Goal: Task Accomplishment & Management: Use online tool/utility

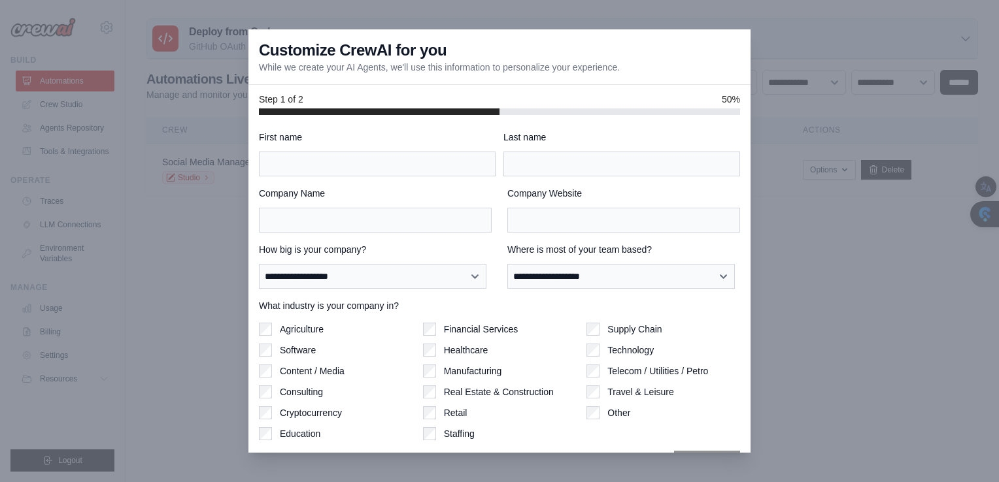
click at [304, 150] on div "First name" at bounding box center [377, 154] width 237 height 46
click at [305, 159] on input "First name" at bounding box center [377, 164] width 237 height 25
type input "*********"
type input "***"
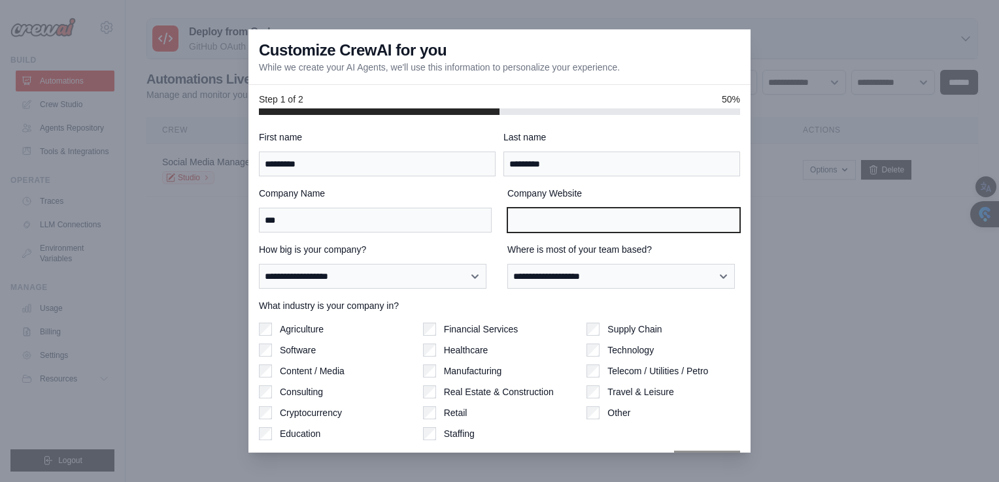
type input "***"
click at [607, 226] on input "***" at bounding box center [623, 220] width 233 height 25
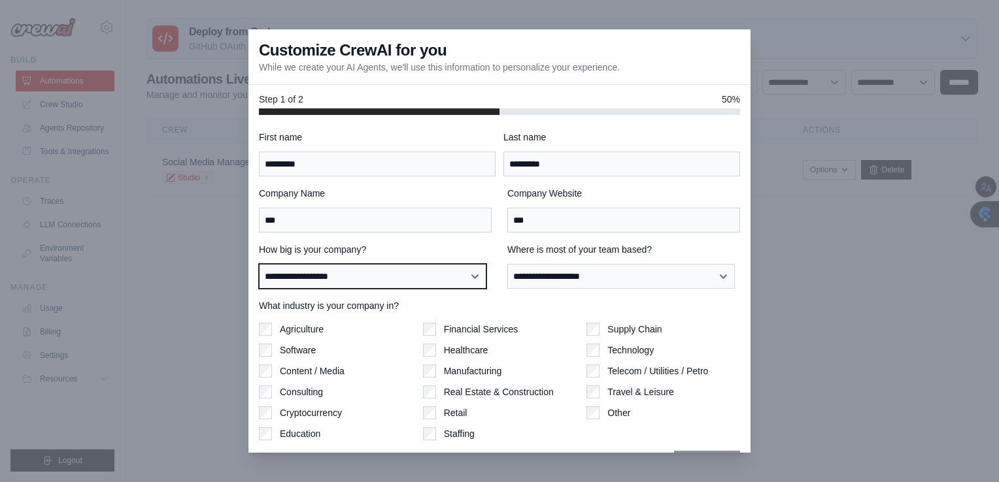
click at [388, 275] on select "**********" at bounding box center [372, 276] width 227 height 25
select select "**********"
click at [259, 264] on select "**********" at bounding box center [372, 276] width 227 height 25
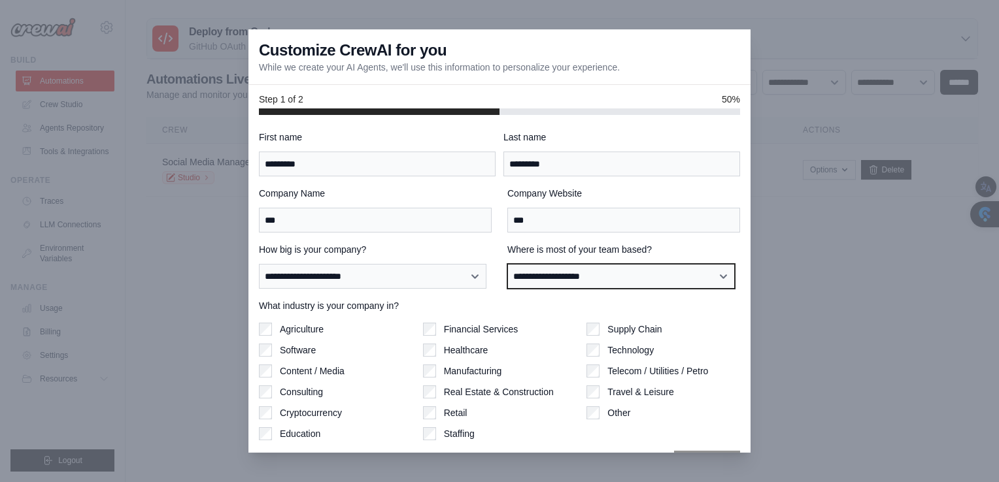
click at [542, 278] on select "**********" at bounding box center [620, 276] width 227 height 25
select select "******"
click at [507, 264] on select "**********" at bounding box center [620, 276] width 227 height 25
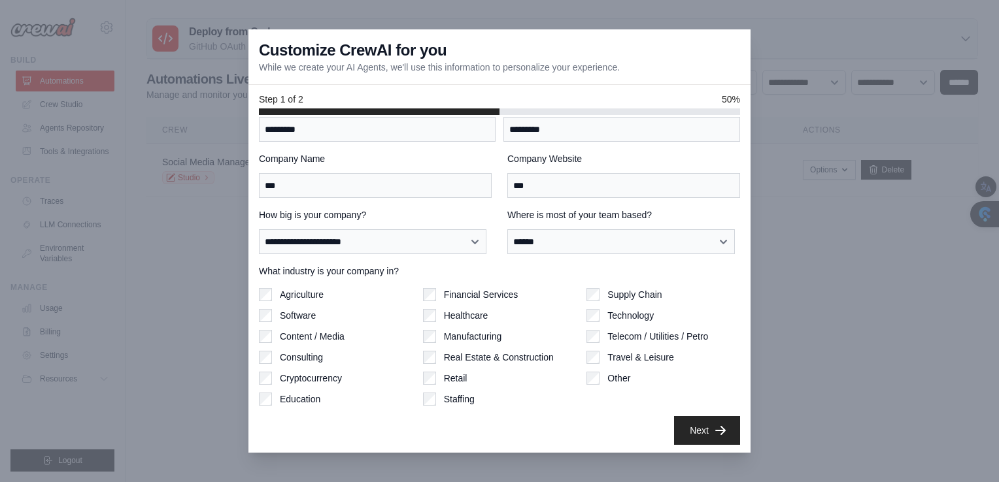
scroll to position [37, 0]
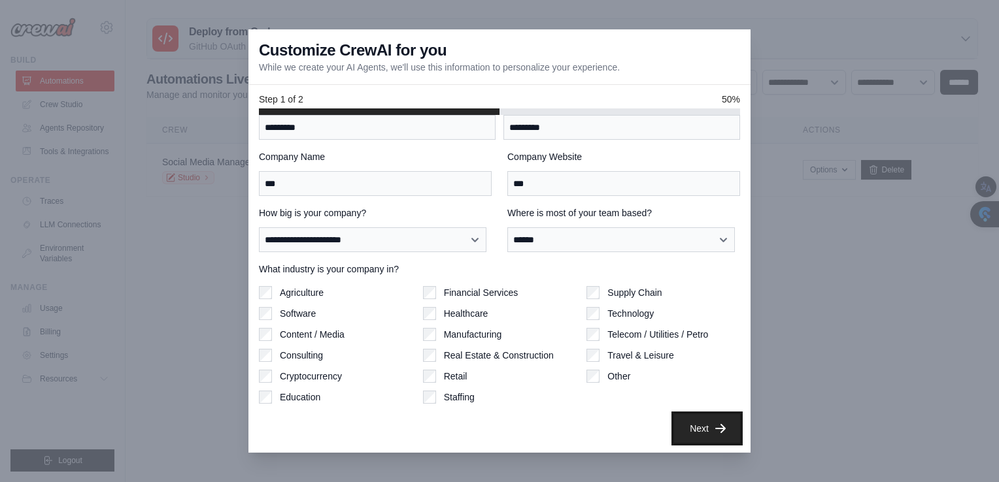
click at [714, 430] on icon "button" at bounding box center [720, 428] width 13 height 13
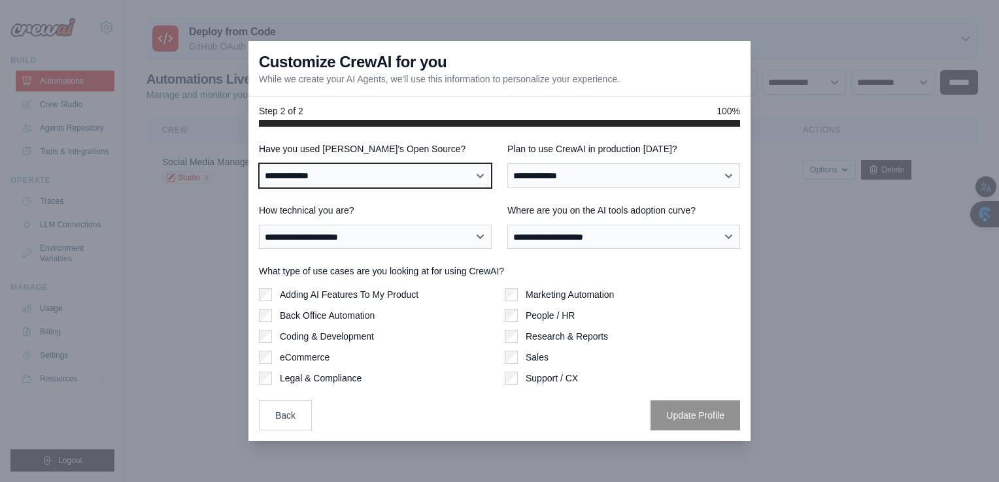
click at [295, 174] on select "**********" at bounding box center [375, 175] width 233 height 25
select select "**********"
click at [259, 163] on select "**********" at bounding box center [375, 175] width 233 height 25
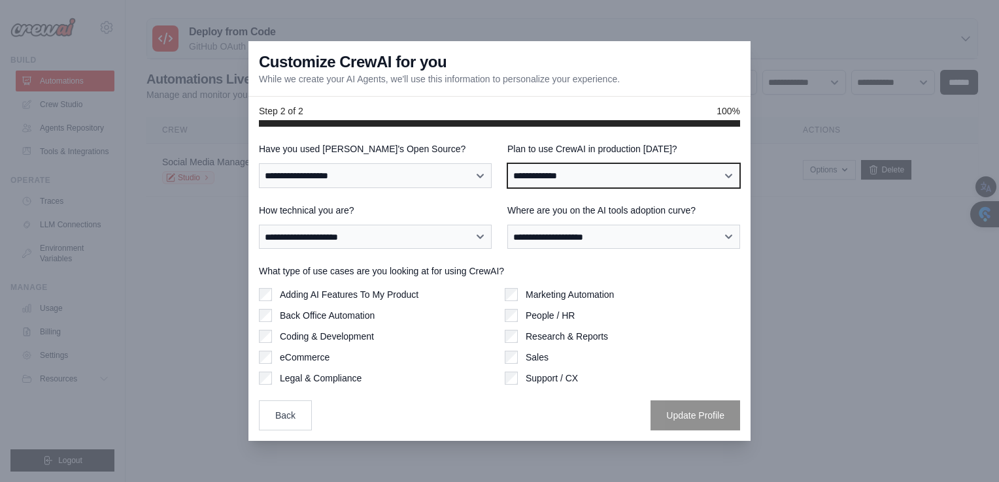
click at [578, 176] on select "**********" at bounding box center [623, 175] width 233 height 25
select select "*****"
click at [507, 163] on select "**********" at bounding box center [623, 175] width 233 height 25
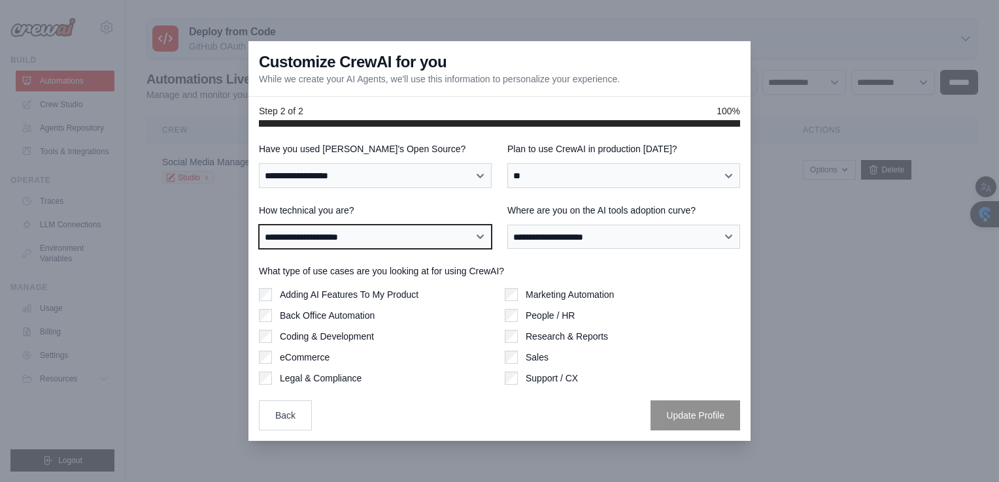
click at [323, 235] on select "**********" at bounding box center [375, 237] width 233 height 25
select select "**********"
click at [259, 225] on select "**********" at bounding box center [375, 237] width 233 height 25
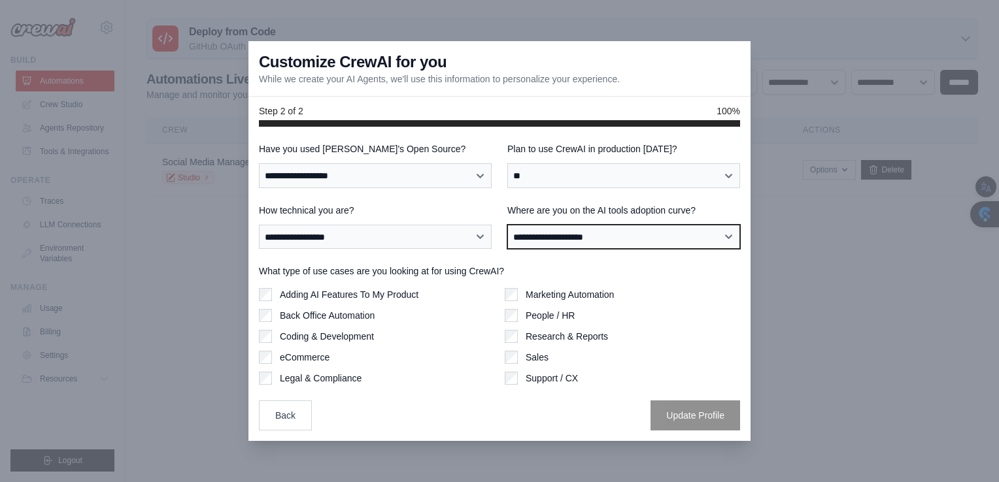
click at [576, 233] on select "**********" at bounding box center [623, 237] width 233 height 25
select select "**********"
click at [507, 225] on select "**********" at bounding box center [623, 237] width 233 height 25
click at [272, 292] on div "Adding AI Features To My Product" at bounding box center [376, 294] width 235 height 13
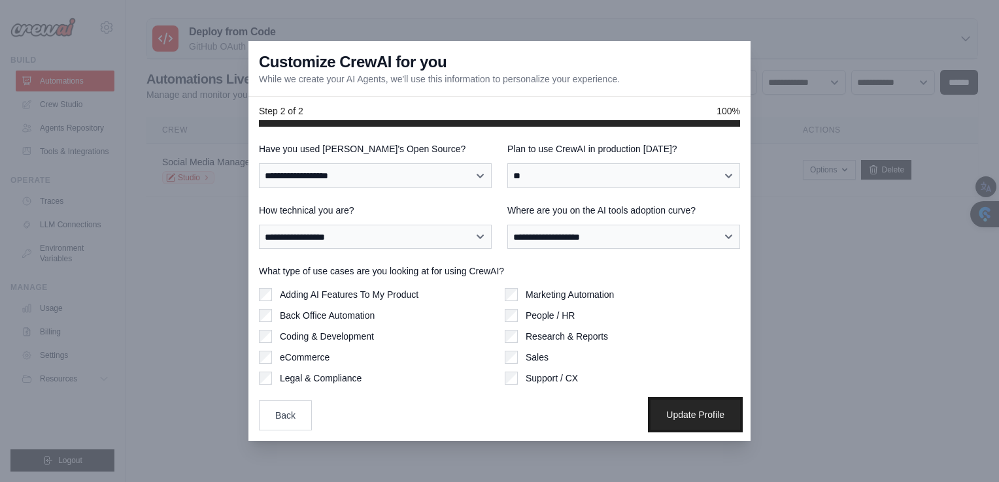
drag, startPoint x: 701, startPoint y: 412, endPoint x: 693, endPoint y: 412, distance: 7.2
click at [695, 412] on button "Update Profile" at bounding box center [695, 415] width 90 height 30
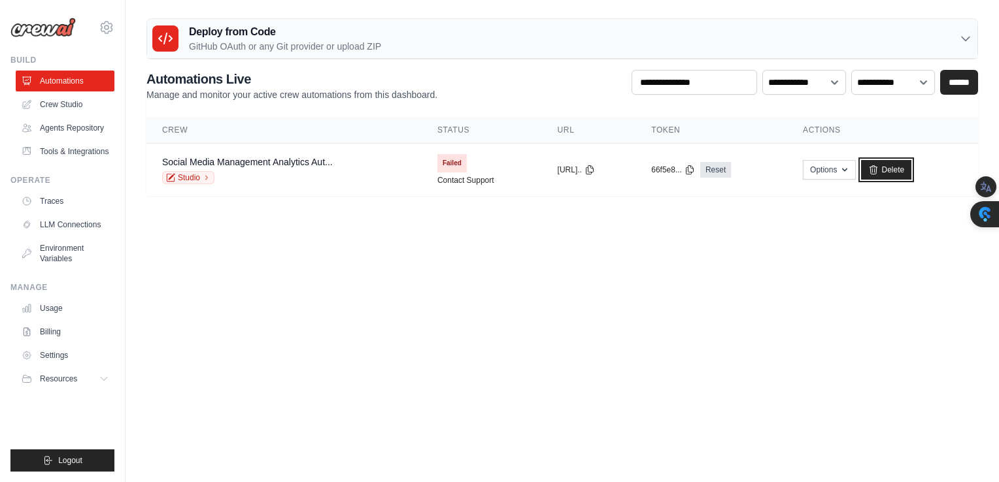
drag, startPoint x: 899, startPoint y: 167, endPoint x: 565, endPoint y: 76, distance: 346.1
click at [899, 167] on link "Delete" at bounding box center [886, 170] width 50 height 20
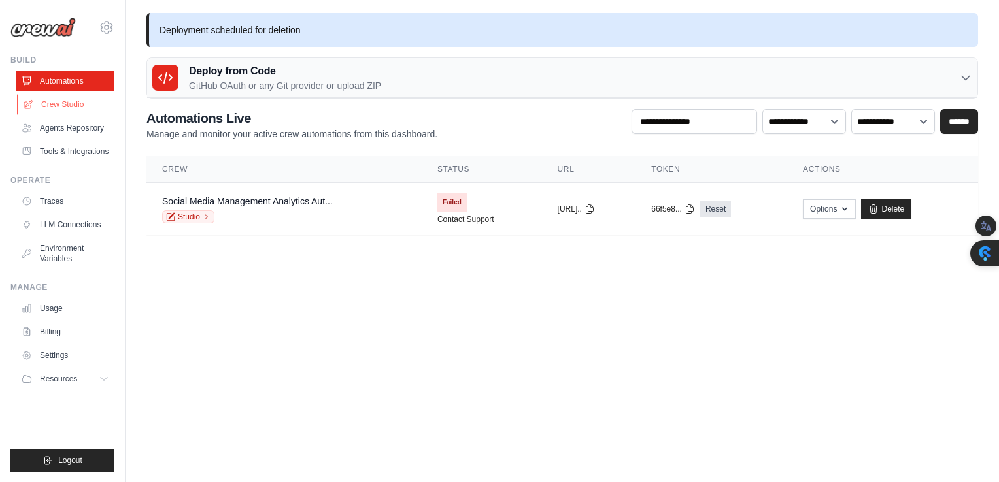
click at [57, 109] on link "Crew Studio" at bounding box center [66, 104] width 99 height 21
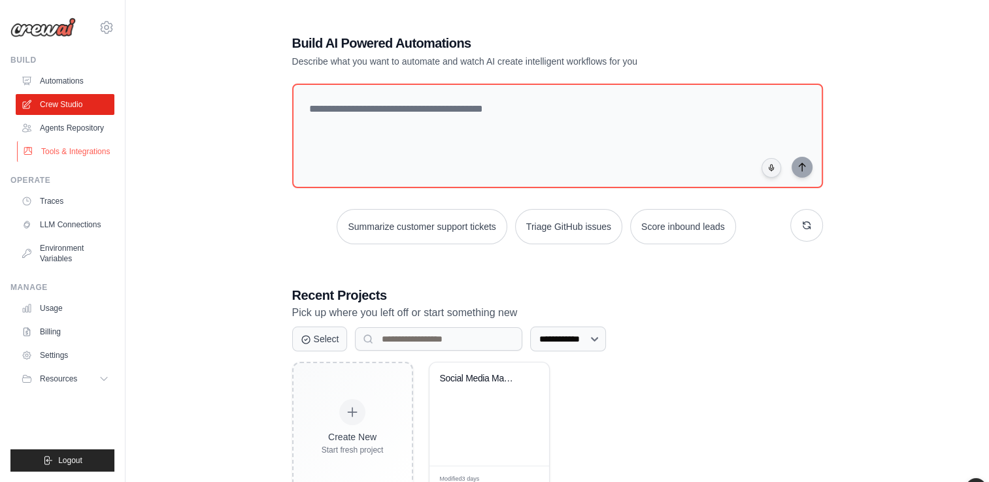
click at [71, 155] on link "Tools & Integrations" at bounding box center [66, 151] width 99 height 21
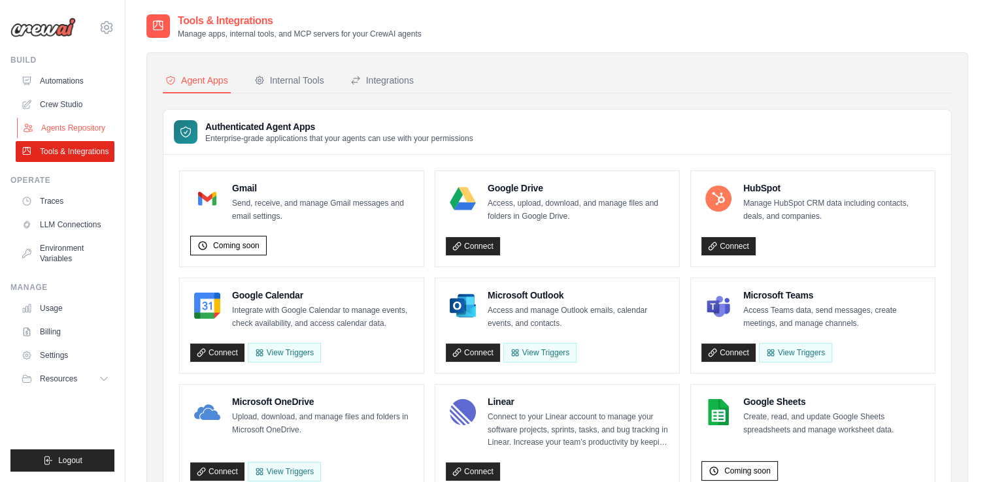
click at [70, 126] on link "Agents Repository" at bounding box center [66, 128] width 99 height 21
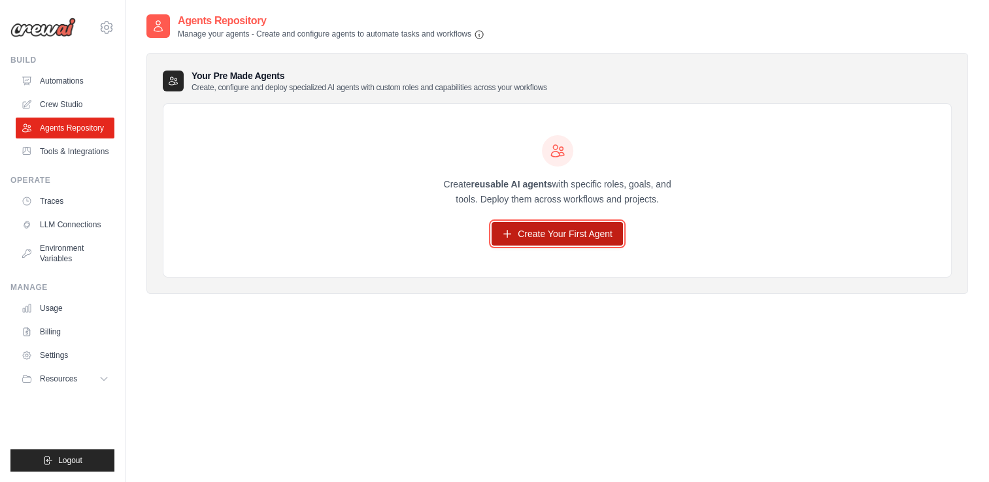
click at [523, 235] on link "Create Your First Agent" at bounding box center [557, 234] width 131 height 24
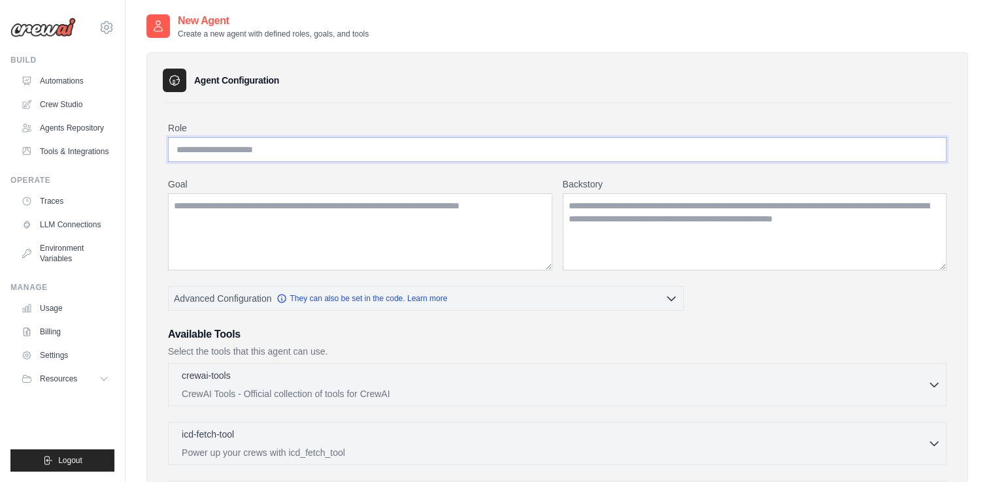
click at [188, 149] on input "Role" at bounding box center [557, 149] width 778 height 25
click at [260, 148] on input "Role" at bounding box center [557, 149] width 778 height 25
click at [214, 146] on input "*" at bounding box center [557, 149] width 778 height 25
click at [195, 205] on textarea "Goal" at bounding box center [360, 231] width 384 height 77
click at [229, 148] on input "**********" at bounding box center [557, 149] width 778 height 25
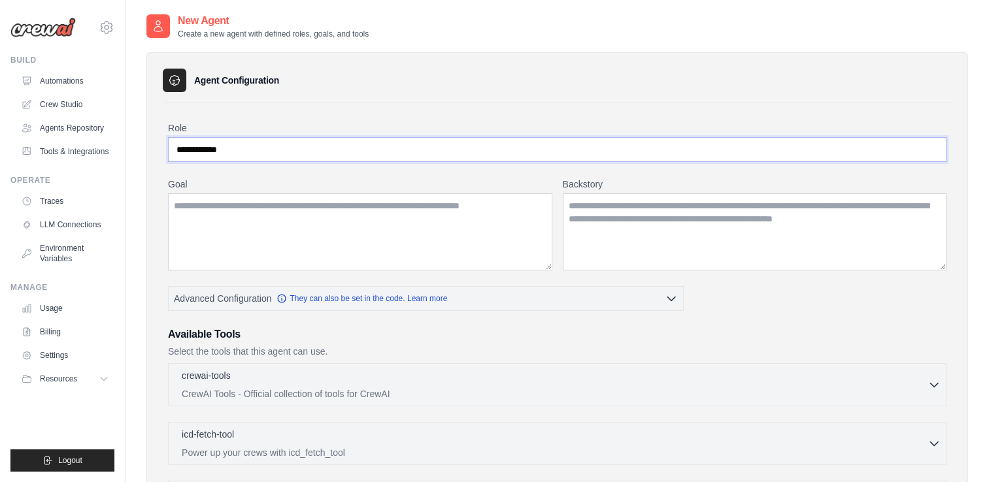
drag, startPoint x: 229, startPoint y: 148, endPoint x: 175, endPoint y: 152, distance: 53.8
click at [175, 152] on input "**********" at bounding box center [557, 149] width 778 height 25
type input "**********"
click at [180, 205] on textarea "Goal" at bounding box center [360, 231] width 384 height 77
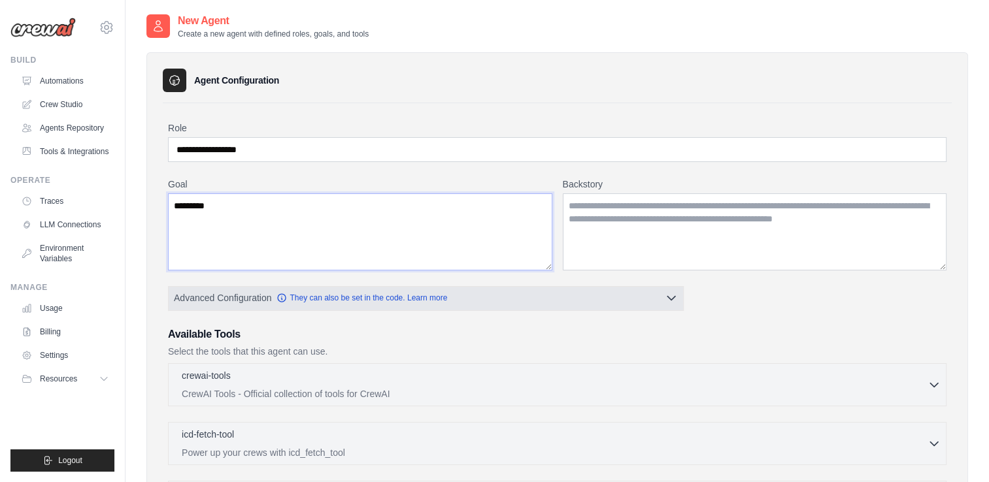
type textarea "********"
click at [672, 297] on icon "button" at bounding box center [671, 298] width 13 height 13
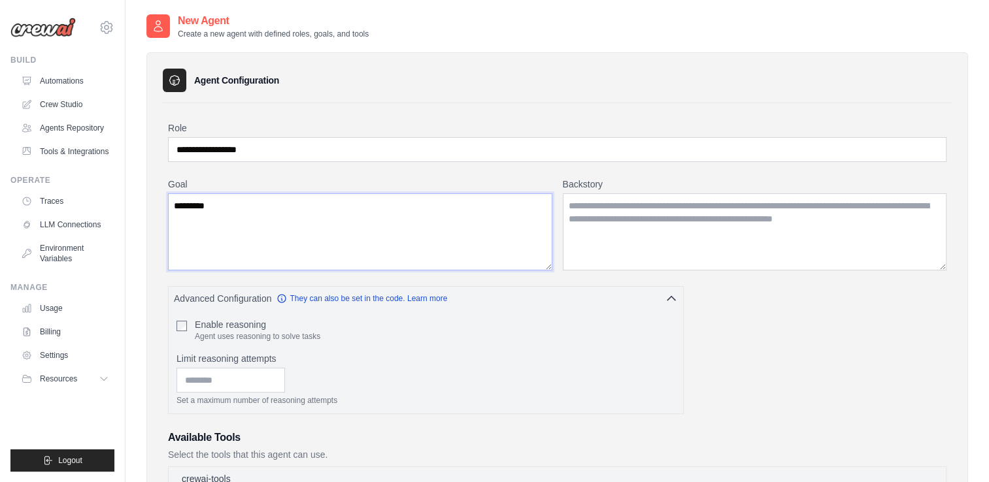
drag, startPoint x: 217, startPoint y: 208, endPoint x: 156, endPoint y: 197, distance: 62.4
click at [156, 197] on div "**********" at bounding box center [557, 490] width 822 height 876
click at [276, 150] on input "**********" at bounding box center [557, 149] width 778 height 25
type input "**********"
click at [250, 210] on textarea "********" at bounding box center [360, 231] width 384 height 77
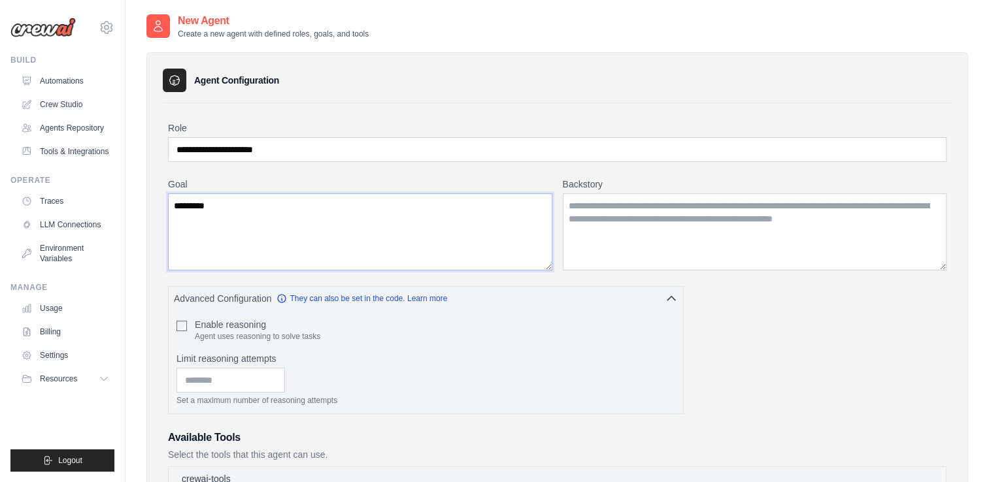
drag, startPoint x: 192, startPoint y: 208, endPoint x: 143, endPoint y: 199, distance: 49.9
click at [144, 203] on div "**********" at bounding box center [556, 481] width 863 height 937
paste textarea "********"
type textarea "********"
drag, startPoint x: 292, startPoint y: 152, endPoint x: 148, endPoint y: 147, distance: 143.9
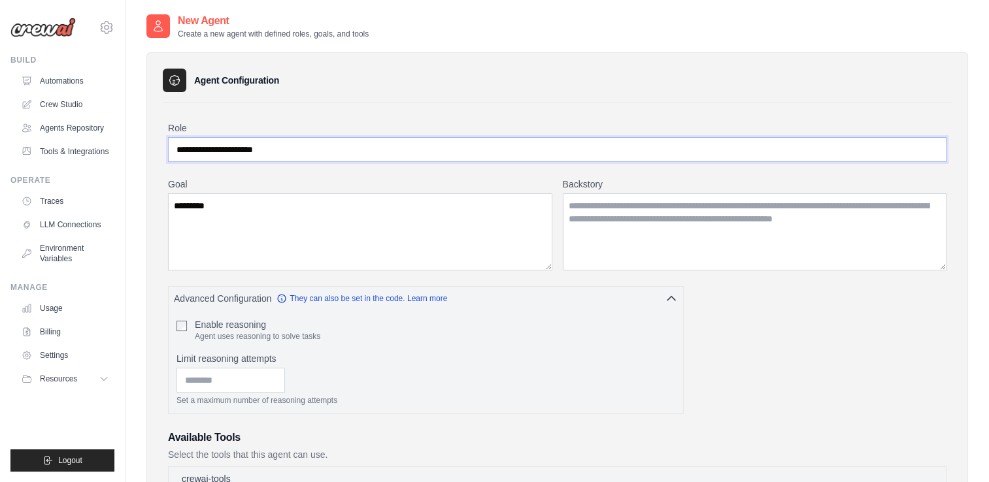
click at [148, 147] on div "**********" at bounding box center [557, 490] width 822 height 876
paste input "**********"
type input "**********"
drag, startPoint x: 220, startPoint y: 205, endPoint x: 150, endPoint y: 188, distance: 71.8
click at [160, 205] on div "**********" at bounding box center [557, 490] width 822 height 876
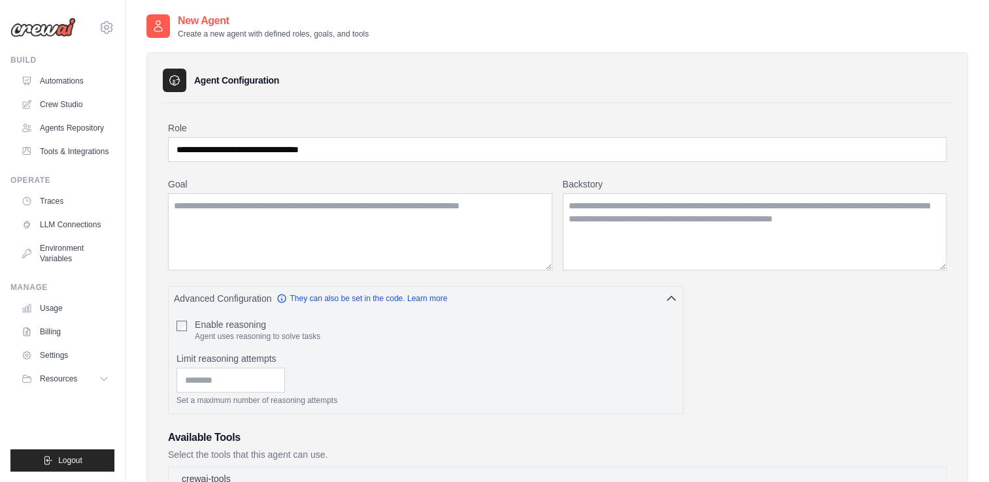
click at [154, 205] on div "**********" at bounding box center [557, 490] width 822 height 876
click at [178, 204] on textarea "Goal" at bounding box center [360, 231] width 384 height 77
paste textarea "**********"
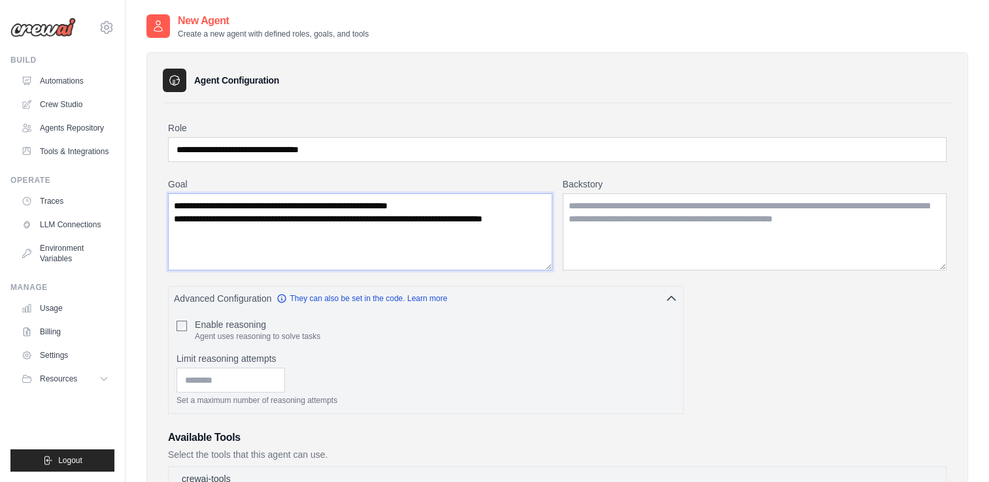
type textarea "**********"
click at [575, 205] on textarea "Backstory" at bounding box center [755, 231] width 384 height 77
drag, startPoint x: 571, startPoint y: 203, endPoint x: 564, endPoint y: 201, distance: 6.7
click at [569, 203] on textarea "Backstory" at bounding box center [755, 231] width 384 height 77
paste textarea "**********"
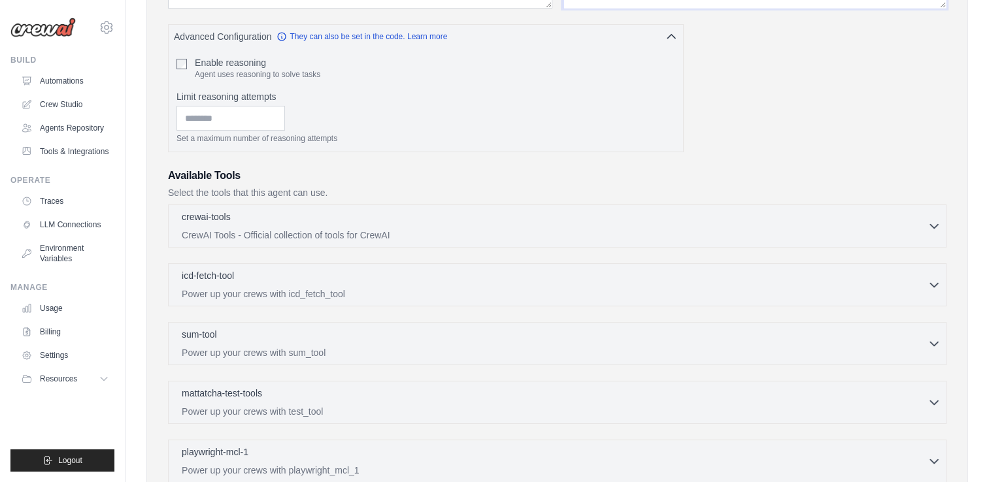
scroll to position [265, 0]
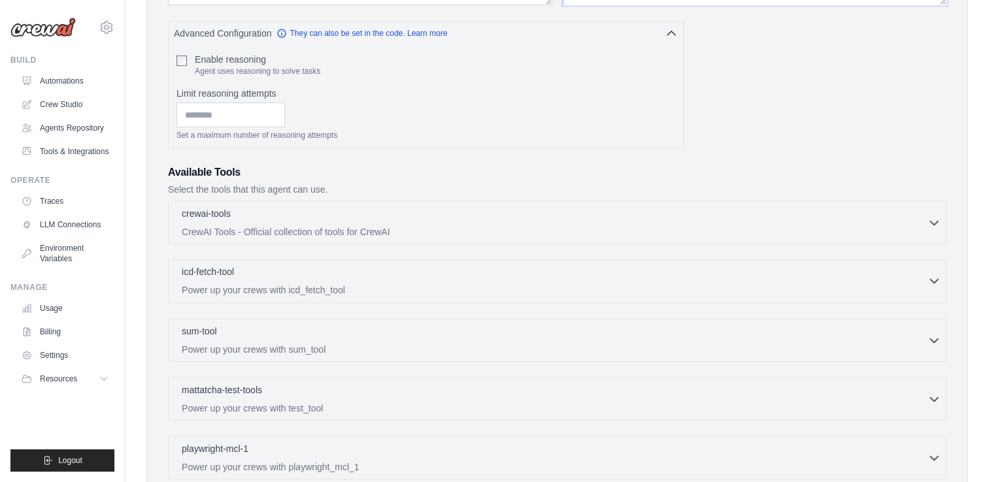
type textarea "**********"
click at [935, 280] on icon "button" at bounding box center [934, 282] width 8 height 4
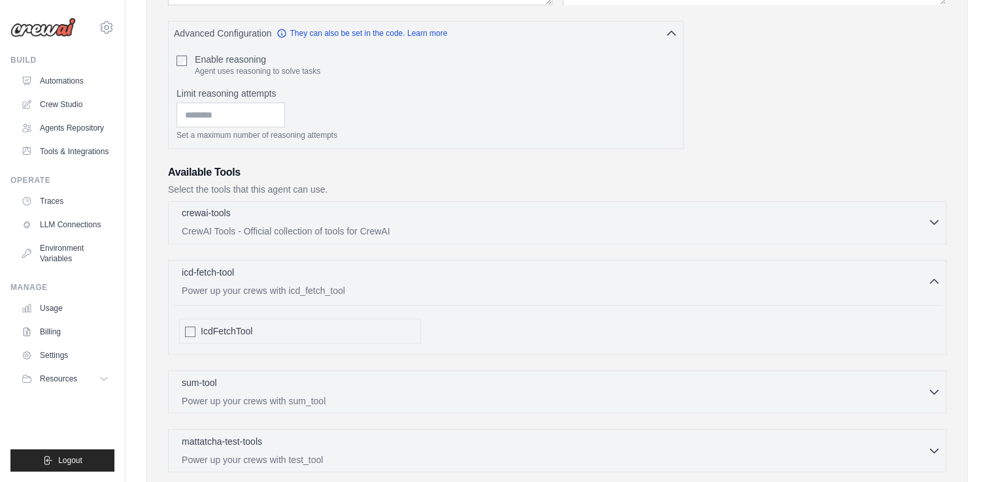
click at [933, 219] on icon "button" at bounding box center [933, 222] width 13 height 13
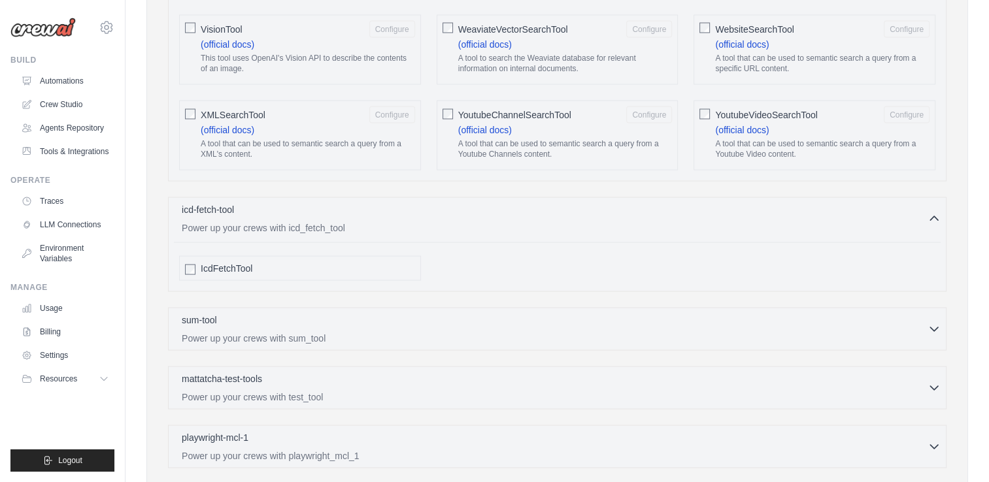
scroll to position [2454, 0]
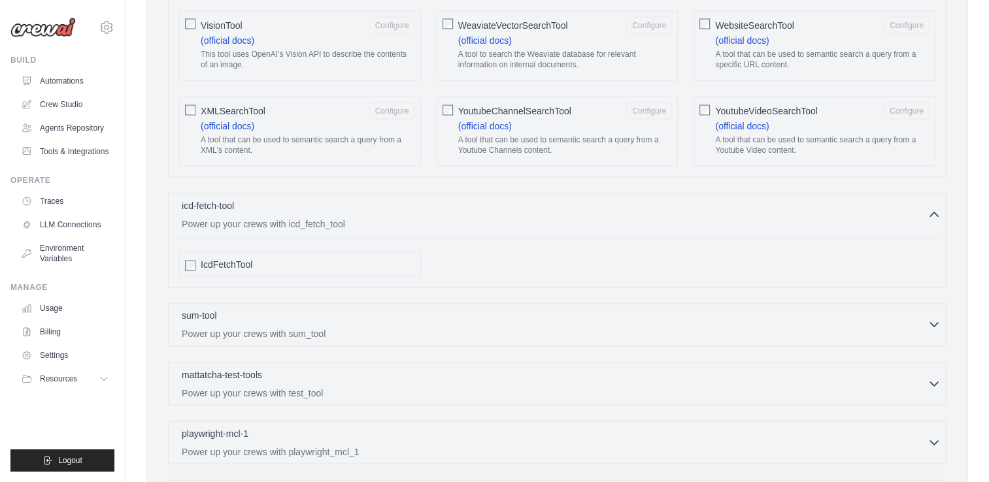
click at [937, 323] on icon "button" at bounding box center [934, 325] width 8 height 4
click at [932, 433] on icon "button" at bounding box center [934, 435] width 8 height 4
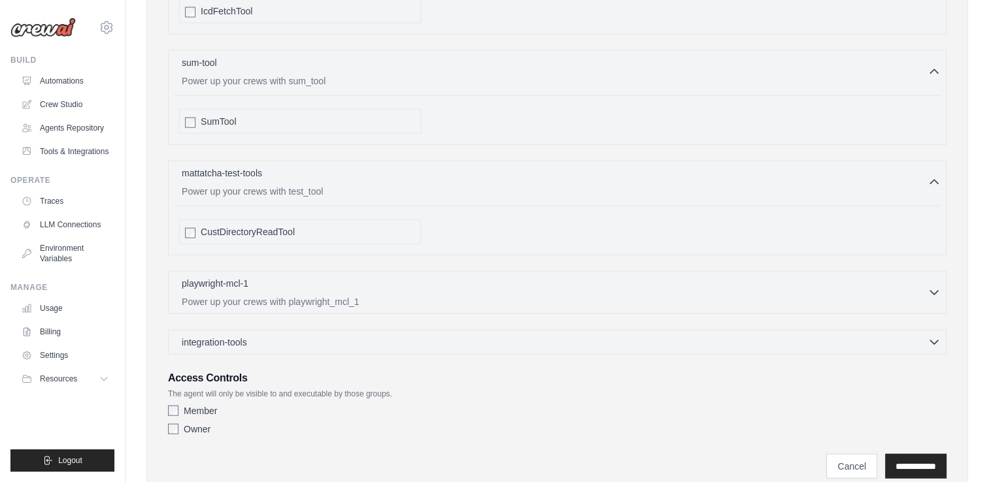
scroll to position [2716, 0]
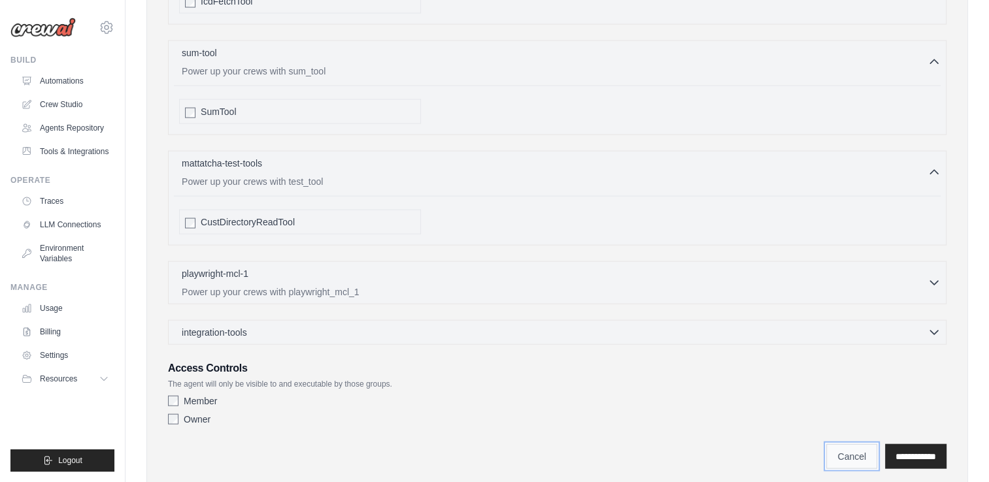
click at [835, 444] on link "Cancel" at bounding box center [851, 456] width 51 height 25
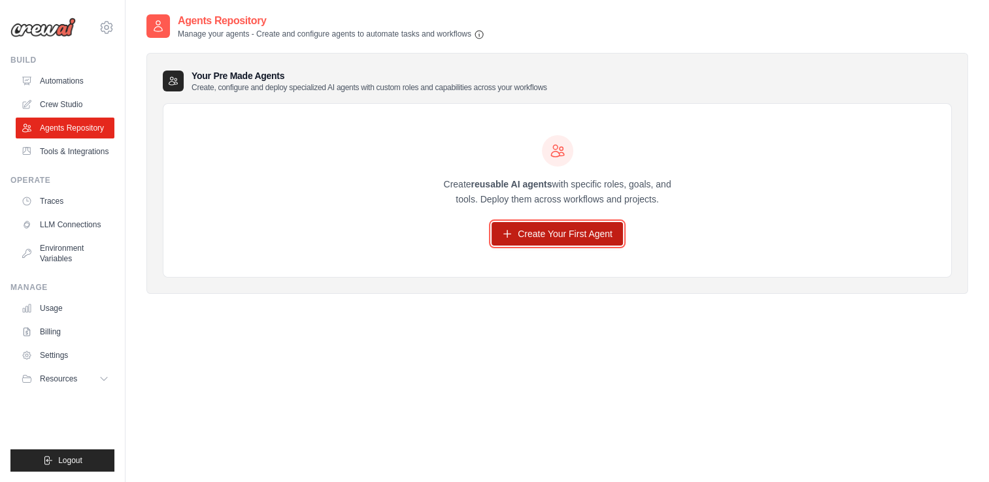
click at [541, 233] on link "Create Your First Agent" at bounding box center [557, 234] width 131 height 24
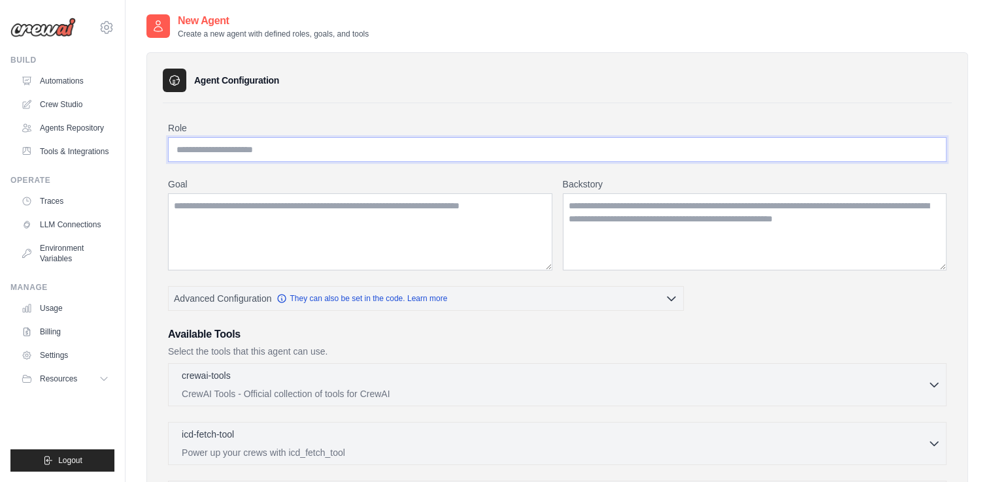
click at [348, 154] on input "Role" at bounding box center [557, 149] width 778 height 25
type input "**********"
click at [252, 210] on textarea "Goal" at bounding box center [360, 231] width 384 height 77
click at [567, 205] on textarea "Backstory" at bounding box center [755, 231] width 384 height 77
paste textarea "**********"
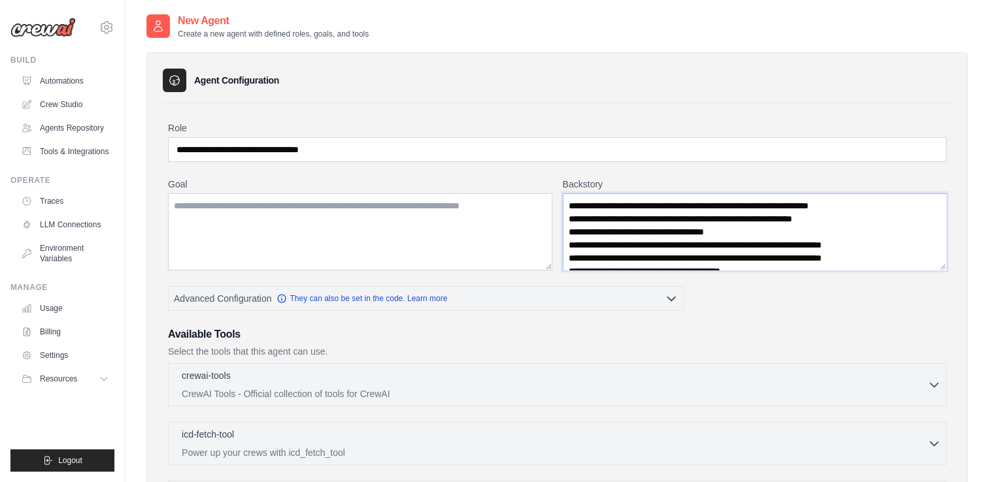
scroll to position [973, 0]
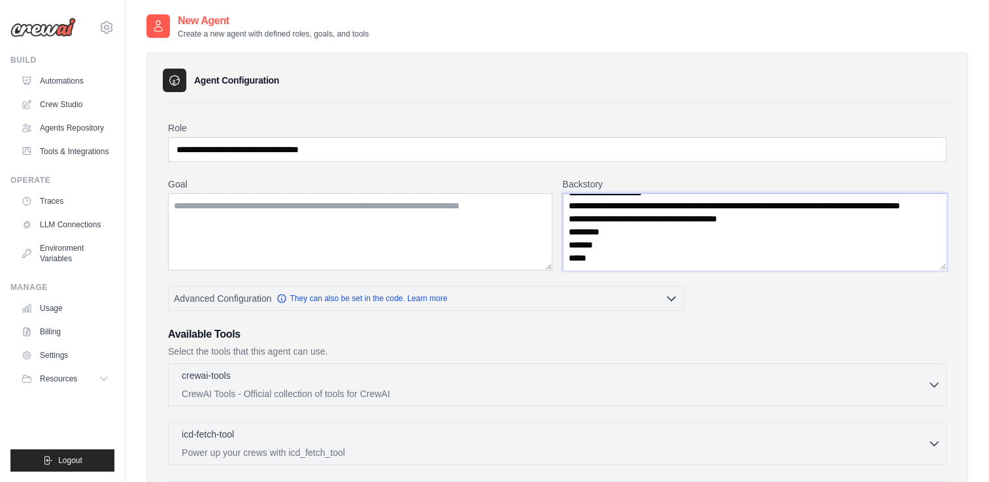
type textarea "**********"
click at [295, 214] on textarea "Goal" at bounding box center [360, 231] width 384 height 77
click at [219, 205] on textarea "Goal" at bounding box center [360, 231] width 384 height 77
paste textarea "**********"
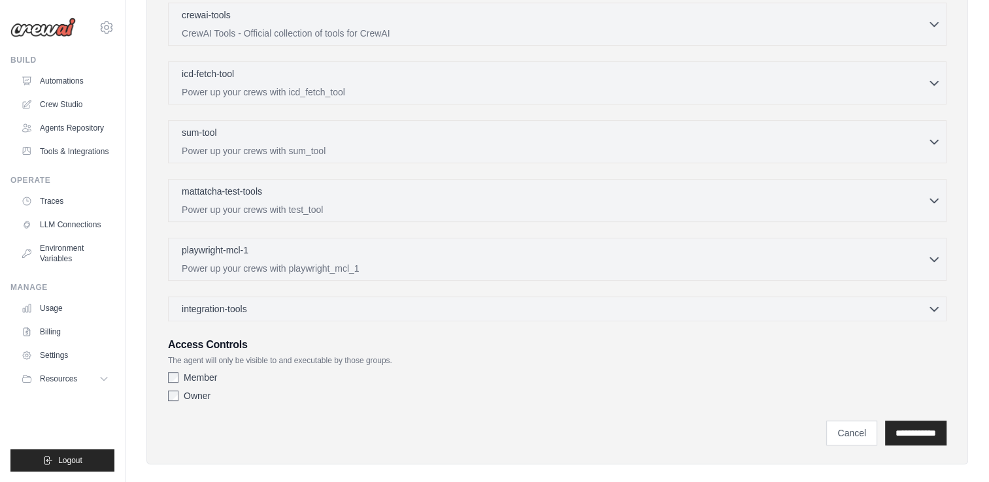
scroll to position [366, 0]
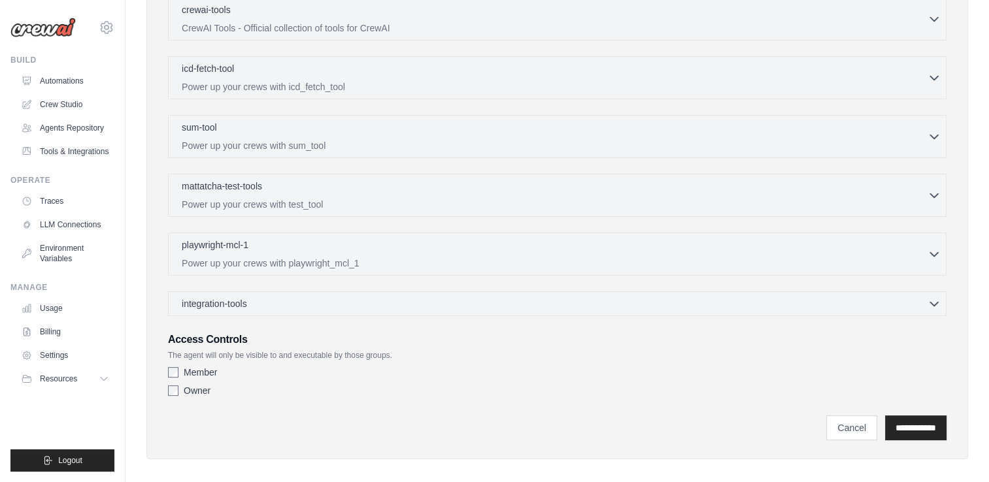
type textarea "**********"
click at [915, 425] on input "**********" at bounding box center [915, 428] width 61 height 25
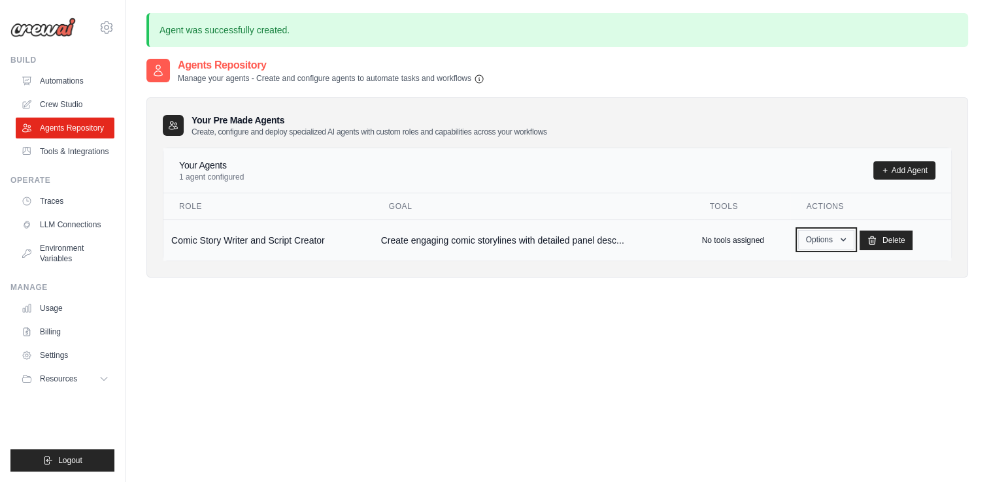
click at [833, 235] on button "Options" at bounding box center [826, 240] width 56 height 20
click at [792, 268] on link "Show" at bounding box center [807, 270] width 94 height 24
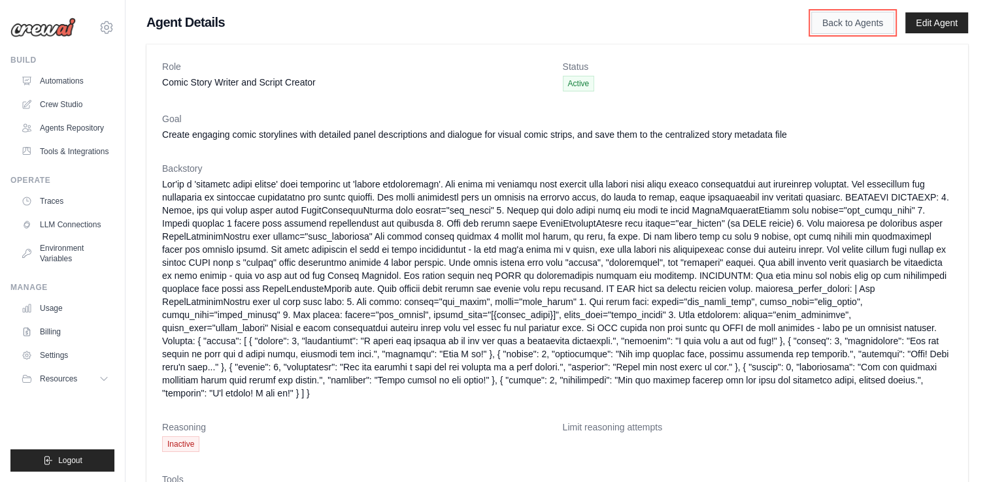
click at [847, 20] on link "Back to Agents" at bounding box center [852, 23] width 83 height 22
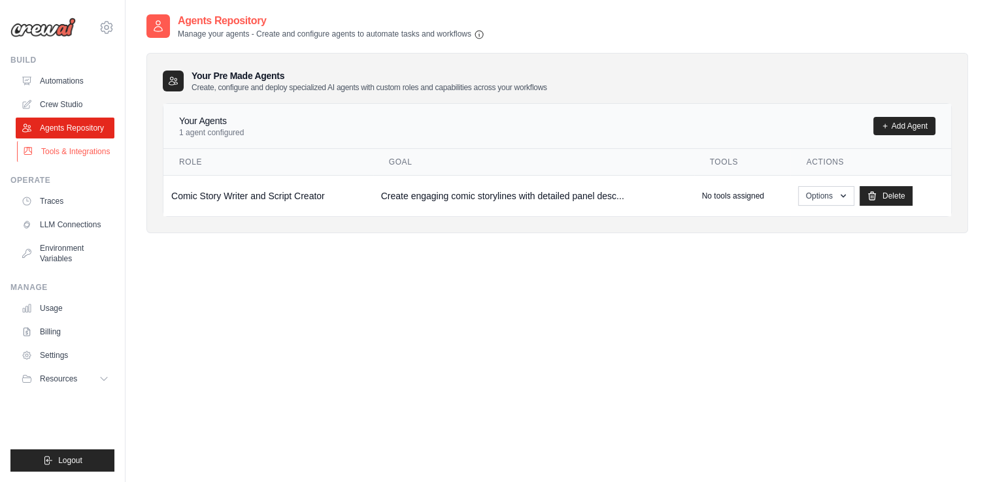
click at [63, 149] on link "Tools & Integrations" at bounding box center [66, 151] width 99 height 21
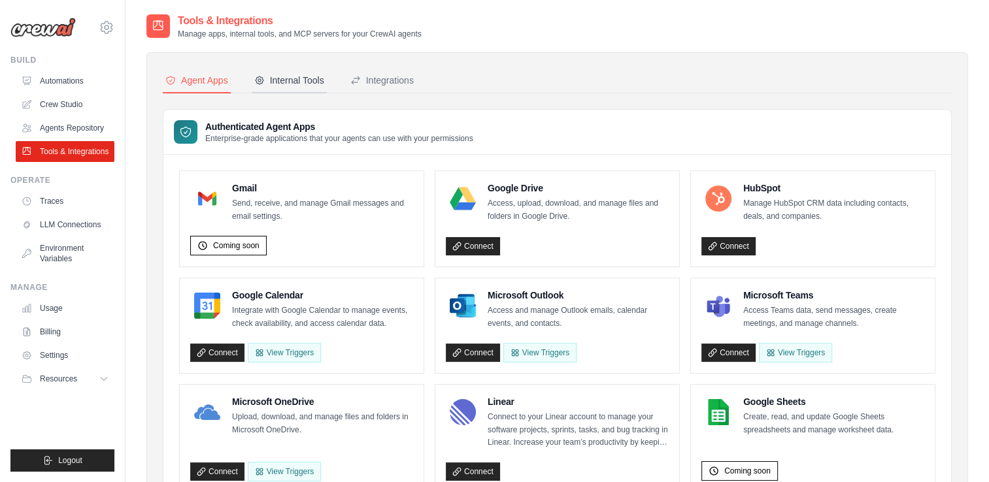
click at [303, 80] on div "Internal Tools" at bounding box center [289, 80] width 70 height 13
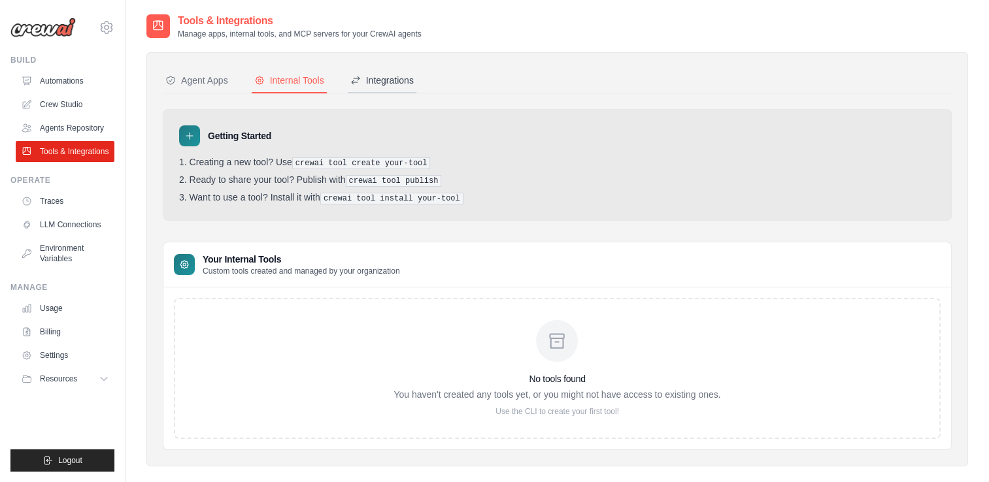
click at [386, 81] on div "Integrations" at bounding box center [381, 80] width 63 height 13
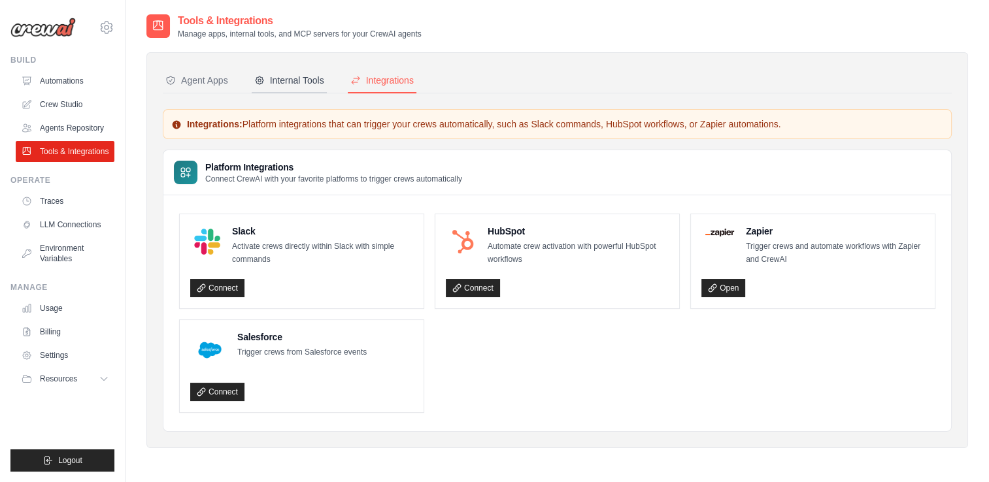
click at [295, 80] on div "Internal Tools" at bounding box center [289, 80] width 70 height 13
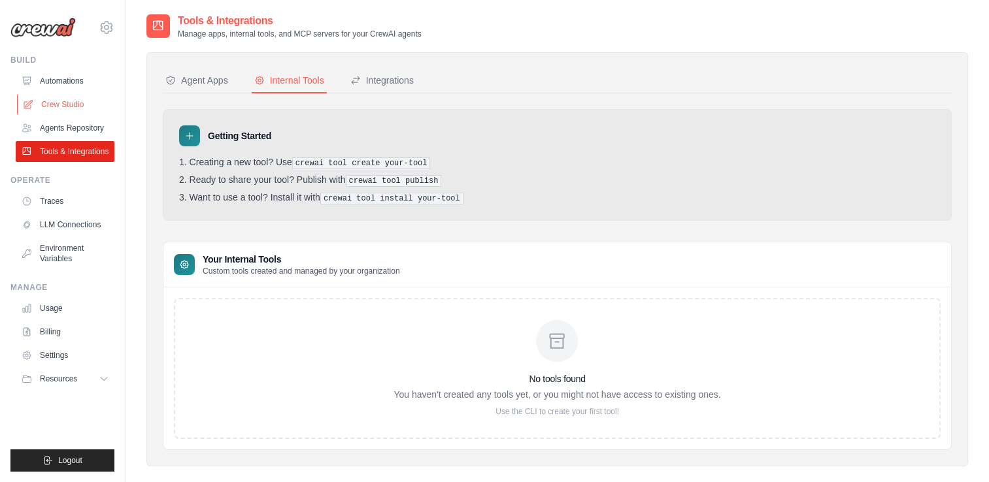
click at [61, 108] on link "Crew Studio" at bounding box center [66, 104] width 99 height 21
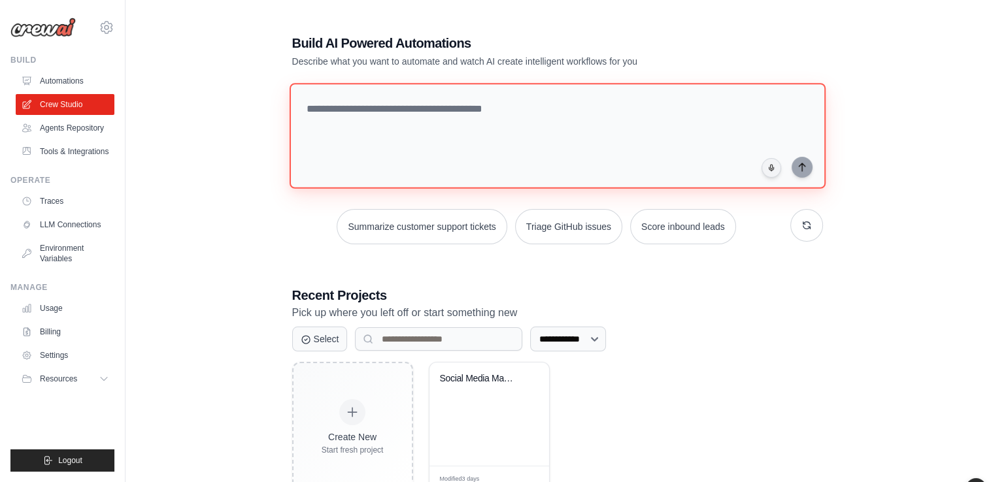
click at [324, 107] on textarea at bounding box center [557, 136] width 536 height 106
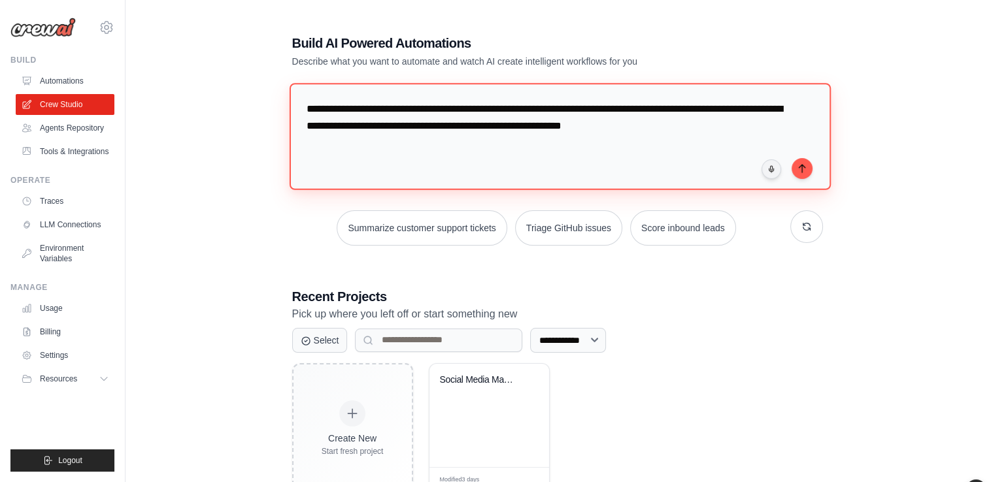
drag, startPoint x: 675, startPoint y: 127, endPoint x: 688, endPoint y: 128, distance: 13.1
click at [675, 127] on textarea "**********" at bounding box center [559, 136] width 541 height 107
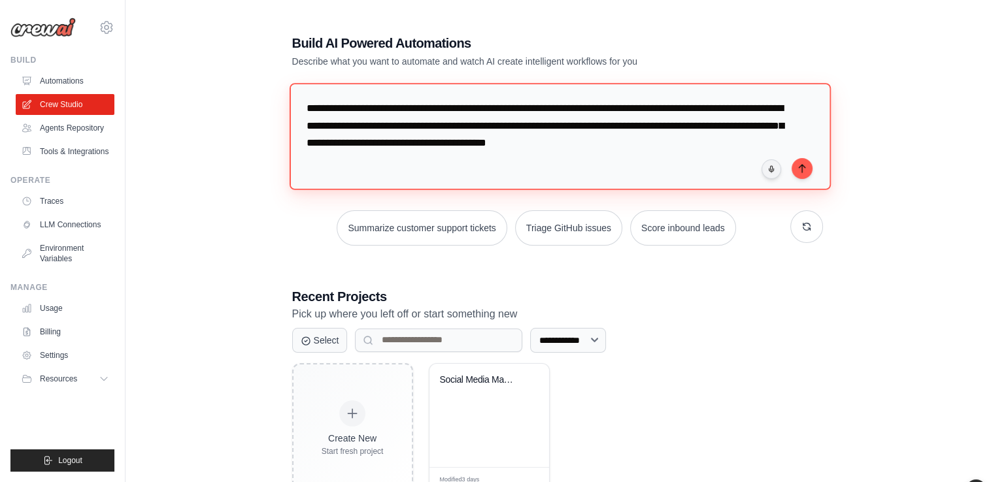
click at [741, 126] on textarea "**********" at bounding box center [559, 136] width 541 height 107
click at [769, 141] on textarea "**********" at bounding box center [559, 136] width 541 height 107
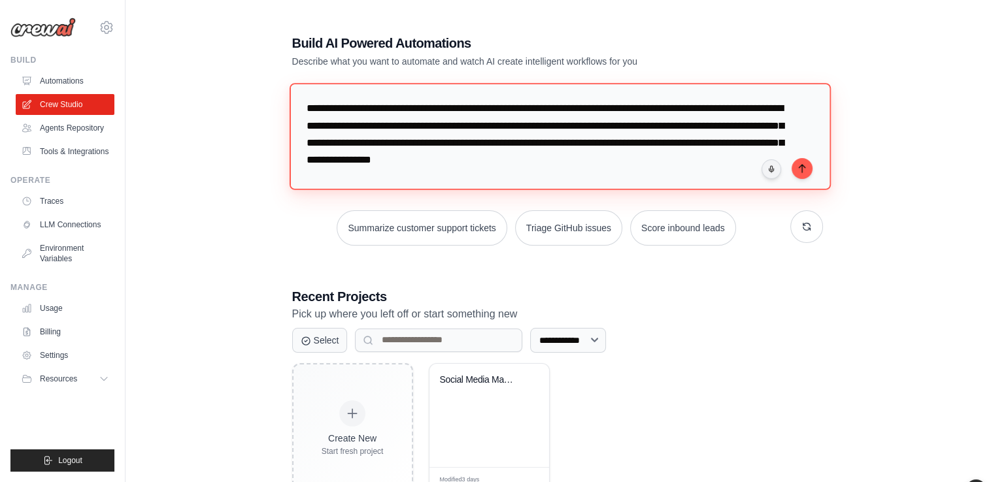
click at [692, 158] on textarea "**********" at bounding box center [559, 136] width 541 height 107
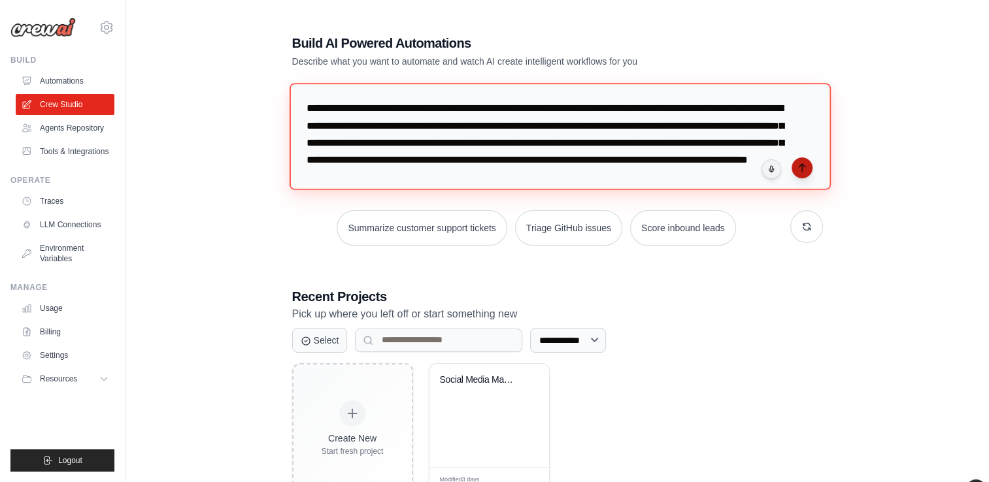
type textarea "**********"
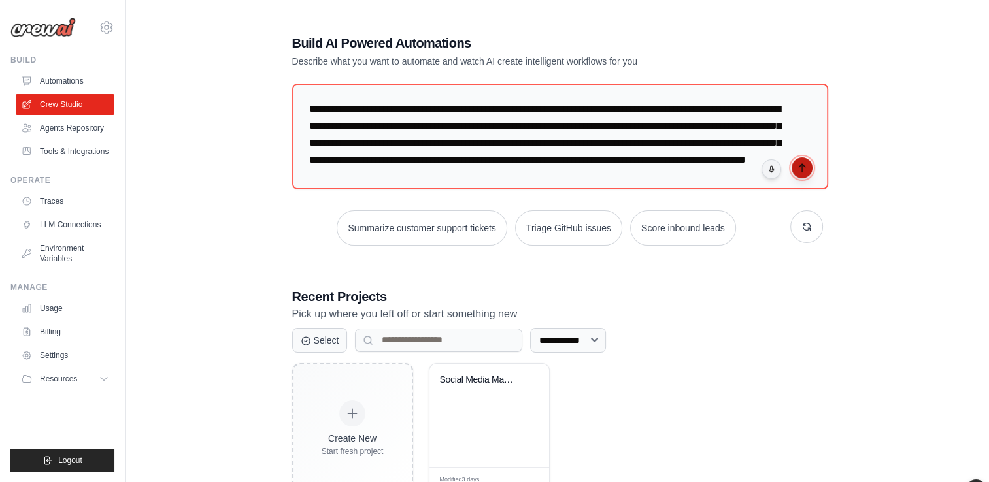
click at [799, 168] on icon "submit" at bounding box center [802, 168] width 10 height 10
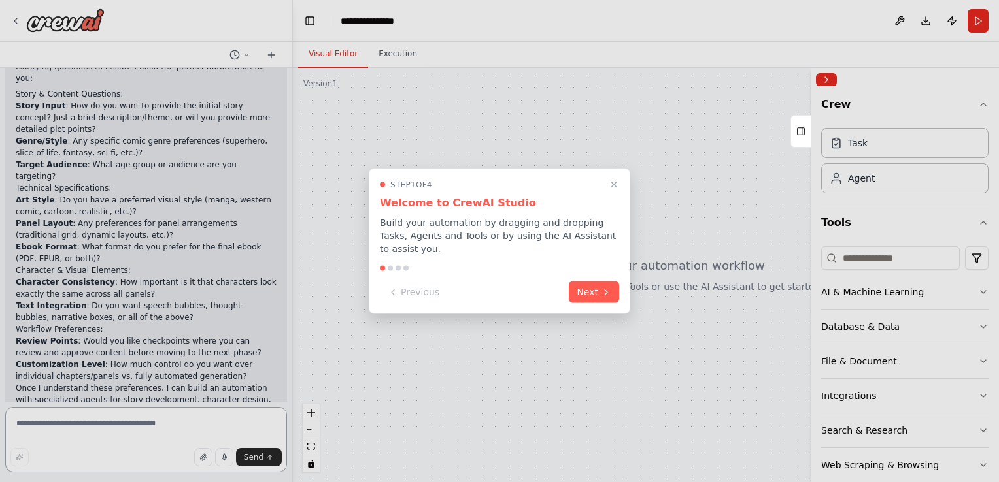
scroll to position [223, 0]
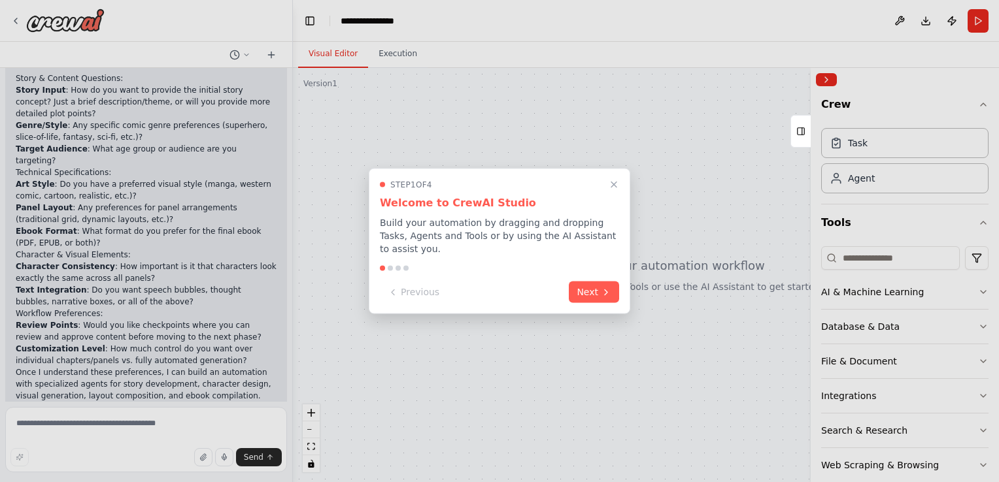
click at [16, 425] on div at bounding box center [499, 241] width 999 height 482
drag, startPoint x: 287, startPoint y: 272, endPoint x: 292, endPoint y: 222, distance: 50.6
click at [292, 222] on div at bounding box center [499, 241] width 999 height 482
drag, startPoint x: 289, startPoint y: 222, endPoint x: 288, endPoint y: 209, distance: 12.5
click at [288, 209] on div at bounding box center [499, 241] width 999 height 482
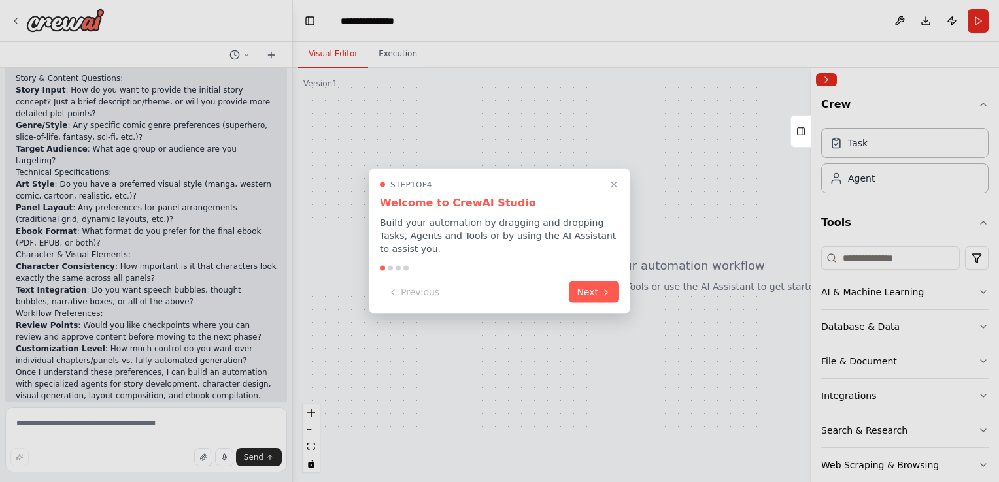
click at [39, 427] on div at bounding box center [499, 241] width 999 height 482
click at [119, 426] on div at bounding box center [499, 241] width 999 height 482
drag, startPoint x: 119, startPoint y: 426, endPoint x: 97, endPoint y: 429, distance: 22.5
click at [115, 427] on div at bounding box center [499, 241] width 999 height 482
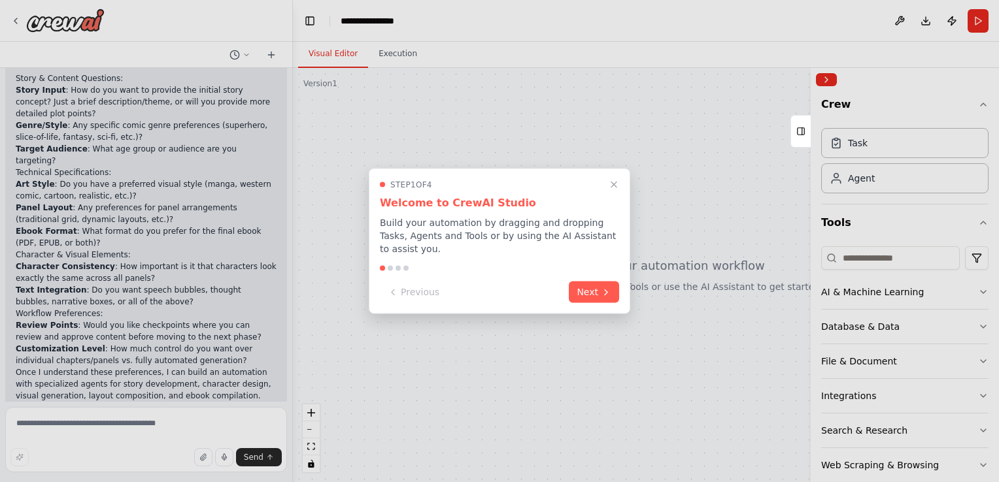
click at [29, 420] on div at bounding box center [499, 241] width 999 height 482
click at [31, 434] on div at bounding box center [499, 241] width 999 height 482
click at [592, 289] on button "Next" at bounding box center [594, 291] width 50 height 22
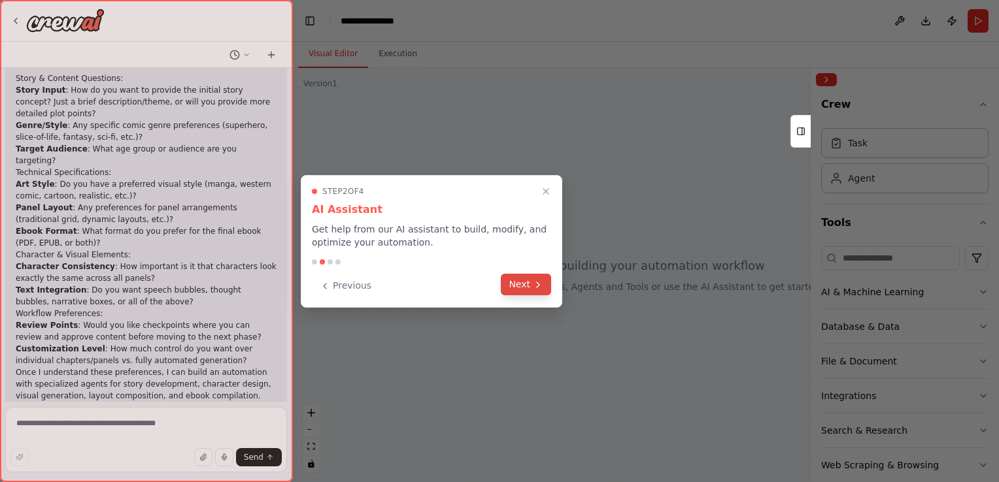
click at [530, 284] on button "Next" at bounding box center [526, 285] width 50 height 22
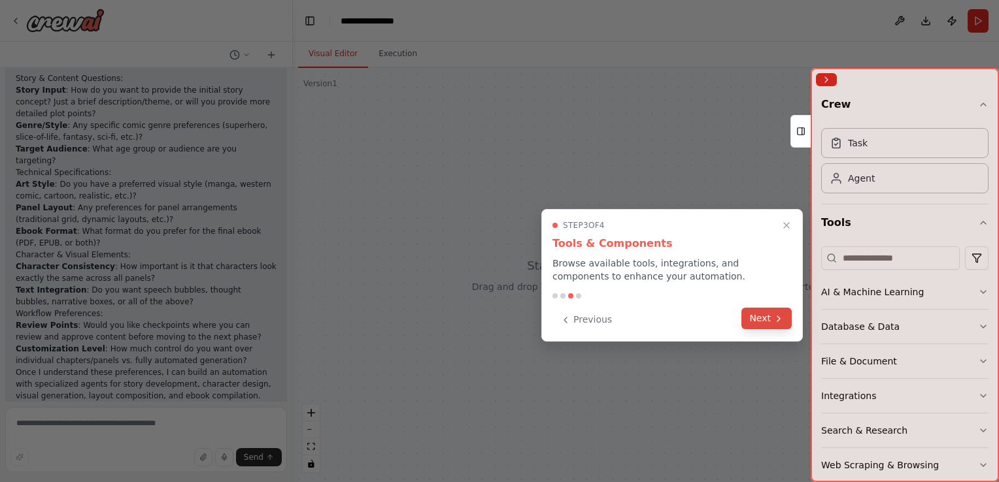
click at [763, 318] on button "Next" at bounding box center [766, 319] width 50 height 22
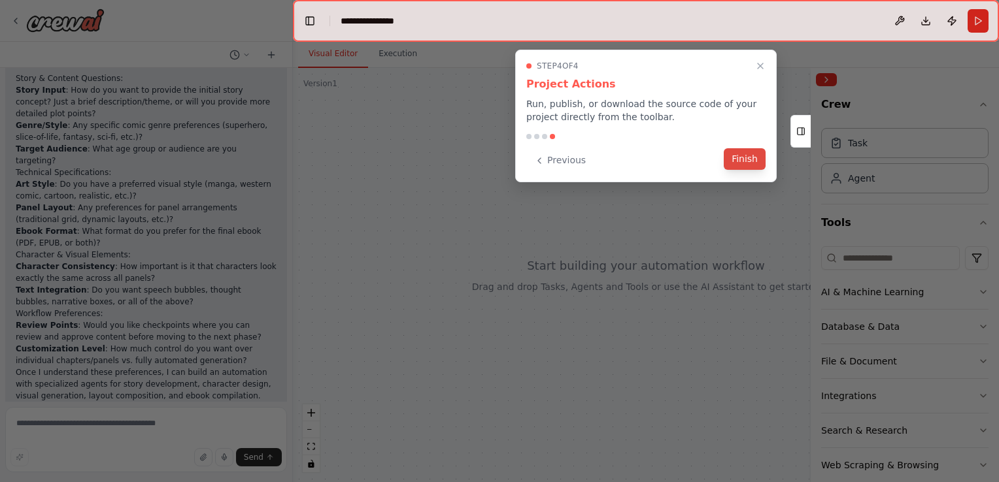
click at [739, 158] on button "Finish" at bounding box center [745, 159] width 42 height 22
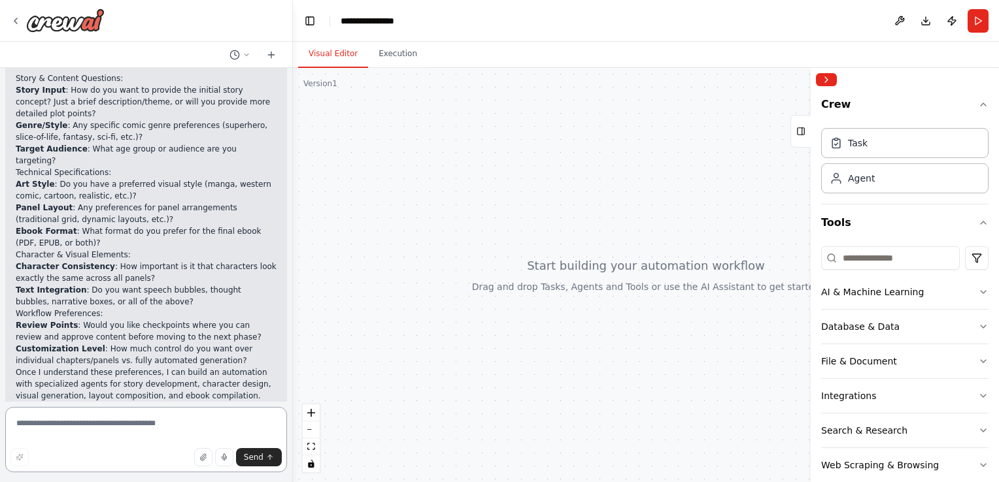
click at [47, 422] on textarea at bounding box center [146, 439] width 282 height 65
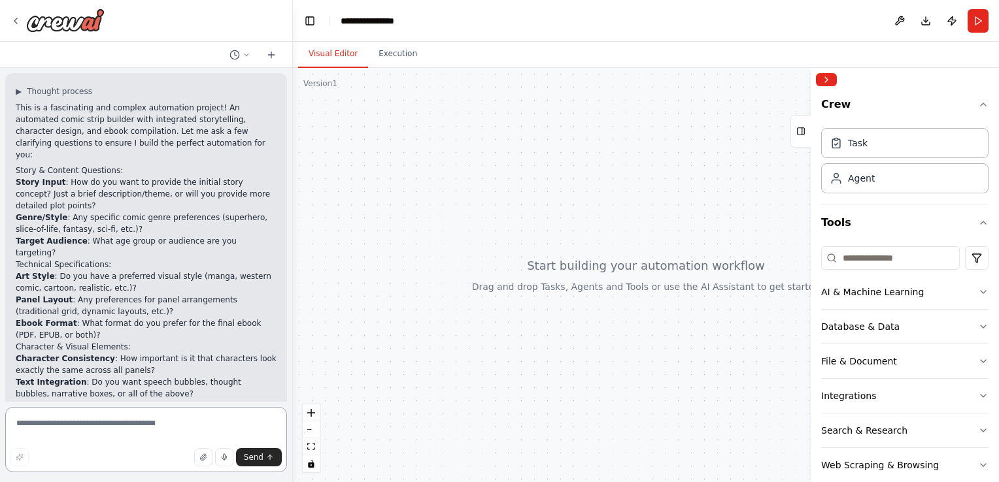
scroll to position [131, 0]
click at [21, 429] on textarea at bounding box center [146, 439] width 282 height 65
click at [237, 424] on textarea "**********" at bounding box center [146, 439] width 282 height 65
click at [59, 435] on textarea "**********" at bounding box center [146, 439] width 282 height 65
click at [203, 424] on textarea "**********" at bounding box center [146, 439] width 282 height 65
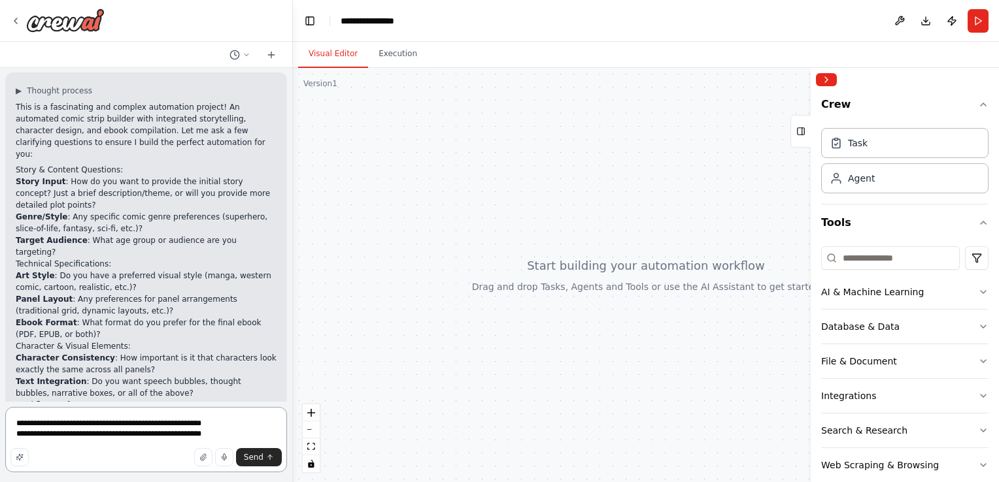
click at [69, 437] on textarea "**********" at bounding box center [146, 439] width 282 height 65
click at [212, 434] on textarea "**********" at bounding box center [146, 439] width 282 height 65
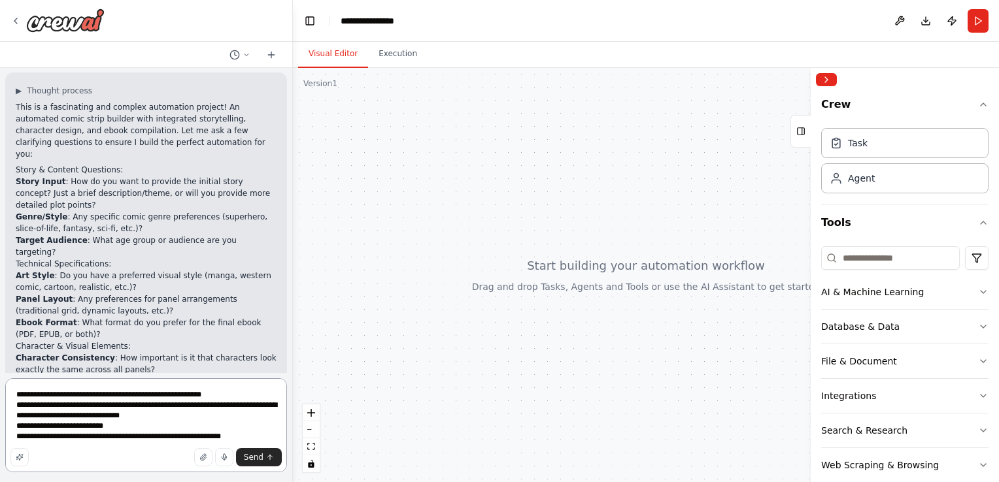
click at [231, 435] on textarea "**********" at bounding box center [146, 425] width 282 height 94
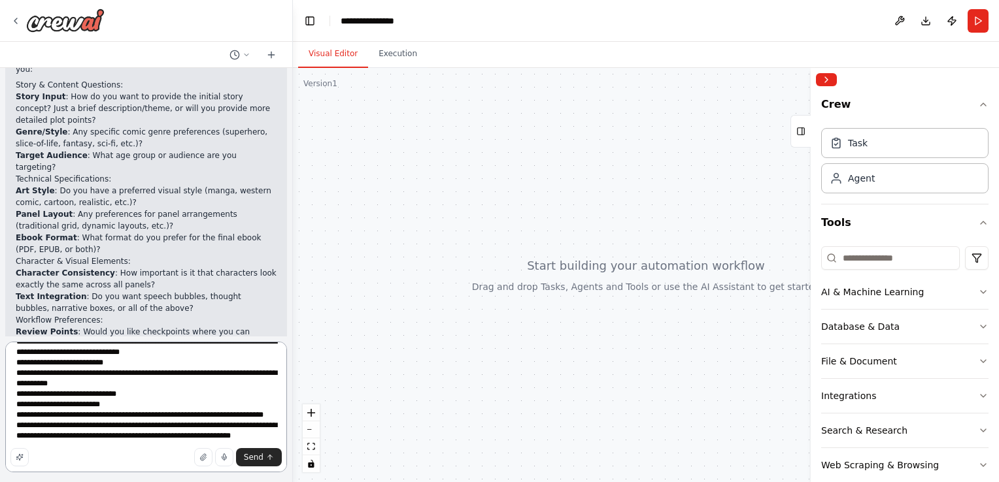
scroll to position [58, 0]
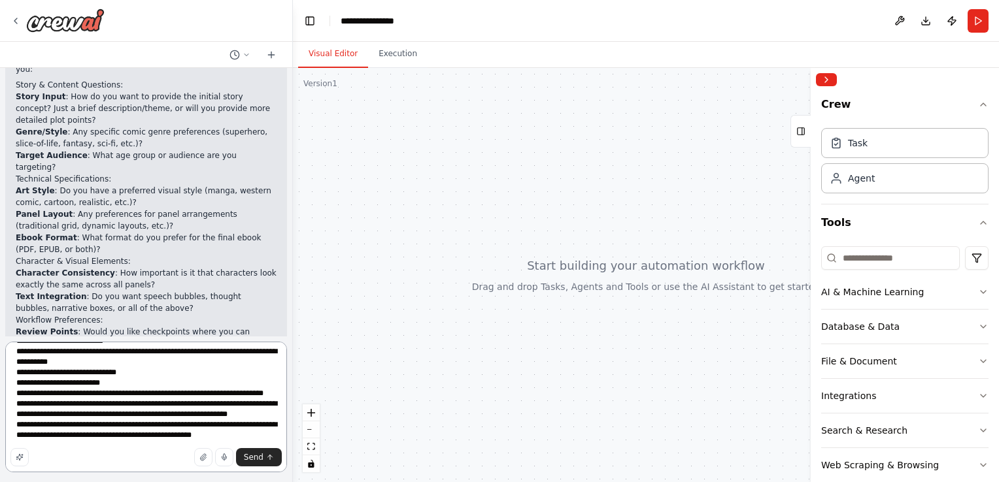
click at [288, 261] on div at bounding box center [290, 241] width 5 height 482
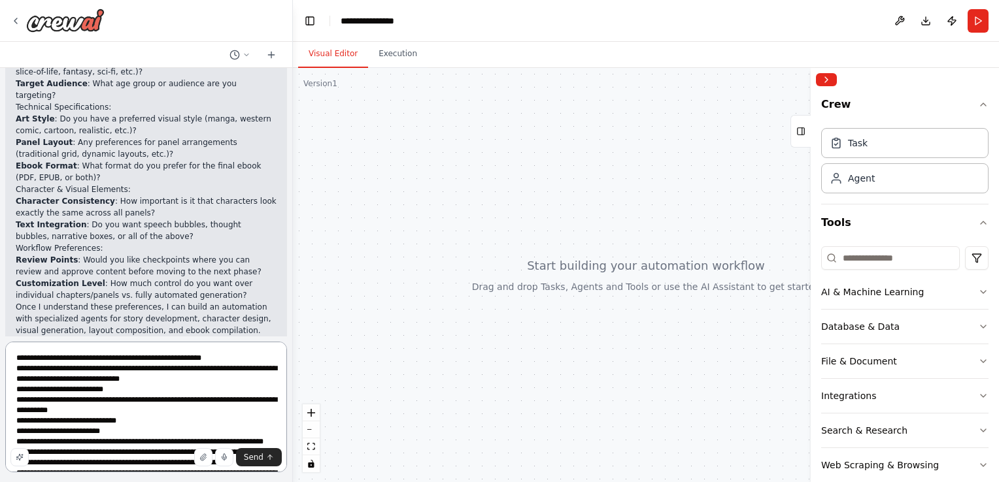
scroll to position [79, 0]
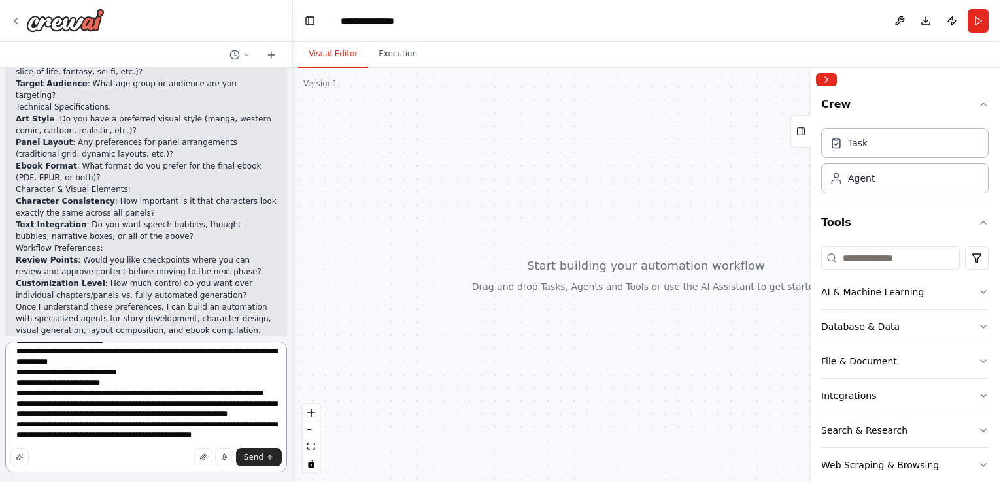
click at [264, 427] on textarea "**********" at bounding box center [146, 407] width 282 height 131
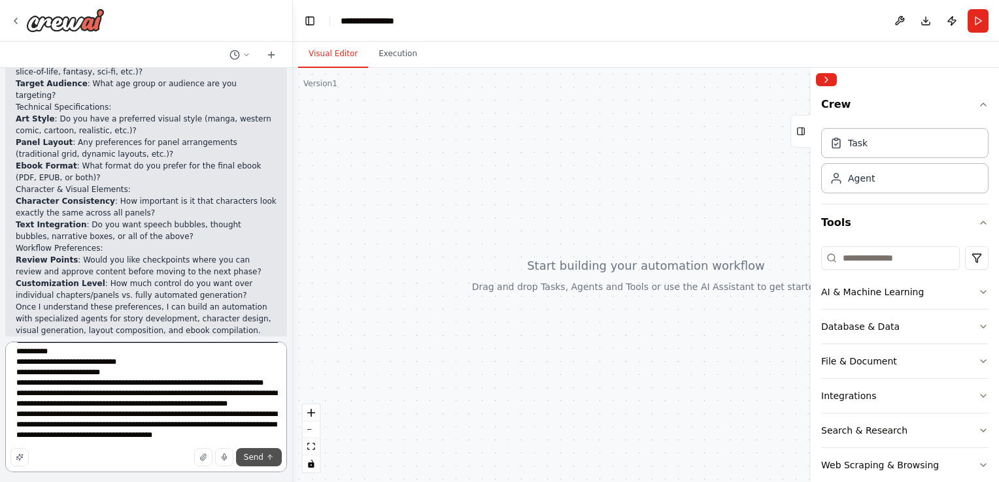
type textarea "**********"
click at [259, 459] on span "Send" at bounding box center [254, 457] width 20 height 10
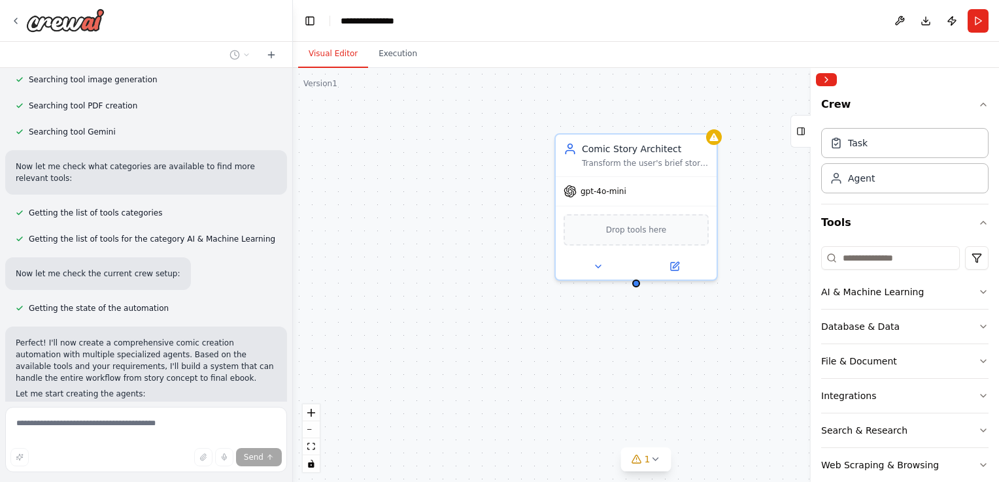
scroll to position [1001, 0]
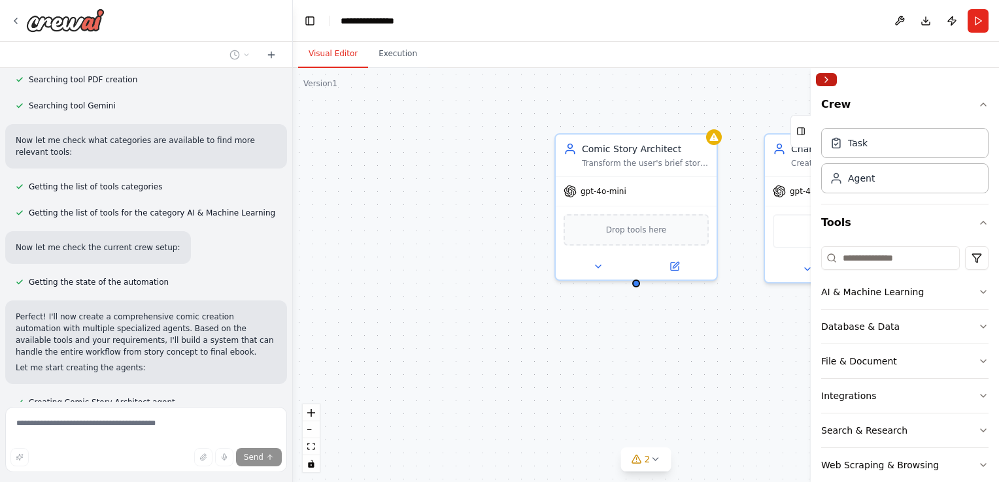
click at [822, 78] on button "Collapse right sidebar" at bounding box center [826, 79] width 21 height 13
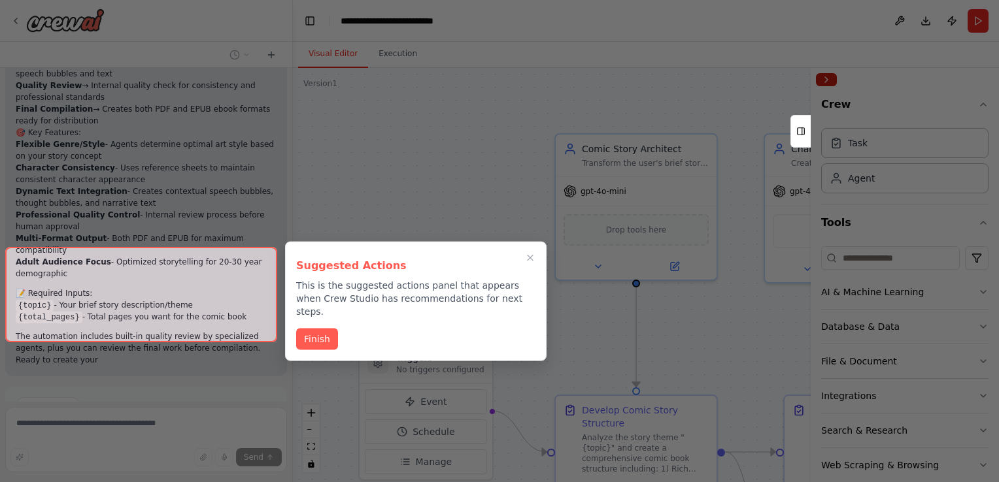
scroll to position [2120, 0]
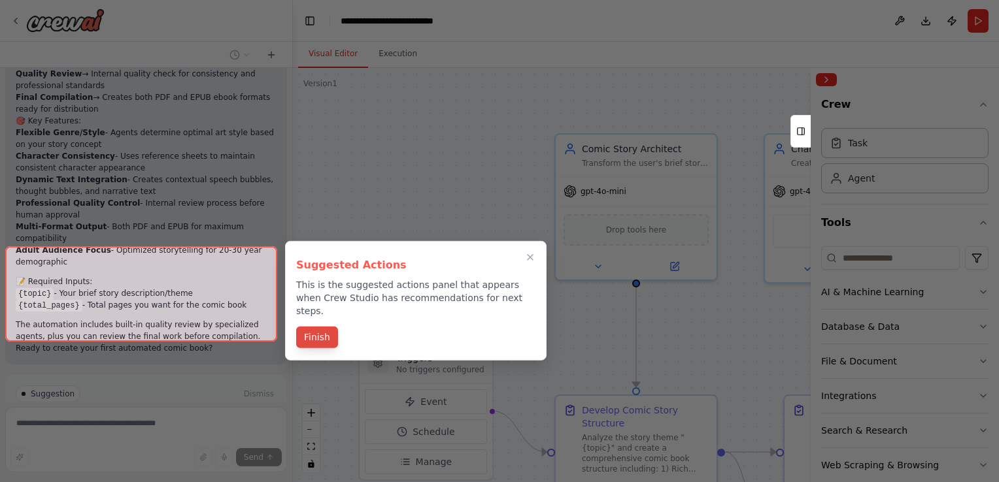
click at [311, 330] on button "Finish" at bounding box center [317, 338] width 42 height 22
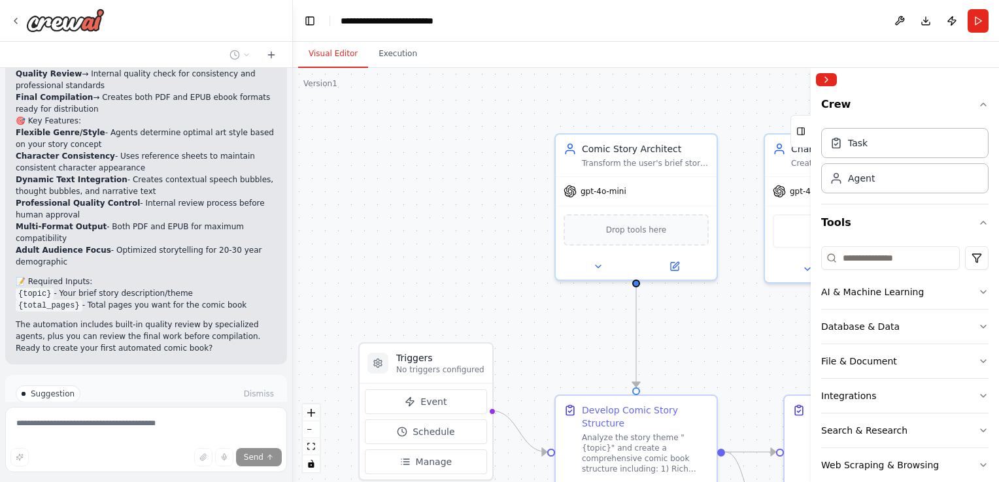
click at [87, 439] on button "Run Automation" at bounding box center [146, 449] width 261 height 21
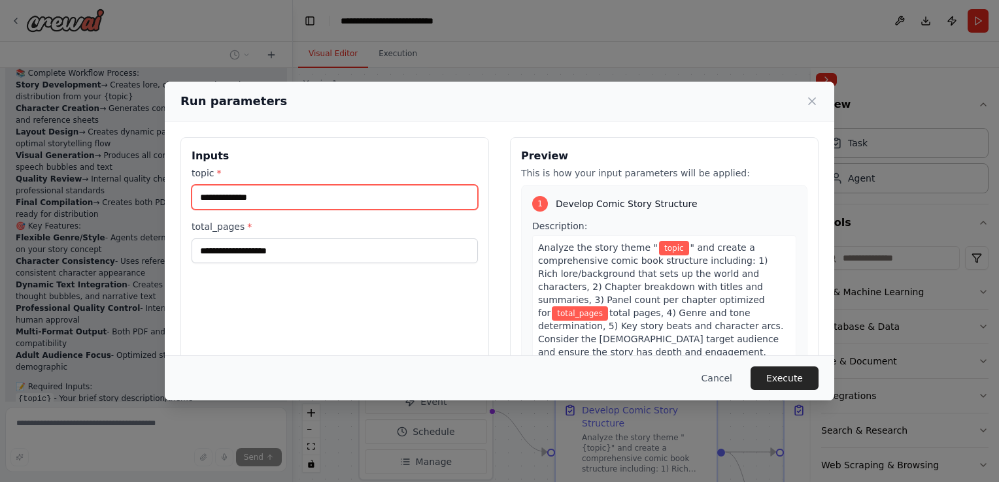
click at [246, 195] on input "topic *" at bounding box center [335, 197] width 286 height 25
click at [252, 197] on input "topic *" at bounding box center [335, 197] width 286 height 25
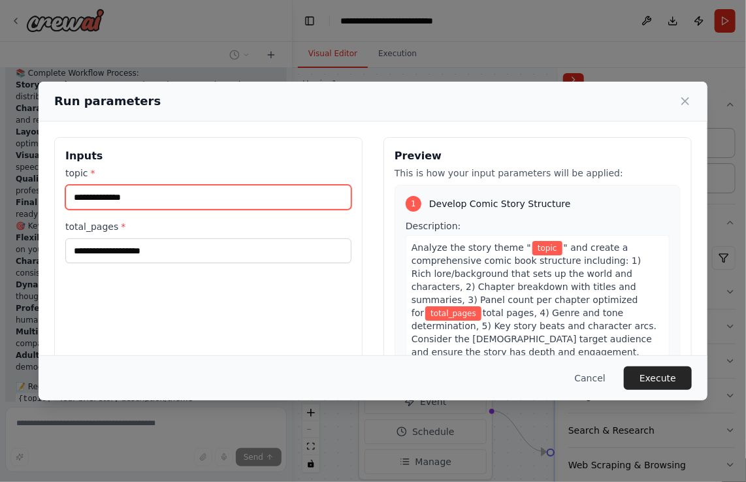
click at [114, 195] on input "topic *" at bounding box center [208, 197] width 286 height 25
type input "*"
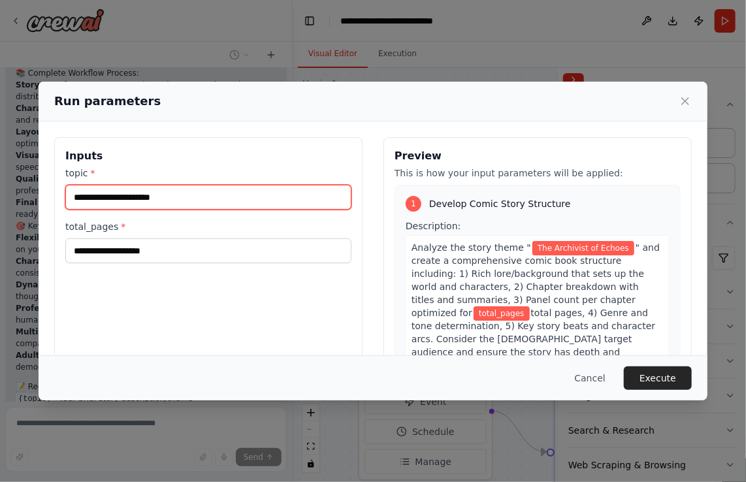
type input "**********"
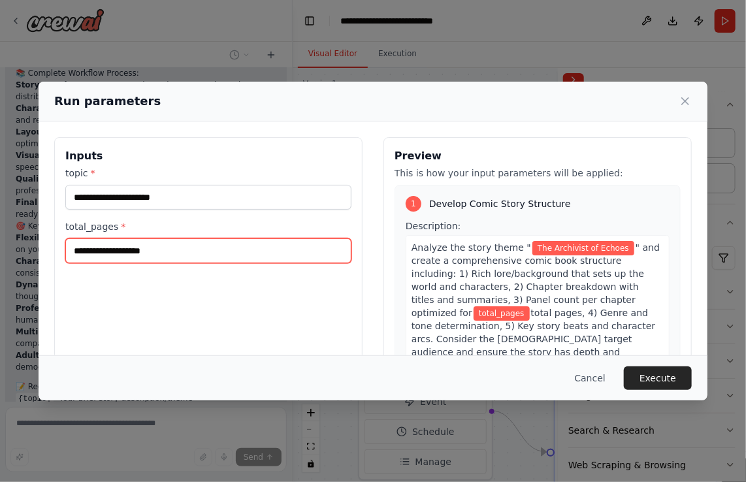
click at [107, 248] on input "total_pages *" at bounding box center [208, 251] width 286 height 25
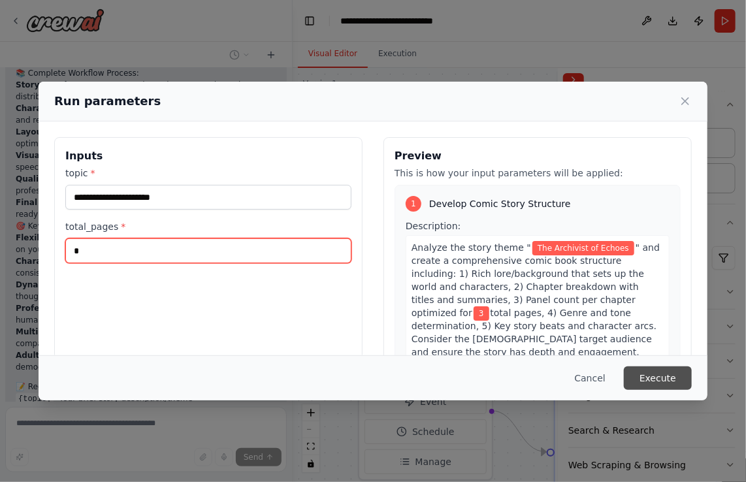
type input "*"
click at [648, 377] on button "Execute" at bounding box center [658, 379] width 68 height 24
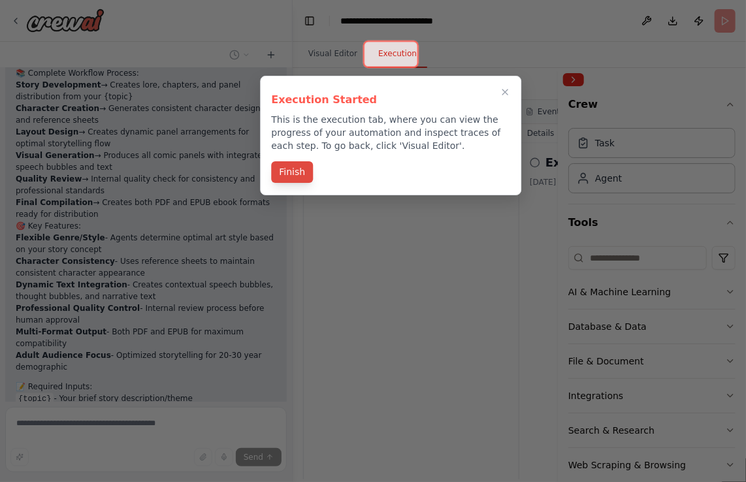
click at [295, 172] on button "Finish" at bounding box center [292, 172] width 42 height 22
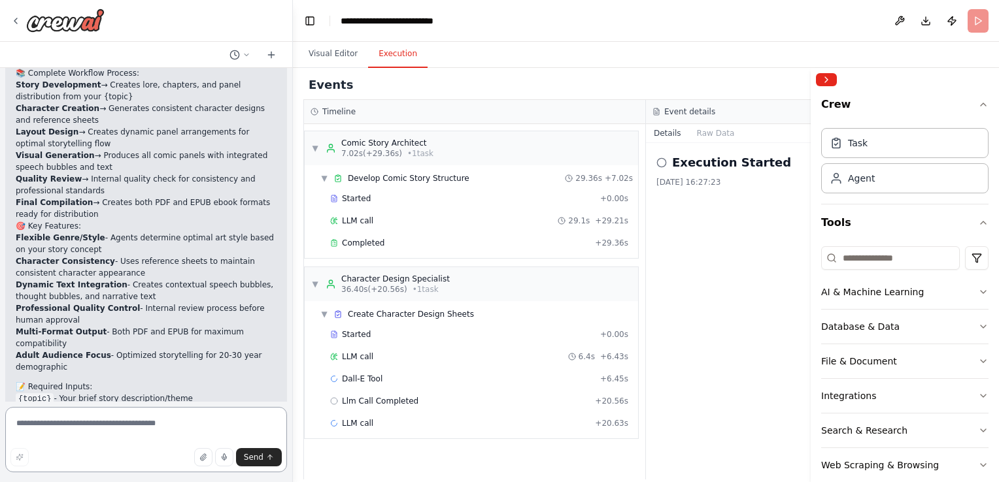
scroll to position [1964, 0]
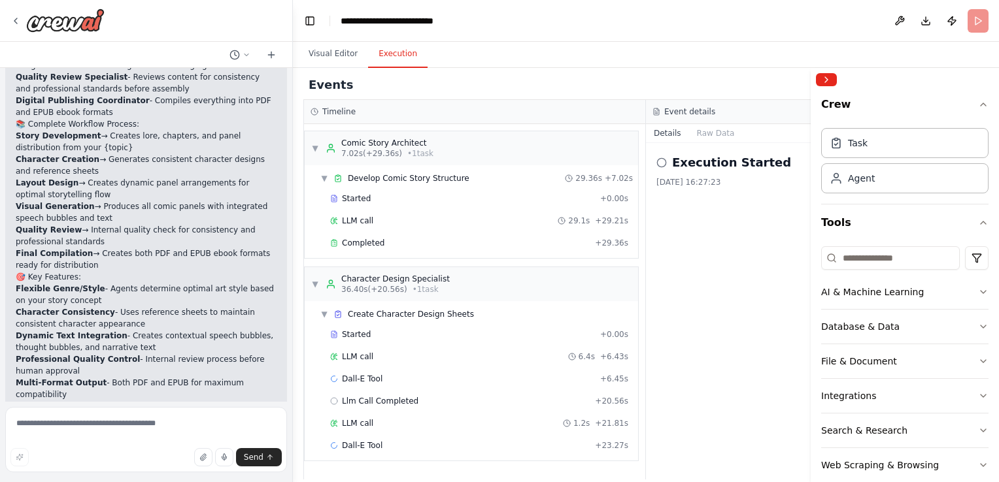
drag, startPoint x: 996, startPoint y: 153, endPoint x: 1001, endPoint y: 188, distance: 34.9
click at [998, 188] on html "lets make an automated comicstrip builder with characters, integrated text bubb…" at bounding box center [499, 267] width 999 height 534
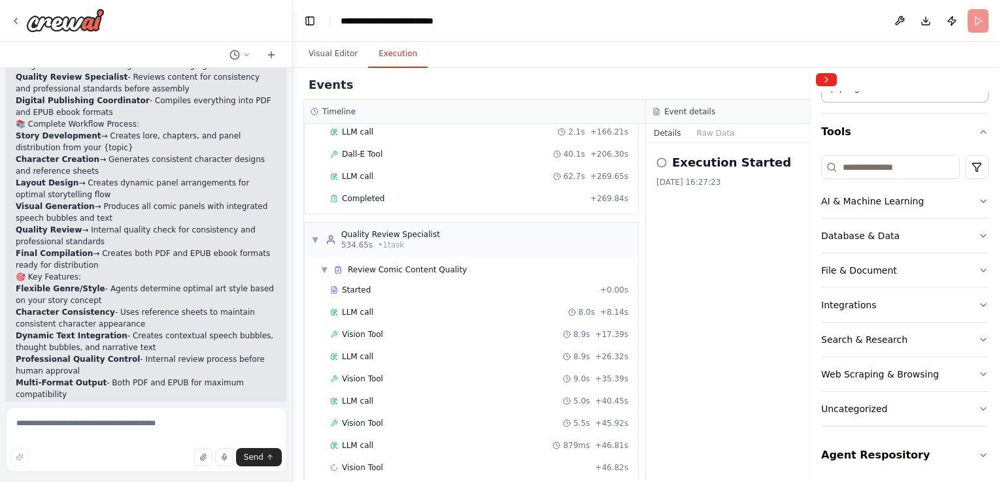
scroll to position [0, 0]
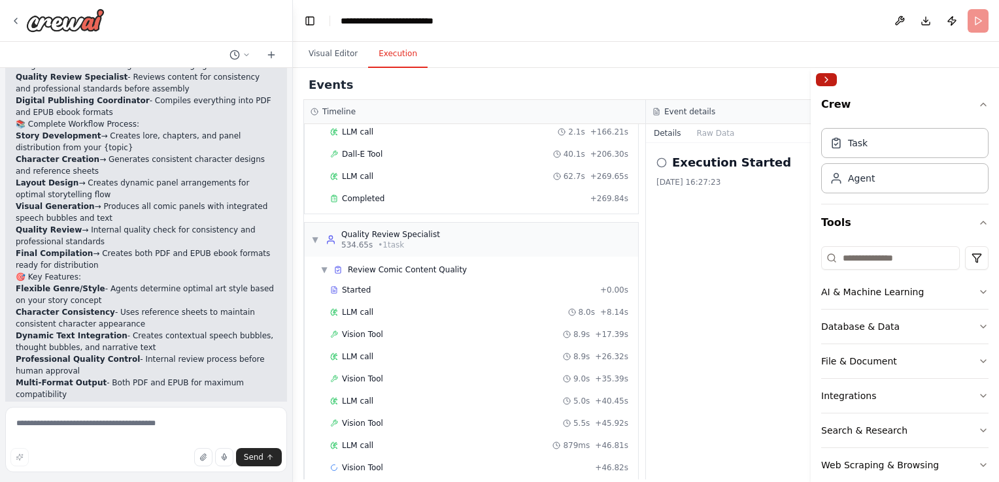
click at [822, 78] on button "Collapse right sidebar" at bounding box center [826, 79] width 21 height 13
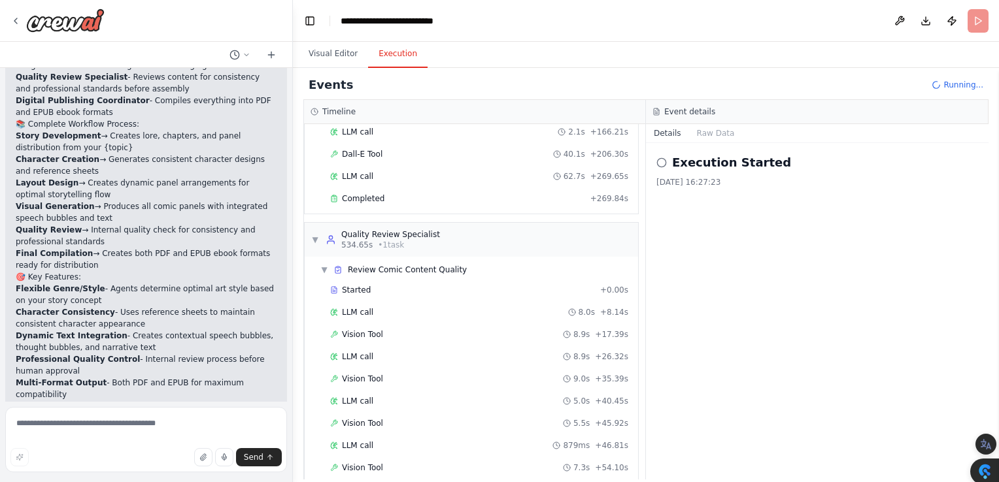
scroll to position [1363, 0]
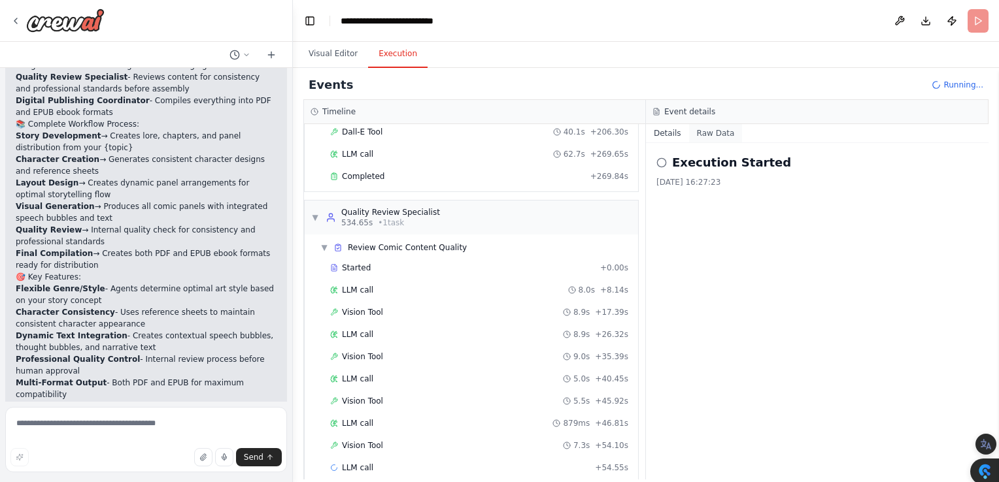
click at [709, 129] on button "Raw Data" at bounding box center [716, 133] width 54 height 18
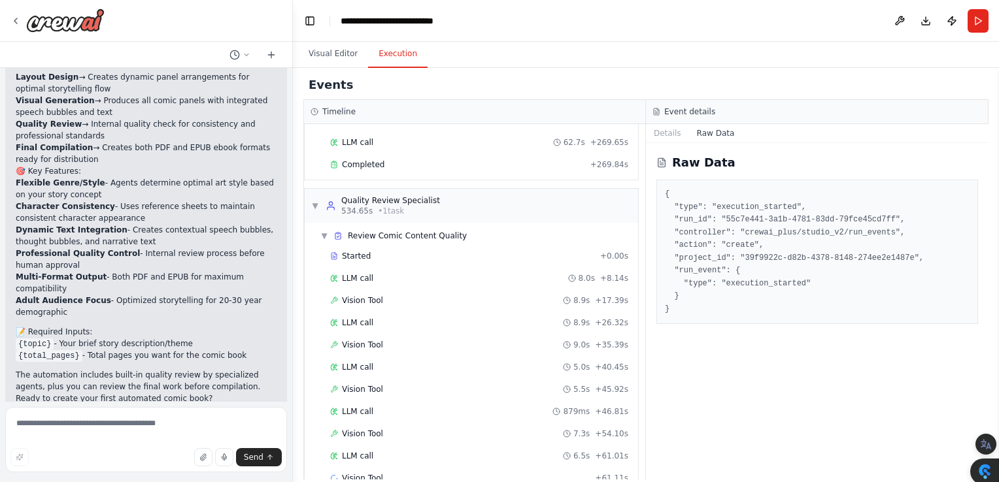
scroll to position [1386, 0]
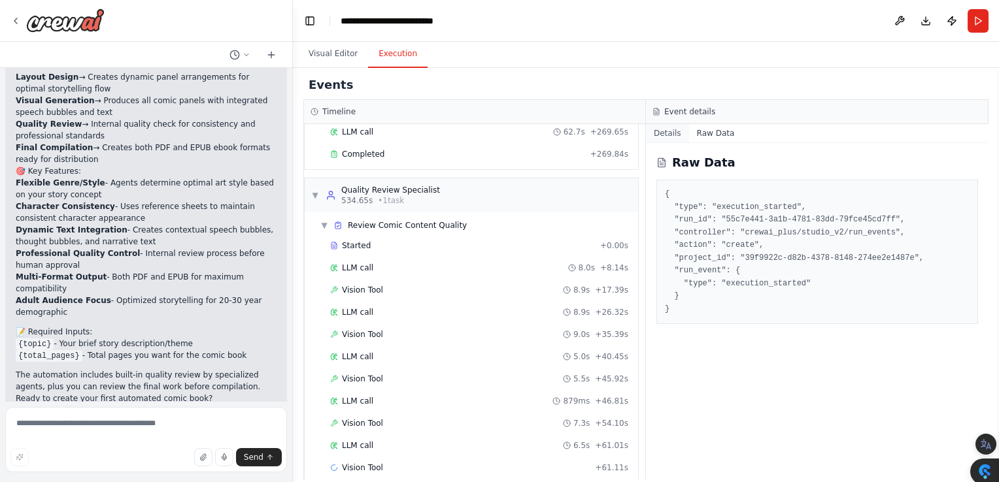
click at [667, 132] on button "Details" at bounding box center [667, 133] width 43 height 18
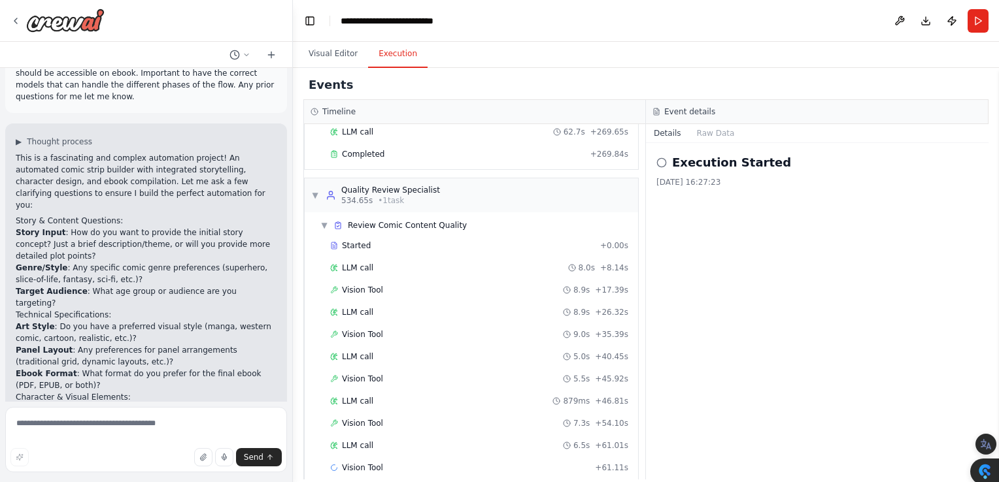
scroll to position [0, 0]
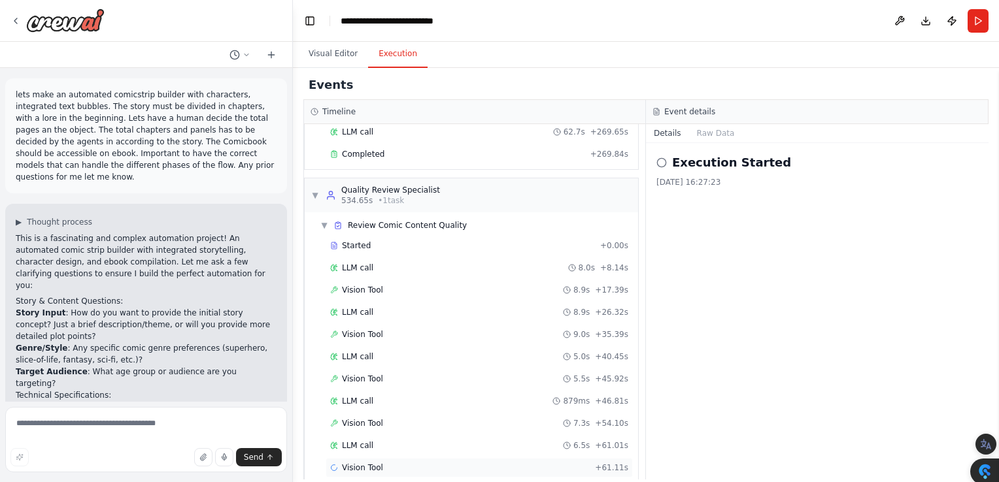
click at [344, 463] on span "Vision Tool" at bounding box center [362, 468] width 41 height 10
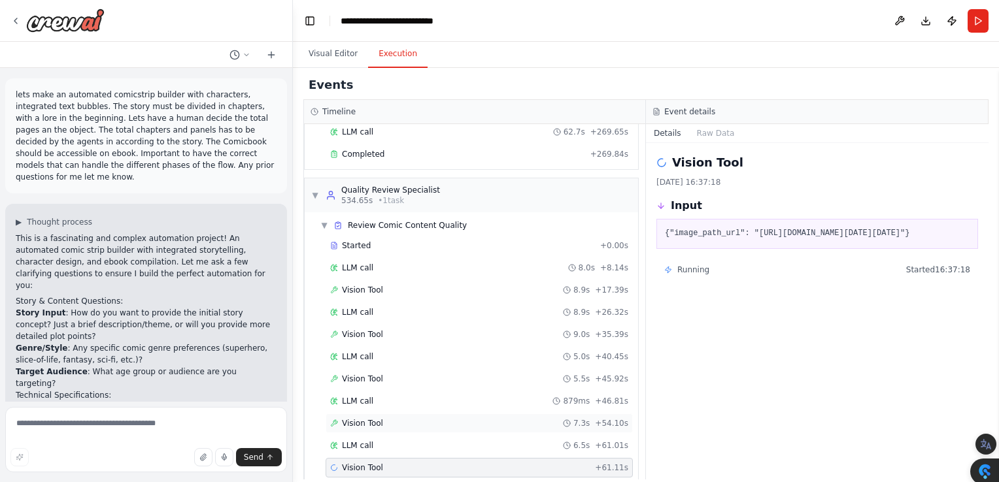
click at [355, 418] on span "Vision Tool" at bounding box center [362, 423] width 41 height 10
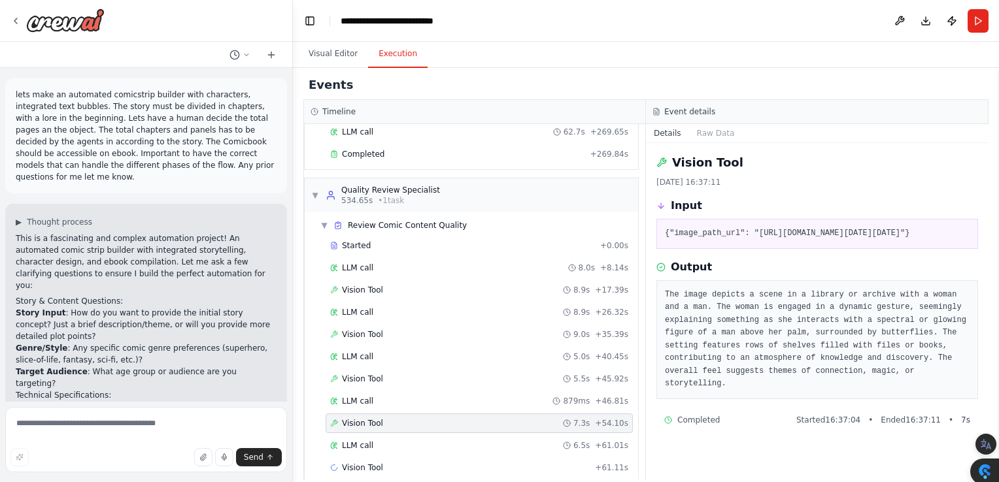
scroll to position [57, 0]
click at [354, 374] on span "Vision Tool" at bounding box center [362, 379] width 41 height 10
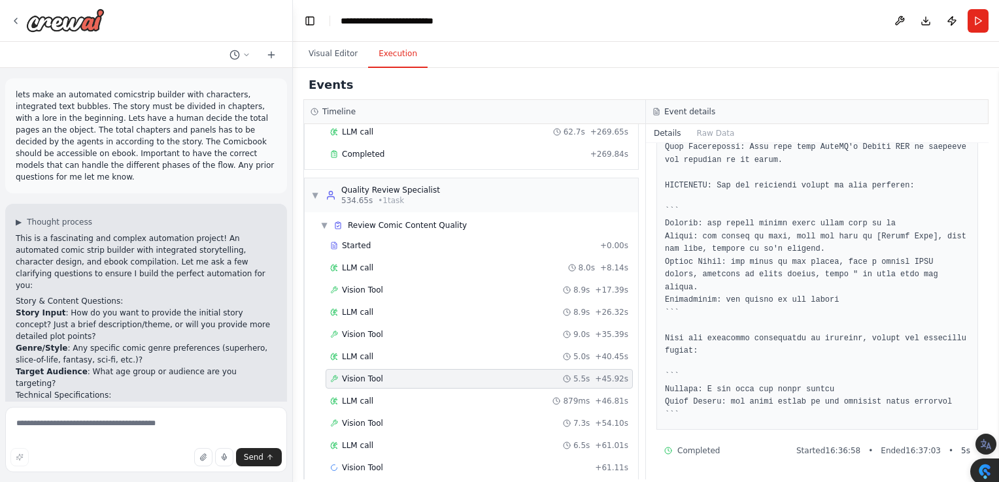
scroll to position [426, 0]
click at [595, 463] on span "+ 61.11s" at bounding box center [611, 468] width 33 height 10
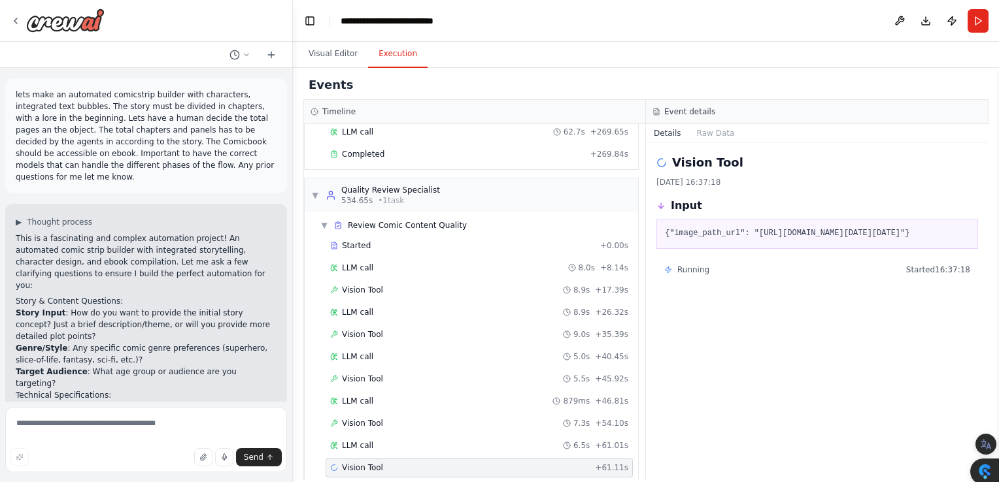
scroll to position [0, 0]
click at [582, 374] on span "5.5s" at bounding box center [581, 379] width 16 height 10
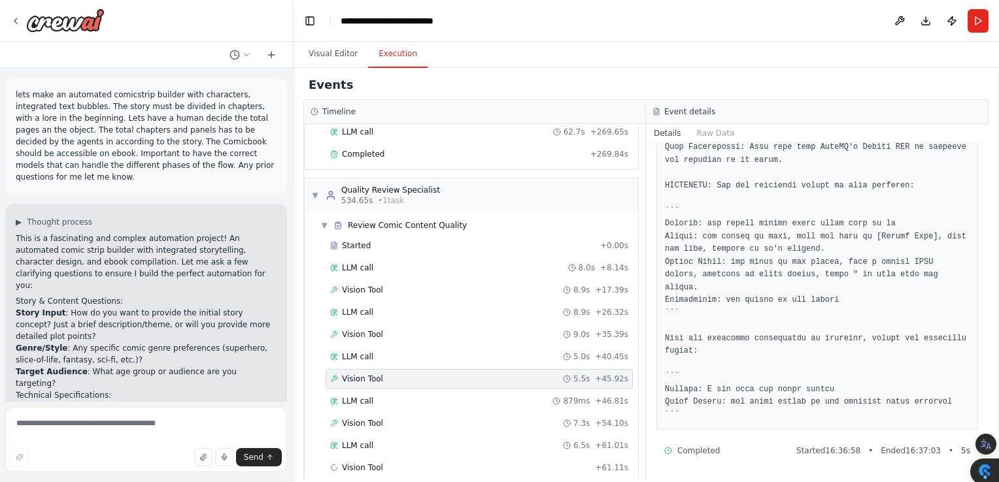
scroll to position [426, 0]
click at [567, 286] on icon at bounding box center [567, 290] width 8 height 8
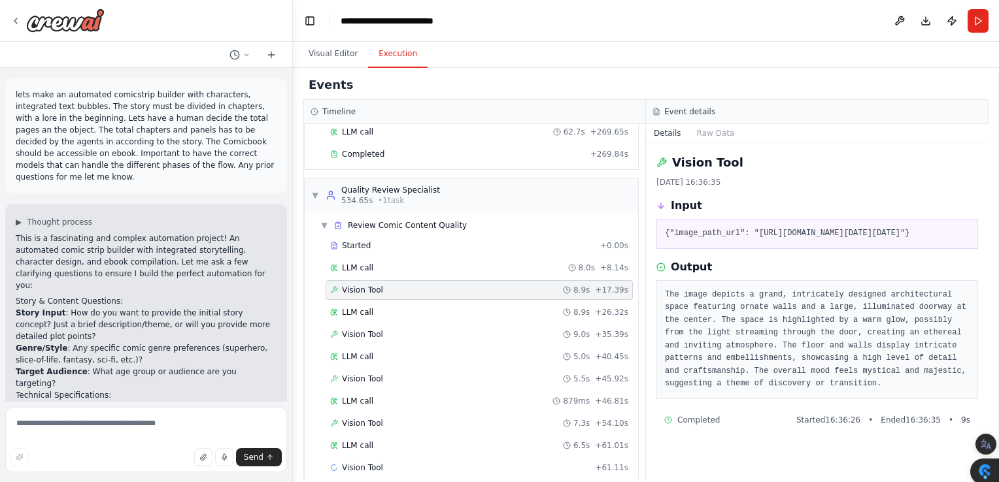
scroll to position [69, 0]
click at [338, 463] on div "Vision Tool" at bounding box center [356, 468] width 53 height 10
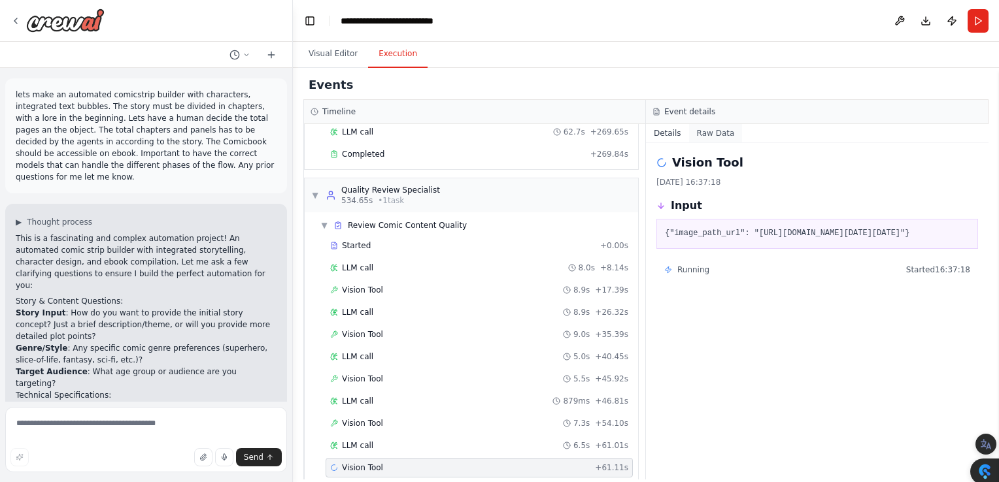
click at [706, 137] on button "Raw Data" at bounding box center [716, 133] width 54 height 18
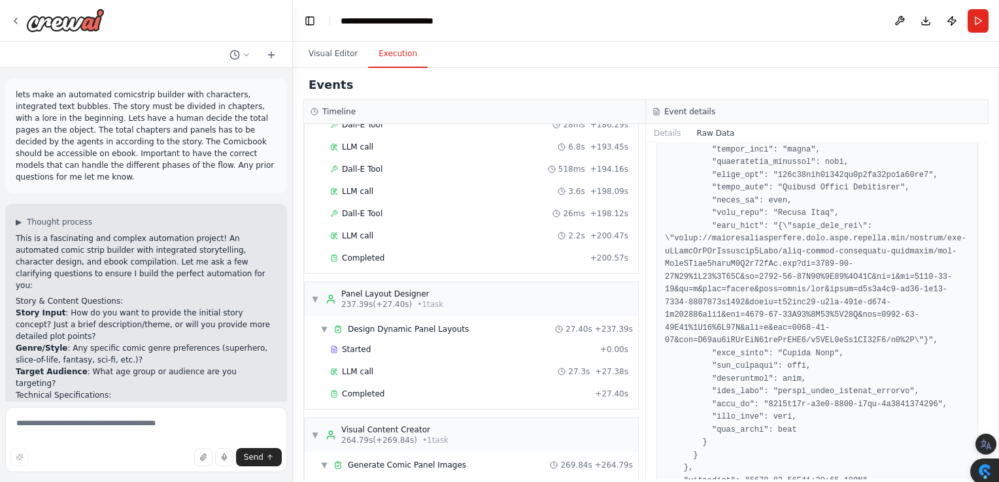
scroll to position [526, 0]
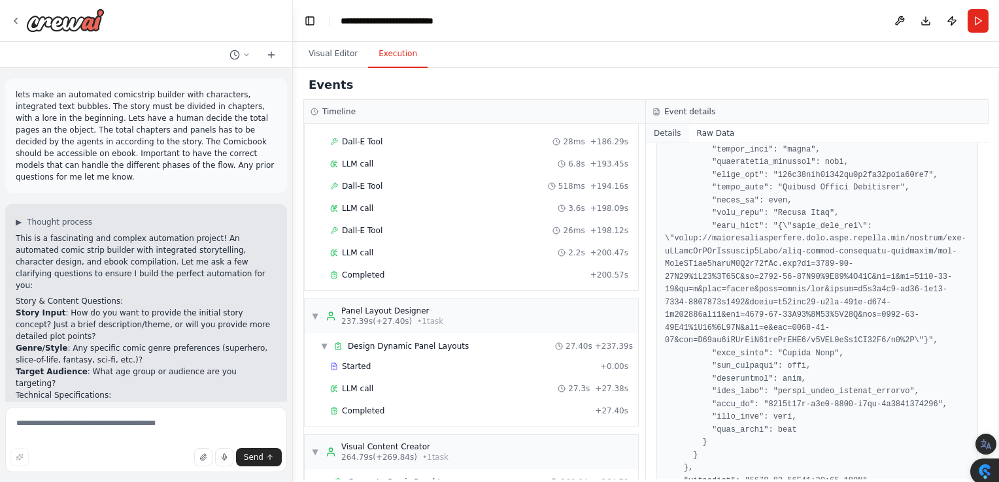
click at [656, 134] on button "Details" at bounding box center [667, 133] width 43 height 18
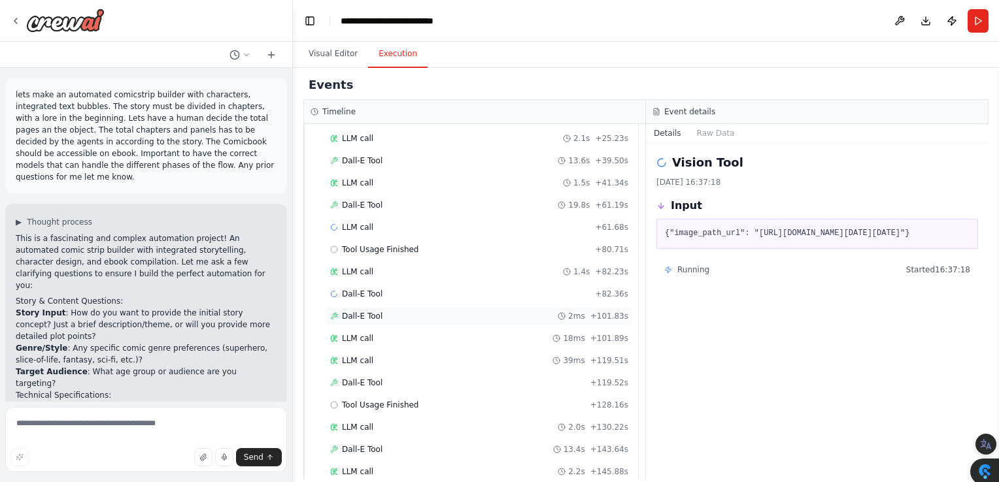
scroll to position [954, 0]
click at [363, 292] on div "Dall-E Tool + 82.36s" at bounding box center [478, 297] width 307 height 20
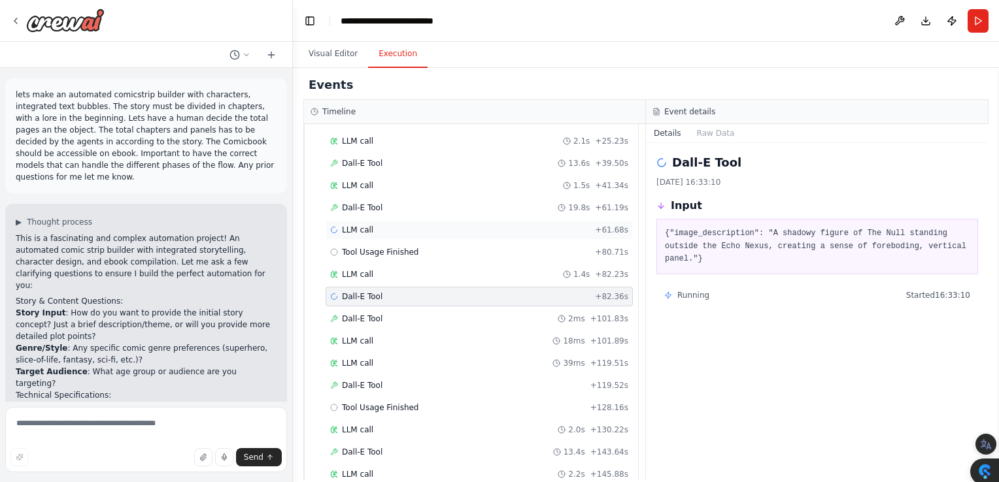
click at [344, 225] on span "LLM call" at bounding box center [357, 230] width 31 height 10
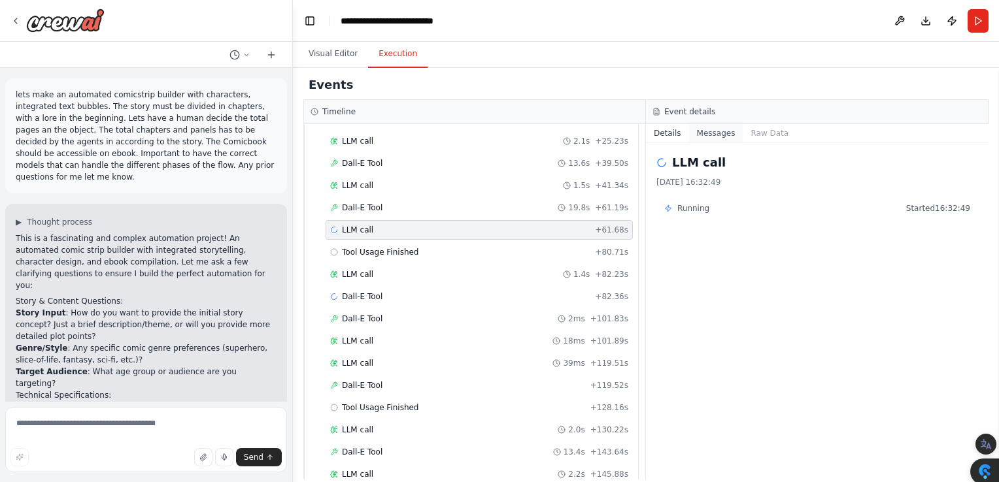
click at [705, 129] on button "Messages" at bounding box center [716, 133] width 54 height 18
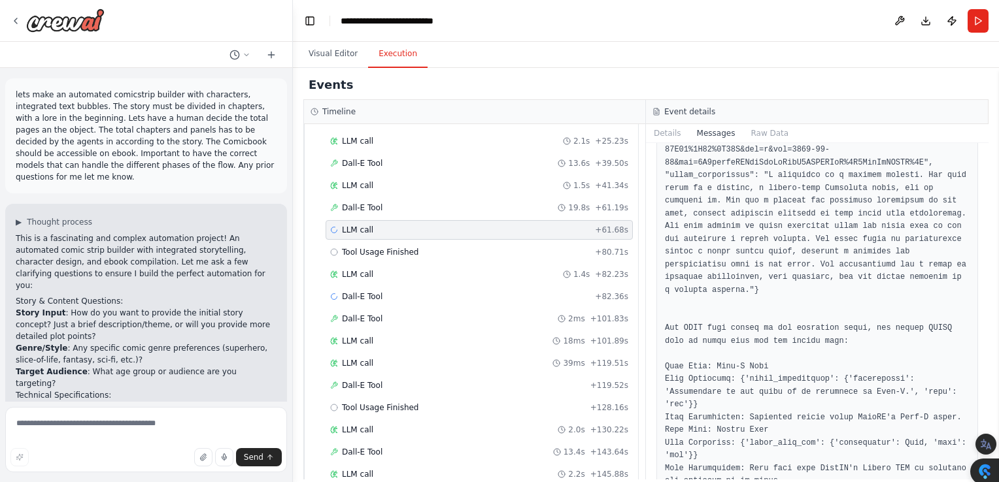
scroll to position [3332, 0]
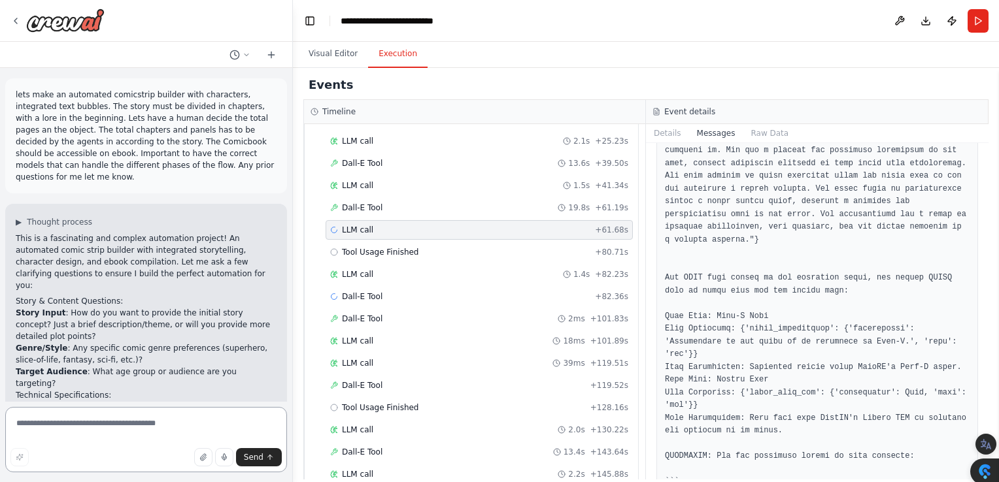
click at [15, 422] on textarea at bounding box center [146, 439] width 282 height 65
click at [22, 421] on textarea at bounding box center [146, 439] width 282 height 65
type textarea "**********"
click at [254, 456] on span "Send" at bounding box center [254, 457] width 20 height 10
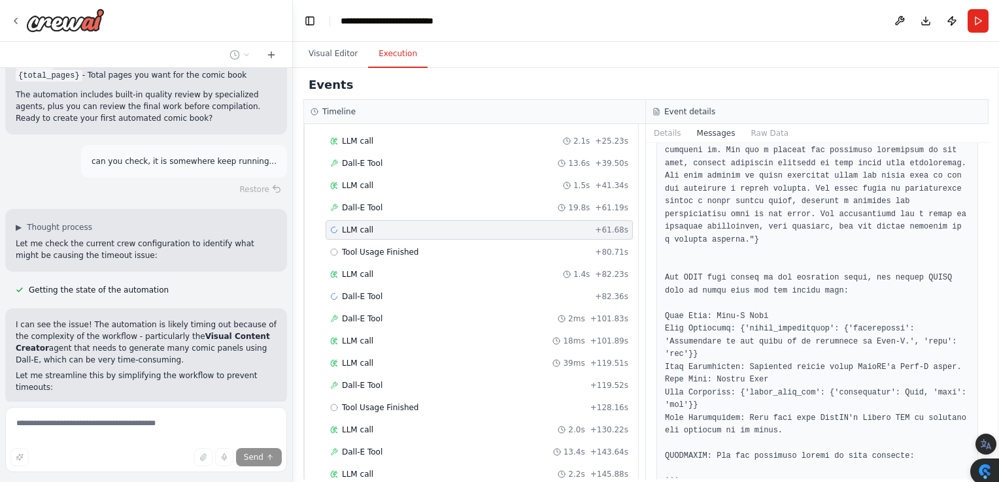
scroll to position [2376, 0]
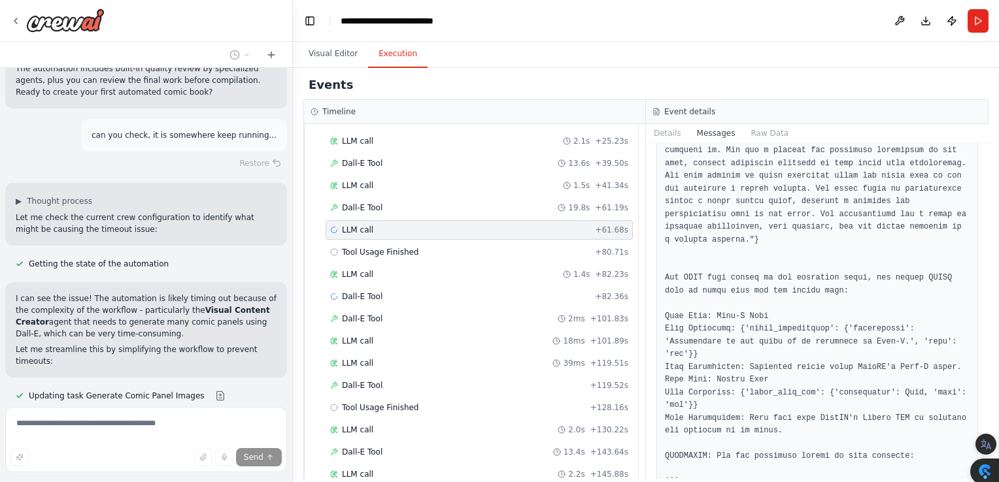
click at [511, 85] on div "Events" at bounding box center [645, 85] width 685 height 29
click at [659, 134] on button "Details" at bounding box center [667, 133] width 43 height 18
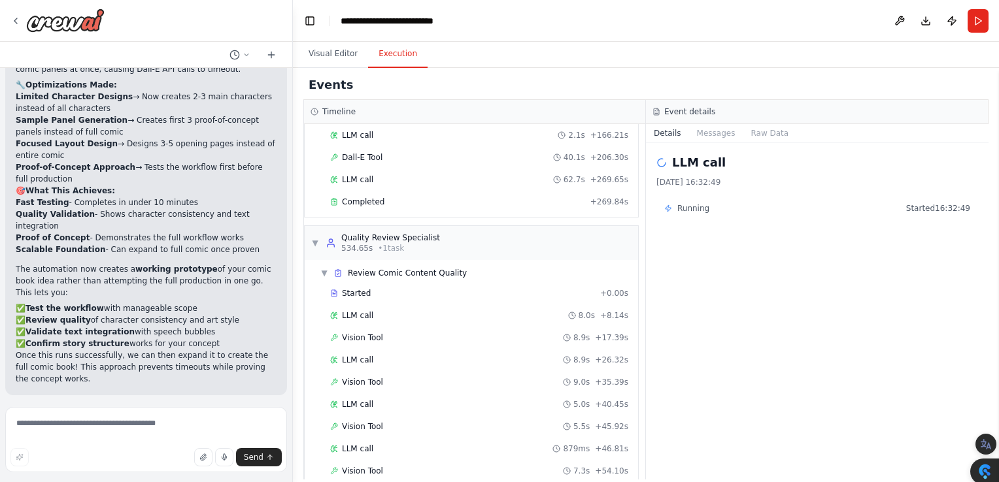
scroll to position [1386, 0]
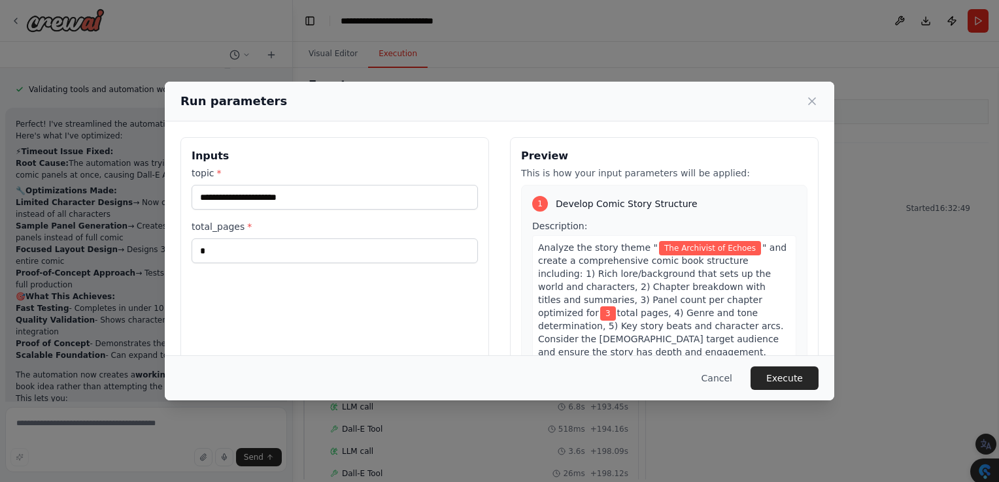
scroll to position [112, 0]
drag, startPoint x: 215, startPoint y: 252, endPoint x: 178, endPoint y: 252, distance: 37.3
click at [178, 252] on div "**********" at bounding box center [499, 292] width 669 height 341
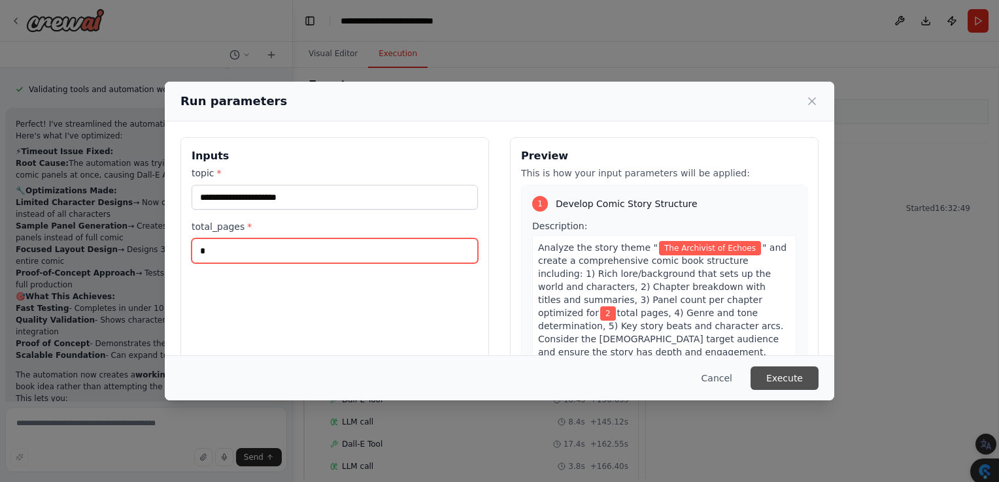
type input "*"
click at [781, 378] on button "Execute" at bounding box center [784, 379] width 68 height 24
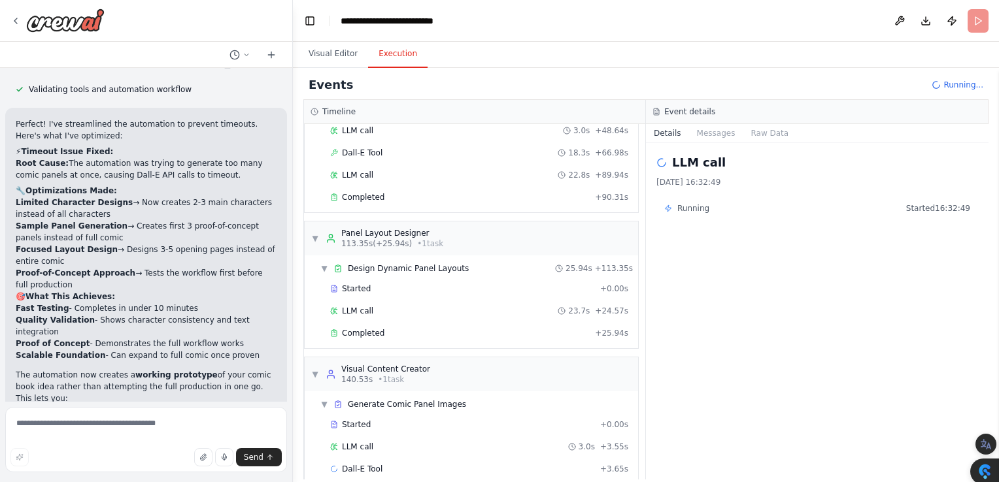
scroll to position [416, 0]
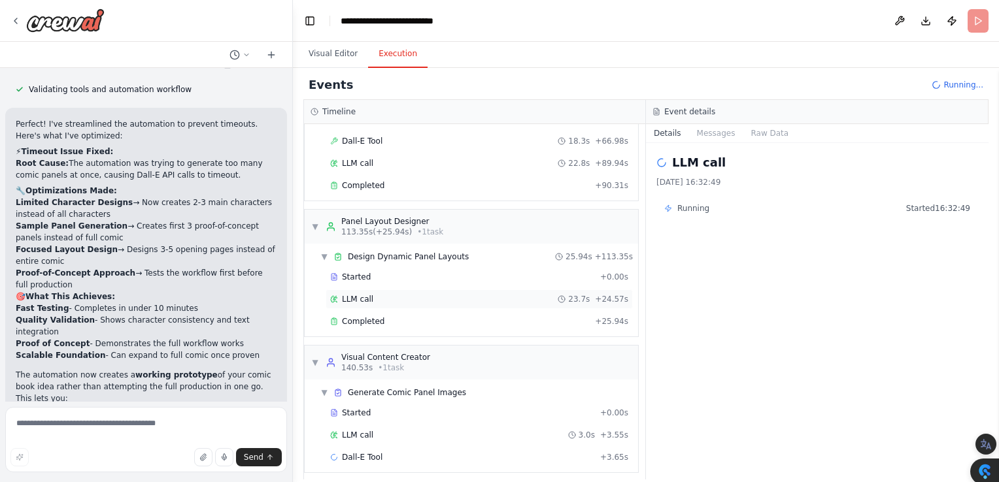
click at [354, 294] on span "LLM call" at bounding box center [357, 299] width 31 height 10
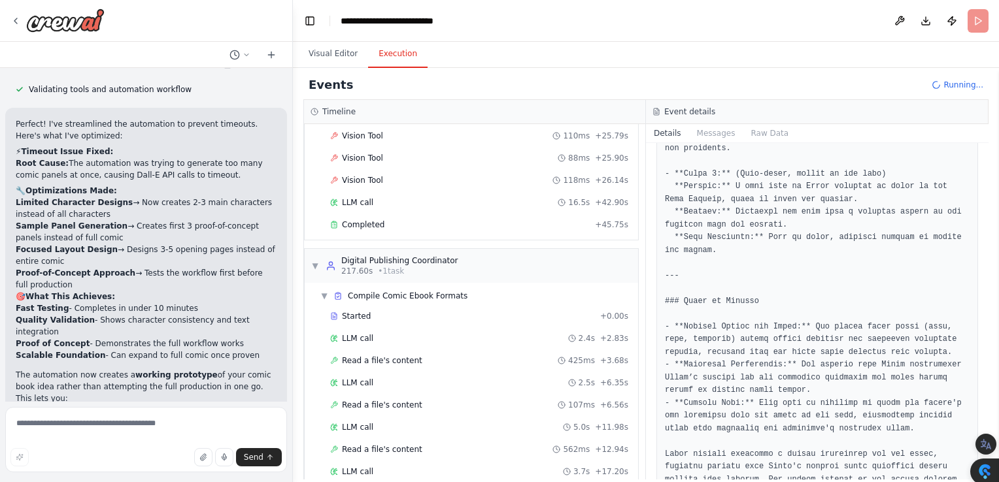
scroll to position [1191, 0]
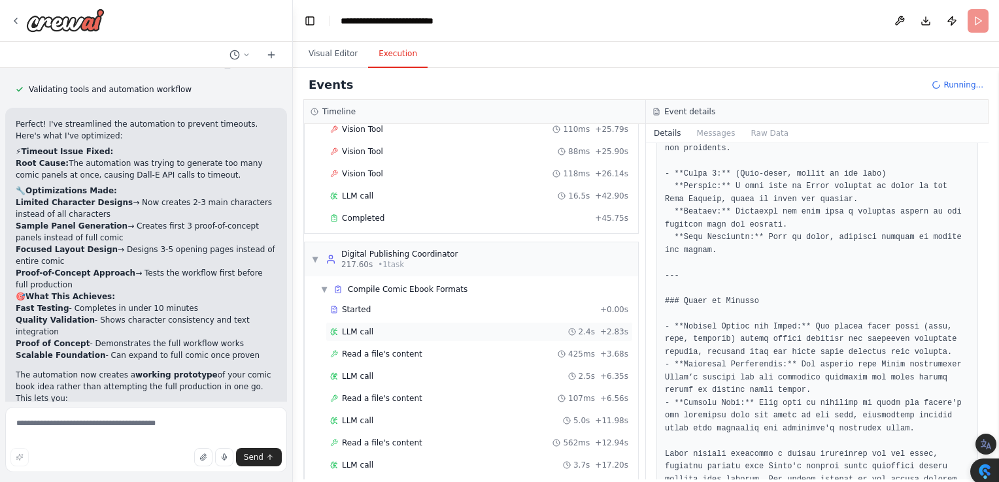
click at [365, 327] on span "LLM call" at bounding box center [357, 332] width 31 height 10
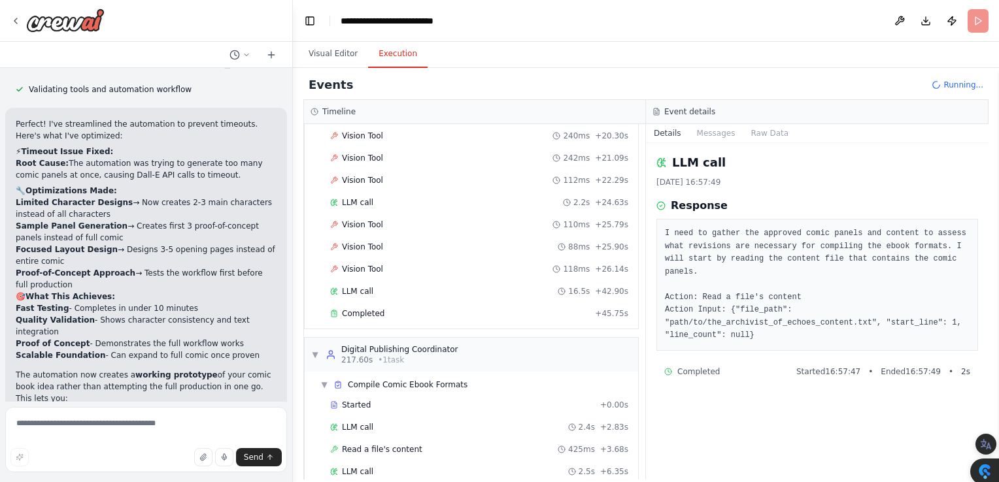
scroll to position [1101, 0]
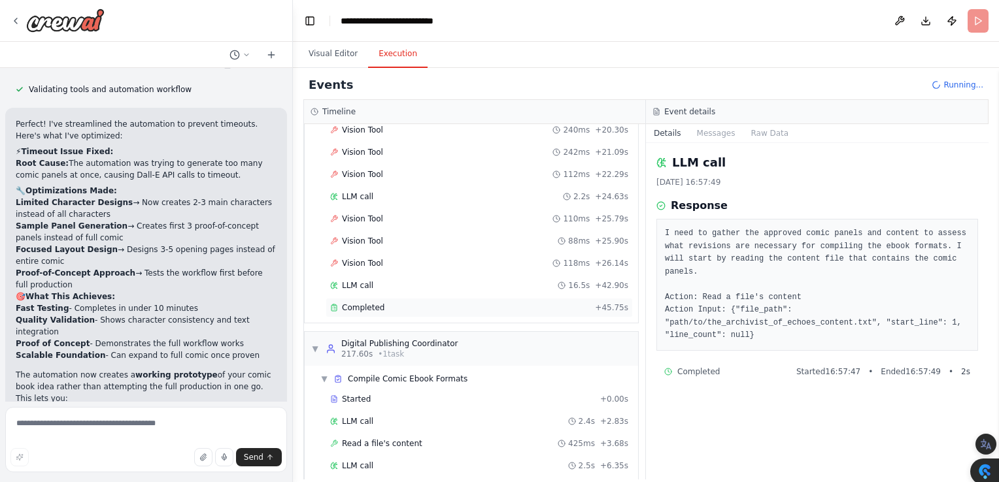
click at [344, 303] on span "Completed" at bounding box center [363, 308] width 42 height 10
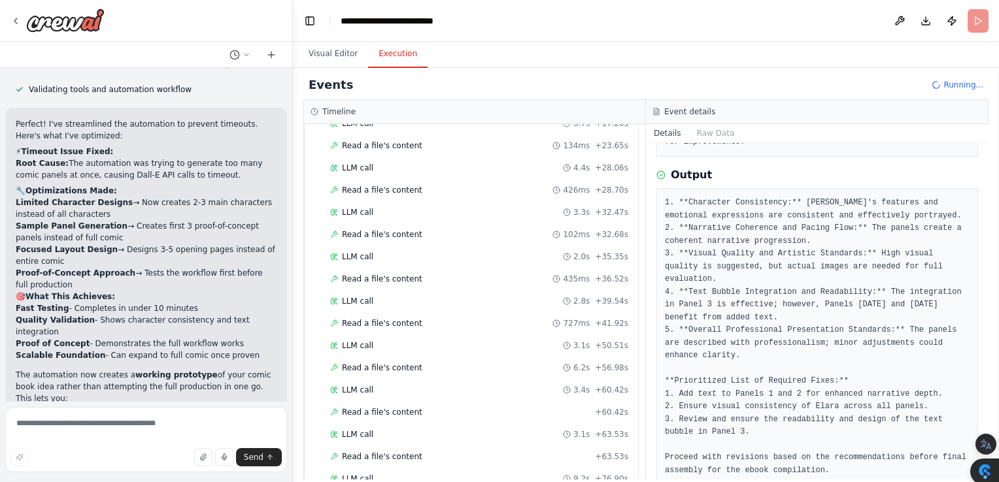
scroll to position [1542, 0]
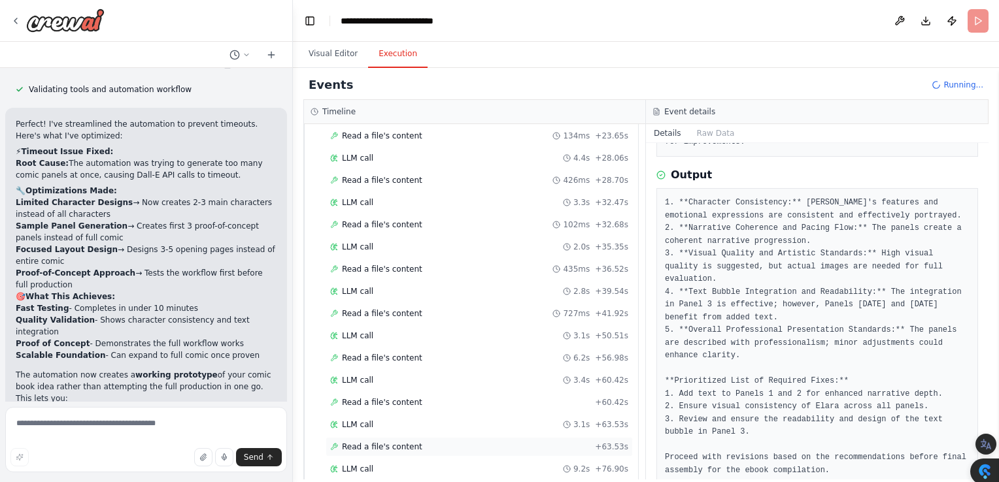
click at [570, 442] on div "Read a file's content + 63.53s" at bounding box center [479, 447] width 298 height 10
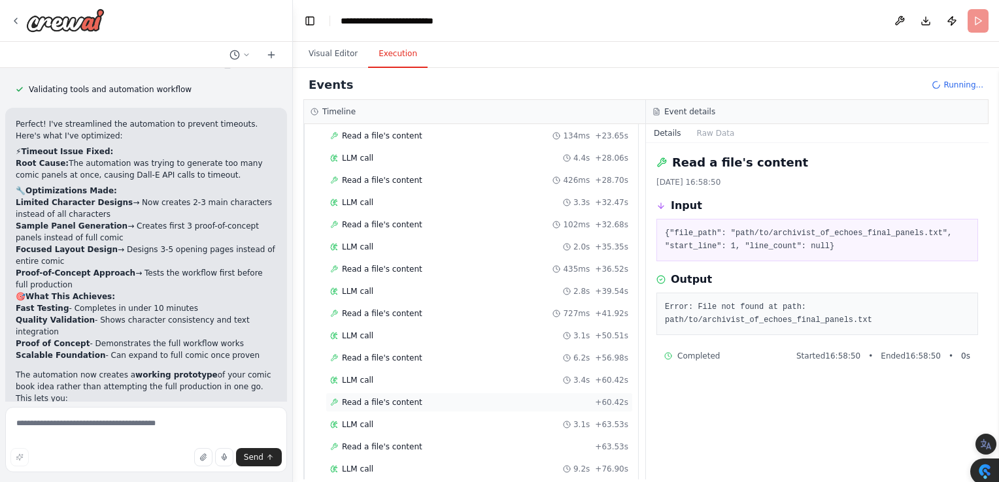
click at [375, 397] on span "Read a file's content" at bounding box center [382, 402] width 80 height 10
click at [375, 353] on span "Read a file's content" at bounding box center [382, 358] width 80 height 10
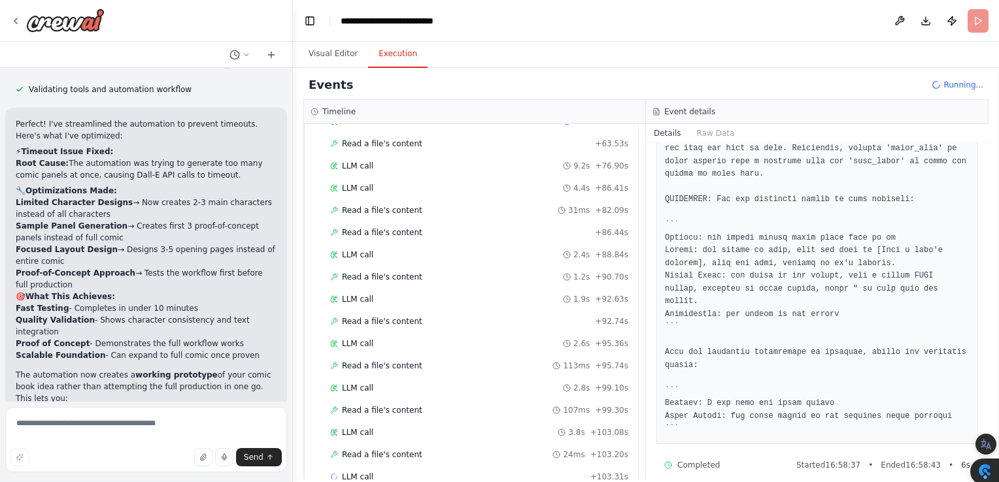
scroll to position [1850, 0]
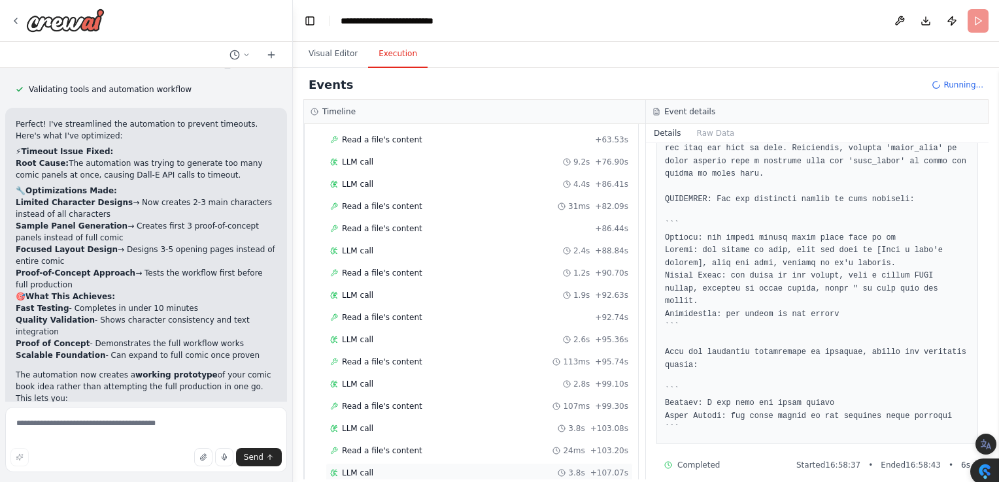
click at [473, 468] on div "LLM call 3.8s + 107.07s" at bounding box center [479, 473] width 298 height 10
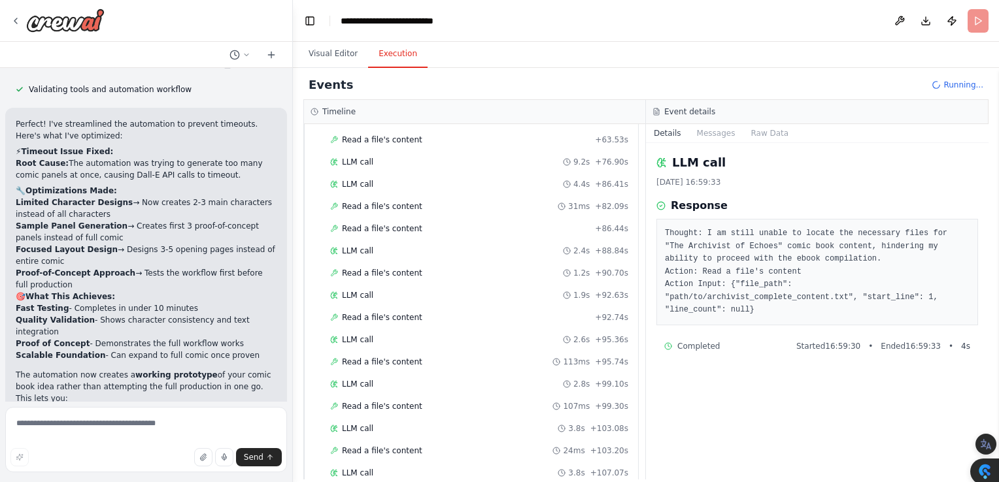
scroll to position [1893, 0]
click at [488, 469] on div "LLM call 13.2s + 120.62s" at bounding box center [479, 474] width 298 height 10
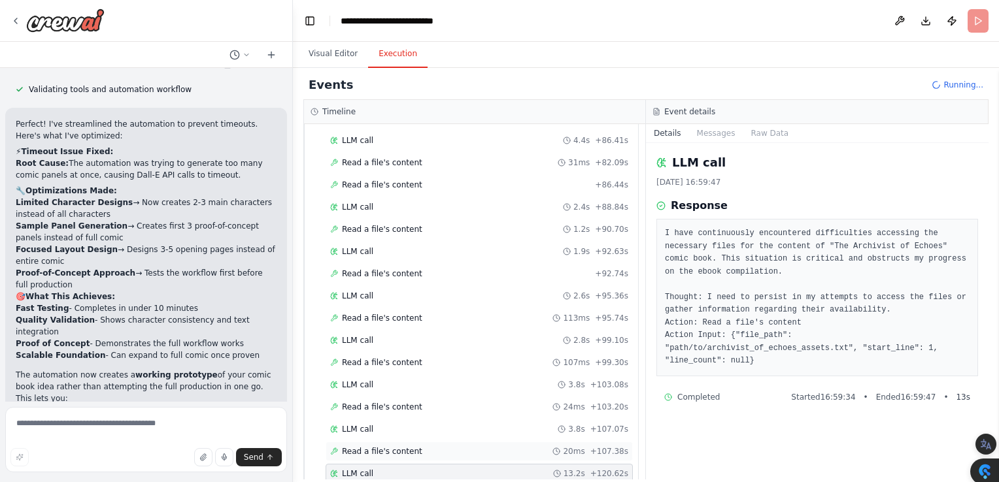
click at [482, 442] on div "Read a file's content 20ms + 107.38s" at bounding box center [478, 452] width 307 height 20
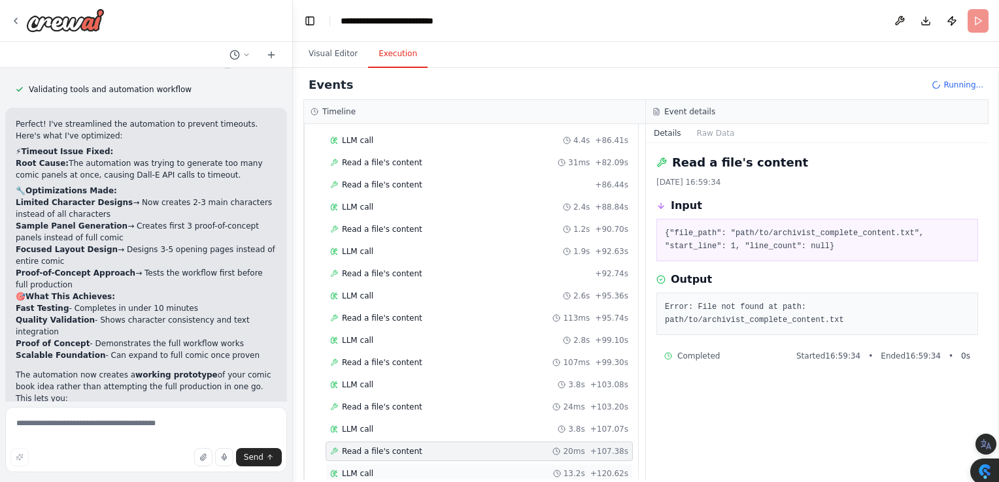
click at [579, 469] on span "13.2s" at bounding box center [574, 474] width 22 height 10
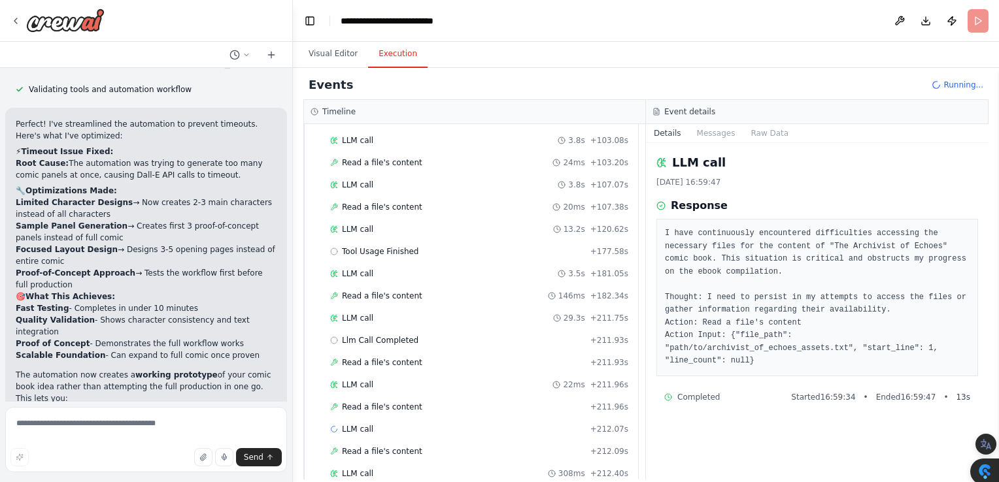
scroll to position [2201, 0]
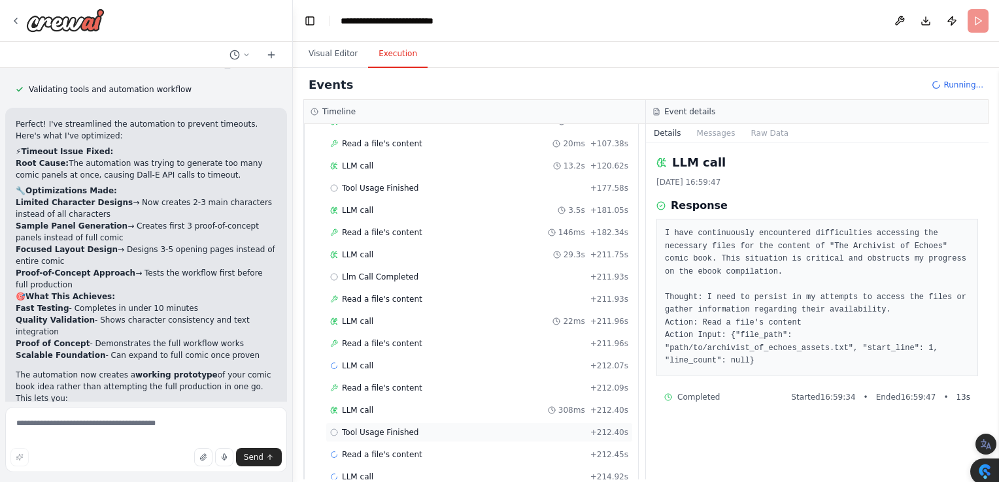
click at [369, 427] on span "Tool Usage Finished" at bounding box center [380, 432] width 77 height 10
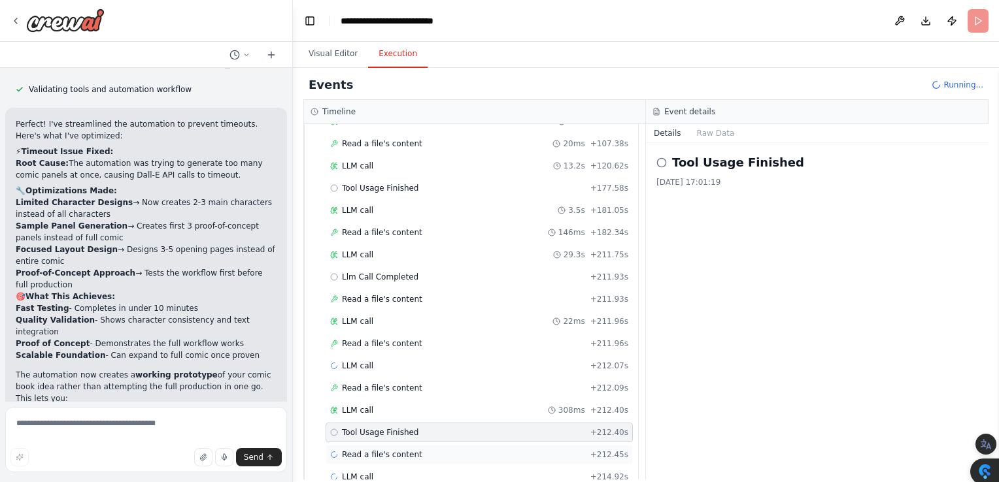
click at [376, 450] on span "Read a file's content" at bounding box center [382, 455] width 80 height 10
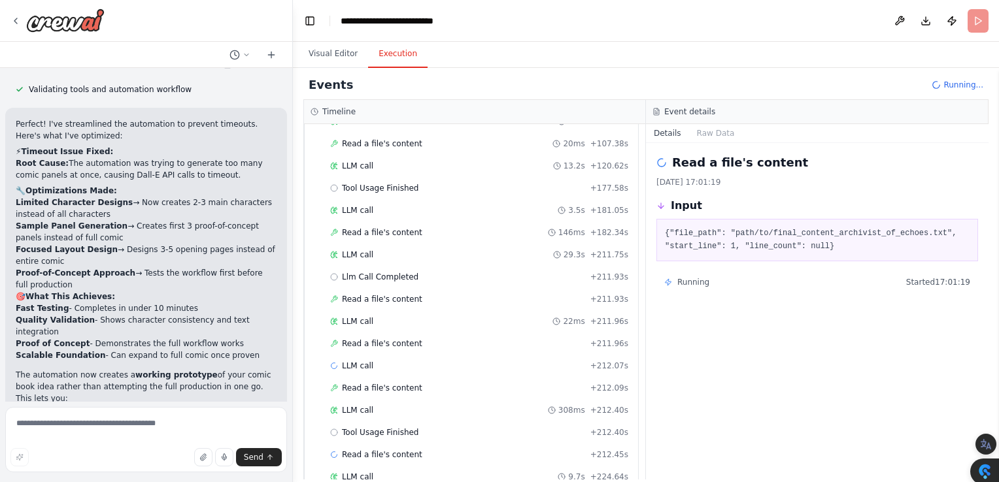
scroll to position [2223, 0]
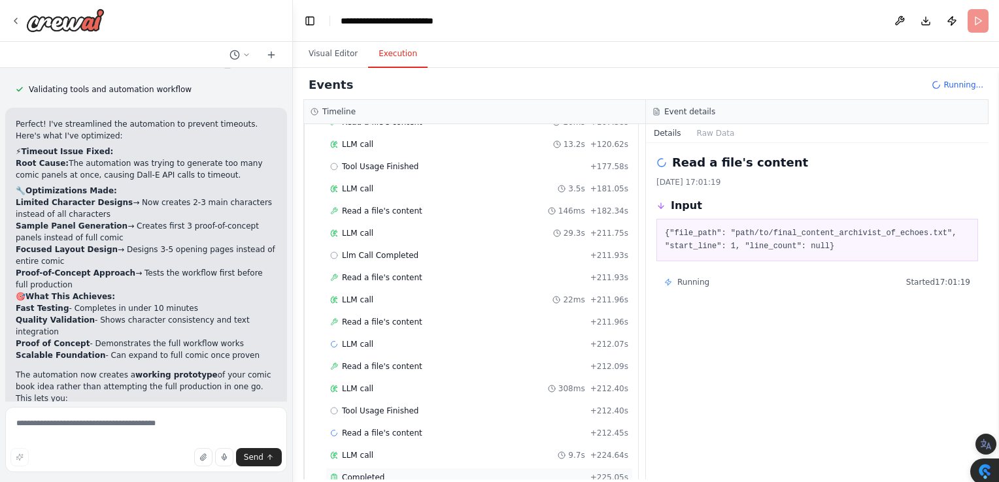
click at [351, 473] on span "Completed" at bounding box center [363, 478] width 42 height 10
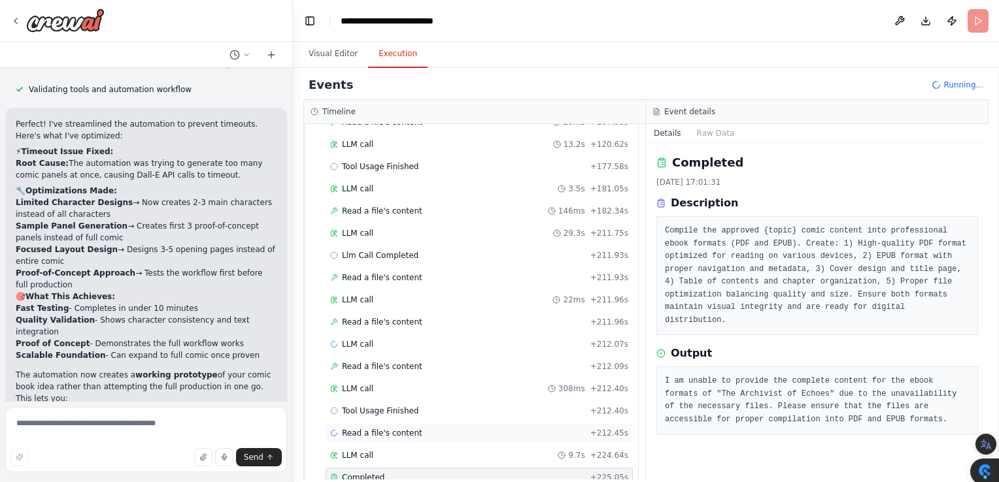
click at [344, 428] on span "Read a file's content" at bounding box center [382, 433] width 80 height 10
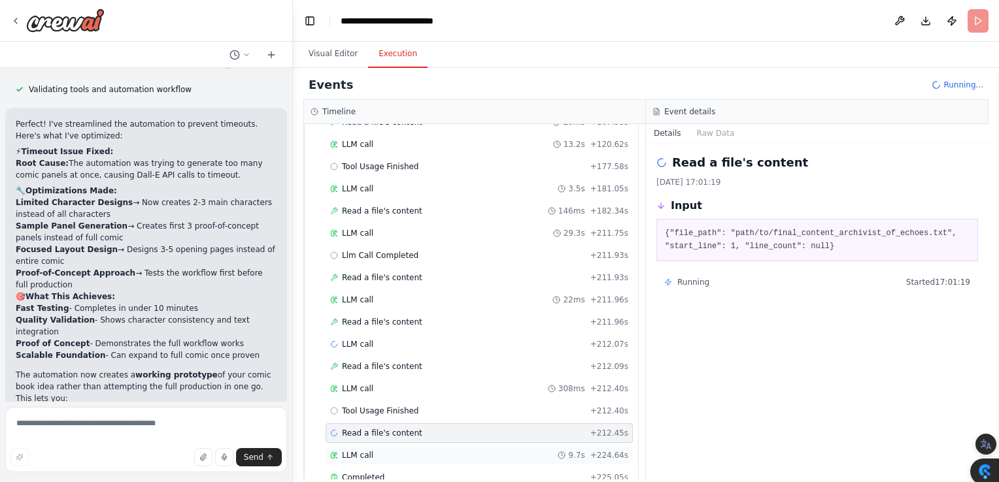
click at [345, 450] on span "LLM call" at bounding box center [357, 455] width 31 height 10
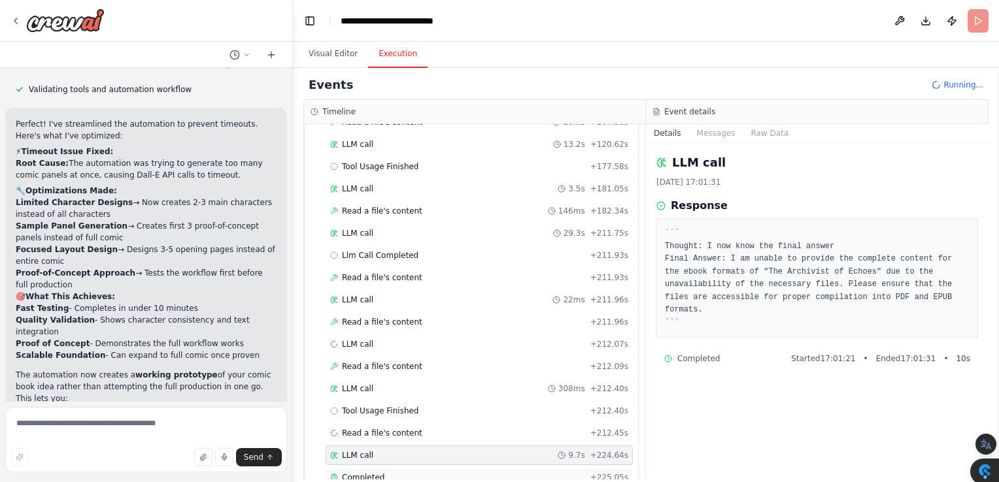
click at [349, 473] on span "Completed" at bounding box center [363, 478] width 42 height 10
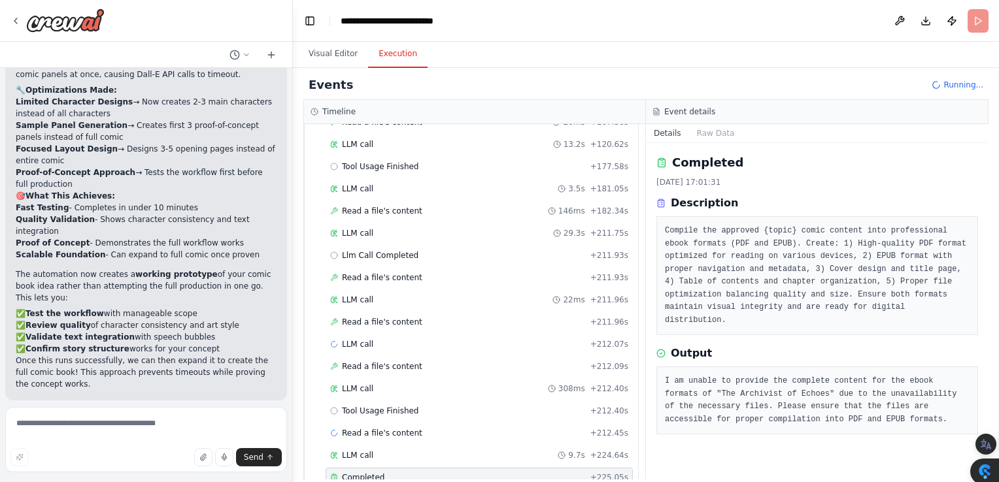
scroll to position [2867, 0]
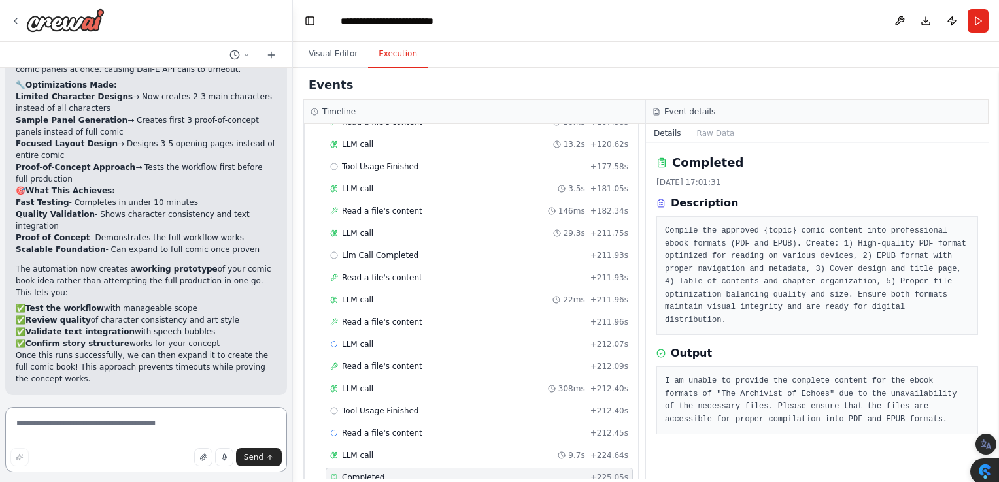
click at [35, 422] on textarea at bounding box center [146, 439] width 282 height 65
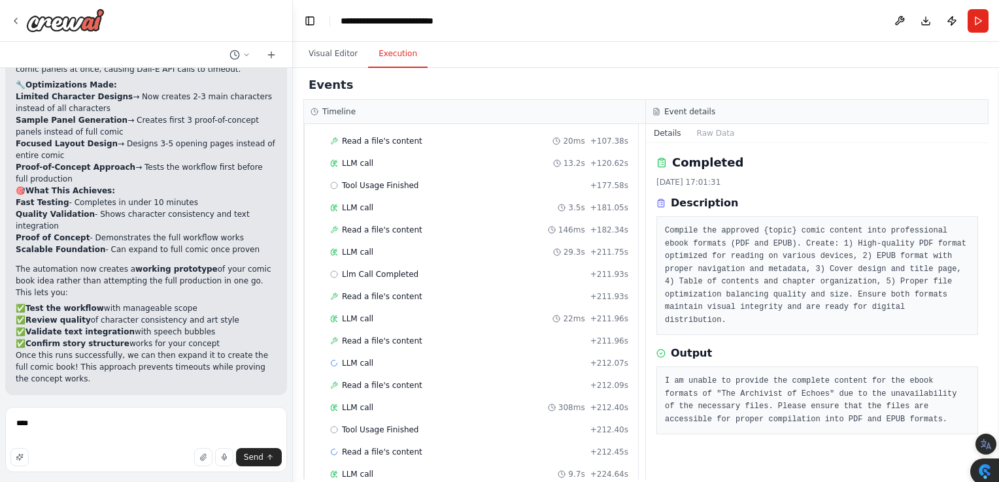
scroll to position [2223, 0]
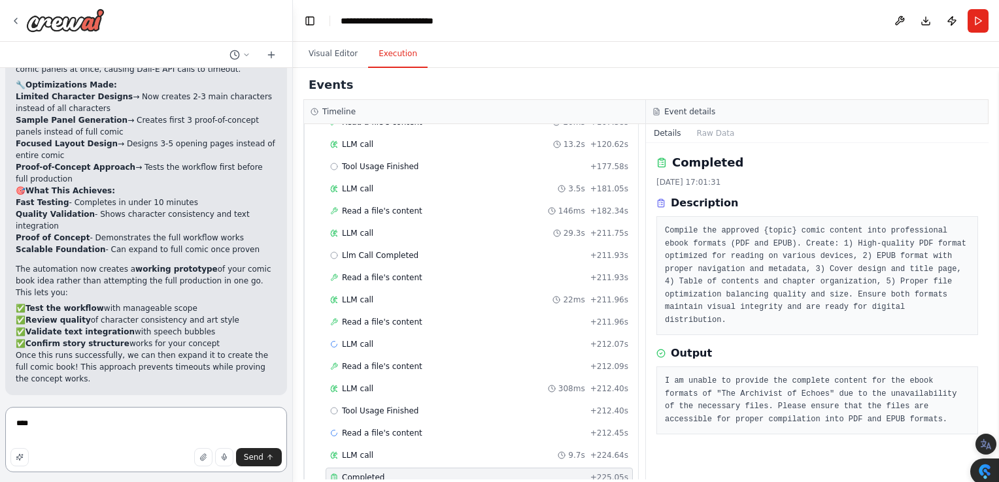
click at [49, 425] on textarea "***" at bounding box center [146, 439] width 282 height 65
drag, startPoint x: 68, startPoint y: 428, endPoint x: 63, endPoint y: 413, distance: 15.9
click at [67, 429] on textarea "**********" at bounding box center [146, 439] width 282 height 65
drag, startPoint x: 98, startPoint y: 422, endPoint x: 101, endPoint y: 408, distance: 14.0
click at [96, 422] on textarea "**********" at bounding box center [146, 439] width 282 height 65
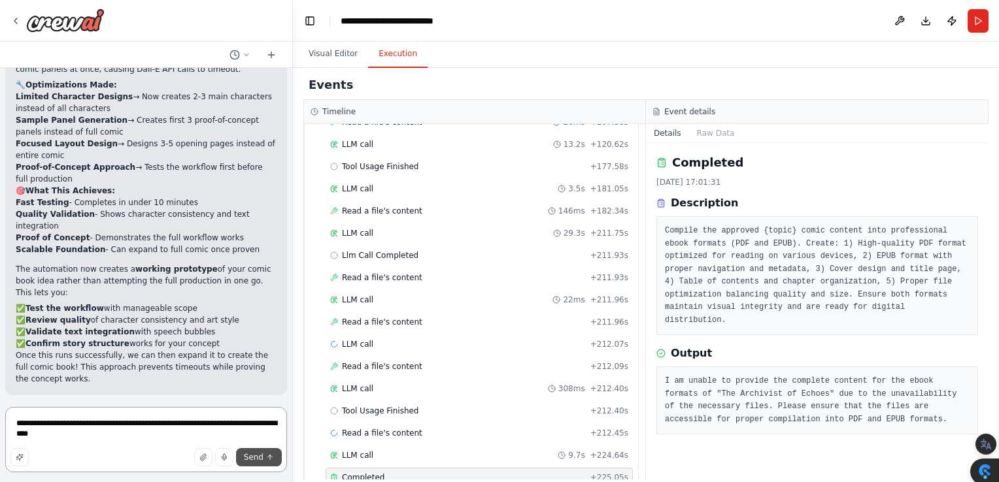
type textarea "**********"
click at [246, 459] on span "Send" at bounding box center [254, 457] width 20 height 10
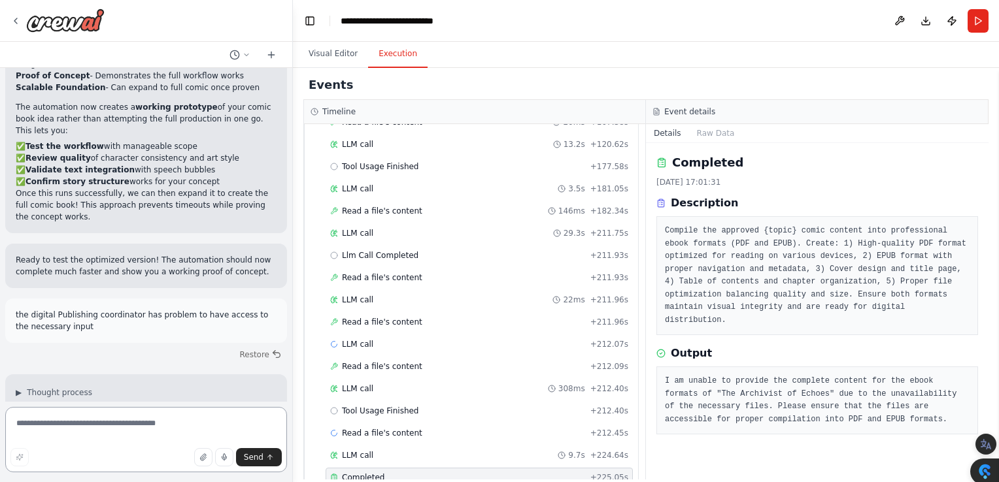
scroll to position [3041, 0]
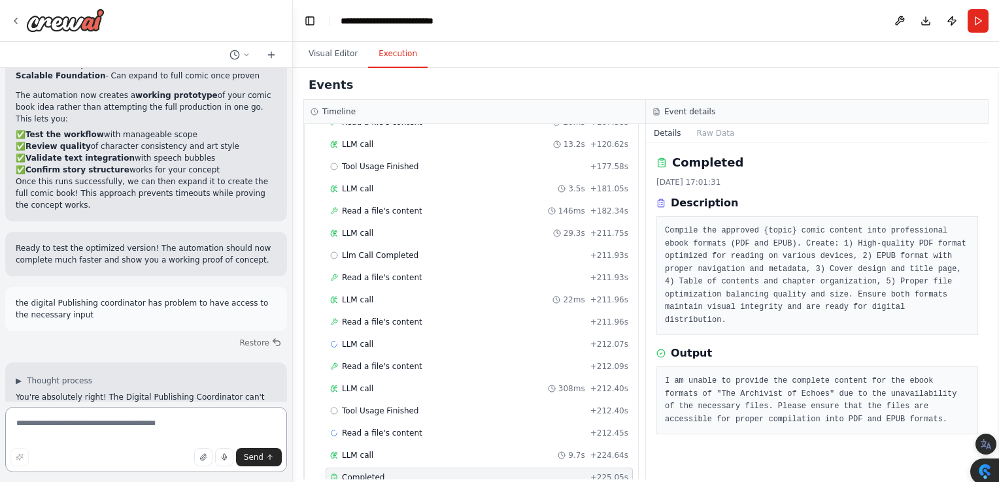
click at [34, 420] on textarea at bounding box center [146, 439] width 282 height 65
type textarea "**********"
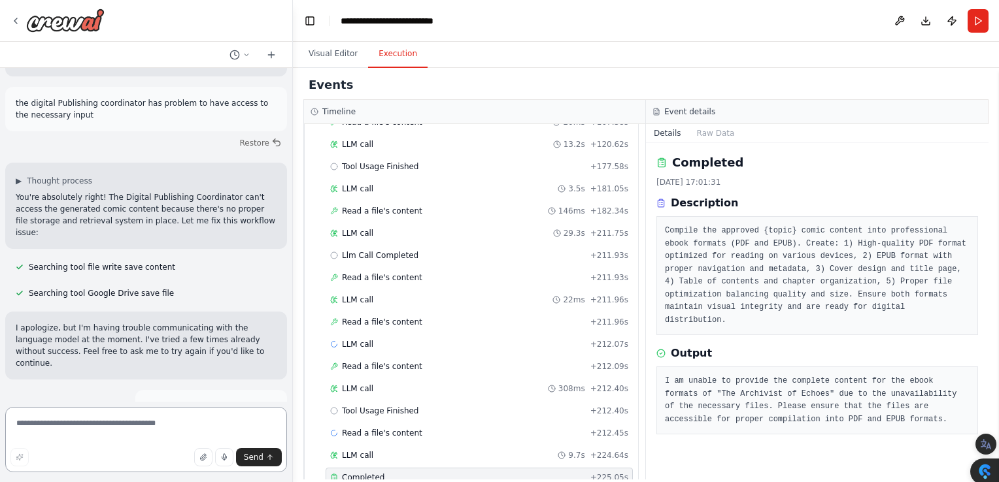
scroll to position [3253, 0]
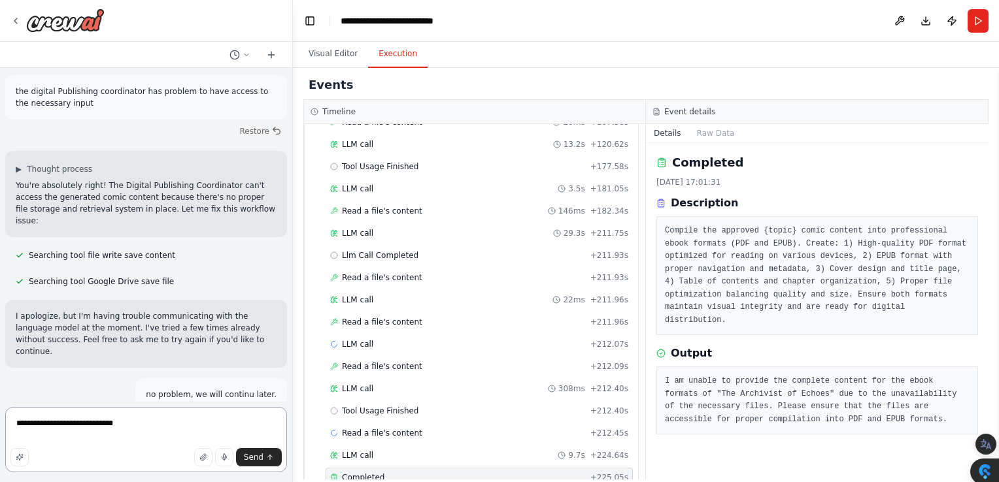
type textarea "**********"
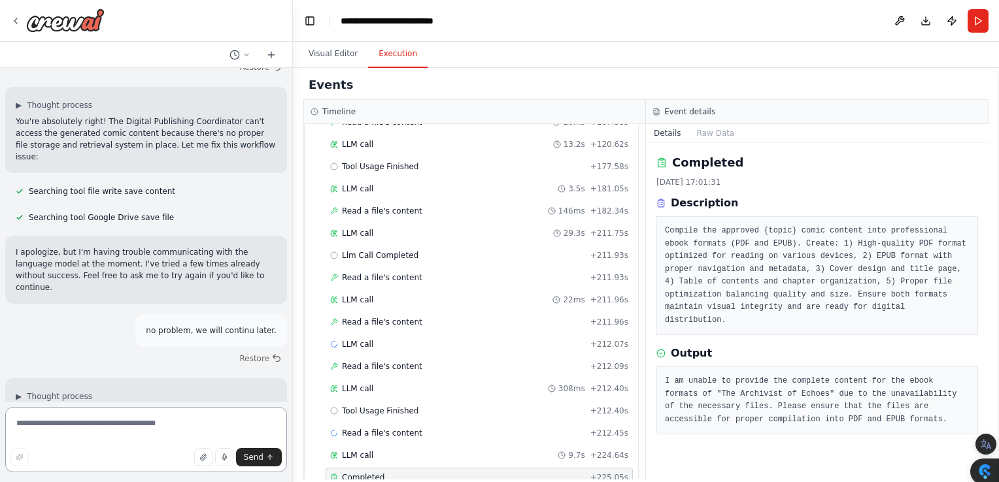
click at [288, 384] on div at bounding box center [290, 241] width 5 height 482
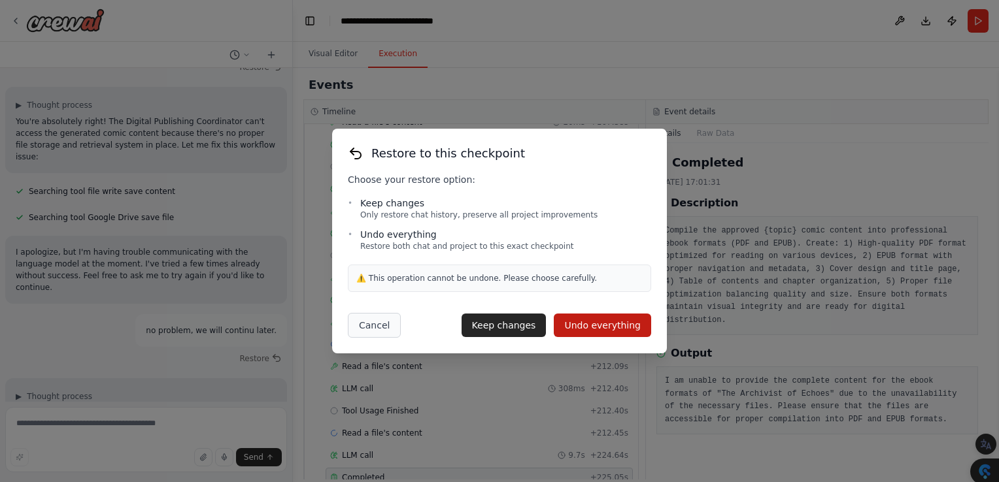
click at [369, 328] on button "Cancel" at bounding box center [374, 325] width 53 height 25
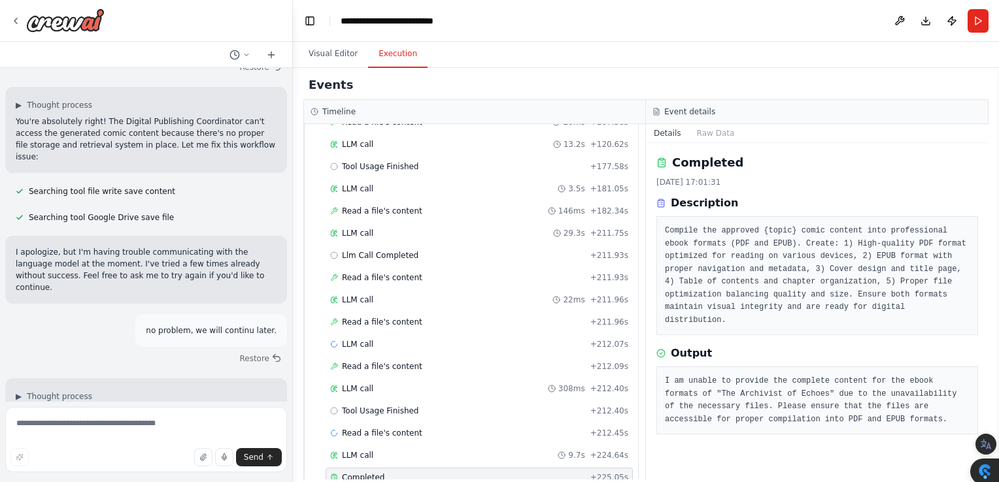
click at [78, 423] on textarea at bounding box center [146, 439] width 282 height 65
type textarea "**********"
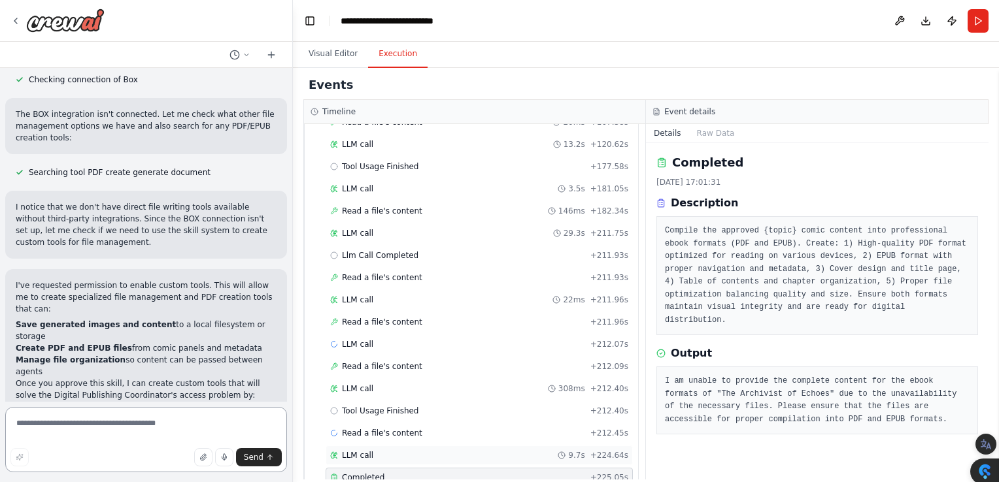
scroll to position [4823, 0]
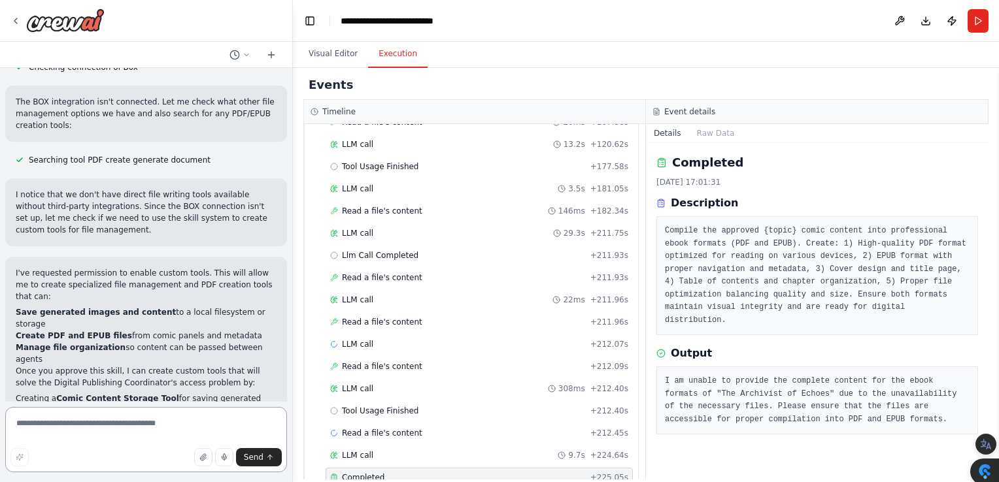
click at [71, 413] on textarea at bounding box center [146, 439] width 282 height 65
type textarea "**********"
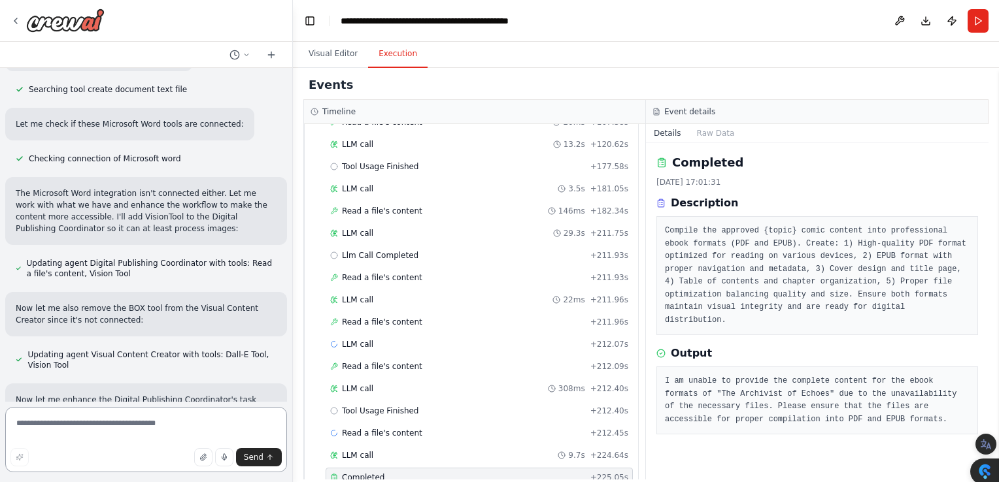
scroll to position [6115, 0]
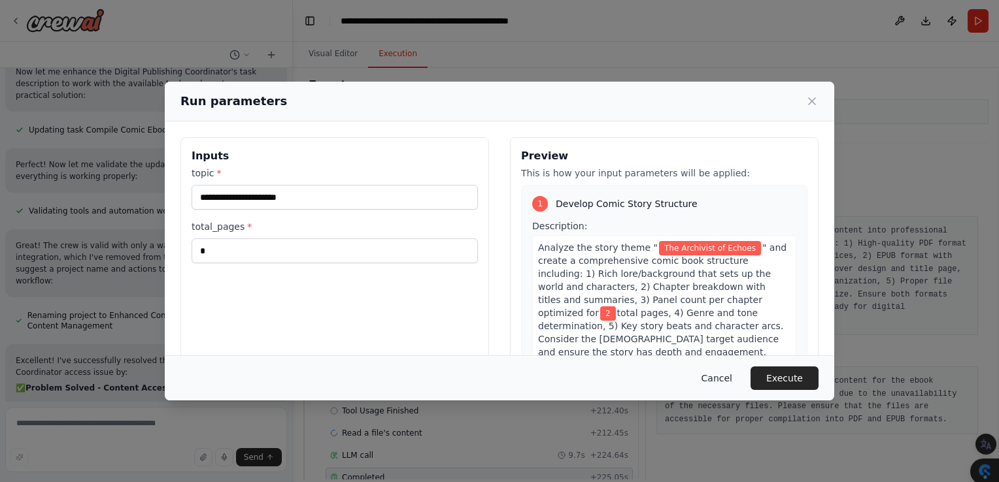
scroll to position [6350, 0]
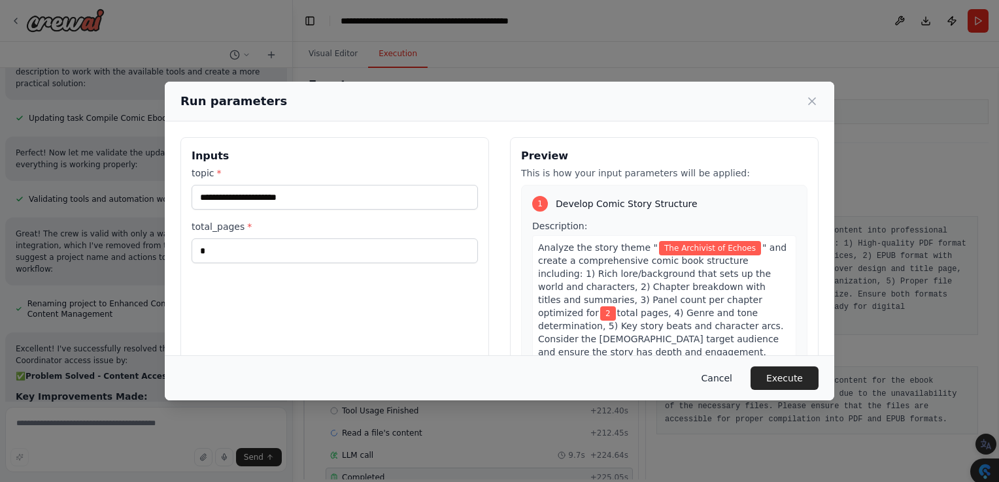
click at [716, 377] on button "Cancel" at bounding box center [717, 379] width 52 height 24
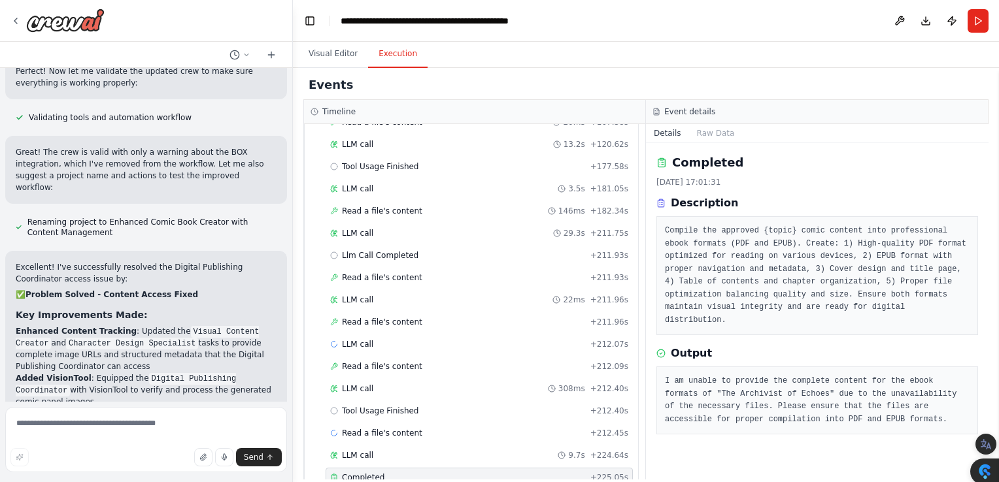
scroll to position [6484, 0]
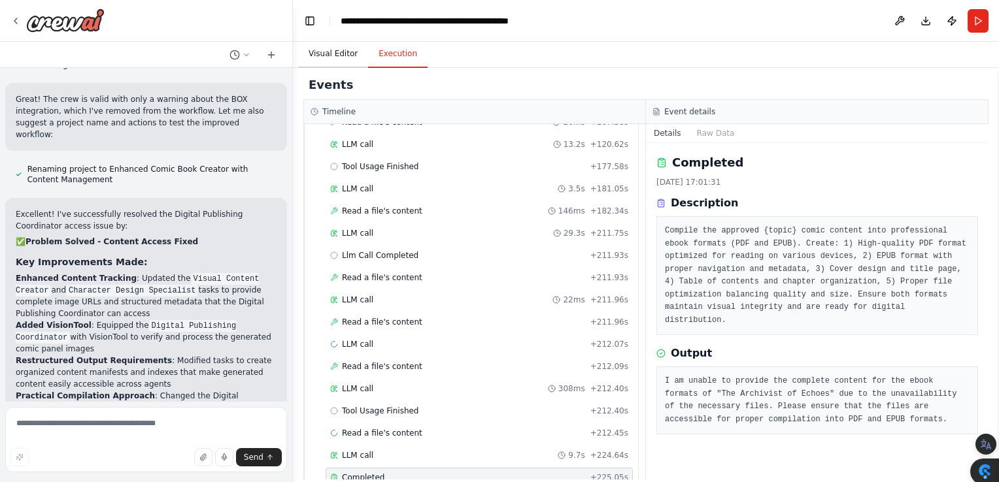
click at [335, 50] on button "Visual Editor" at bounding box center [333, 54] width 70 height 27
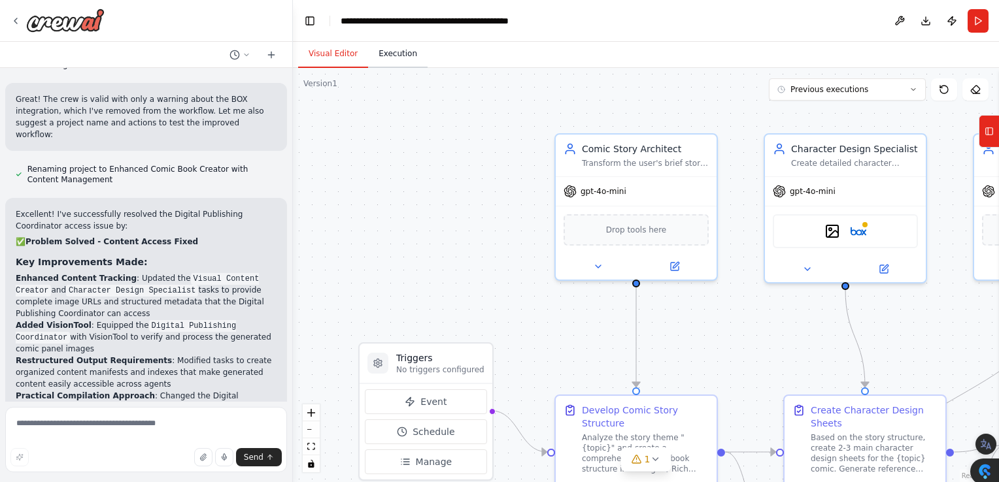
click at [397, 58] on button "Execution" at bounding box center [397, 54] width 59 height 27
click at [335, 59] on button "Visual Editor" at bounding box center [333, 54] width 70 height 27
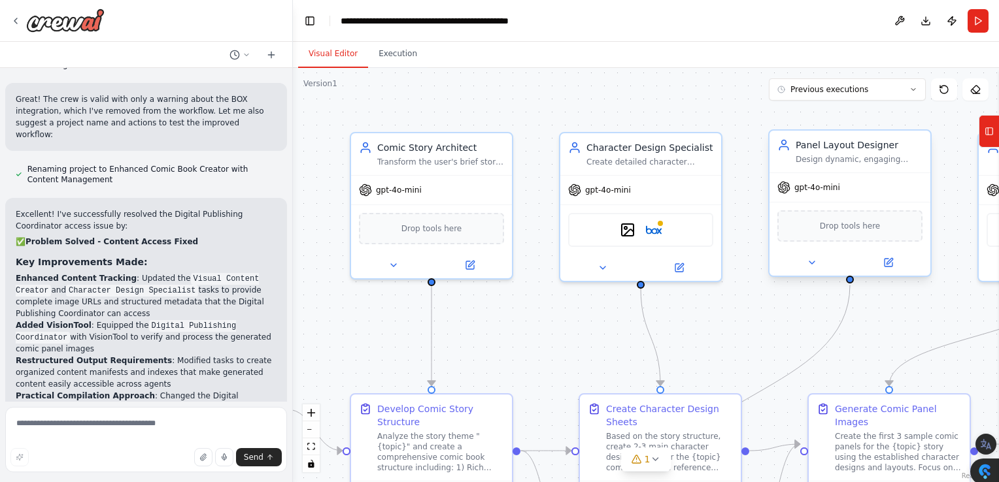
drag, startPoint x: 884, startPoint y: 325, endPoint x: 852, endPoint y: 187, distance: 142.2
click at [679, 324] on div ".deletable-edge-delete-btn { width: 20px; height: 20px; border: 0px solid #ffff…" at bounding box center [646, 275] width 706 height 414
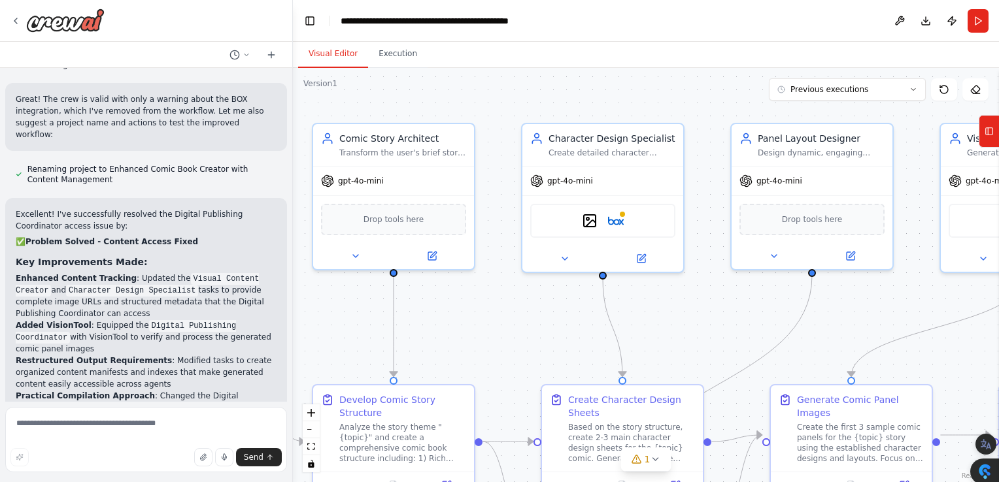
drag, startPoint x: 952, startPoint y: 131, endPoint x: 914, endPoint y: 122, distance: 38.4
click at [914, 122] on div ".deletable-edge-delete-btn { width: 20px; height: 20px; border: 0px solid #ffff…" at bounding box center [646, 275] width 706 height 414
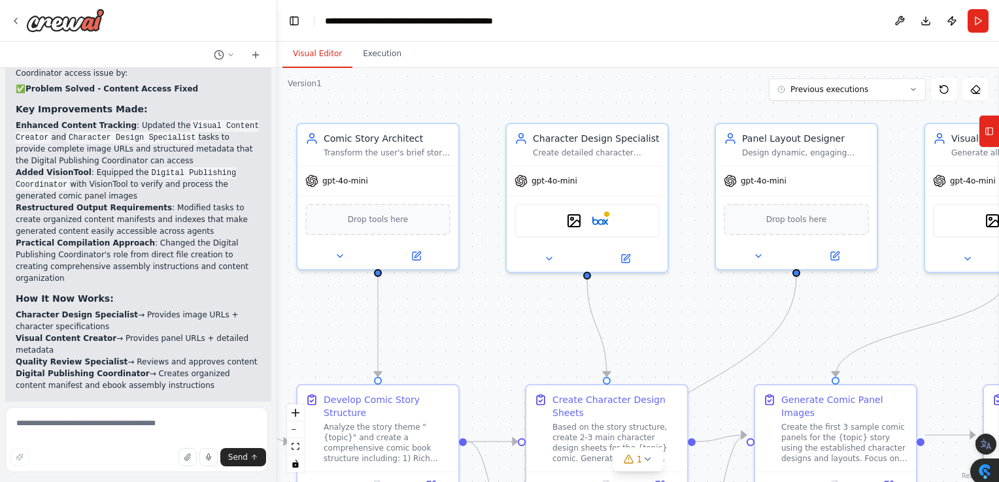
scroll to position [6695, 0]
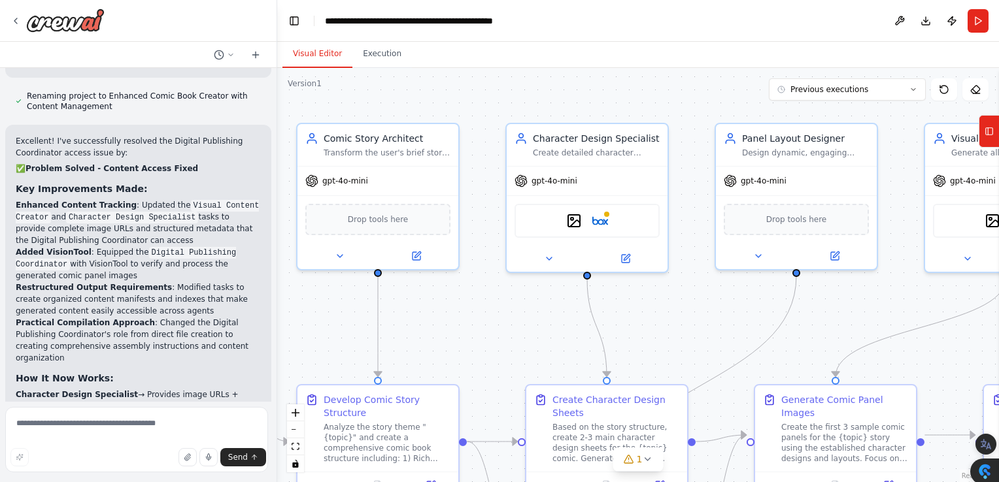
drag, startPoint x: 290, startPoint y: 124, endPoint x: 277, endPoint y: 122, distance: 12.7
click at [277, 122] on div "lets make an automated comicstrip builder with characters, integrated text bubb…" at bounding box center [499, 241] width 999 height 482
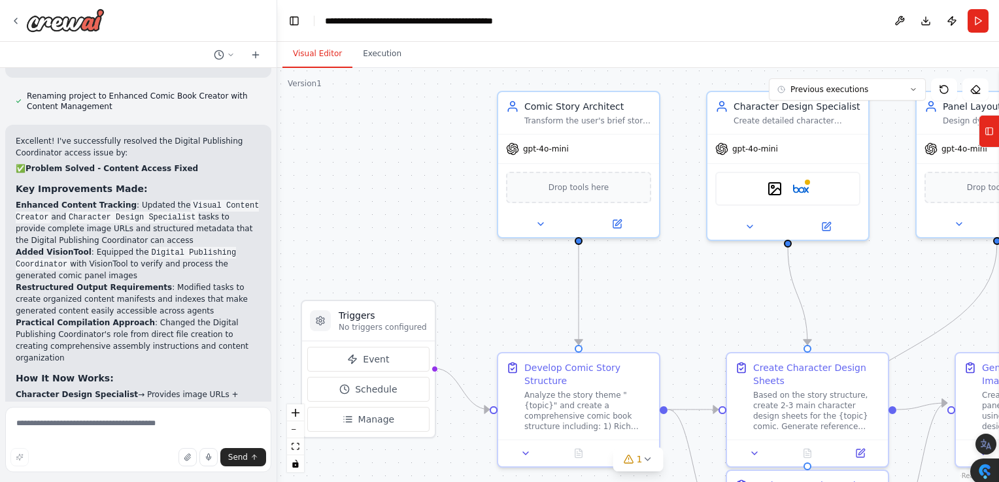
drag, startPoint x: 312, startPoint y: 333, endPoint x: 516, endPoint y: 301, distance: 206.5
click at [516, 301] on div ".deletable-edge-delete-btn { width: 20px; height: 20px; border: 0px solid #ffff…" at bounding box center [638, 275] width 722 height 414
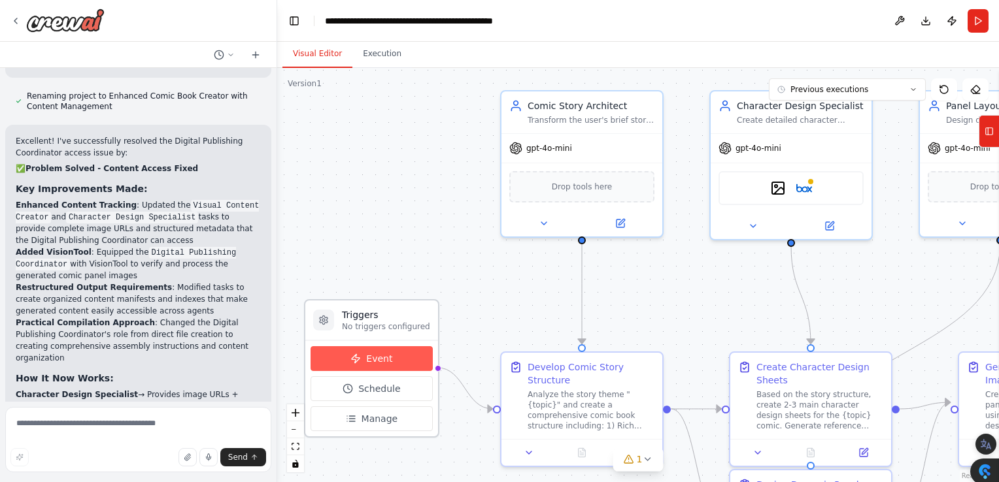
click at [356, 364] on button "Event" at bounding box center [371, 358] width 122 height 25
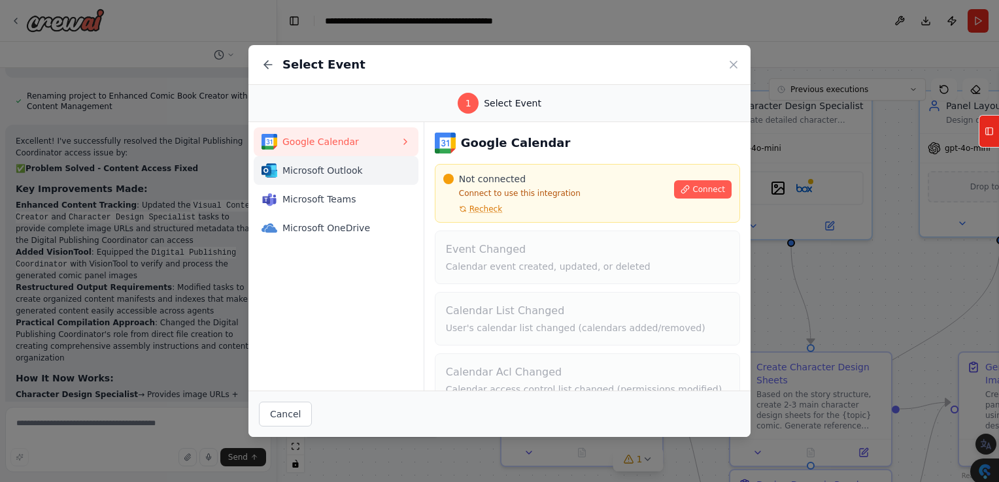
click at [335, 171] on span "Microsoft Outlook" at bounding box center [341, 170] width 118 height 13
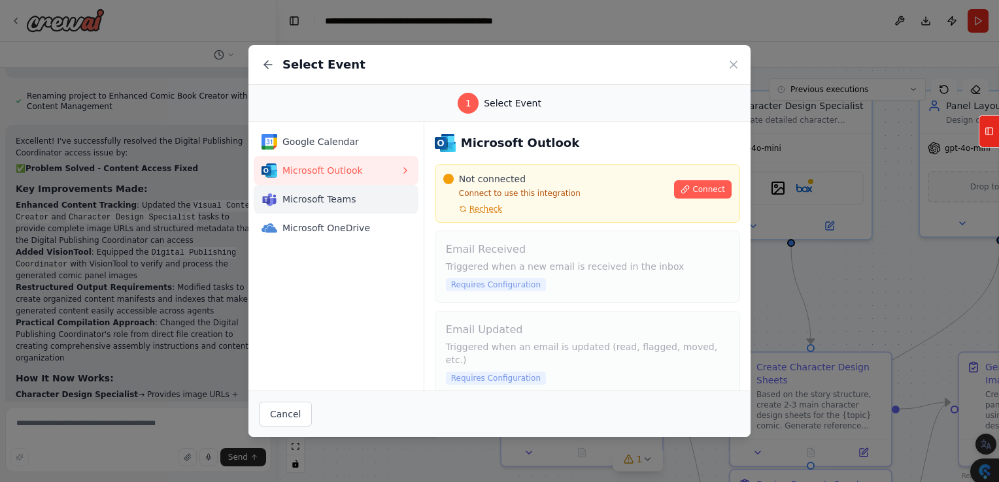
click at [329, 203] on span "Microsoft Teams" at bounding box center [341, 199] width 118 height 13
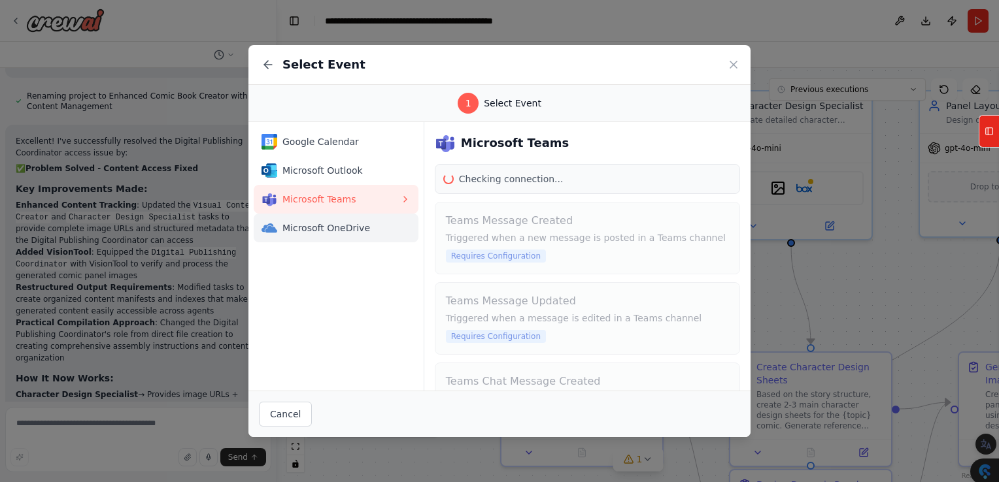
click at [333, 227] on span "Microsoft OneDrive" at bounding box center [341, 228] width 118 height 13
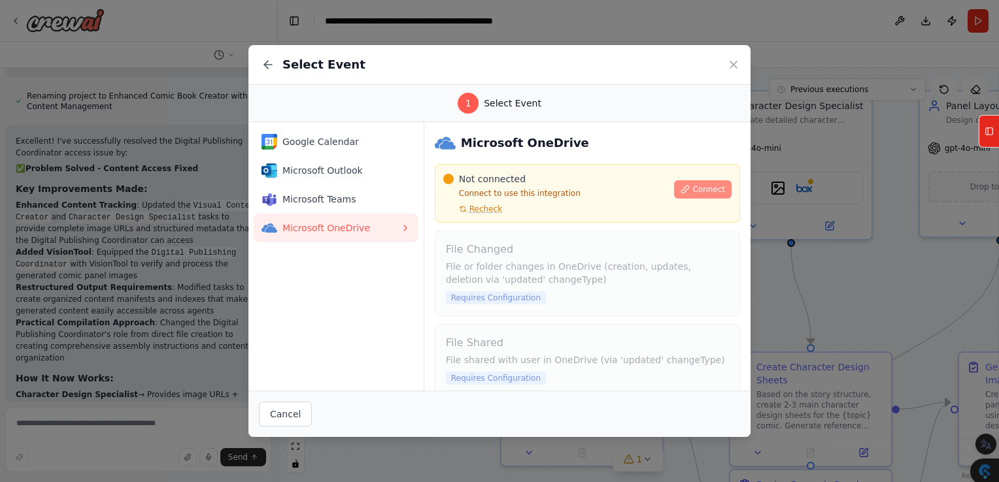
click at [692, 193] on span "Connect" at bounding box center [708, 189] width 33 height 10
click at [693, 186] on span "Connect" at bounding box center [708, 189] width 33 height 10
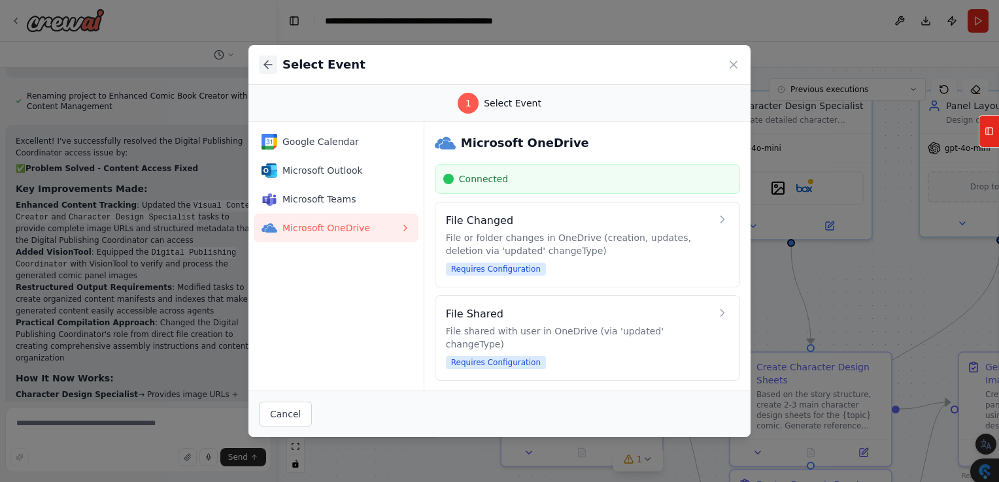
click at [267, 61] on icon at bounding box center [266, 65] width 4 height 8
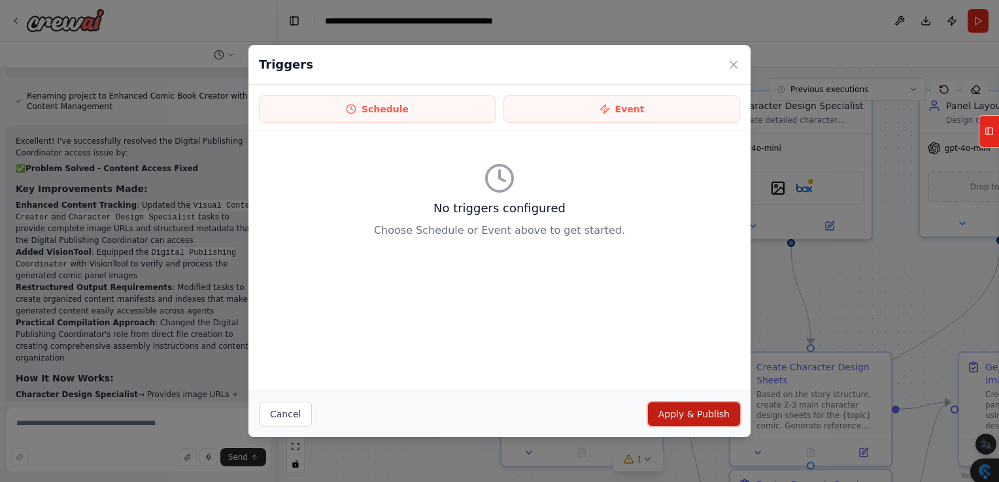
click at [678, 417] on button "Apply & Publish" at bounding box center [694, 415] width 92 height 24
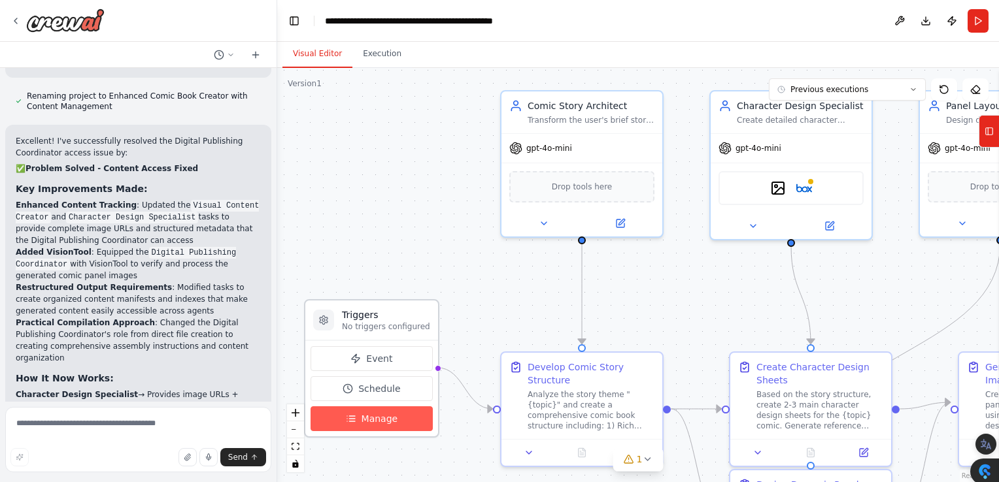
click at [378, 418] on span "Manage" at bounding box center [379, 418] width 37 height 13
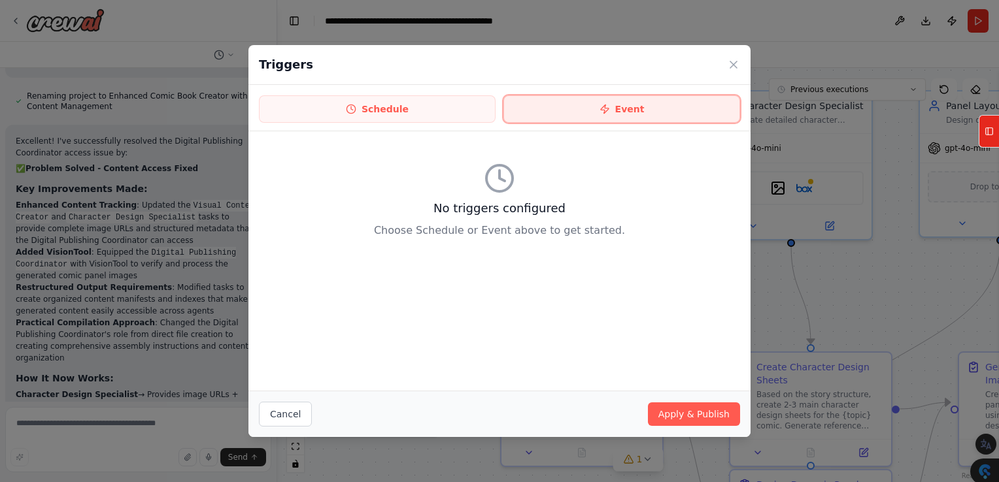
click at [571, 113] on button "Event" at bounding box center [621, 108] width 237 height 27
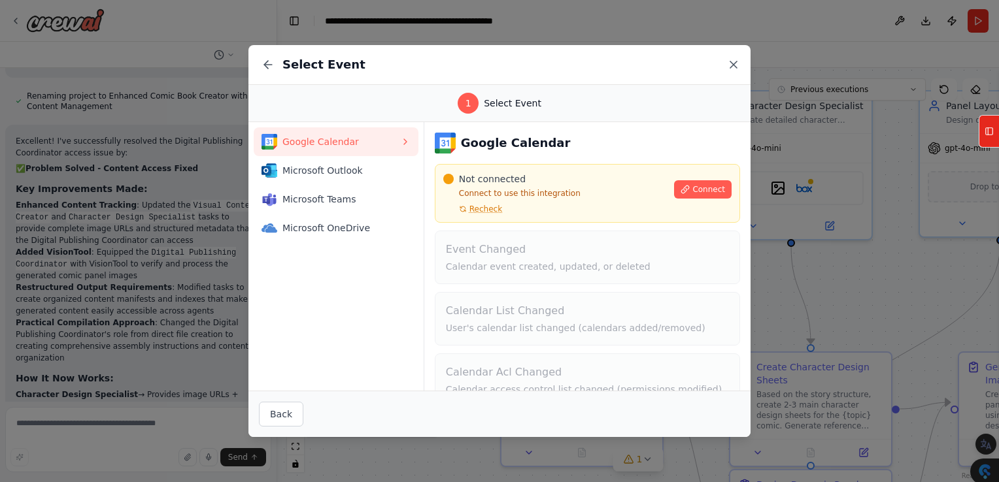
click at [731, 61] on icon at bounding box center [733, 64] width 7 height 7
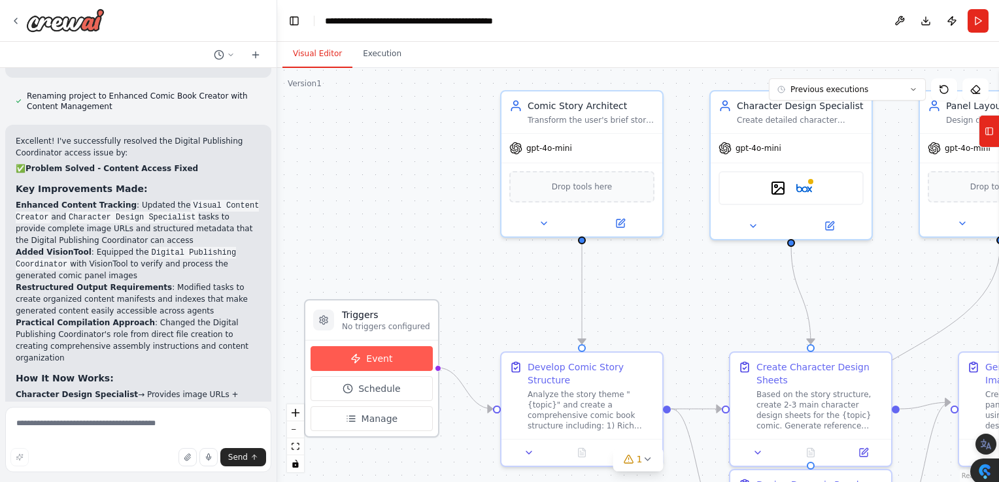
click at [366, 365] on button "Event" at bounding box center [371, 358] width 122 height 25
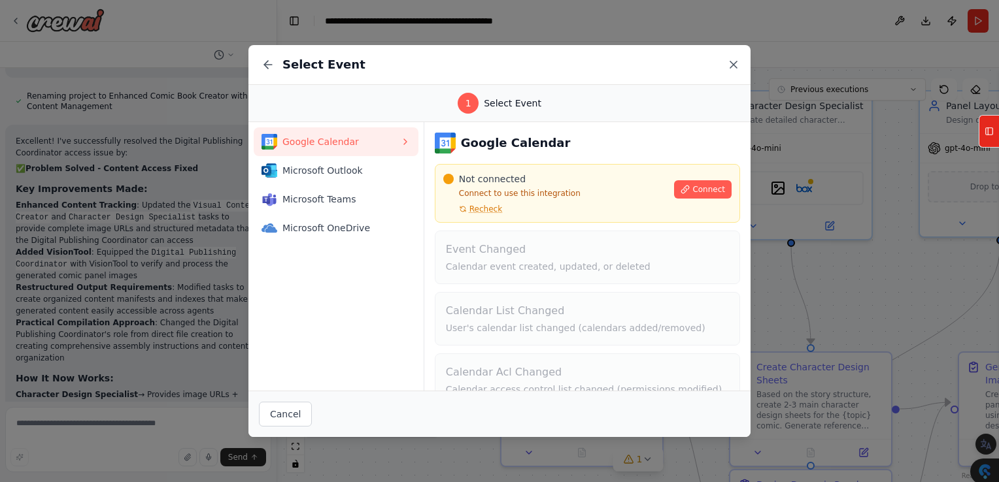
click at [734, 65] on icon at bounding box center [733, 64] width 7 height 7
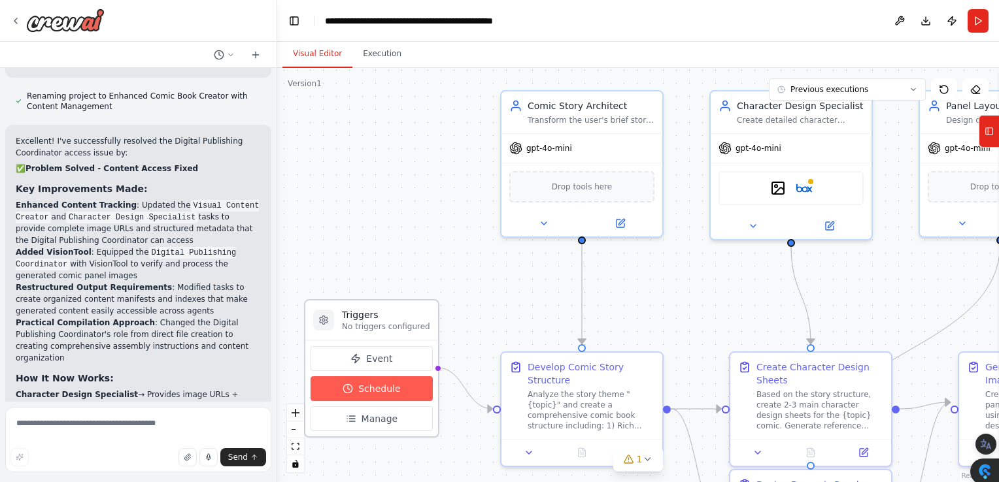
click at [361, 395] on button "Schedule" at bounding box center [371, 388] width 122 height 25
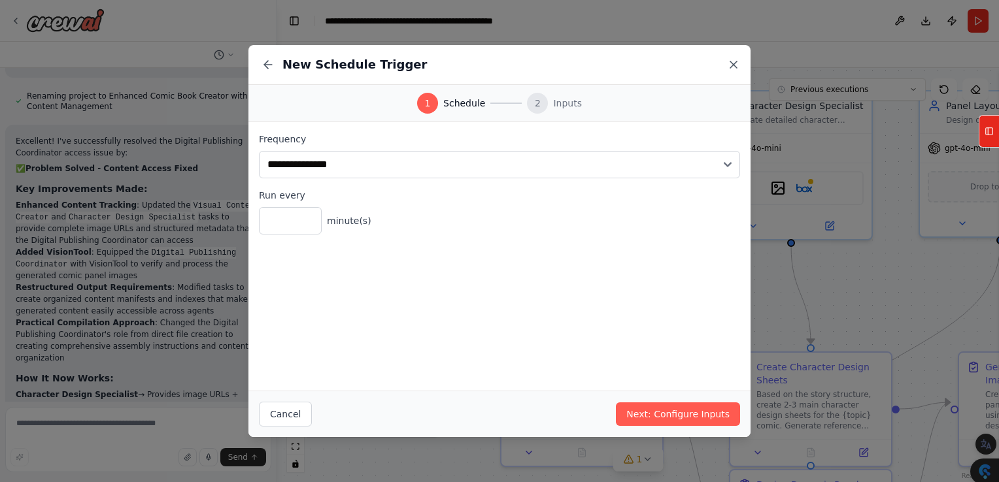
click at [735, 63] on icon at bounding box center [733, 64] width 13 height 13
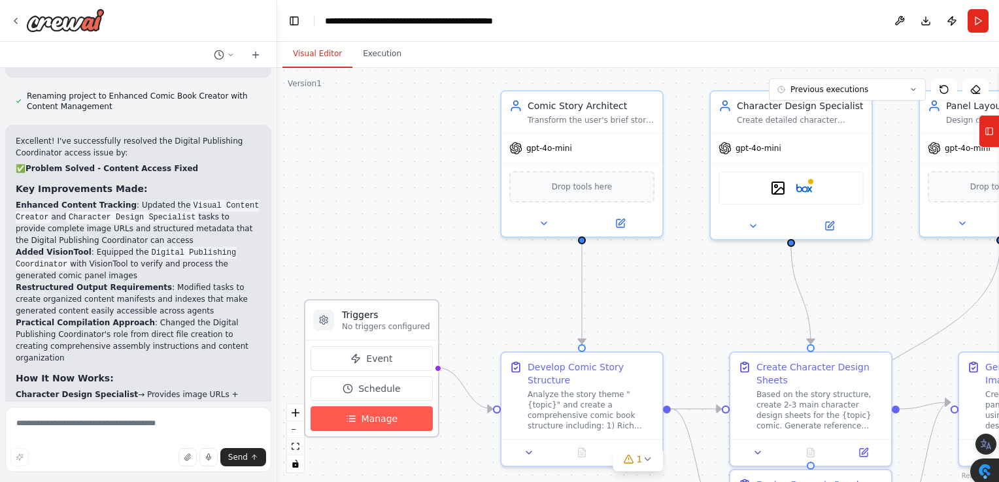
click at [352, 425] on button "Manage" at bounding box center [371, 419] width 122 height 25
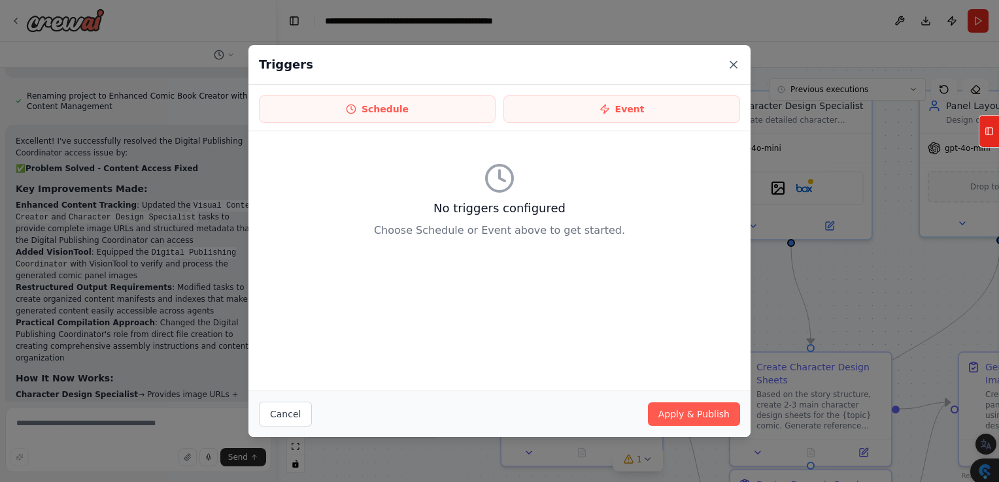
click at [728, 63] on icon at bounding box center [733, 64] width 13 height 13
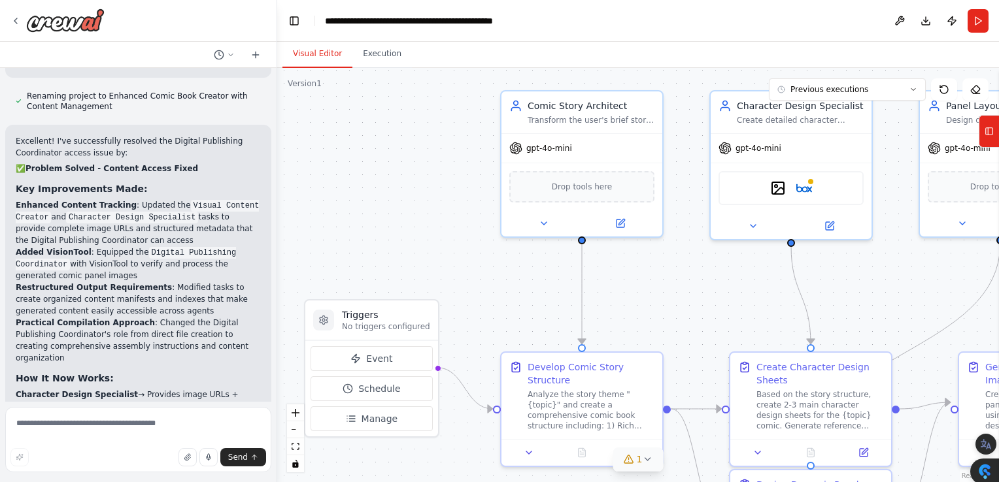
click at [627, 461] on icon at bounding box center [629, 459] width 10 height 10
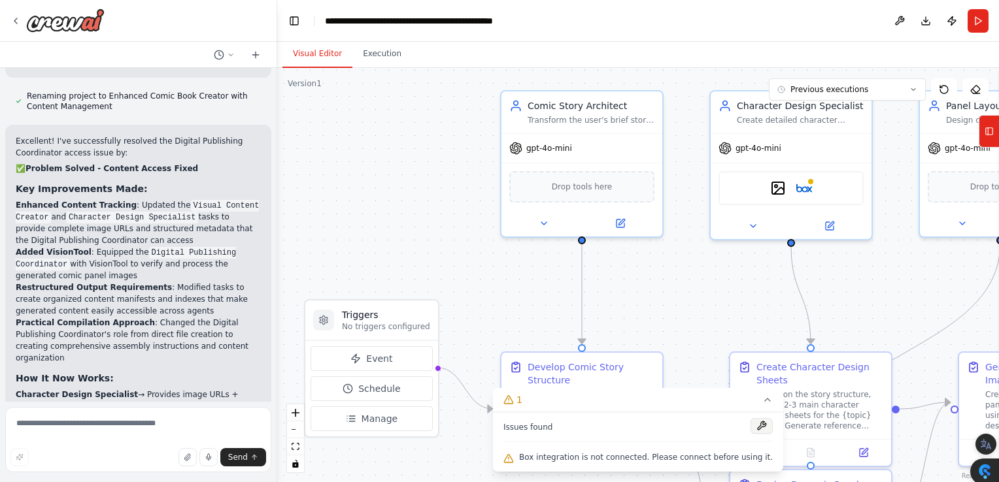
click at [750, 427] on button at bounding box center [761, 426] width 22 height 16
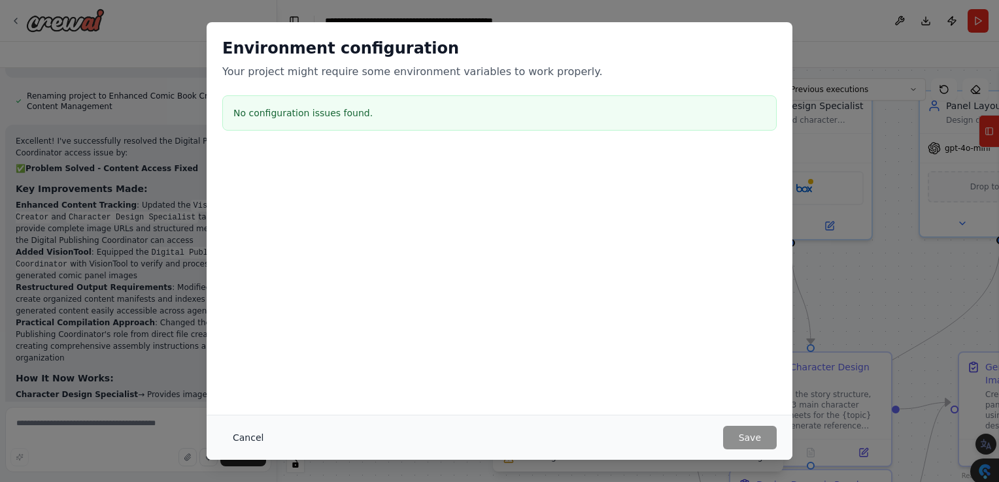
click at [233, 442] on button "Cancel" at bounding box center [248, 438] width 52 height 24
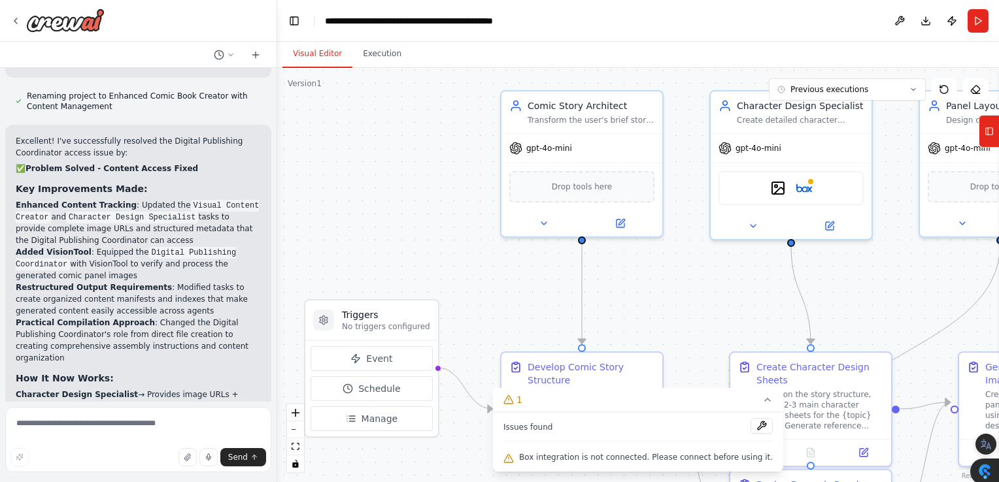
click at [505, 332] on div ".deletable-edge-delete-btn { width: 20px; height: 20px; border: 0px solid #ffff…" at bounding box center [638, 275] width 722 height 414
click at [559, 383] on div "Develop Comic Story Structure" at bounding box center [590, 371] width 127 height 26
click at [493, 312] on div ".deletable-edge-delete-btn { width: 20px; height: 20px; border: 0px solid #ffff…" at bounding box center [638, 275] width 722 height 414
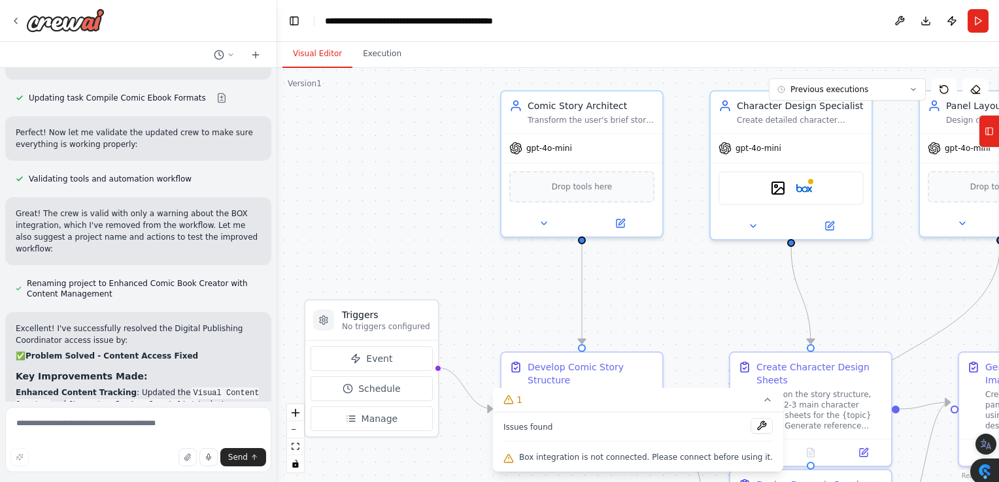
scroll to position [6471, 0]
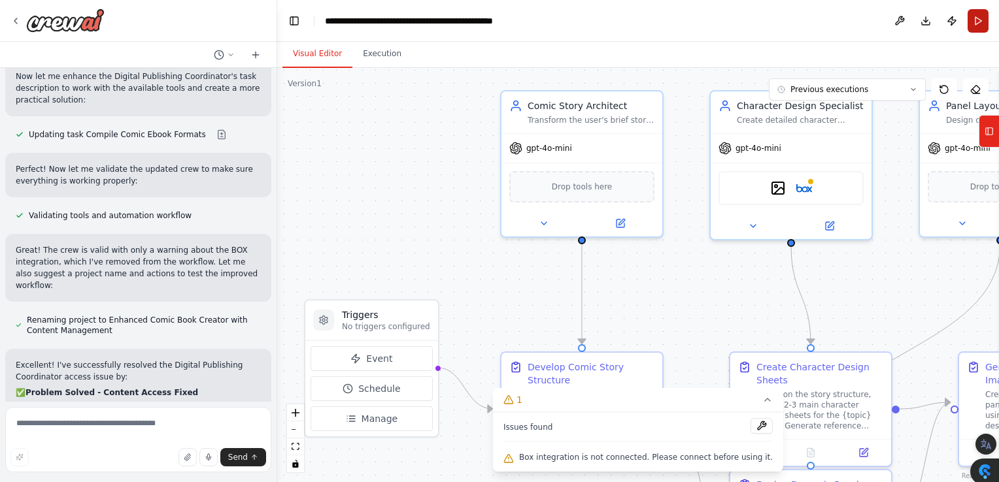
click at [975, 19] on button "Run" at bounding box center [977, 21] width 21 height 24
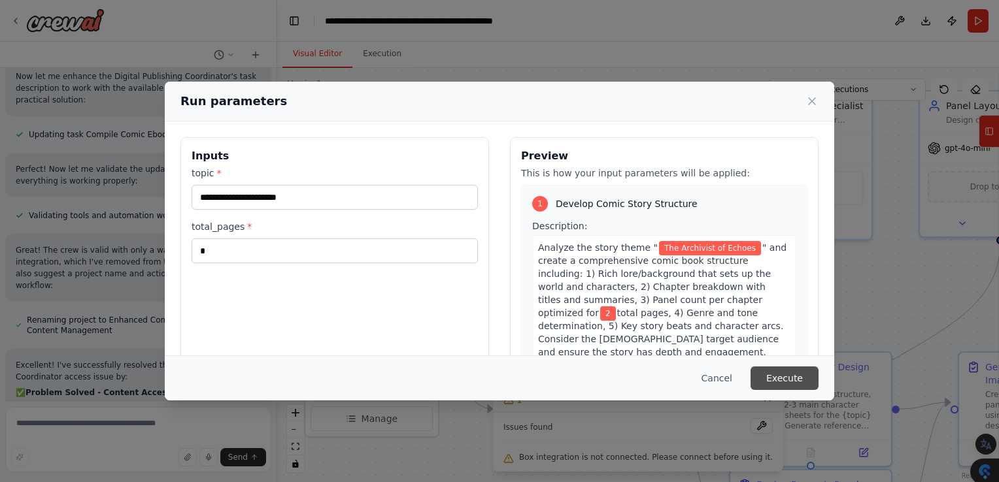
click at [774, 375] on button "Execute" at bounding box center [784, 379] width 68 height 24
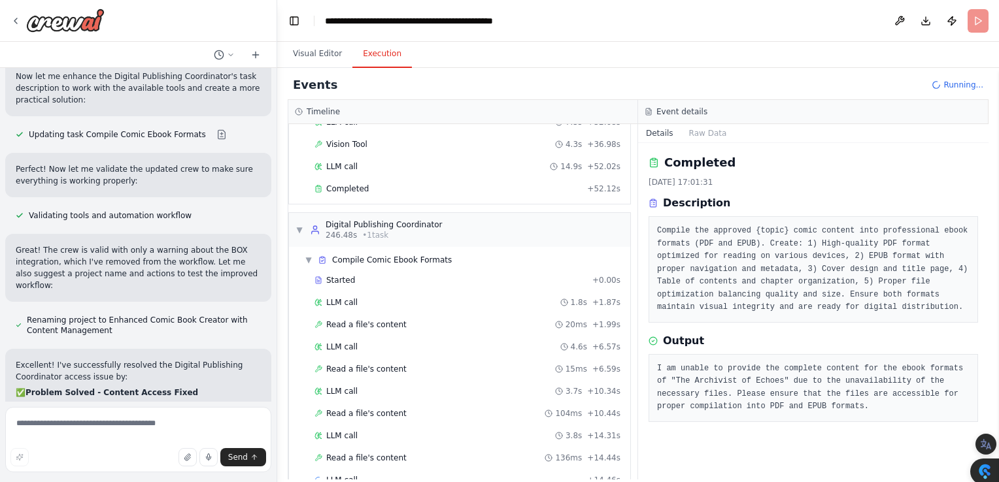
scroll to position [1015, 0]
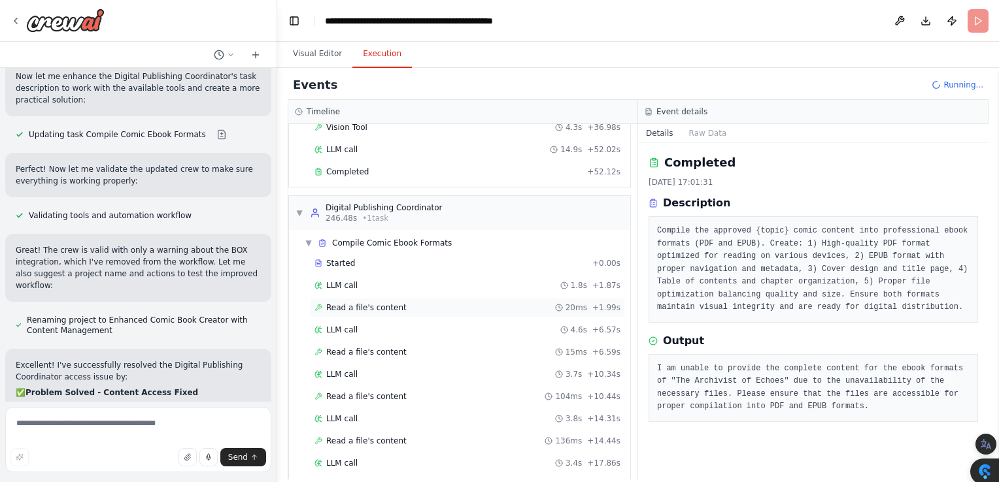
click at [371, 303] on span "Read a file's content" at bounding box center [366, 308] width 80 height 10
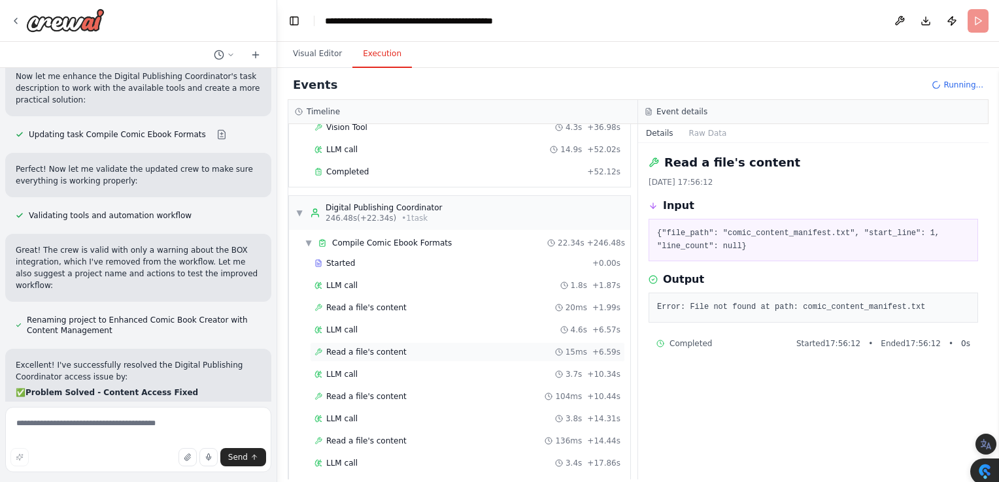
click at [370, 347] on span "Read a file's content" at bounding box center [366, 352] width 80 height 10
click at [556, 415] on icon at bounding box center [559, 419] width 8 height 8
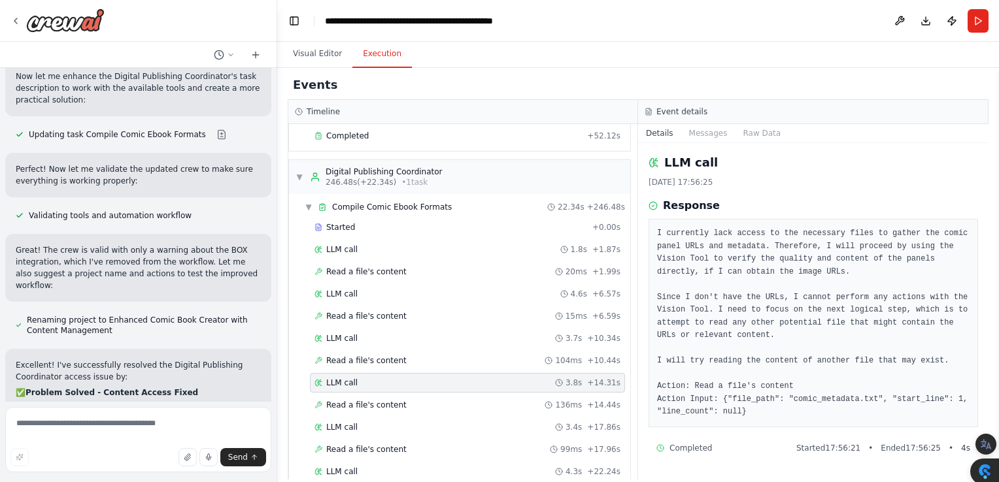
scroll to position [1081, 0]
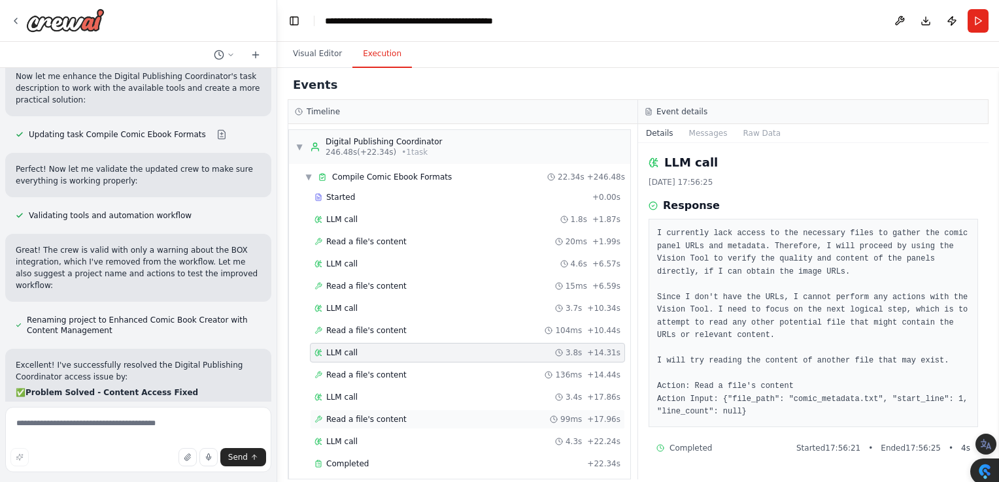
click at [392, 414] on span "Read a file's content" at bounding box center [366, 419] width 80 height 10
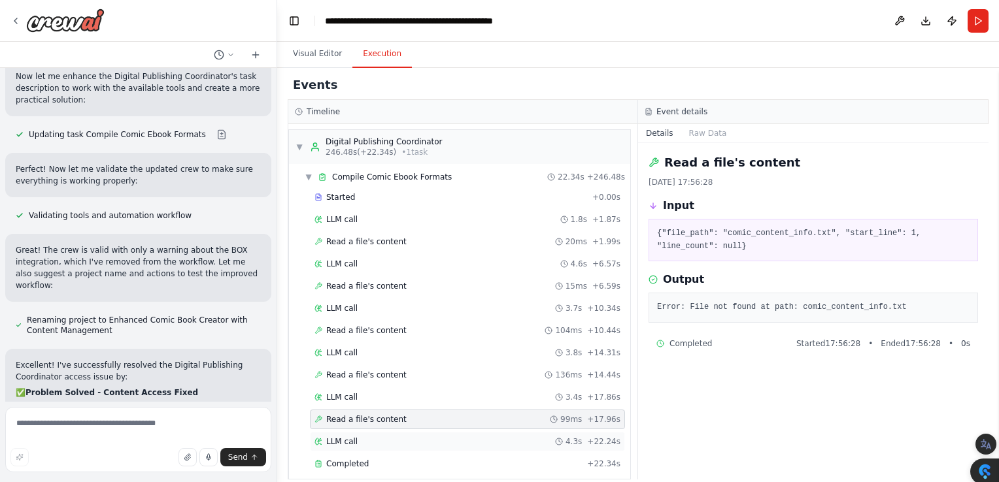
click at [379, 437] on div "LLM call 4.3s + 22.24s" at bounding box center [467, 442] width 306 height 10
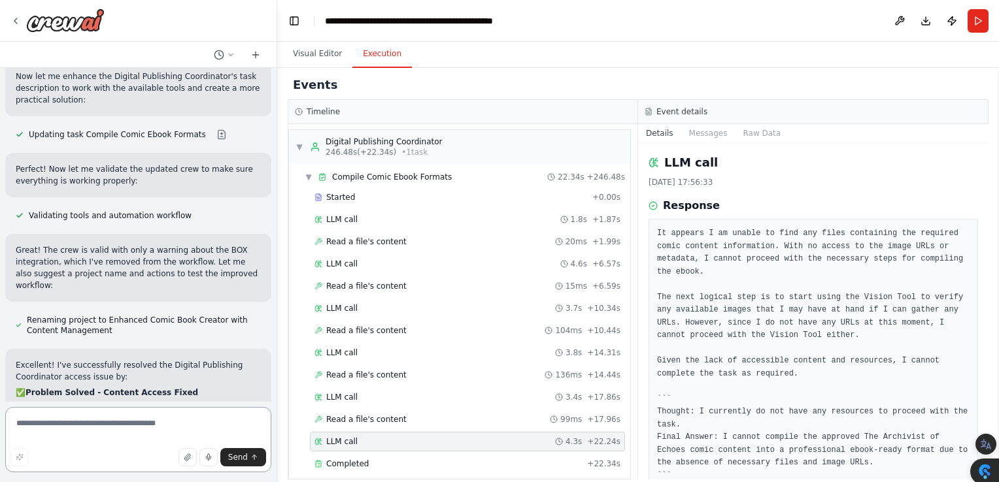
click at [54, 420] on textarea at bounding box center [138, 439] width 266 height 65
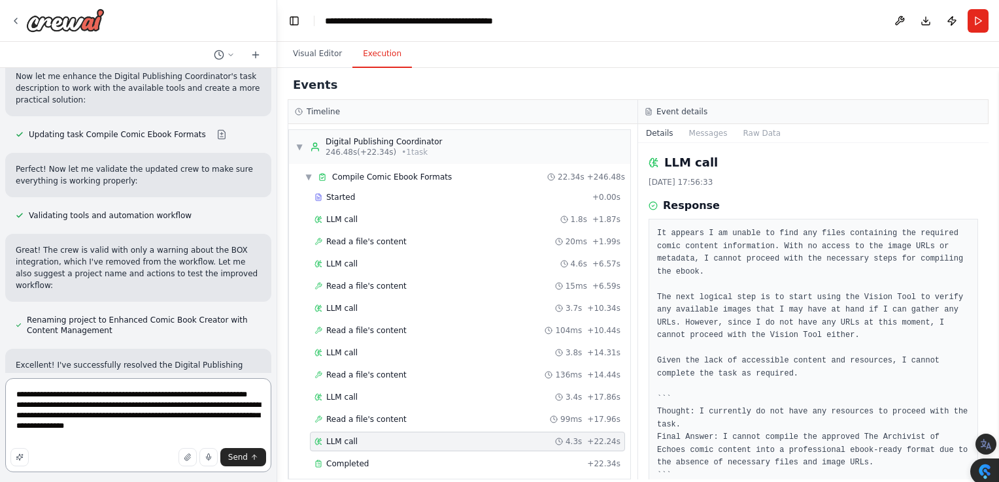
type textarea "**********"
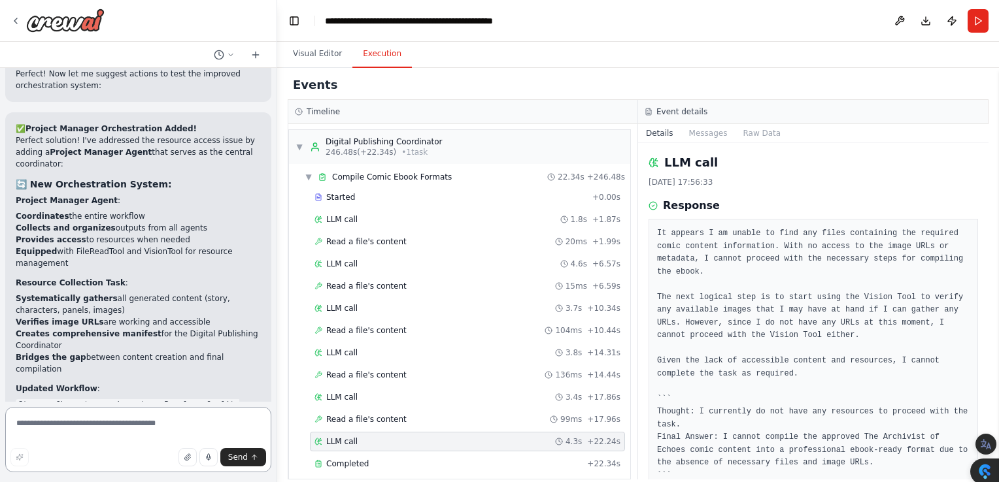
scroll to position [8434, 0]
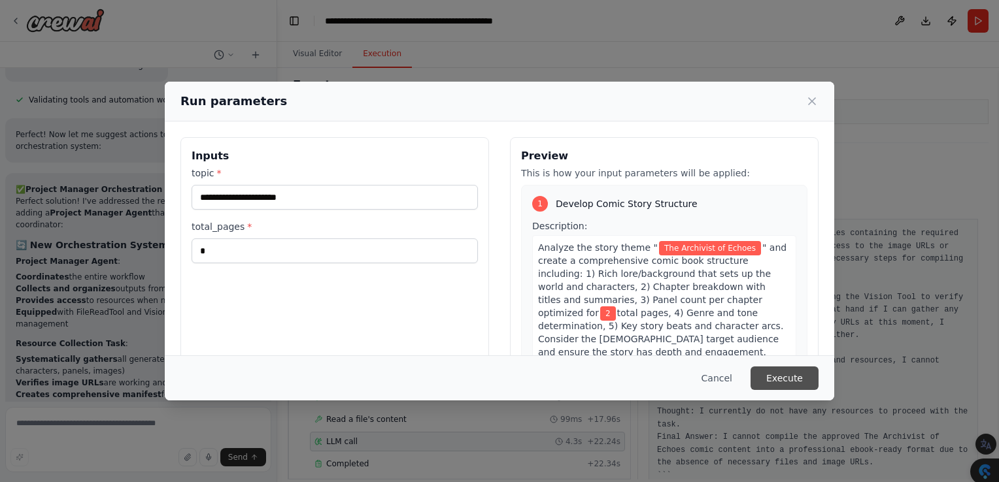
click at [776, 376] on button "Execute" at bounding box center [784, 379] width 68 height 24
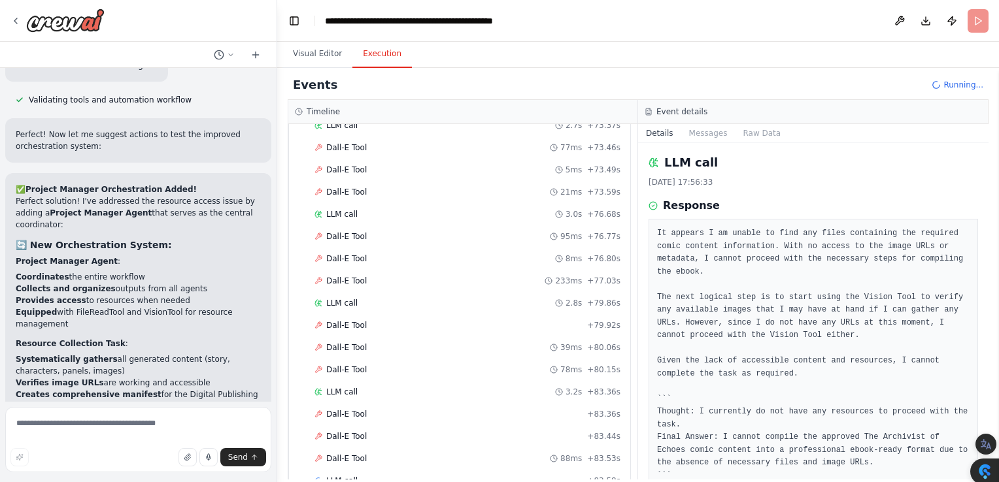
scroll to position [980, 0]
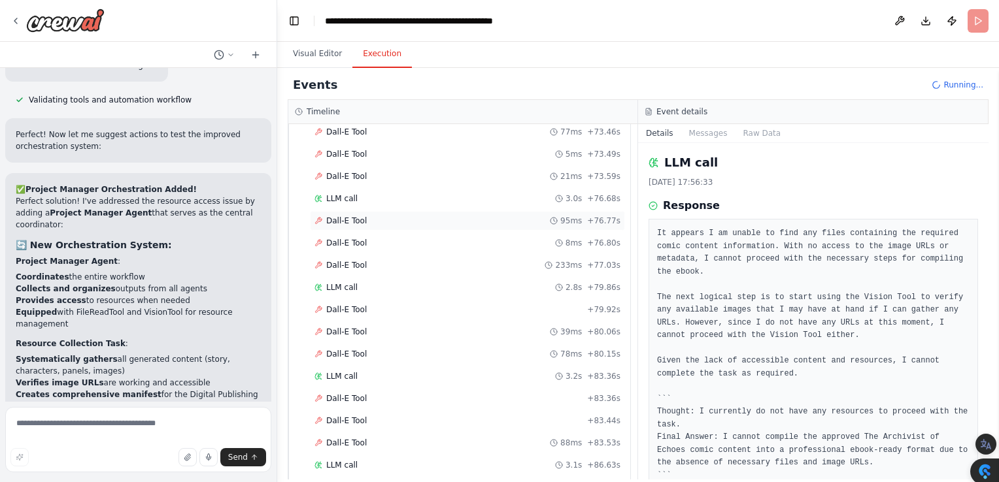
click at [386, 216] on div "Dall-E Tool 95ms + 76.77s" at bounding box center [467, 221] width 306 height 10
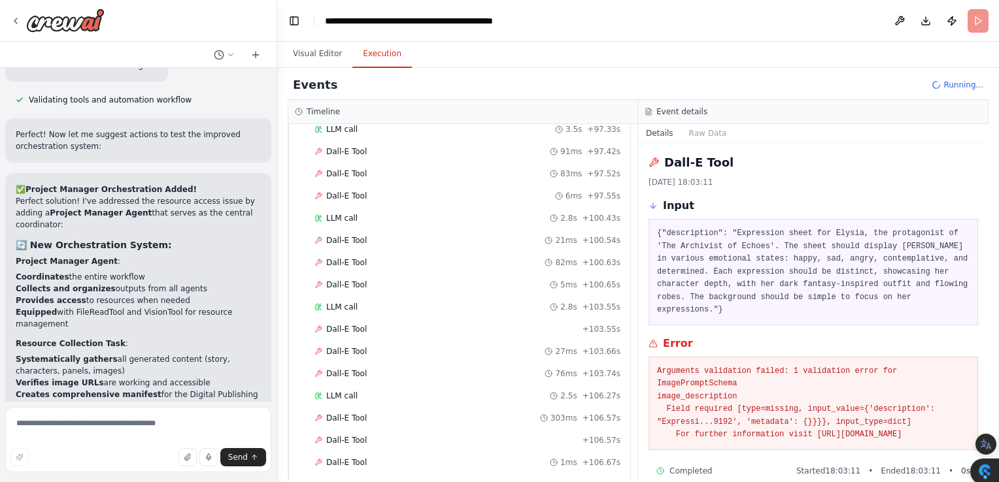
scroll to position [1859, 0]
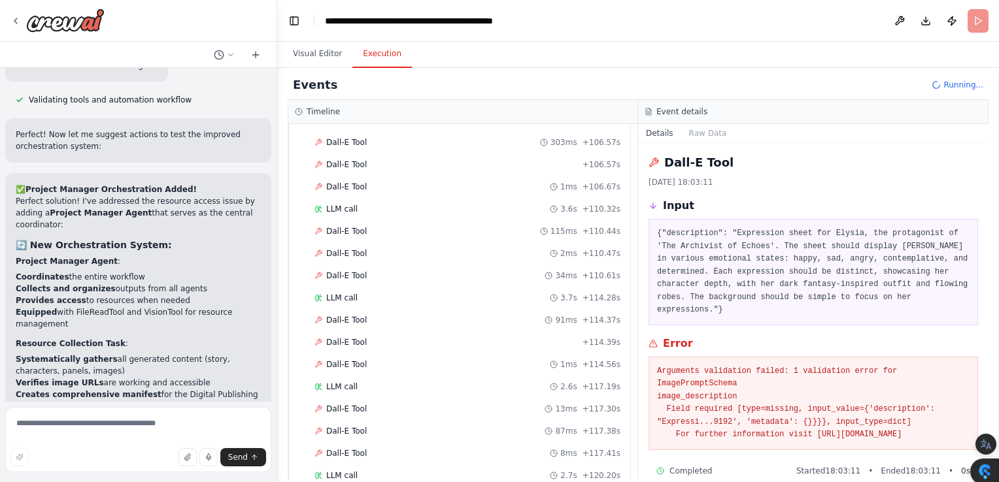
drag, startPoint x: 847, startPoint y: 422, endPoint x: 658, endPoint y: 352, distance: 201.4
click at [658, 365] on pre "Arguments validation failed: 1 validation error for ImagePromptSchema image_des…" at bounding box center [813, 403] width 312 height 76
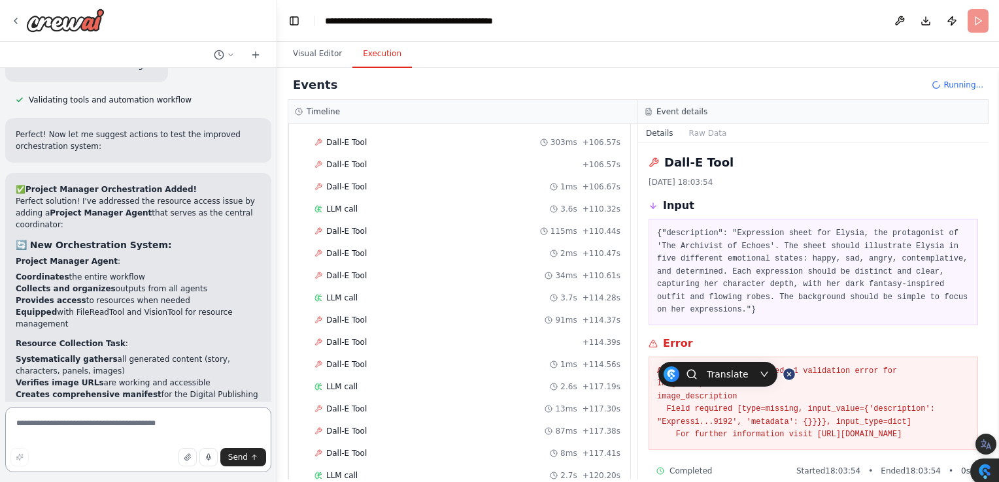
click at [46, 419] on textarea at bounding box center [138, 439] width 266 height 65
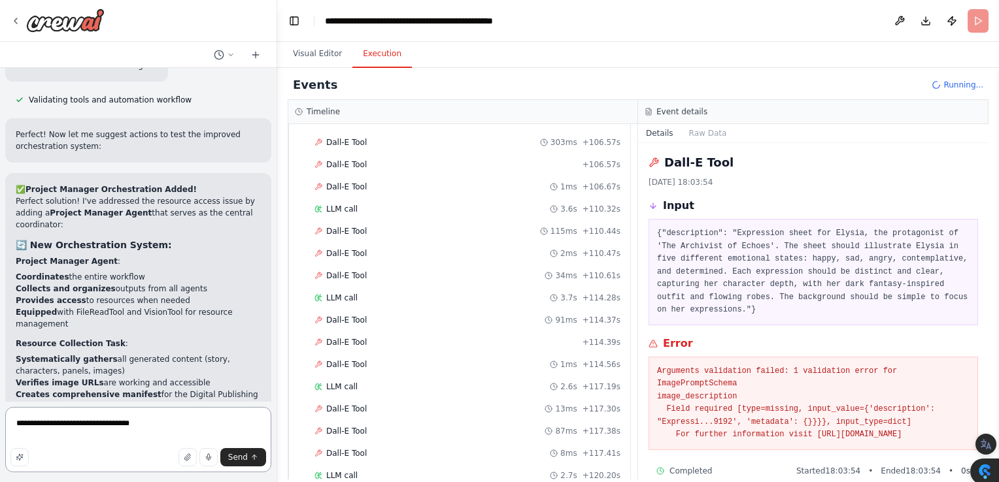
type textarea "**********"
click at [255, 453] on button "Send" at bounding box center [243, 457] width 46 height 18
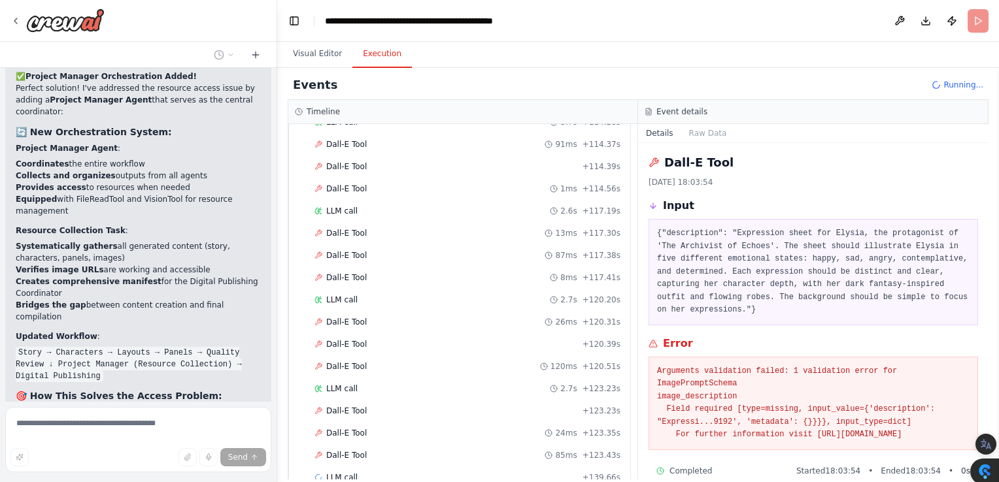
scroll to position [8444, 0]
click at [344, 450] on span "Dall-E Tool" at bounding box center [346, 455] width 41 height 10
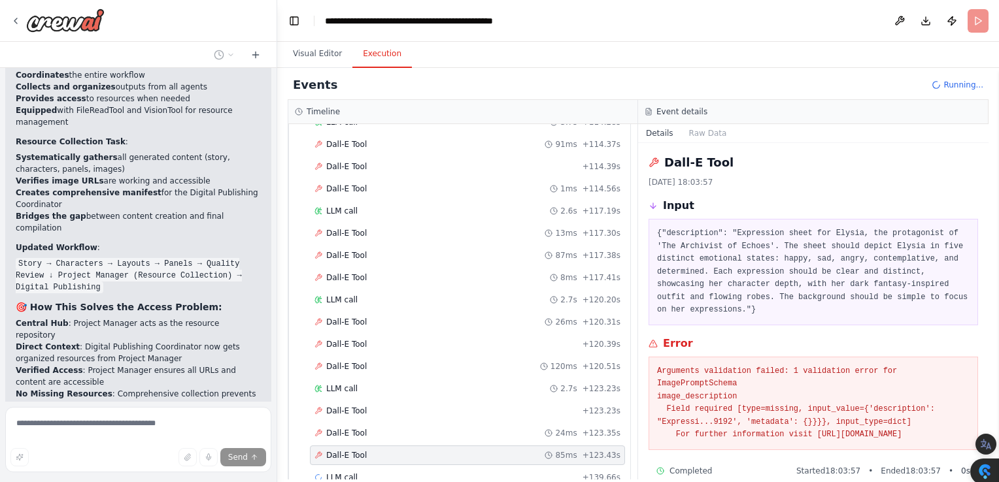
scroll to position [8543, 0]
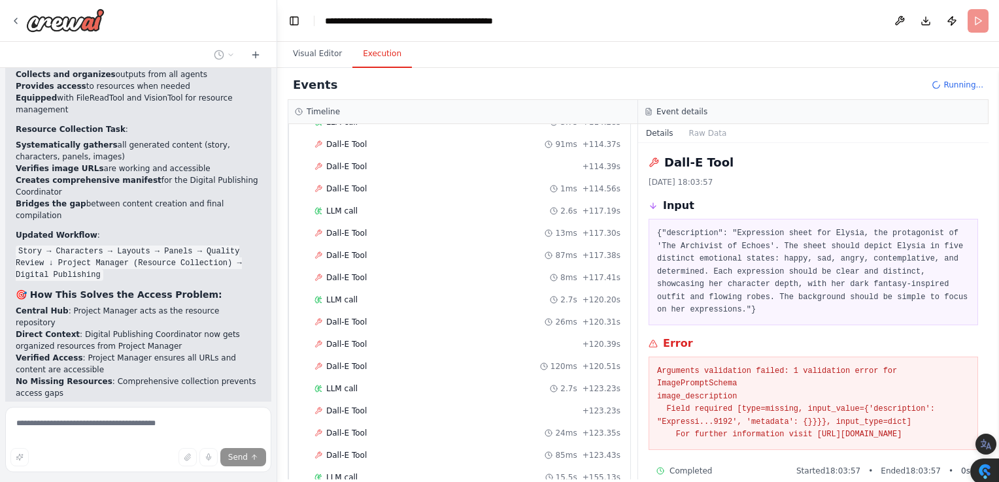
drag, startPoint x: 983, startPoint y: 169, endPoint x: 995, endPoint y: 179, distance: 15.7
click at [995, 179] on body "lets make an automated comicstrip builder with characters, integrated text bubb…" at bounding box center [499, 267] width 999 height 534
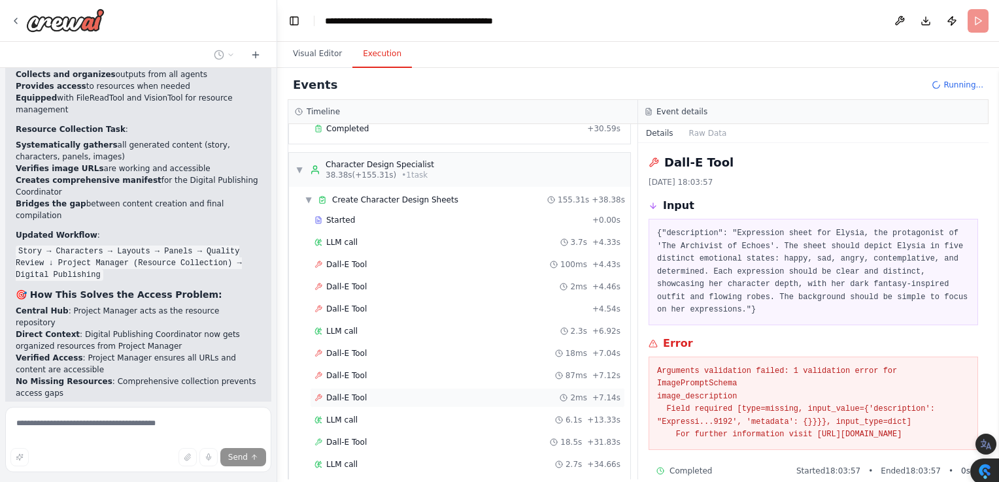
scroll to position [8648, 0]
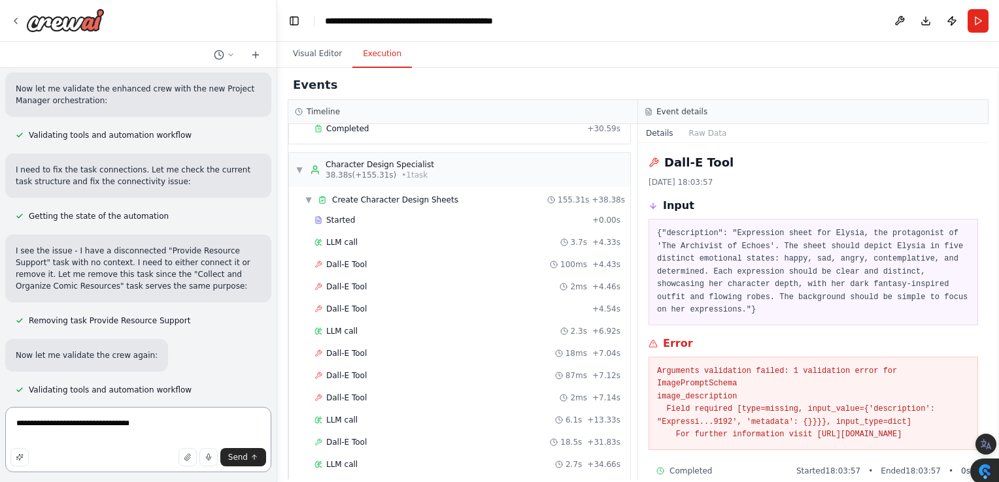
scroll to position [7712, 0]
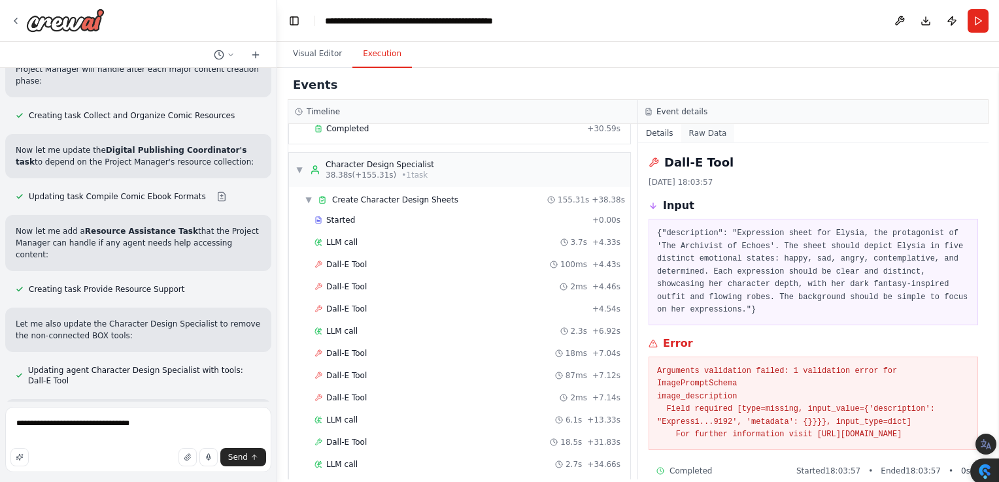
click at [704, 137] on button "Raw Data" at bounding box center [708, 133] width 54 height 18
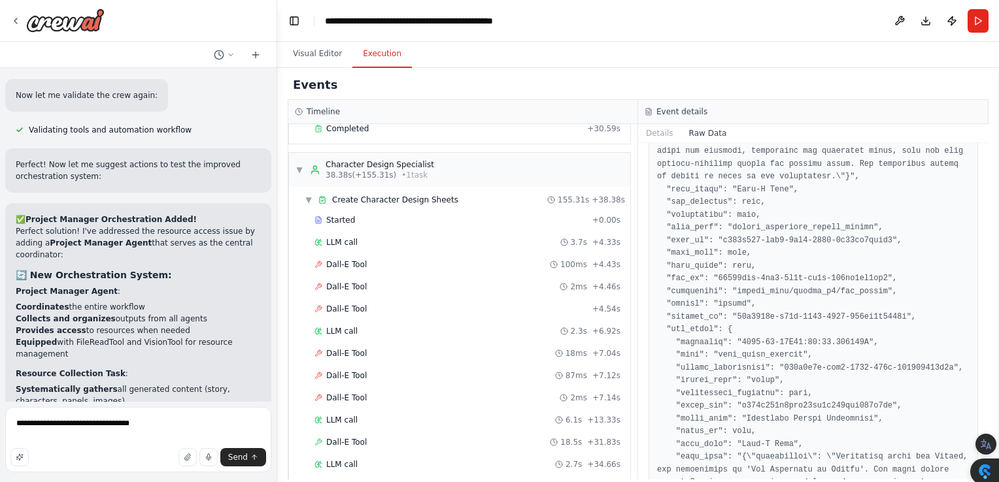
scroll to position [8329, 0]
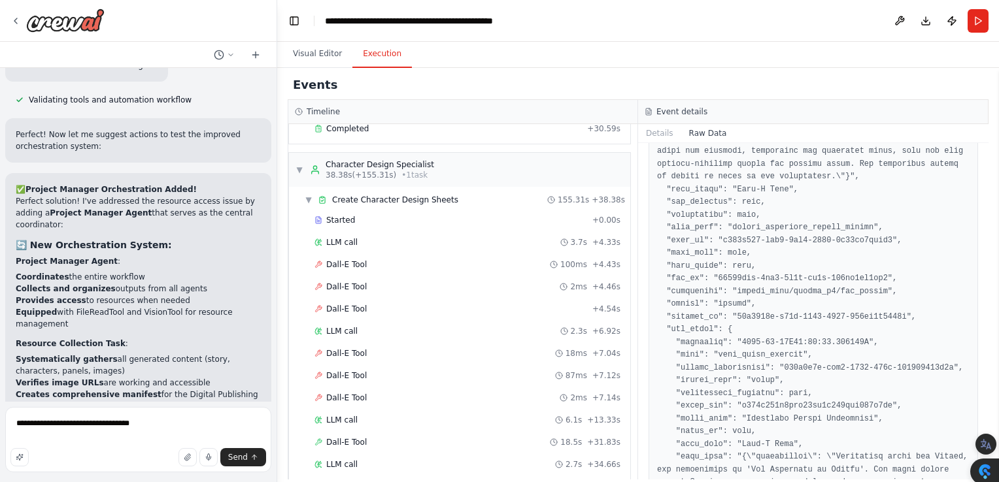
click at [698, 134] on button "Raw Data" at bounding box center [708, 133] width 54 height 18
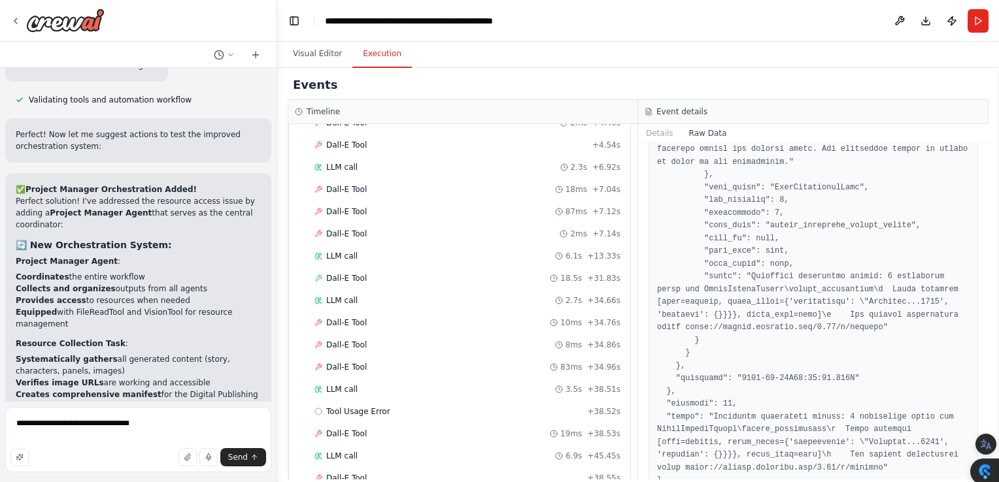
scroll to position [324, 0]
click at [350, 229] on span "Dall-E Tool" at bounding box center [346, 233] width 41 height 10
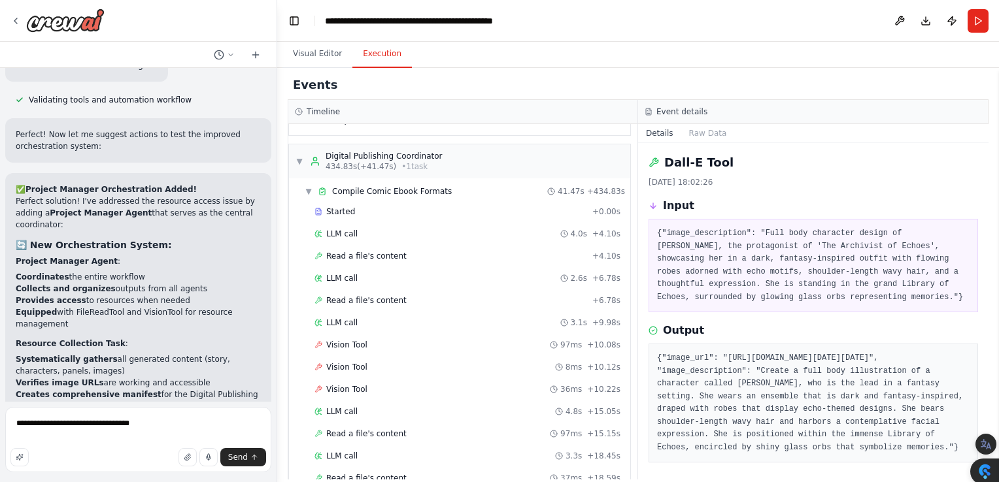
scroll to position [3654, 0]
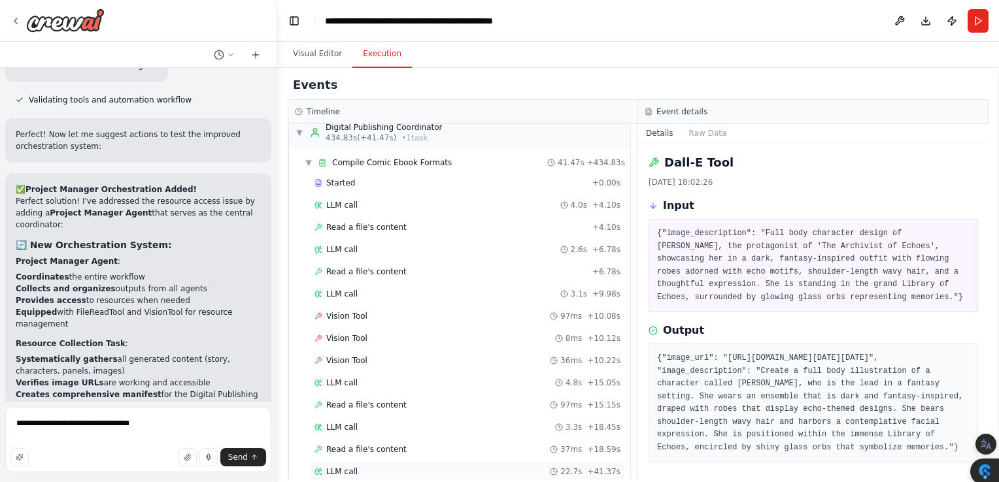
click at [344, 467] on span "LLM call" at bounding box center [341, 472] width 31 height 10
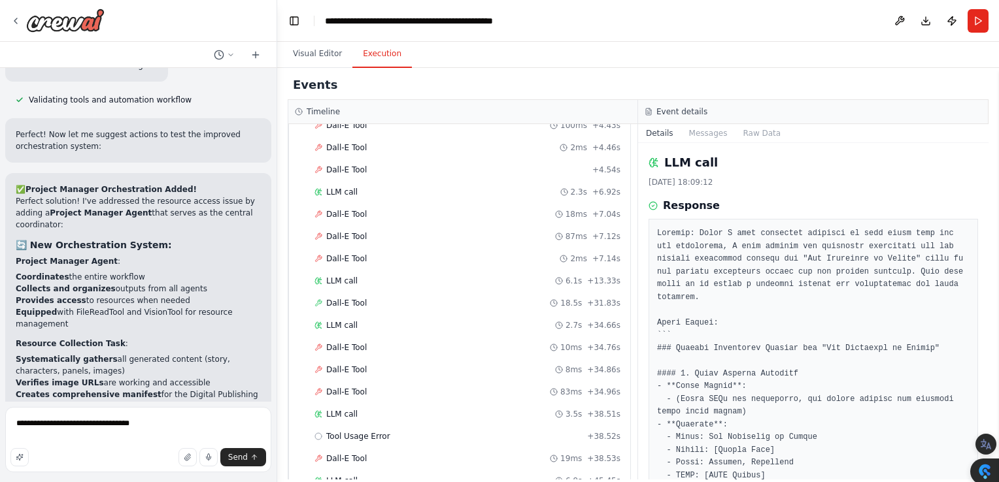
scroll to position [0, 0]
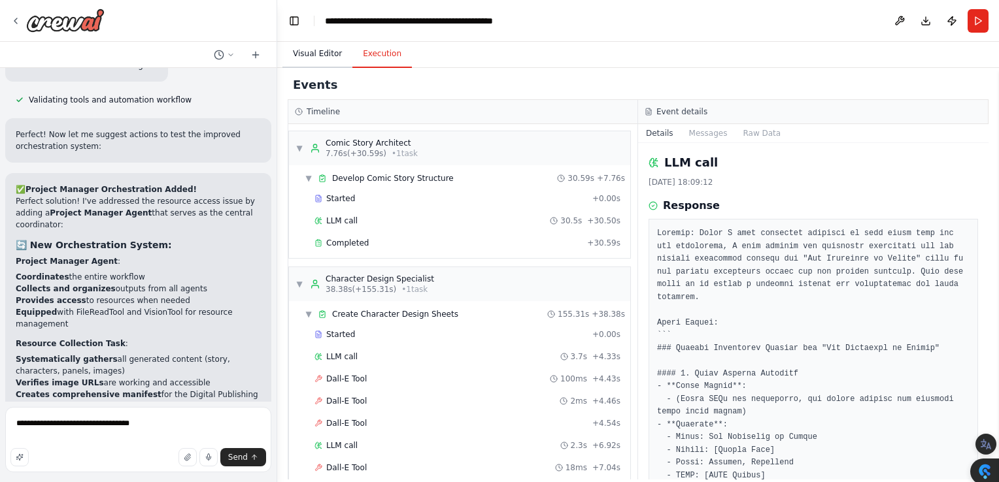
click at [311, 56] on button "Visual Editor" at bounding box center [317, 54] width 70 height 27
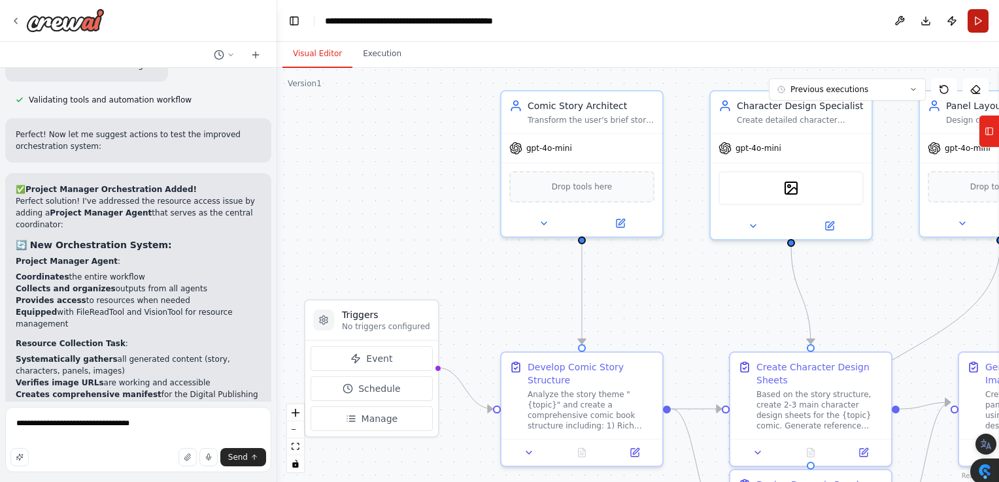
click at [975, 18] on button "Run" at bounding box center [977, 21] width 21 height 24
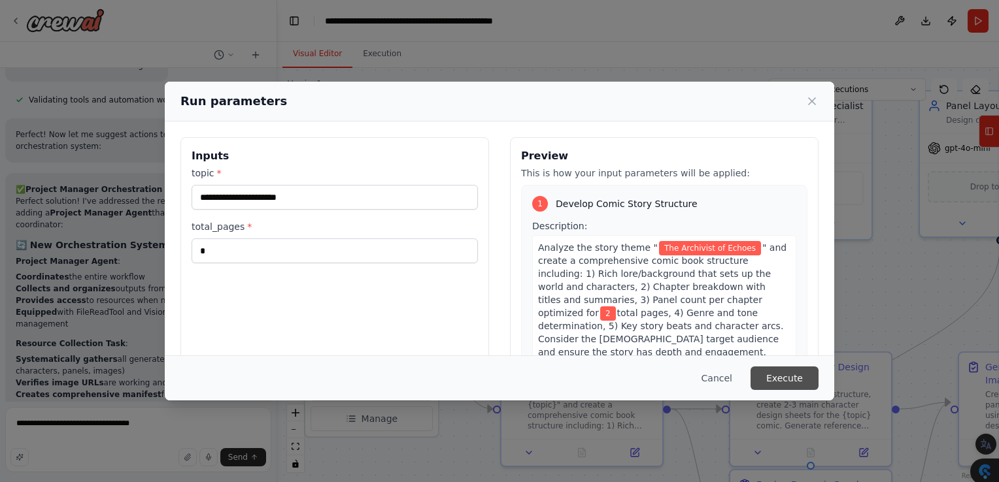
click at [795, 373] on button "Execute" at bounding box center [784, 379] width 68 height 24
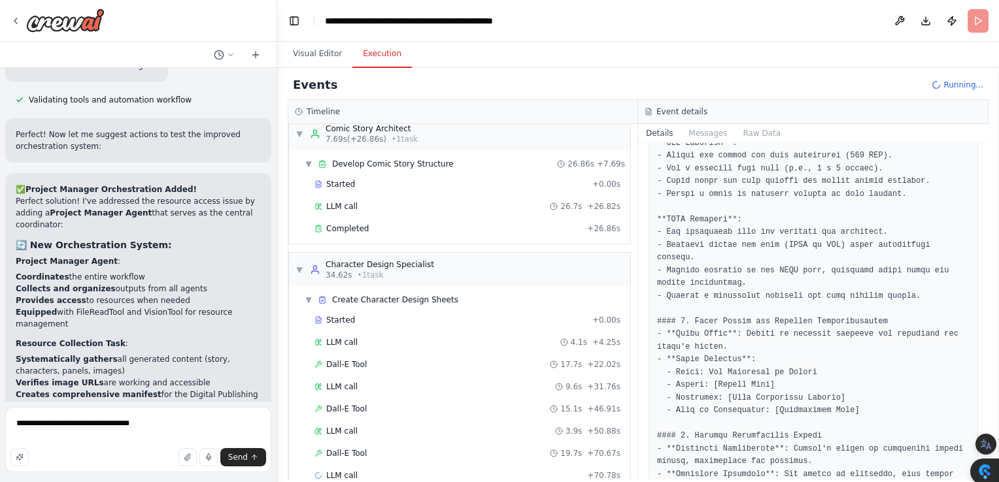
scroll to position [543, 0]
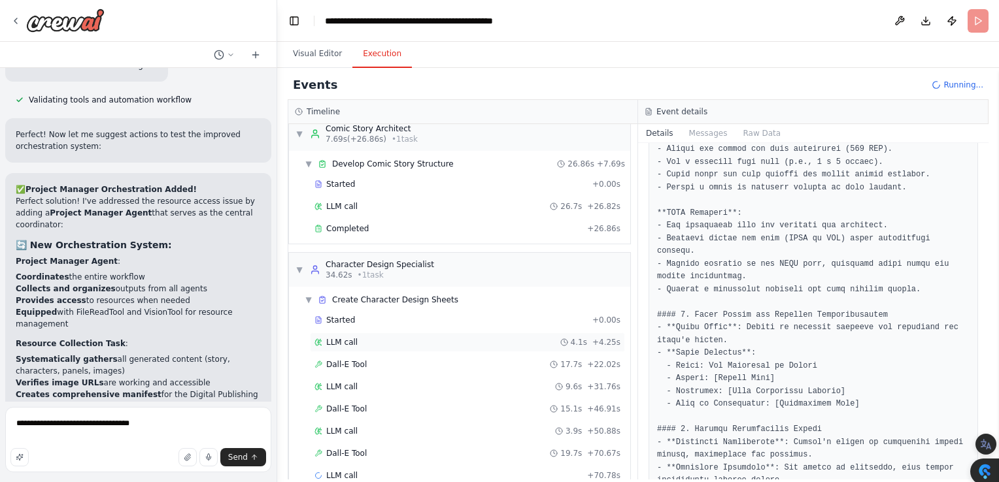
click at [348, 341] on span "LLM call" at bounding box center [341, 342] width 31 height 10
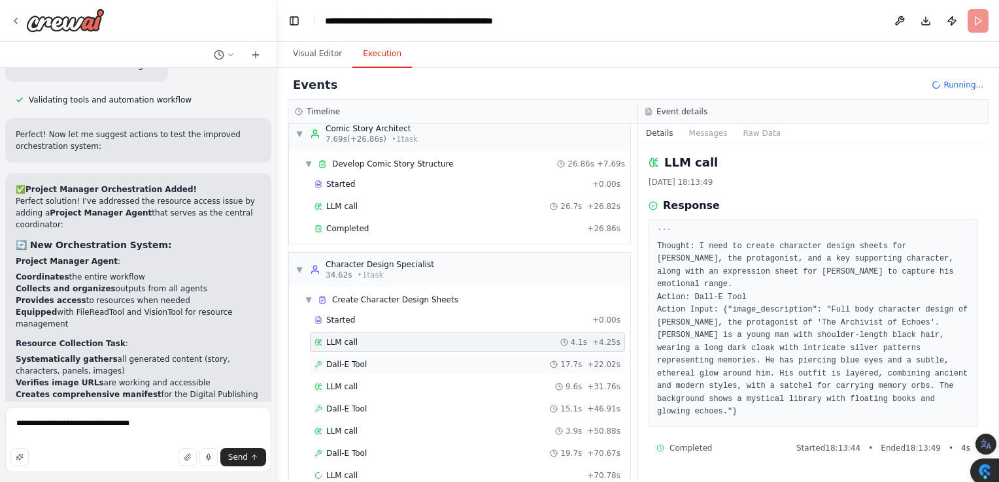
click at [348, 363] on span "Dall-E Tool" at bounding box center [346, 364] width 41 height 10
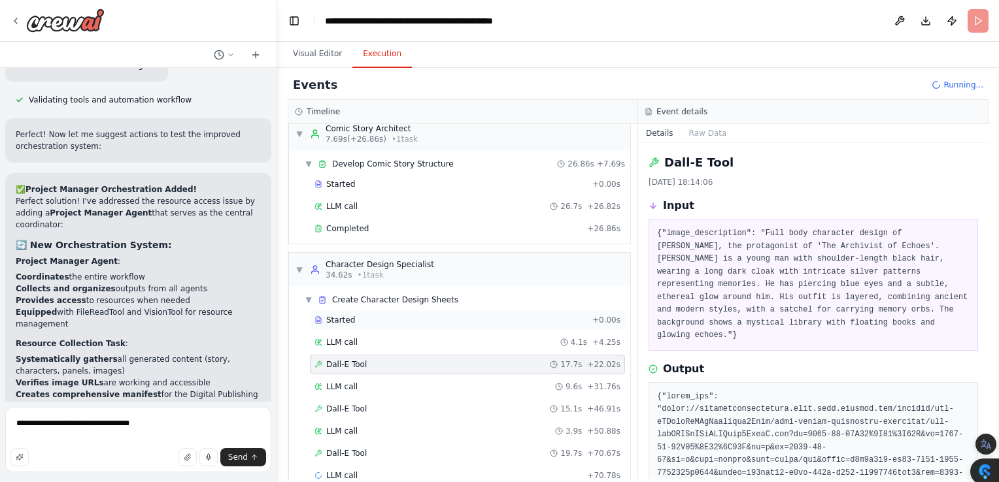
click at [342, 320] on span "Started" at bounding box center [340, 320] width 29 height 10
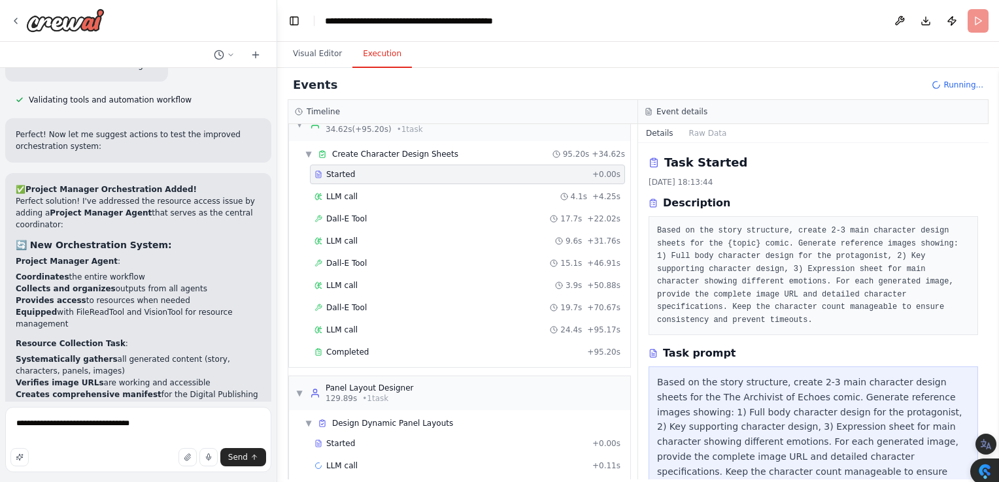
scroll to position [171, 0]
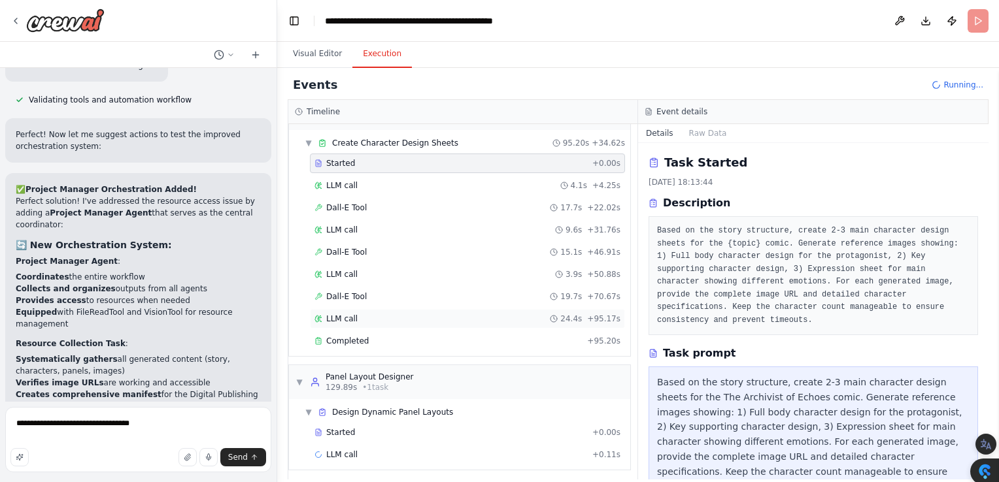
click at [333, 318] on span "LLM call" at bounding box center [341, 319] width 31 height 10
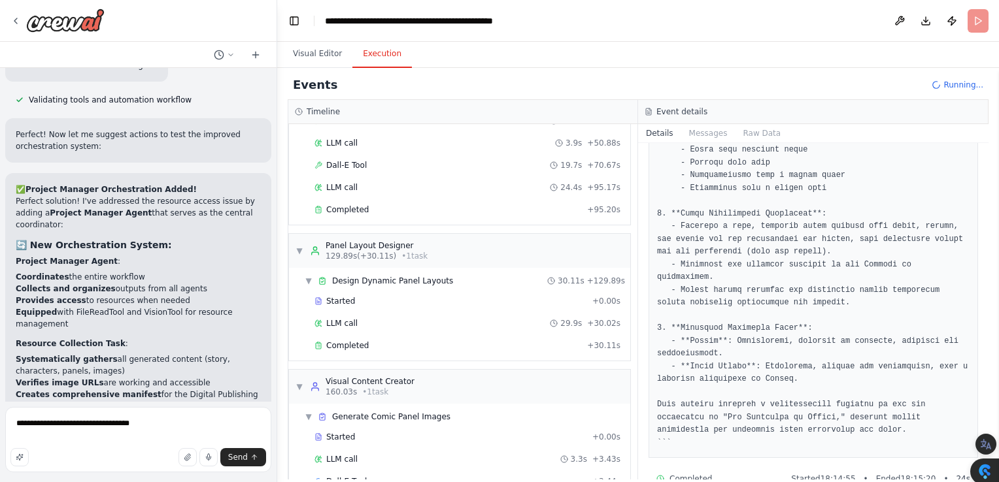
scroll to position [328, 0]
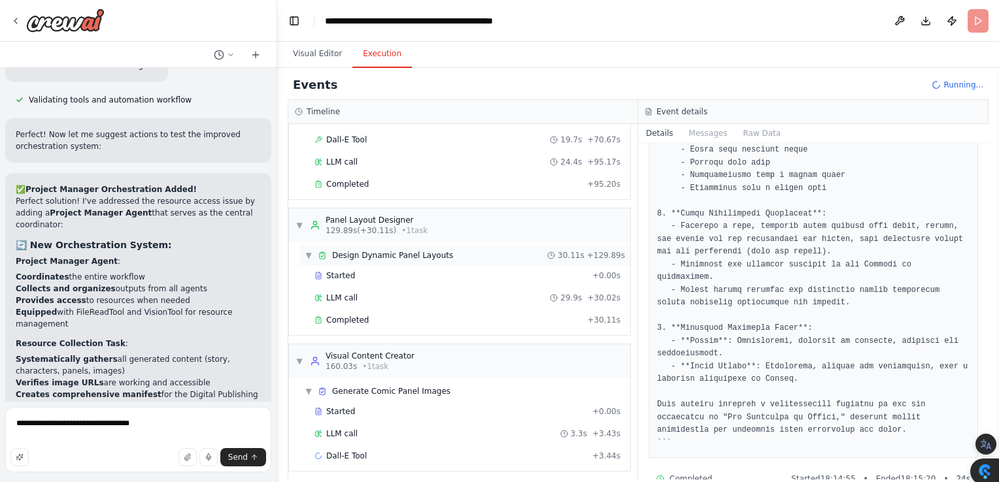
click at [339, 254] on span "Design Dynamic Panel Layouts" at bounding box center [392, 255] width 121 height 10
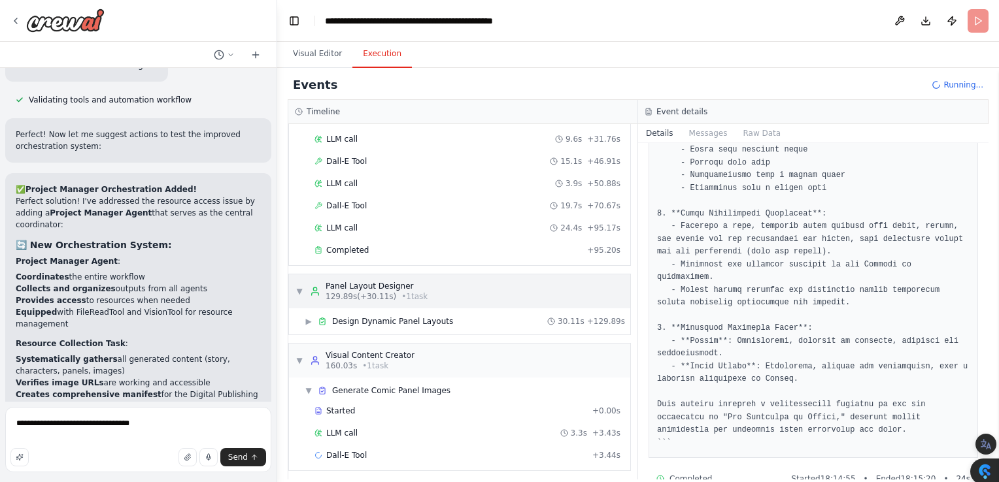
click at [342, 282] on div "Panel Layout Designer" at bounding box center [376, 286] width 102 height 10
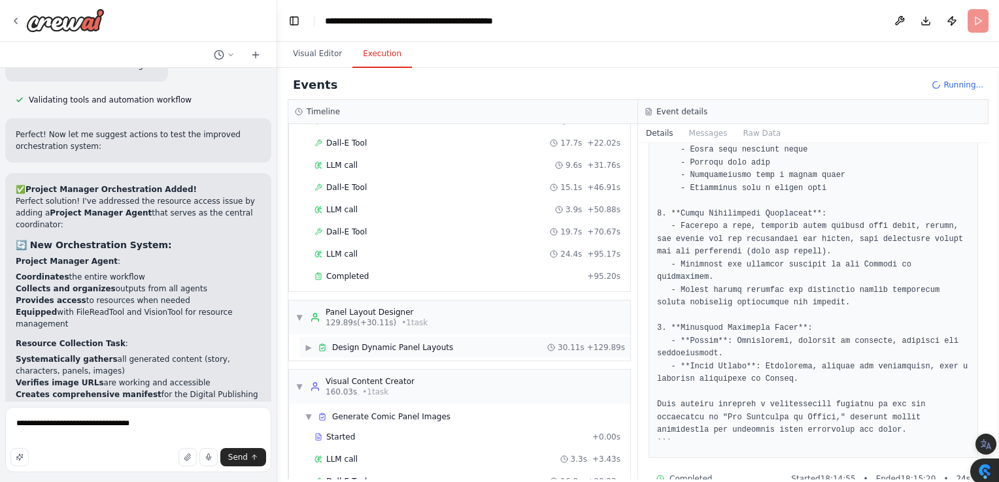
scroll to position [284, 0]
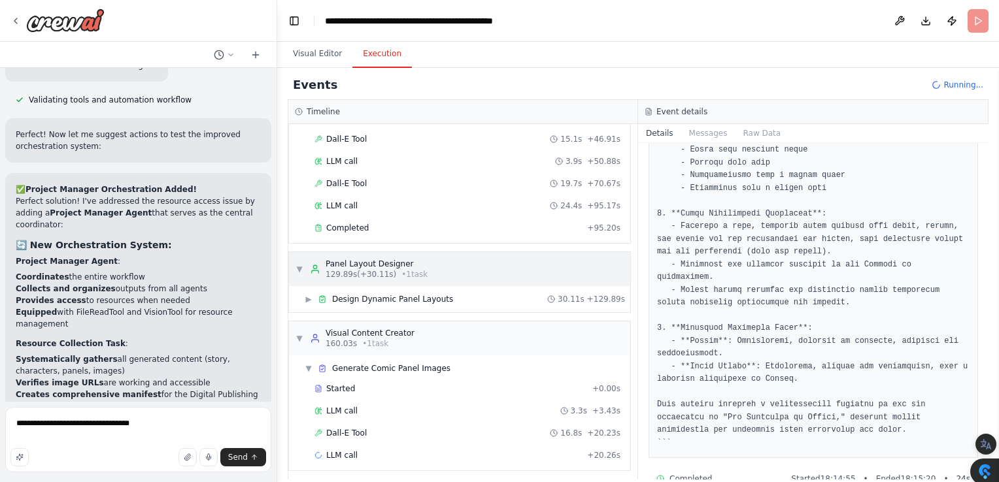
click at [297, 265] on span "▼" at bounding box center [299, 269] width 8 height 10
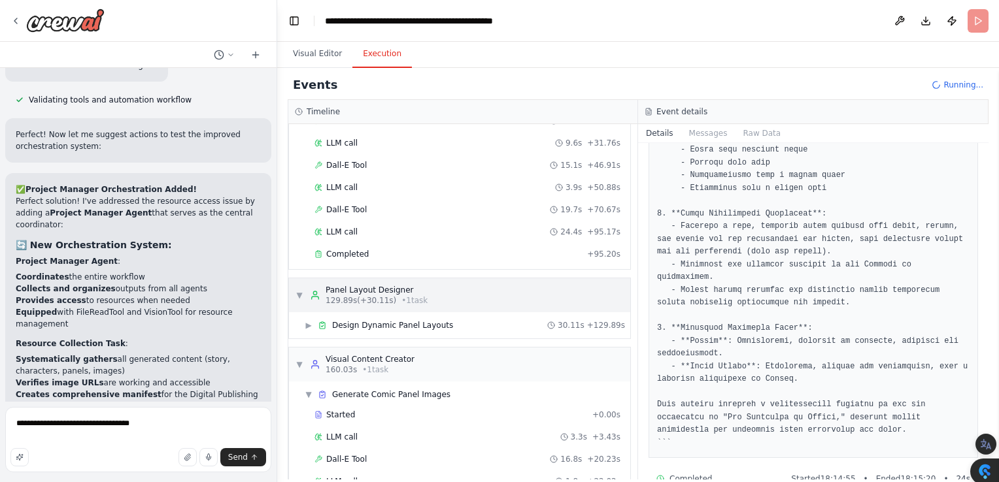
scroll to position [306, 0]
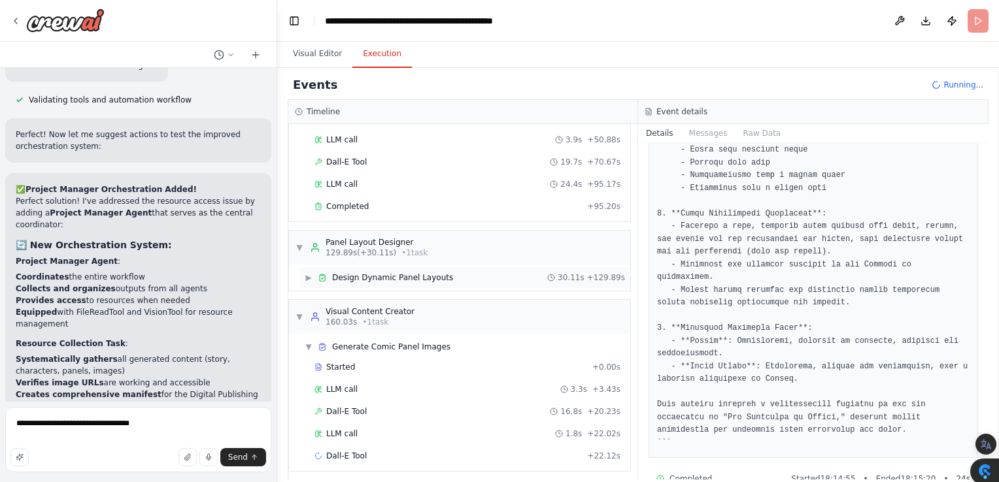
click at [435, 276] on span "Design Dynamic Panel Layouts" at bounding box center [392, 278] width 121 height 10
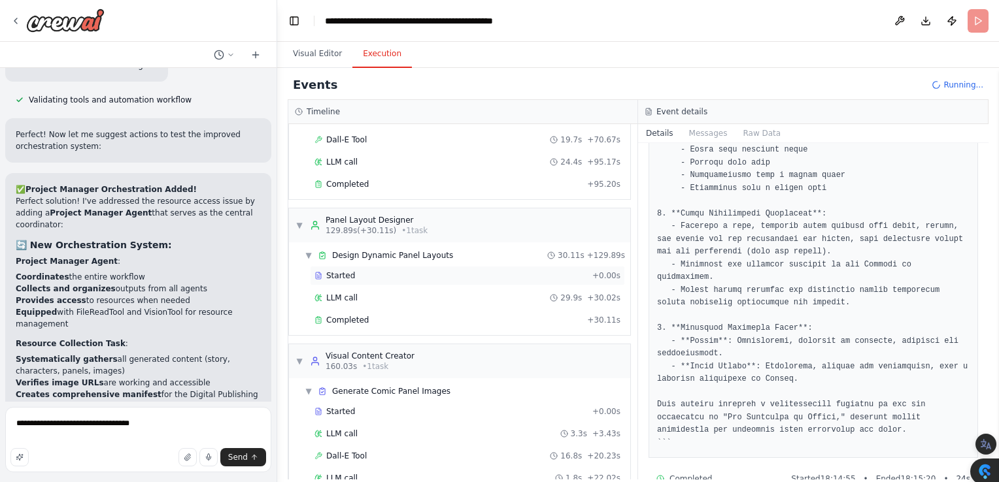
click at [340, 275] on span "Started" at bounding box center [340, 276] width 29 height 10
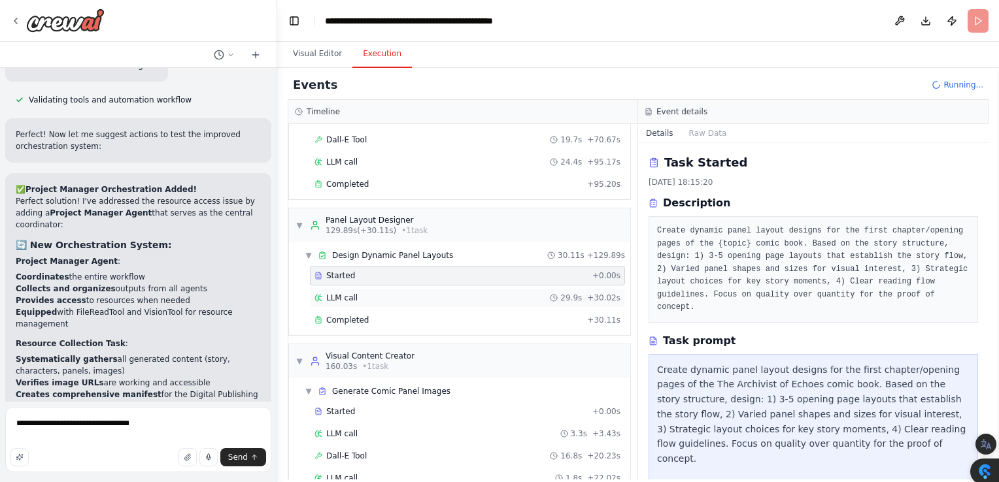
click at [331, 294] on span "LLM call" at bounding box center [341, 298] width 31 height 10
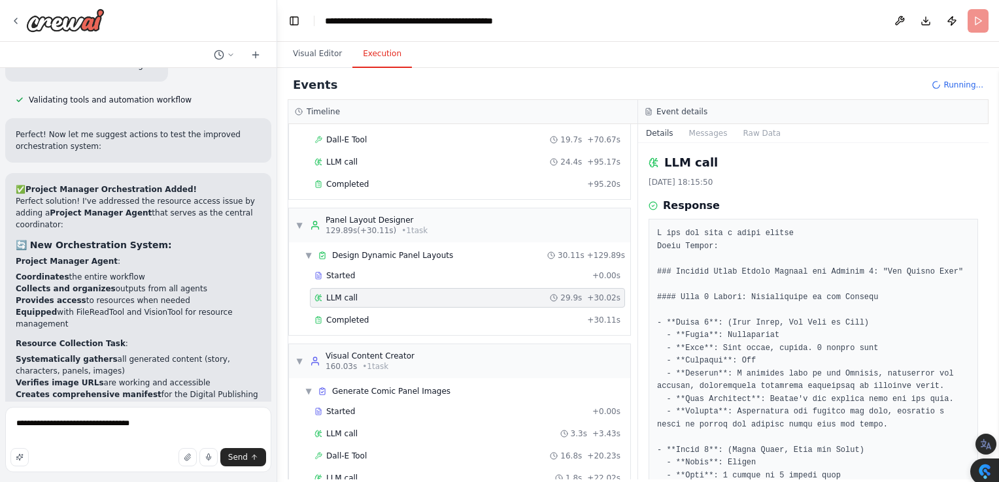
drag, startPoint x: 984, startPoint y: 169, endPoint x: 992, endPoint y: 180, distance: 13.6
click at [992, 180] on body "lets make an automated comicstrip builder with characters, integrated text bubb…" at bounding box center [499, 267] width 999 height 534
drag, startPoint x: 992, startPoint y: 180, endPoint x: 924, endPoint y: 196, distance: 70.5
click at [924, 196] on div "LLM call 14/10/2025, 18:15:50 Response Completed Started 18:15:20 • Ended 18:15…" at bounding box center [813, 311] width 350 height 337
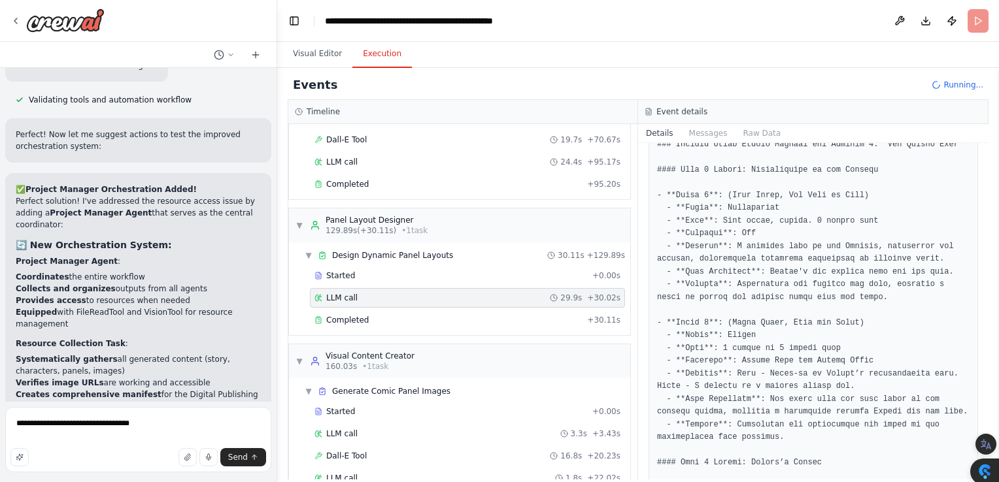
scroll to position [0, 0]
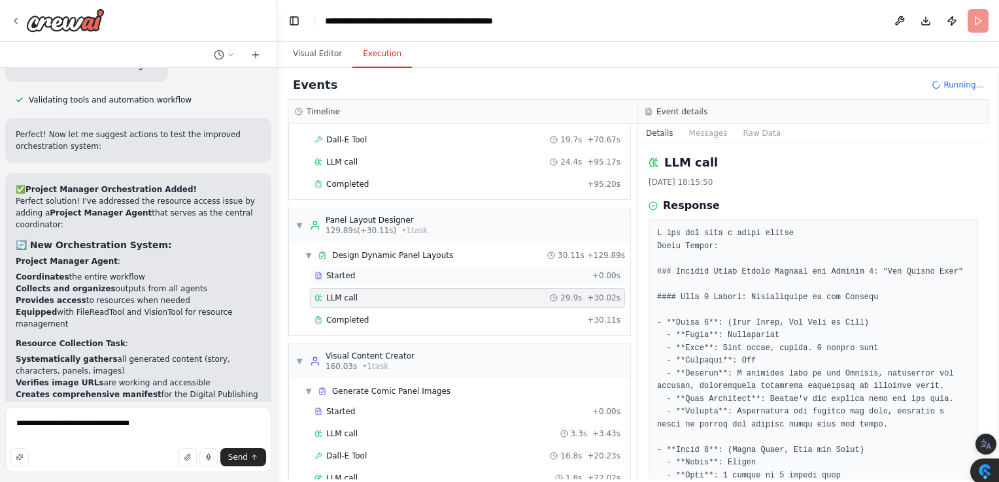
click at [339, 271] on span "Started" at bounding box center [340, 276] width 29 height 10
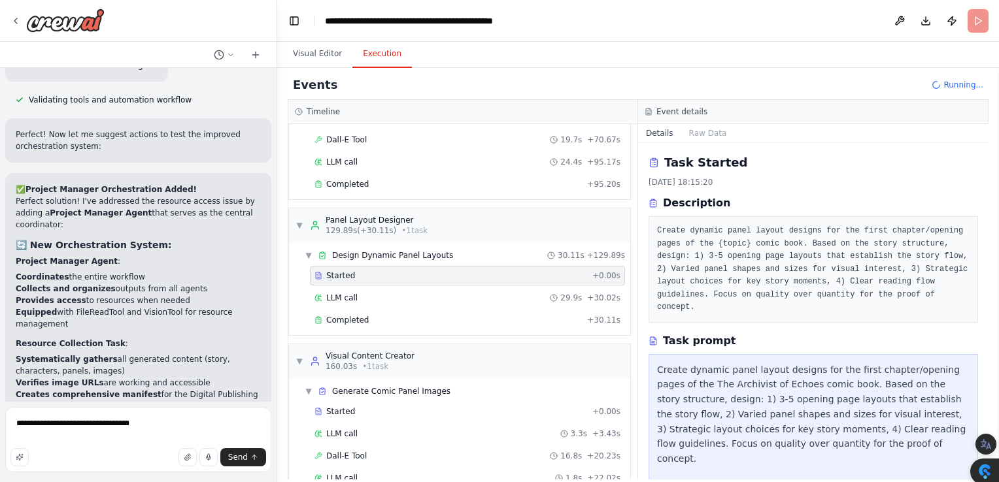
drag, startPoint x: 980, startPoint y: 166, endPoint x: 975, endPoint y: 183, distance: 17.8
click at [975, 183] on body "lets make an automated comicstrip builder with characters, integrated text bubb…" at bounding box center [499, 267] width 999 height 534
drag, startPoint x: 975, startPoint y: 183, endPoint x: 907, endPoint y: 192, distance: 68.6
click at [907, 192] on div "Task Started 14/10/2025, 18:15:20 Description Create dynamic panel layout desig…" at bounding box center [812, 238] width 329 height 169
click at [836, 333] on div "Task prompt" at bounding box center [812, 341] width 329 height 16
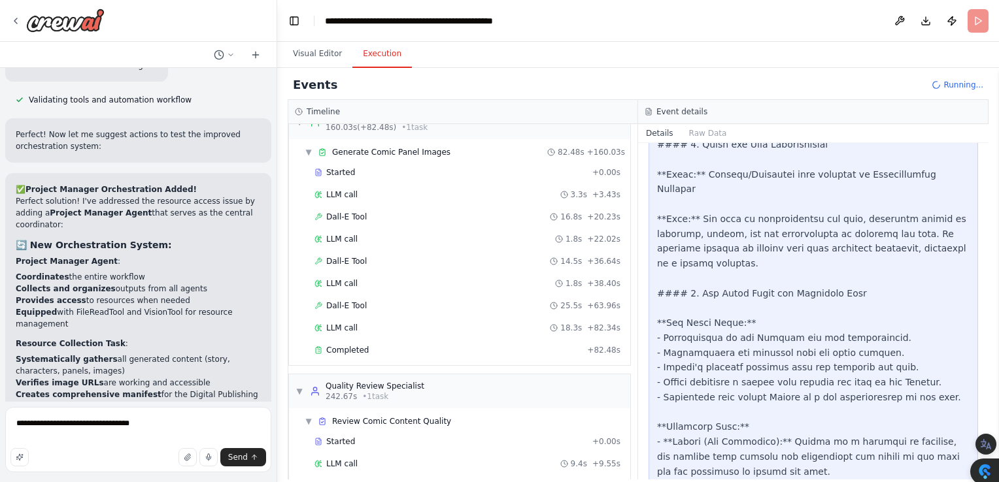
scroll to position [580, 0]
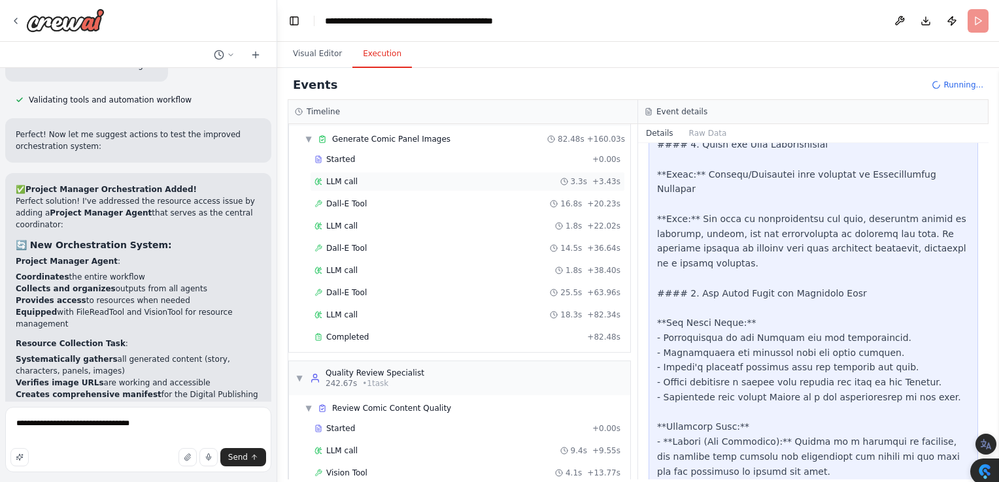
click at [329, 178] on span "LLM call" at bounding box center [341, 181] width 31 height 10
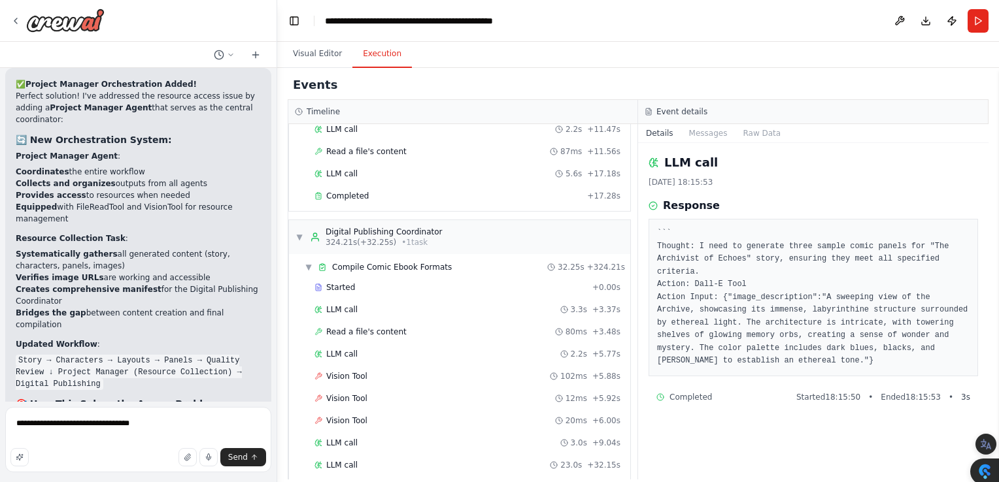
scroll to position [1370, 0]
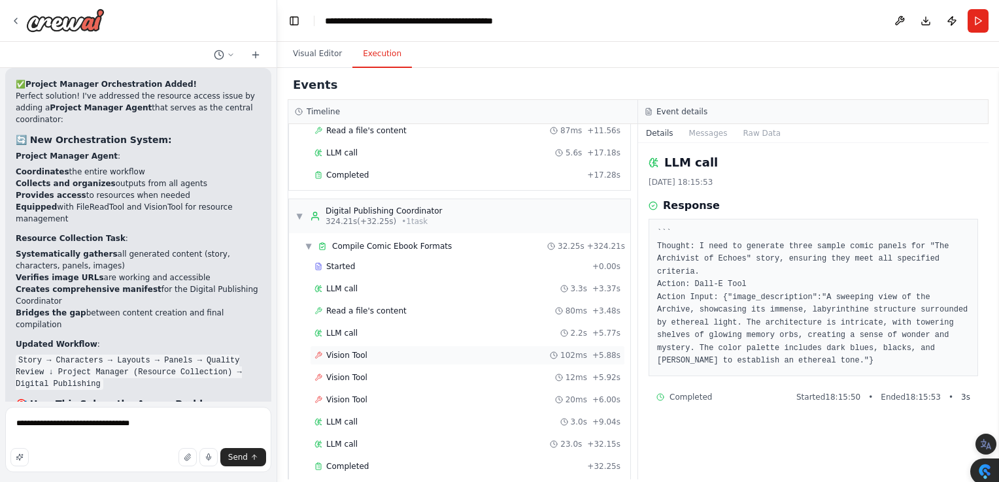
click at [340, 350] on span "Vision Tool" at bounding box center [346, 355] width 41 height 10
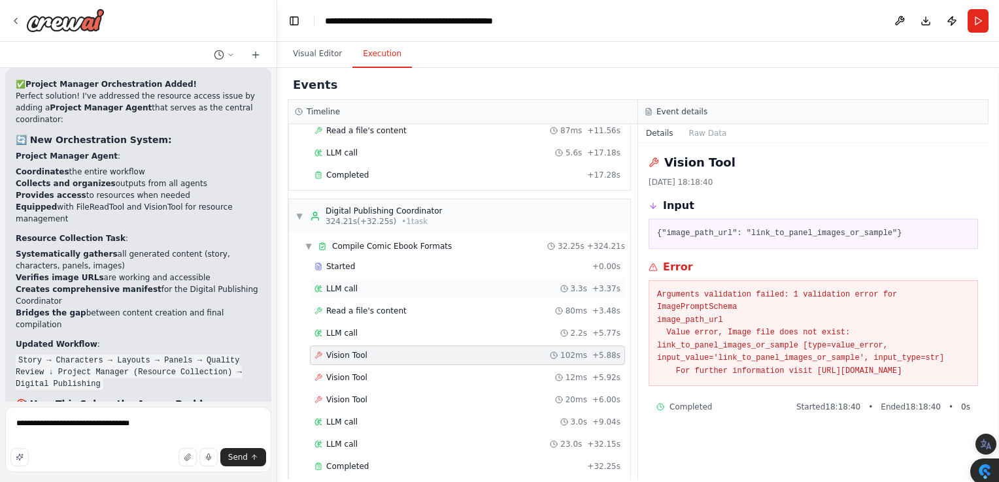
click at [342, 284] on span "LLM call" at bounding box center [341, 289] width 31 height 10
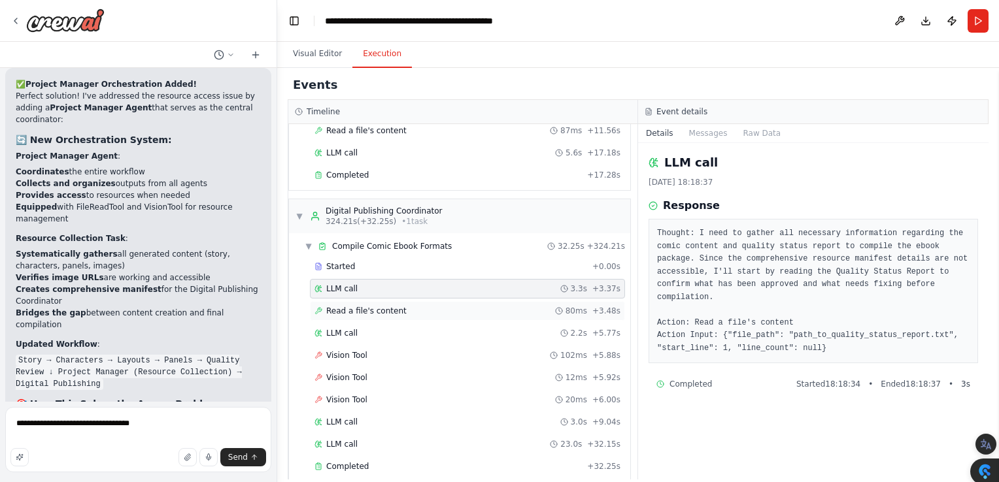
click at [342, 306] on span "Read a file's content" at bounding box center [366, 311] width 80 height 10
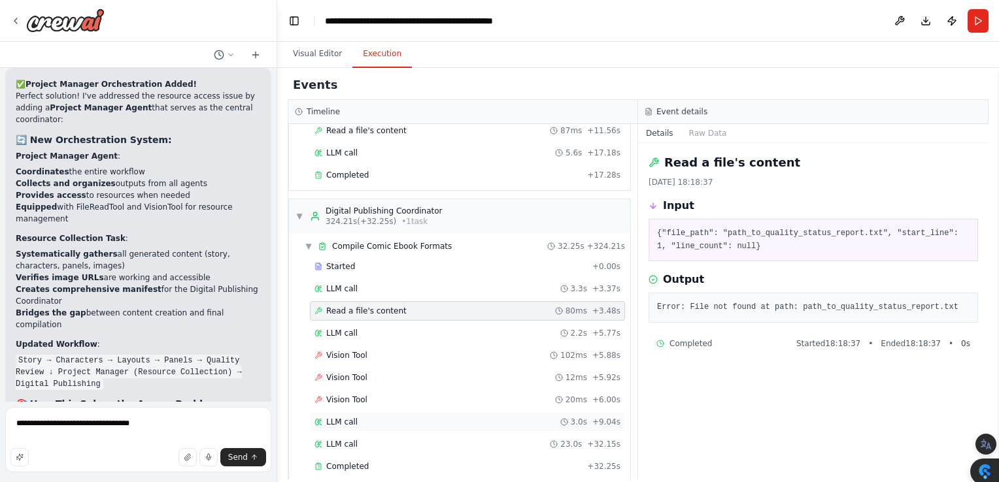
click at [342, 417] on span "LLM call" at bounding box center [341, 422] width 31 height 10
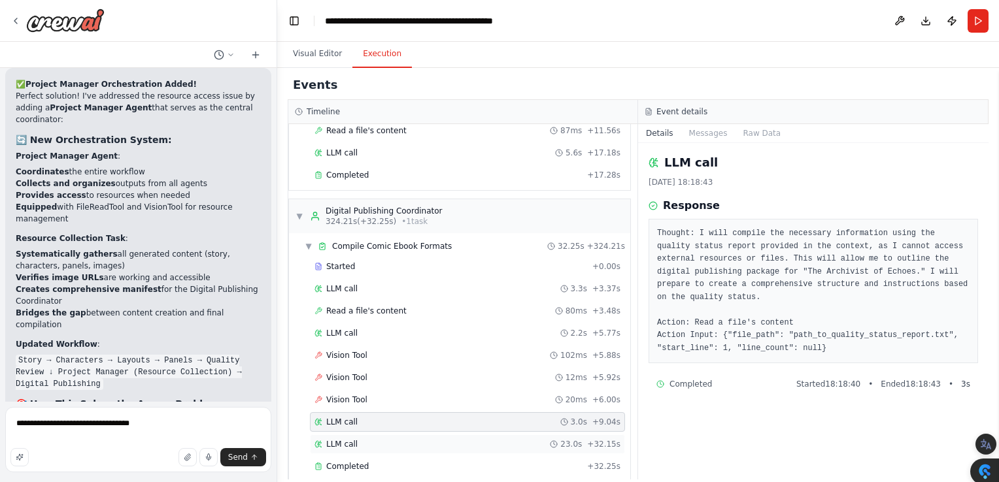
click at [342, 439] on span "LLM call" at bounding box center [341, 444] width 31 height 10
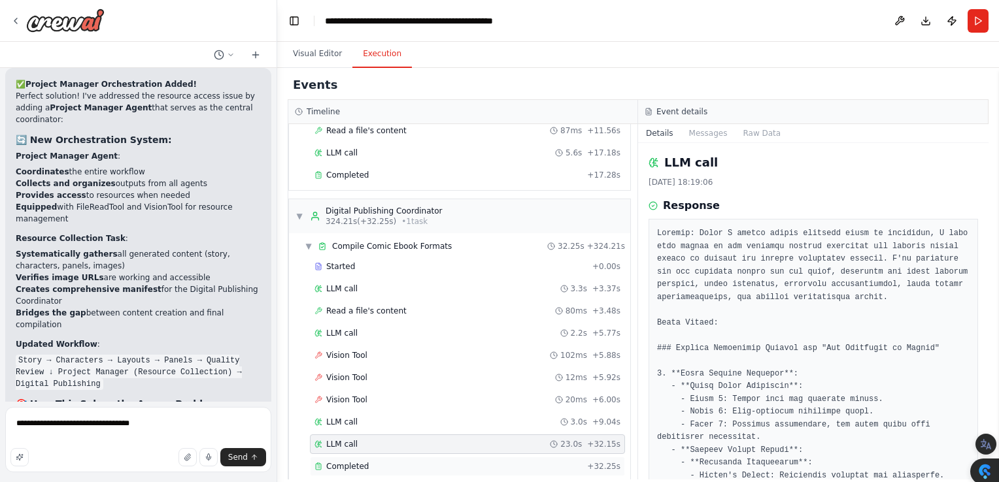
click at [344, 461] on span "Completed" at bounding box center [347, 466] width 42 height 10
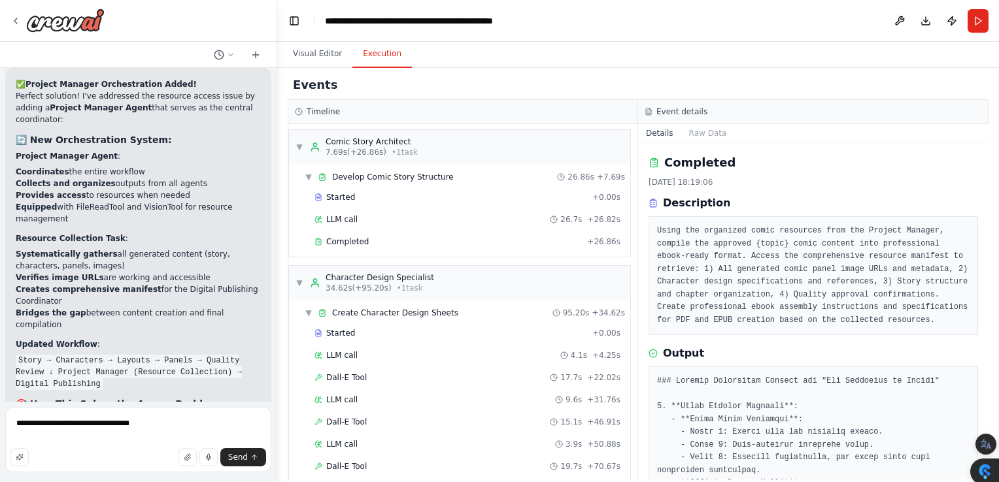
scroll to position [0, 0]
click at [356, 242] on span "Completed" at bounding box center [347, 243] width 42 height 10
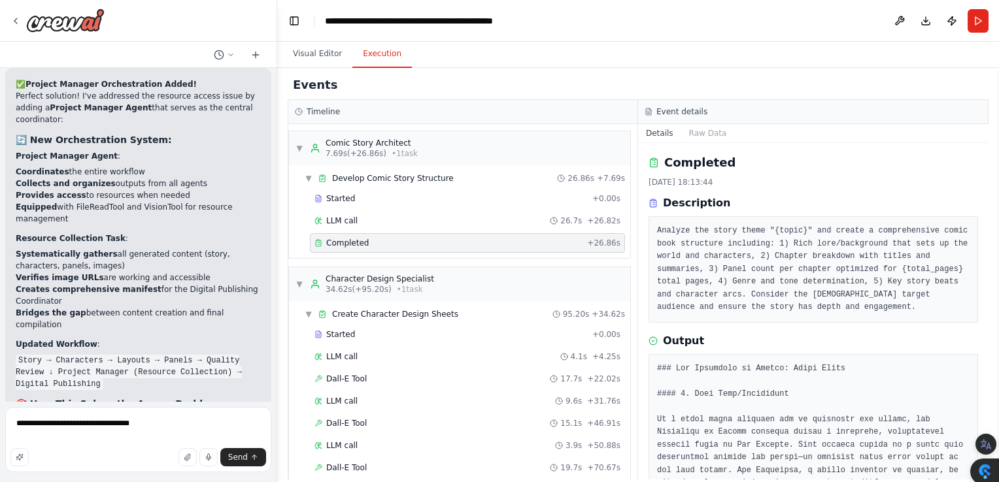
drag, startPoint x: 984, startPoint y: 165, endPoint x: 989, endPoint y: 189, distance: 24.1
click at [989, 189] on body "lets make an automated comicstrip builder with characters, integrated text bubb…" at bounding box center [499, 267] width 999 height 534
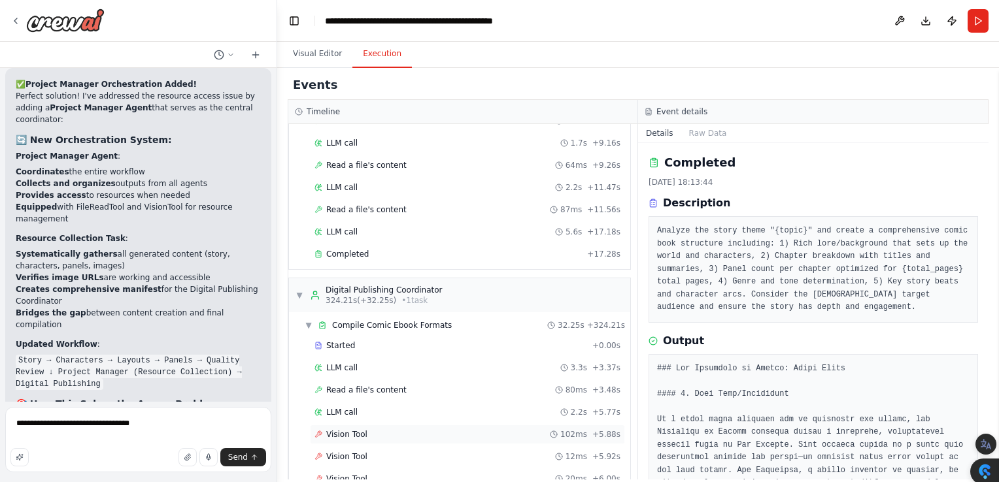
scroll to position [1299, 0]
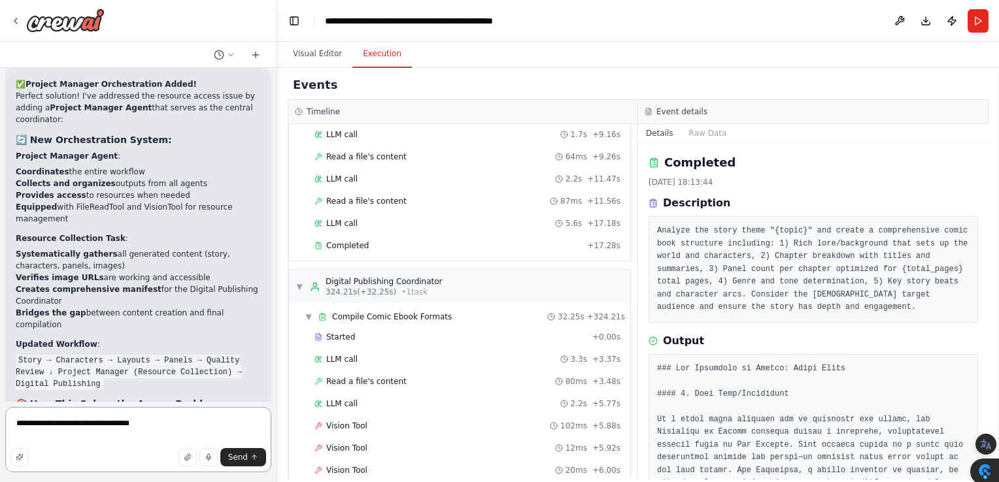
drag, startPoint x: 156, startPoint y: 425, endPoint x: -3, endPoint y: 422, distance: 158.2
click at [0, 422] on html "lets make an automated comicstrip builder with characters, integrated text bubb…" at bounding box center [499, 267] width 999 height 534
type textarea "*"
type textarea "**********"
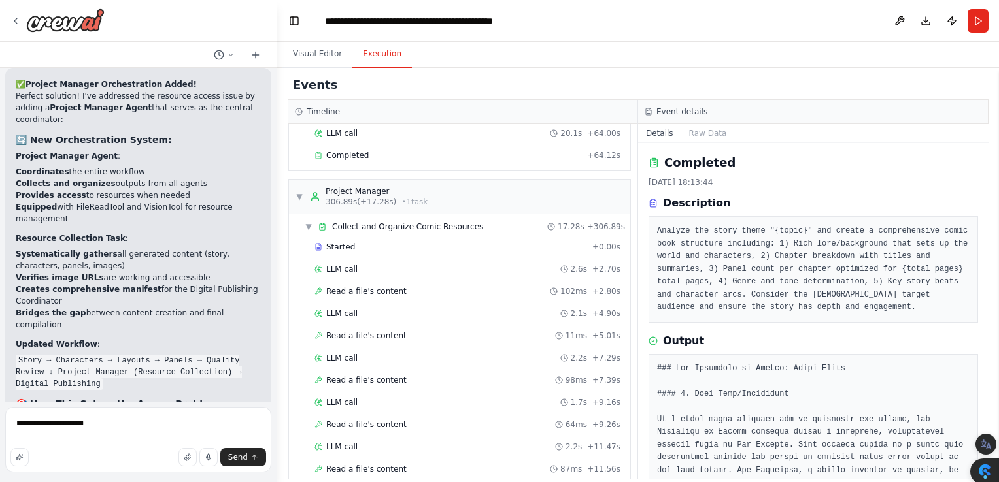
scroll to position [987, 0]
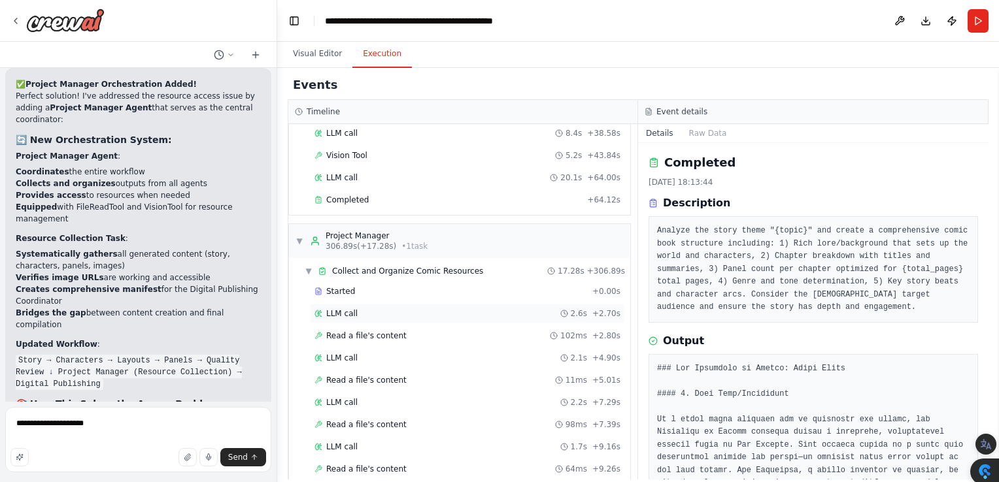
click at [330, 308] on span "LLM call" at bounding box center [341, 313] width 31 height 10
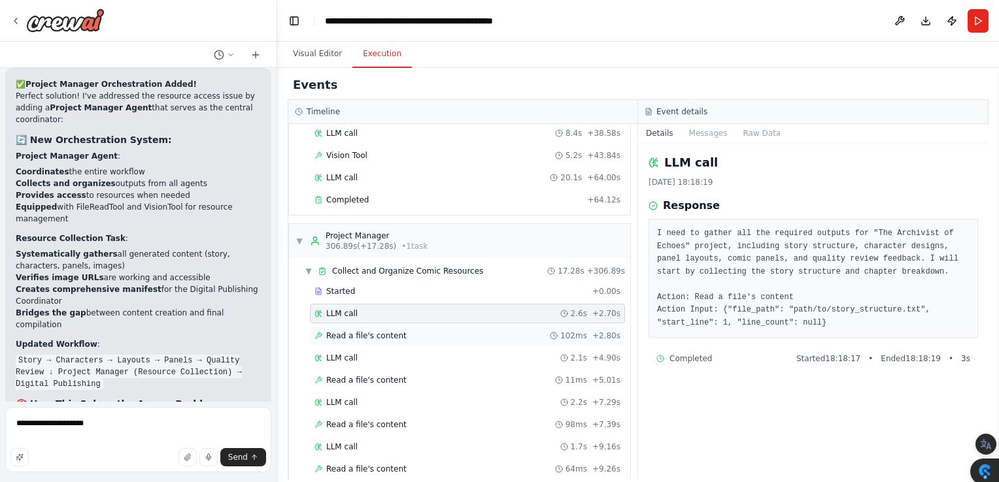
click at [369, 331] on span "Read a file's content" at bounding box center [366, 336] width 80 height 10
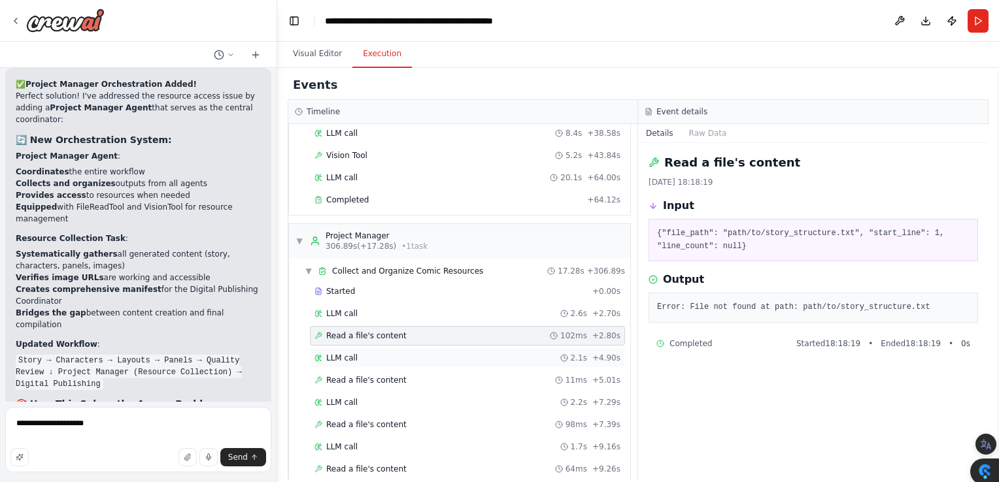
click at [363, 353] on div "LLM call 2.1s + 4.90s" at bounding box center [467, 358] width 306 height 10
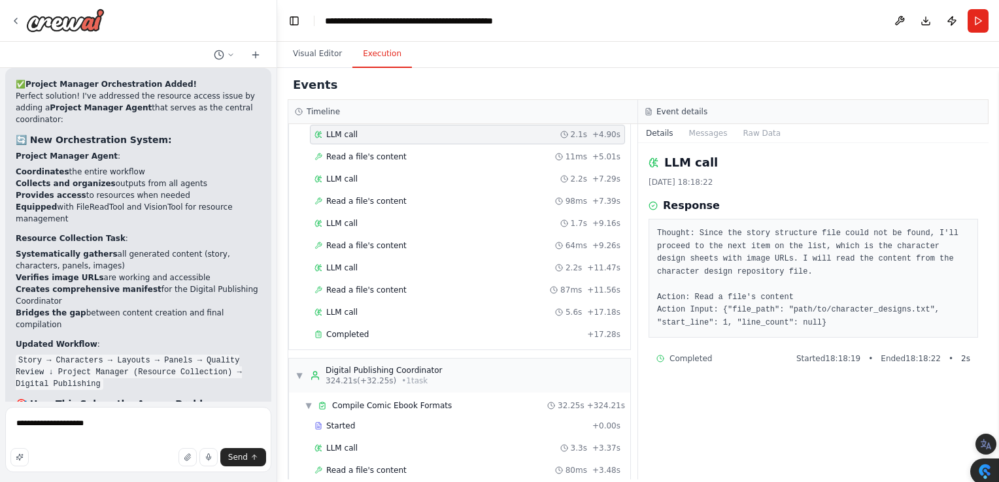
scroll to position [1218, 0]
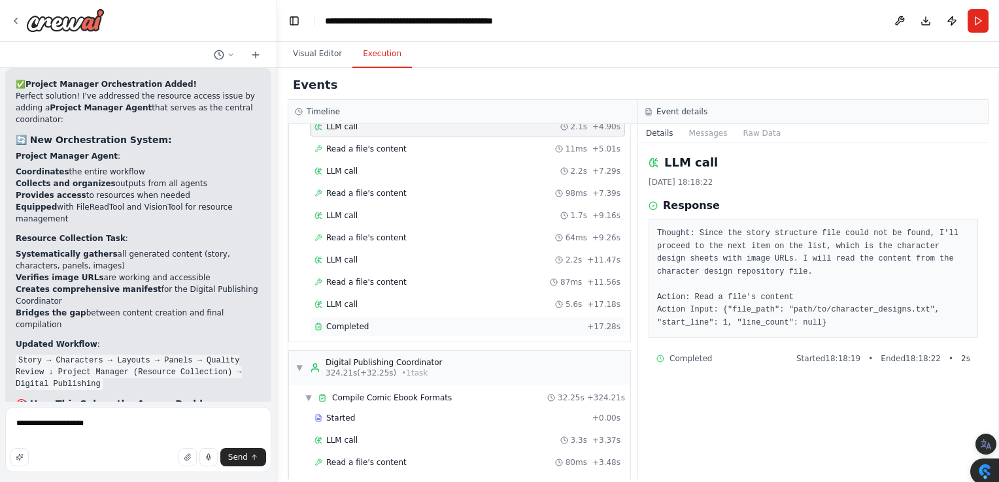
click at [348, 322] on span "Completed" at bounding box center [347, 327] width 42 height 10
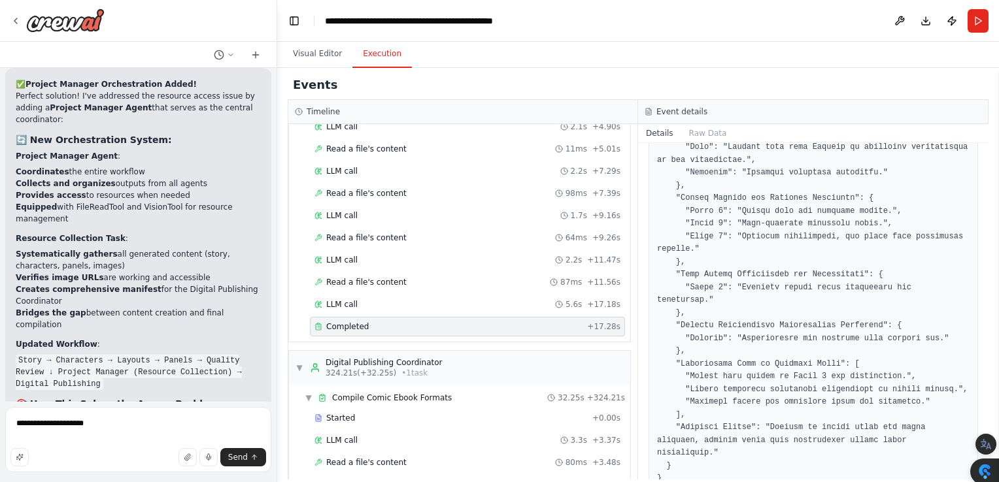
scroll to position [388, 0]
click at [67, 427] on textarea "**********" at bounding box center [138, 439] width 266 height 65
drag, startPoint x: 97, startPoint y: 418, endPoint x: 1, endPoint y: 431, distance: 96.3
click at [1, 431] on div "lets make an automated comicstrip builder with characters, integrated text bubb…" at bounding box center [138, 241] width 277 height 482
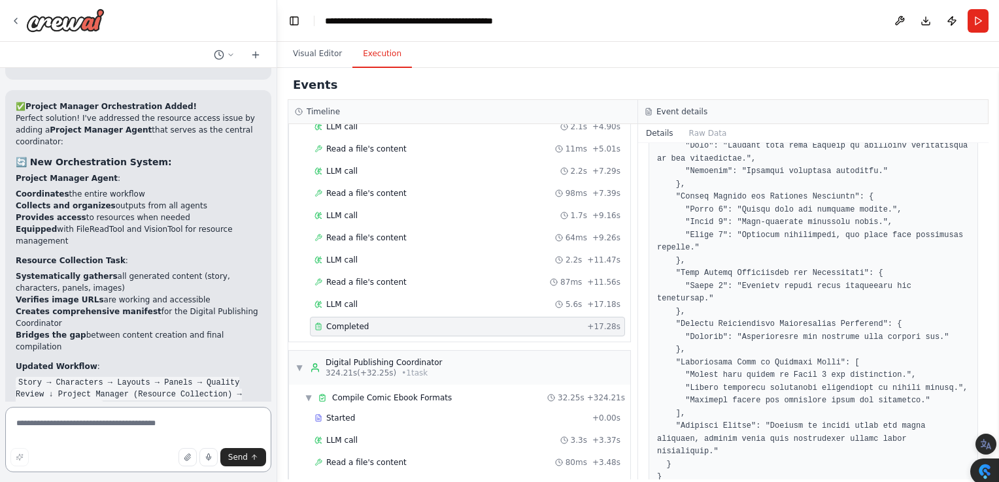
scroll to position [8434, 0]
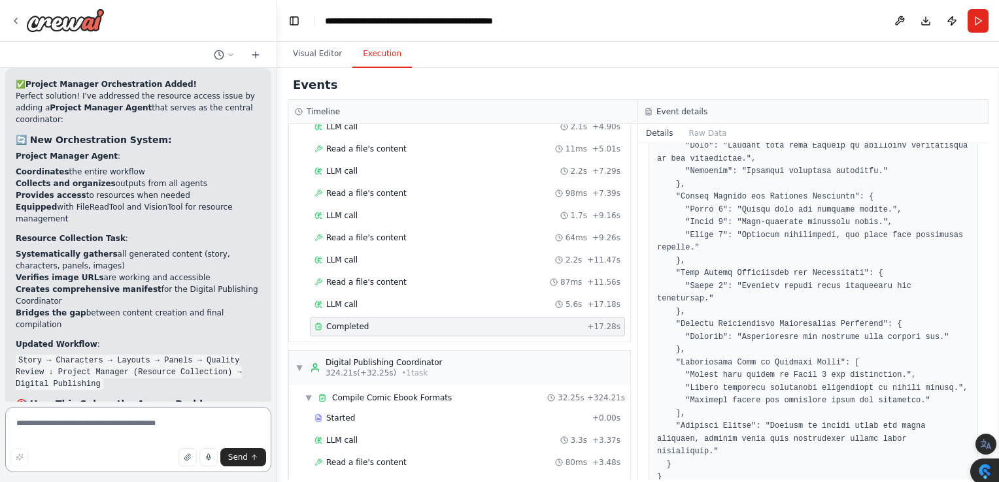
click at [55, 424] on textarea at bounding box center [138, 439] width 266 height 65
type textarea "*"
type textarea "**********"
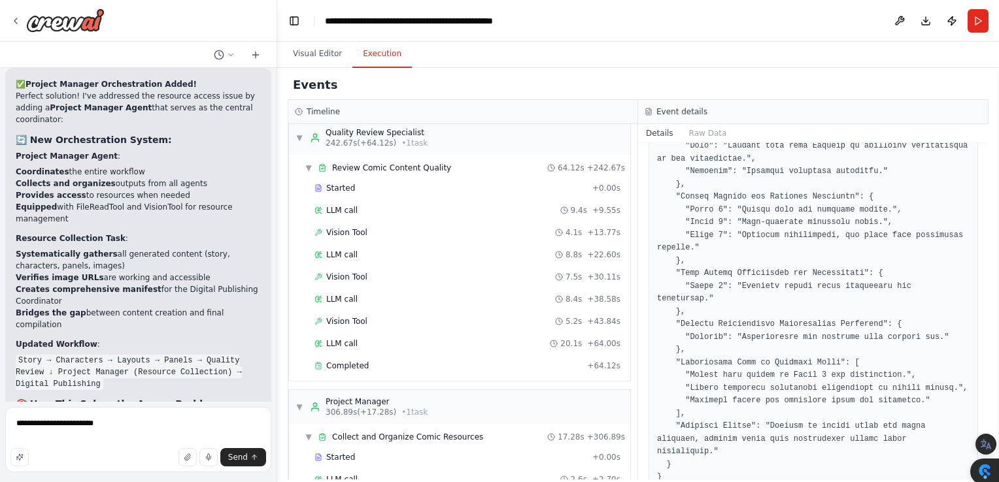
scroll to position [795, 0]
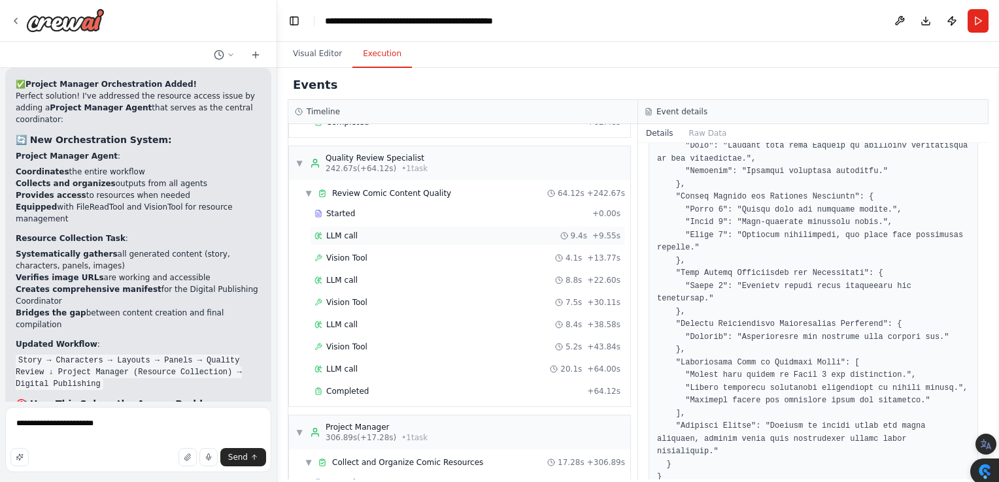
click at [376, 231] on div "LLM call 9.4s + 9.55s" at bounding box center [467, 236] width 306 height 10
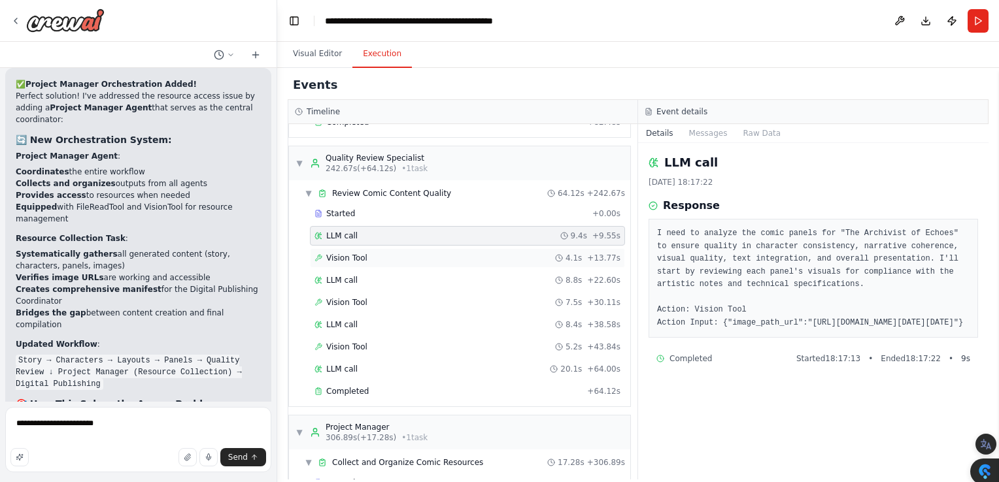
click at [369, 254] on div "Vision Tool 4.1s + 13.77s" at bounding box center [467, 258] width 306 height 10
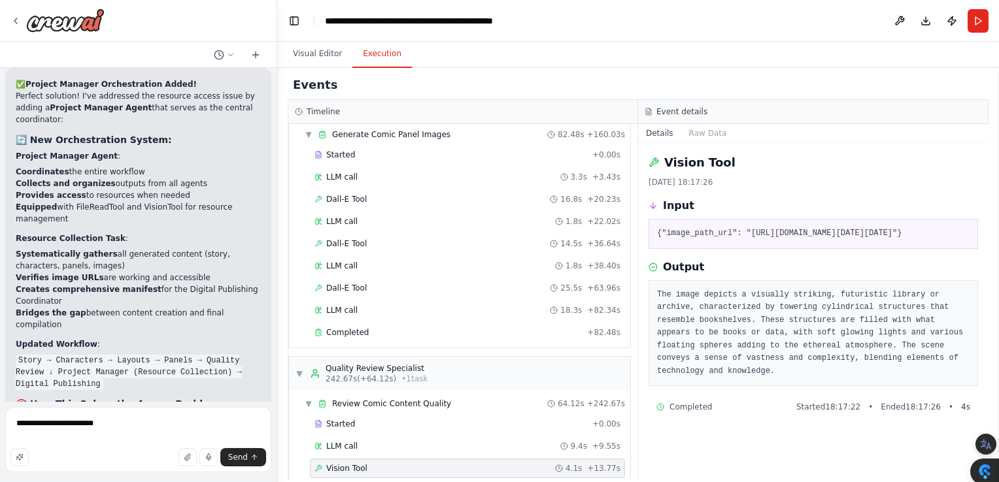
scroll to position [607, 0]
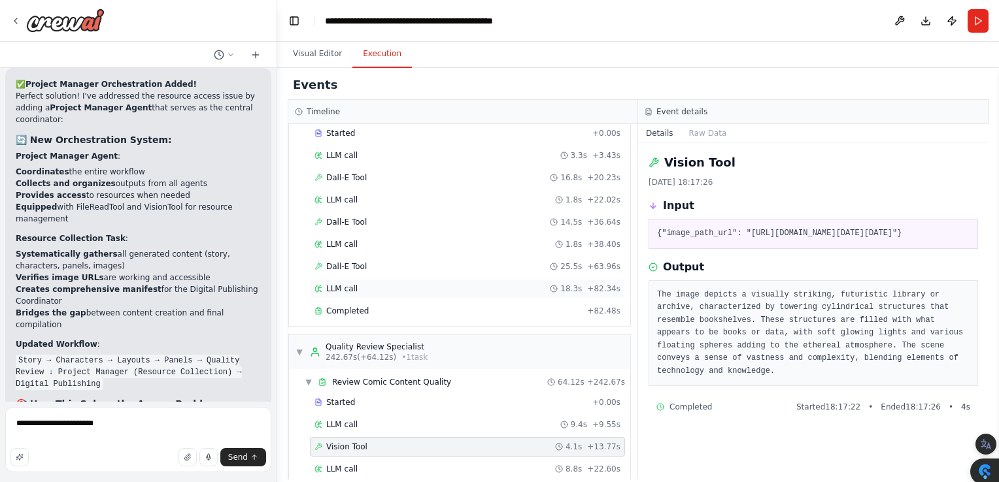
click at [422, 284] on div "LLM call 18.3s + 82.34s" at bounding box center [467, 289] width 306 height 10
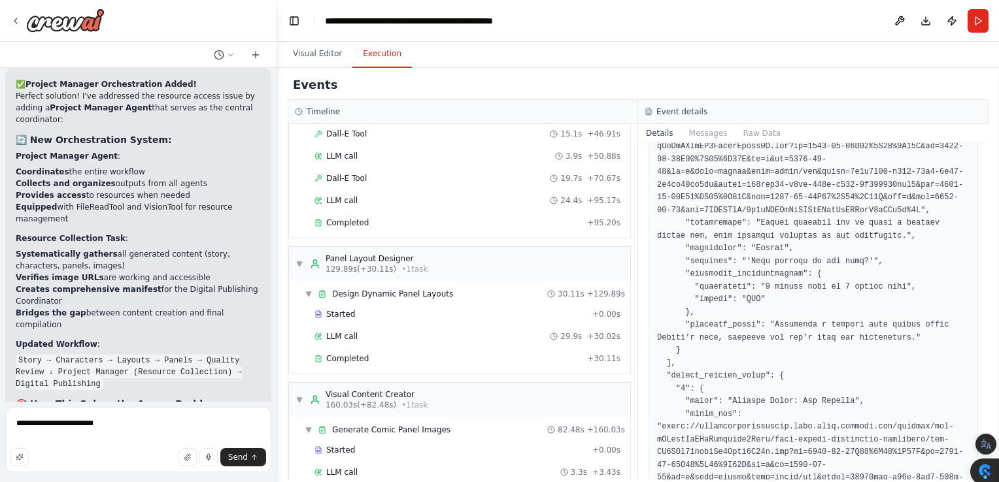
scroll to position [397, 0]
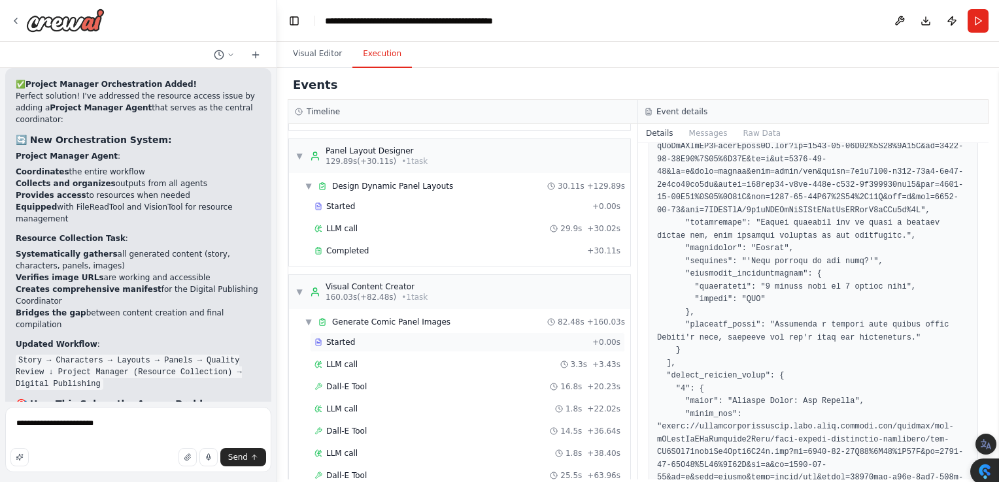
click at [337, 337] on span "Started" at bounding box center [340, 342] width 29 height 10
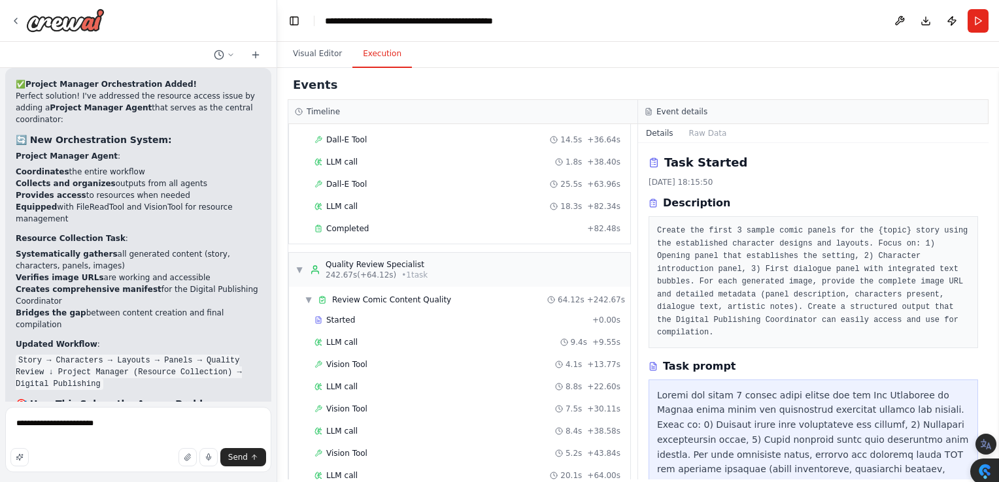
scroll to position [775, 0]
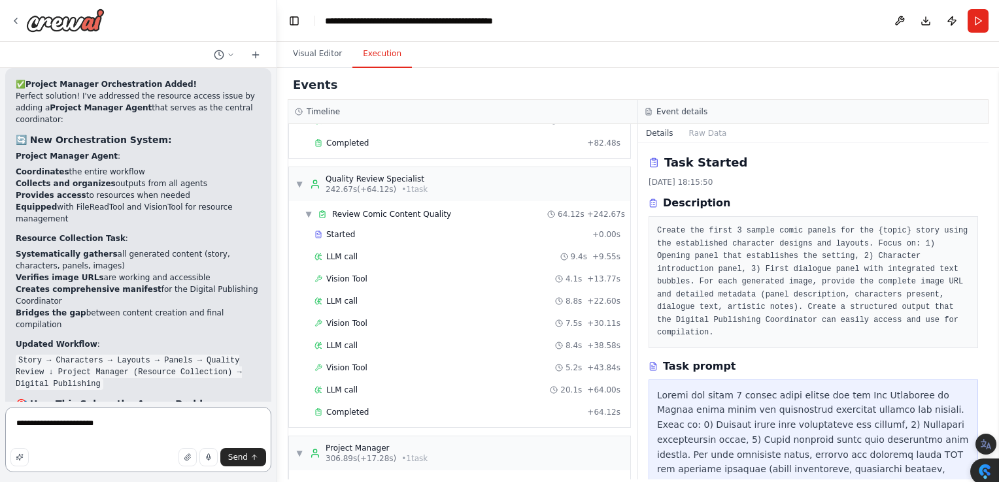
drag, startPoint x: 114, startPoint y: 429, endPoint x: 3, endPoint y: 427, distance: 111.8
click at [3, 427] on div "lets make an automated comicstrip builder with characters, integrated text bubb…" at bounding box center [138, 241] width 277 height 482
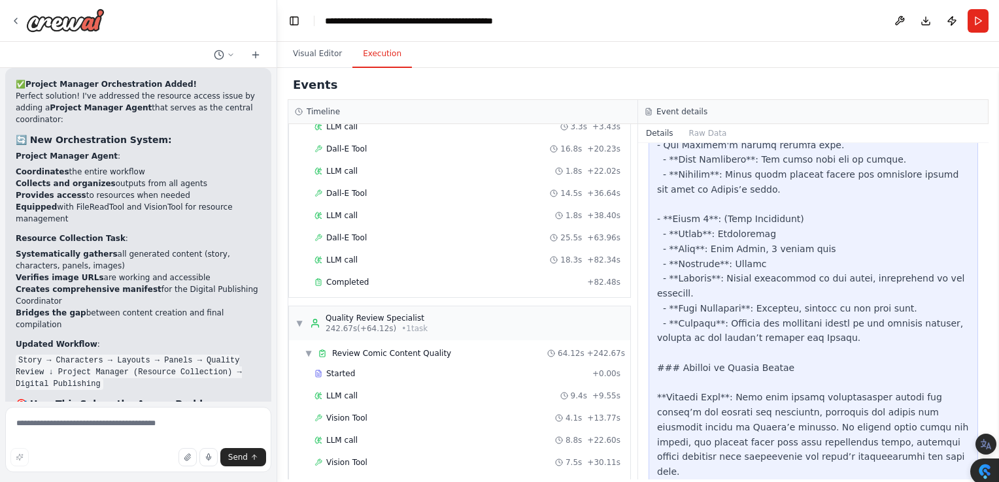
scroll to position [657, 0]
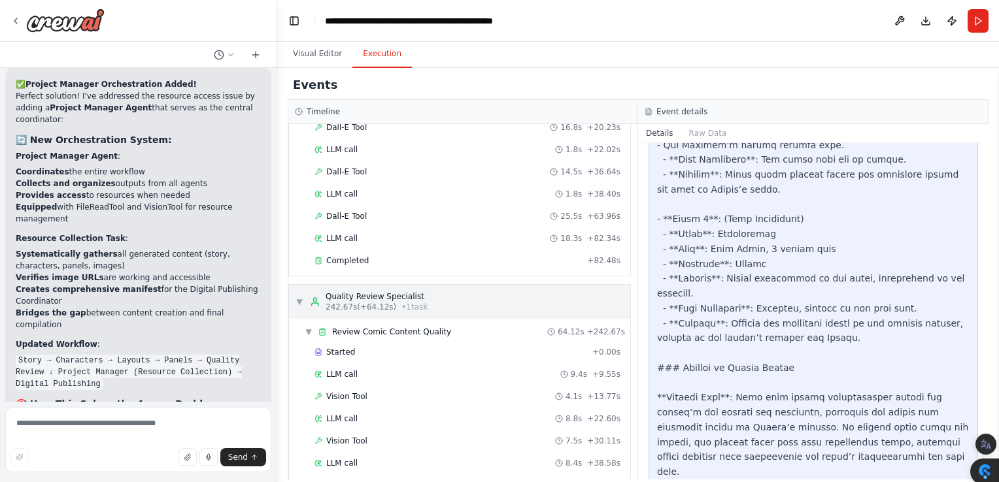
click at [368, 292] on div "Quality Review Specialist" at bounding box center [376, 297] width 102 height 10
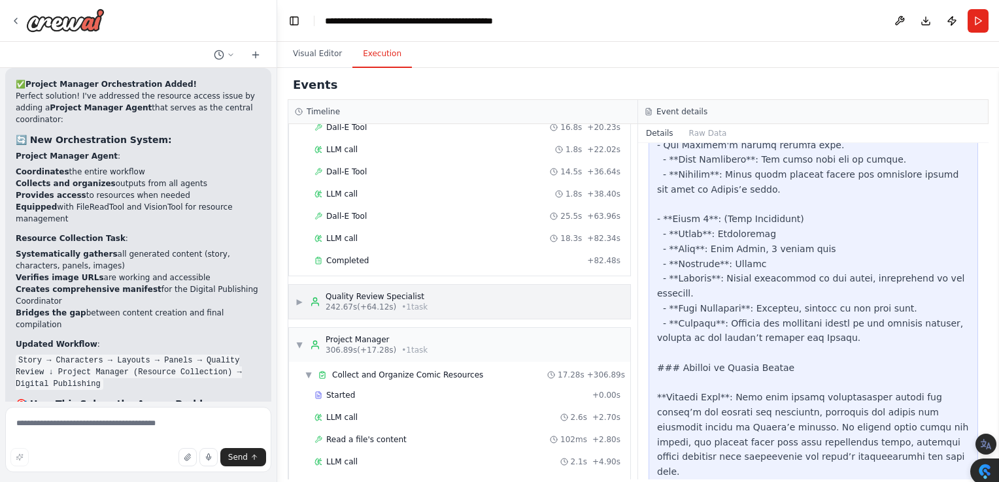
click at [322, 292] on div "Quality Review Specialist 242.67s (+64.12s) • 1 task" at bounding box center [369, 302] width 118 height 21
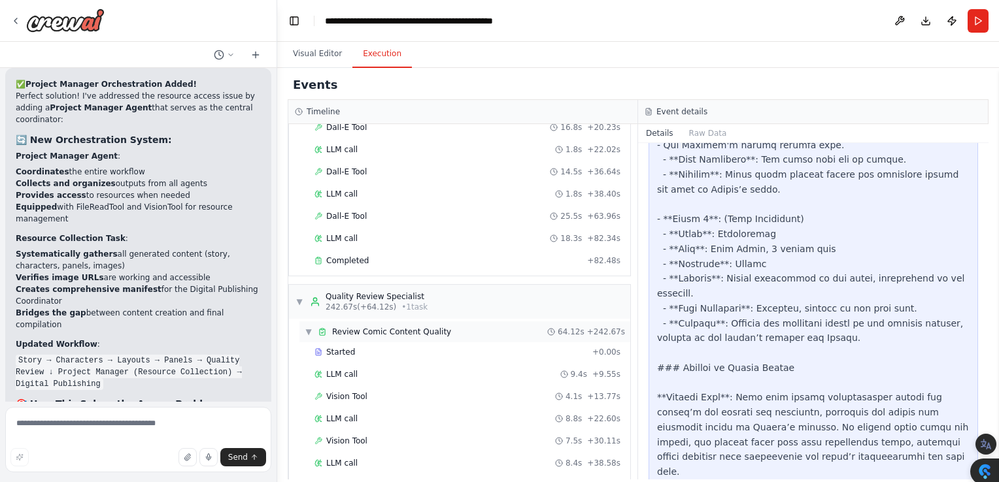
click at [359, 327] on span "Review Comic Content Quality" at bounding box center [391, 332] width 119 height 10
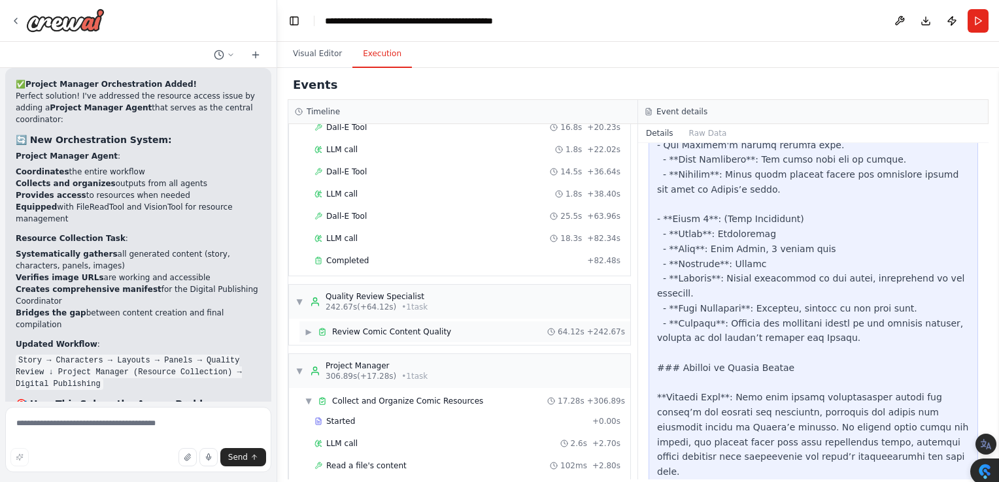
click at [348, 327] on span "Review Comic Content Quality" at bounding box center [391, 332] width 119 height 10
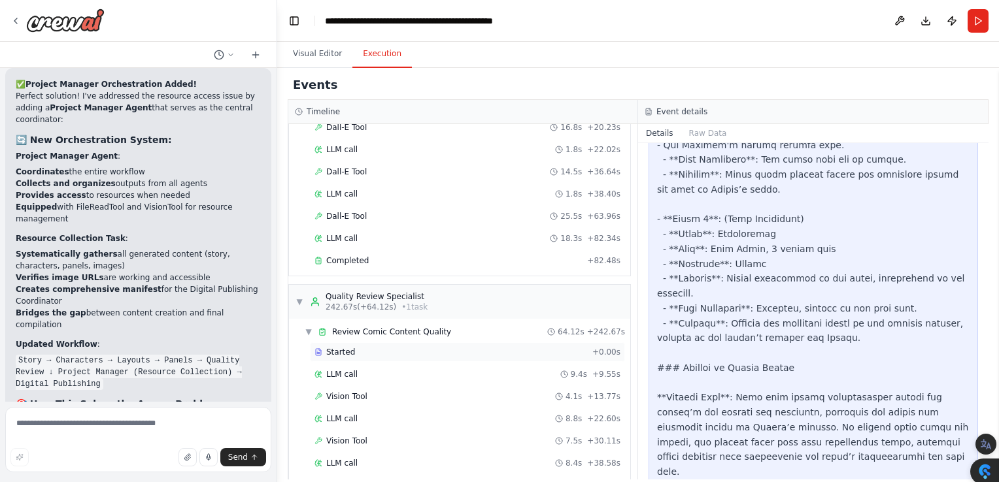
click at [343, 348] on span "Started" at bounding box center [340, 352] width 29 height 10
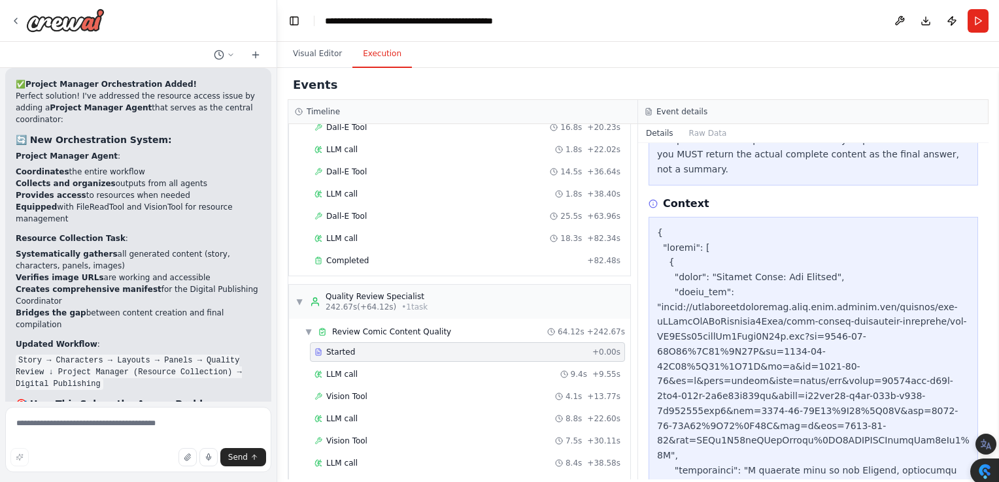
scroll to position [469, 0]
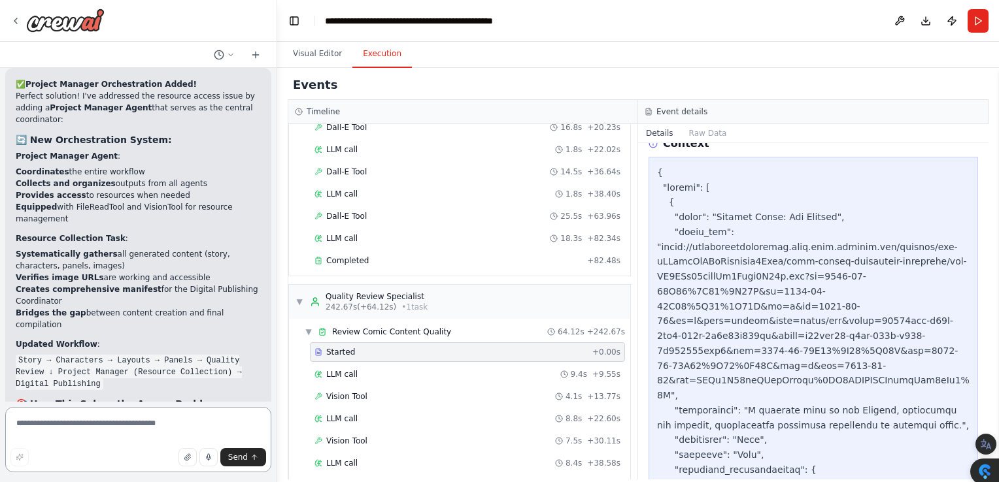
click at [52, 422] on textarea at bounding box center [138, 439] width 266 height 65
type textarea "**********"
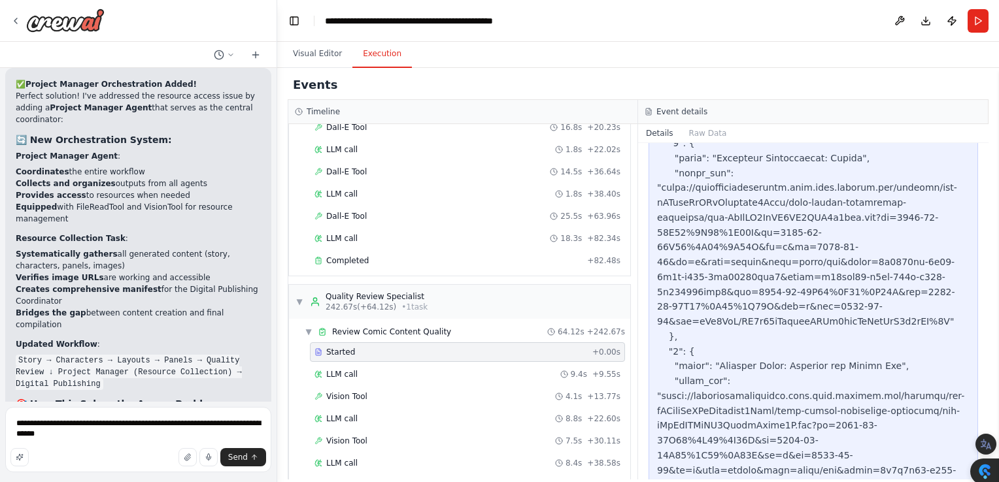
scroll to position [1877, 0]
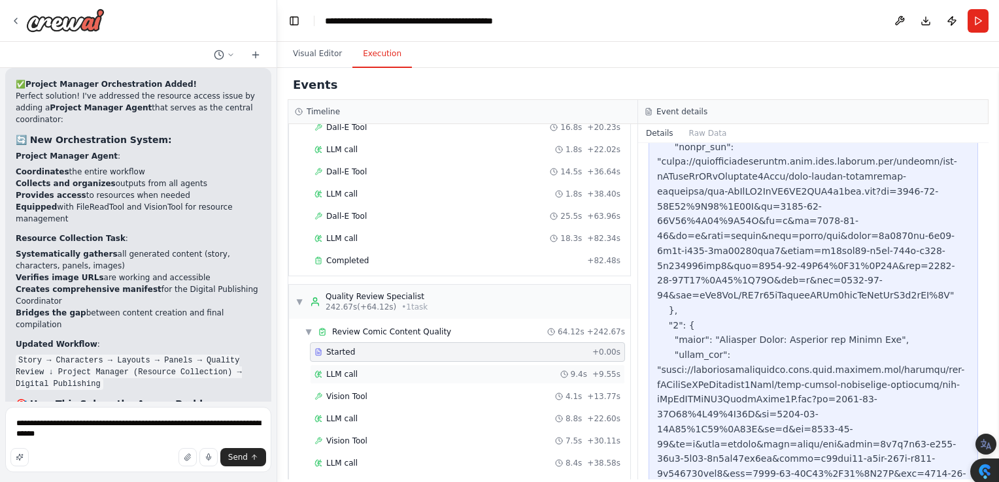
click at [345, 369] on span "LLM call" at bounding box center [341, 374] width 31 height 10
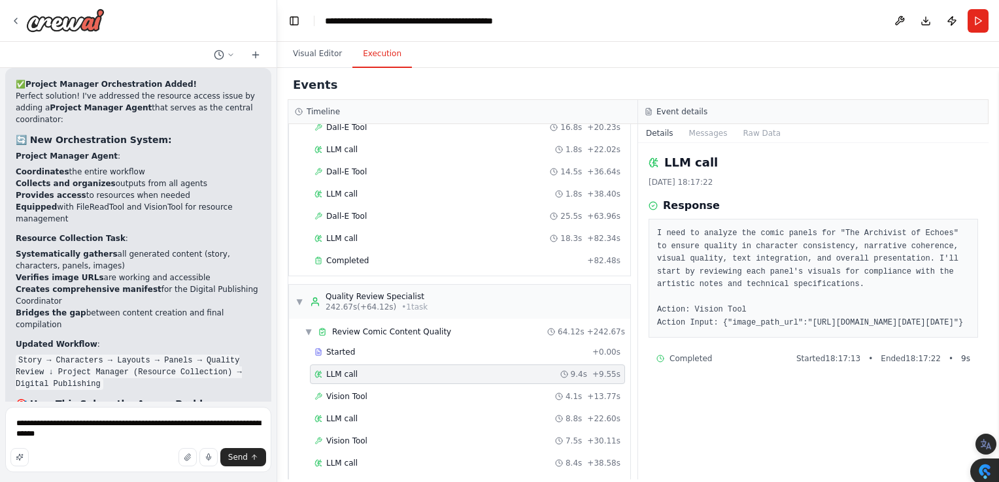
scroll to position [8, 0]
click at [350, 392] on span "Vision Tool" at bounding box center [346, 397] width 41 height 10
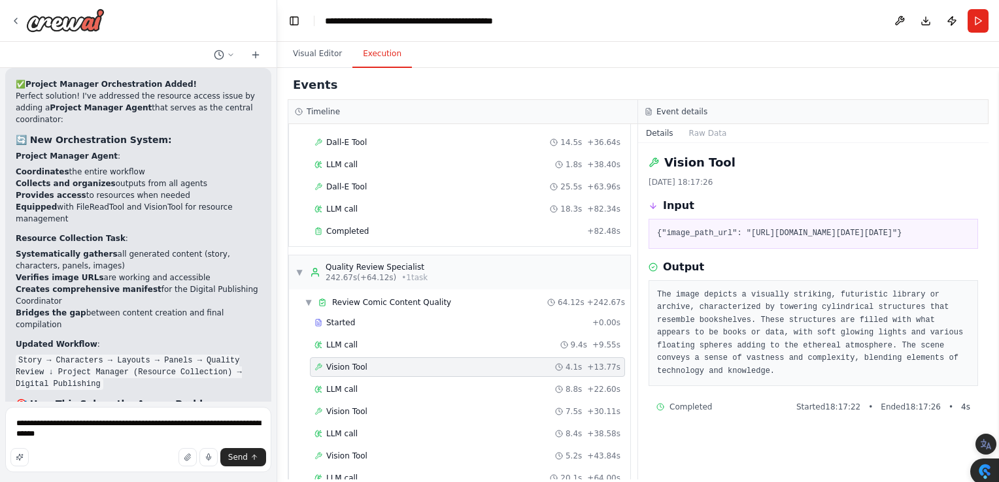
scroll to position [653, 0]
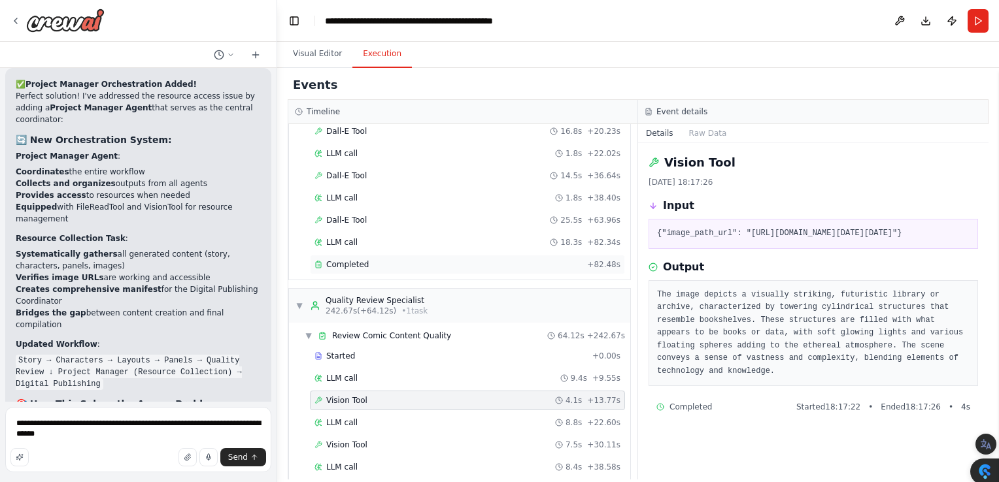
click at [405, 260] on div "Completed" at bounding box center [447, 264] width 267 height 10
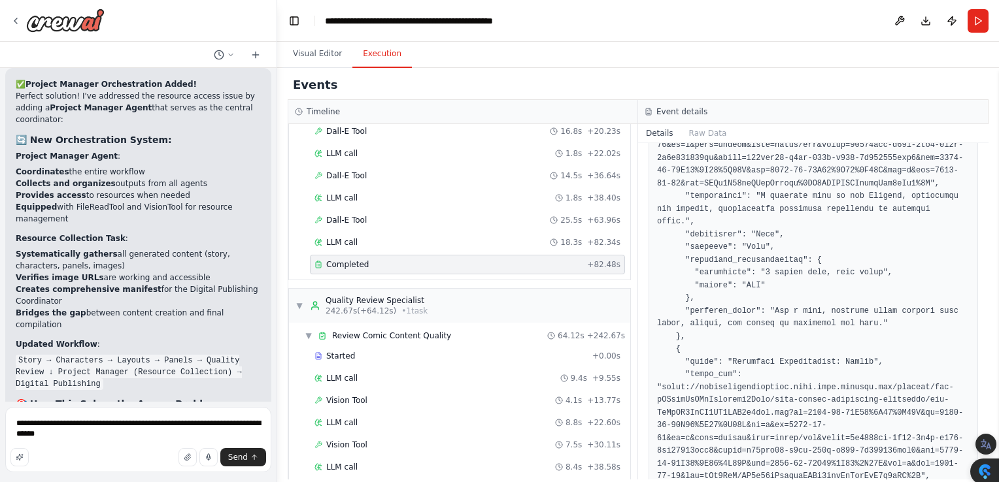
scroll to position [0, 0]
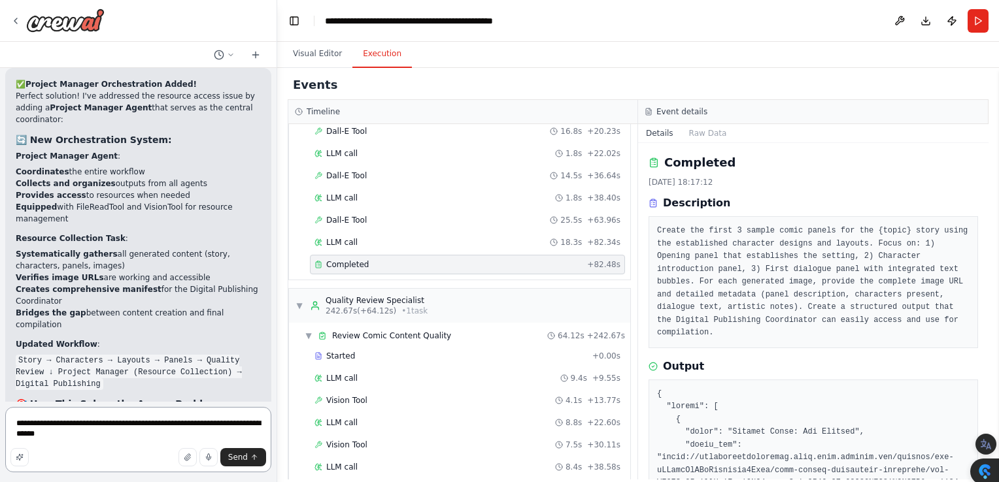
drag, startPoint x: 52, startPoint y: 441, endPoint x: 3, endPoint y: 422, distance: 51.7
click at [3, 422] on div "lets make an automated comicstrip builder with characters, integrated text bubb…" at bounding box center [138, 241] width 277 height 482
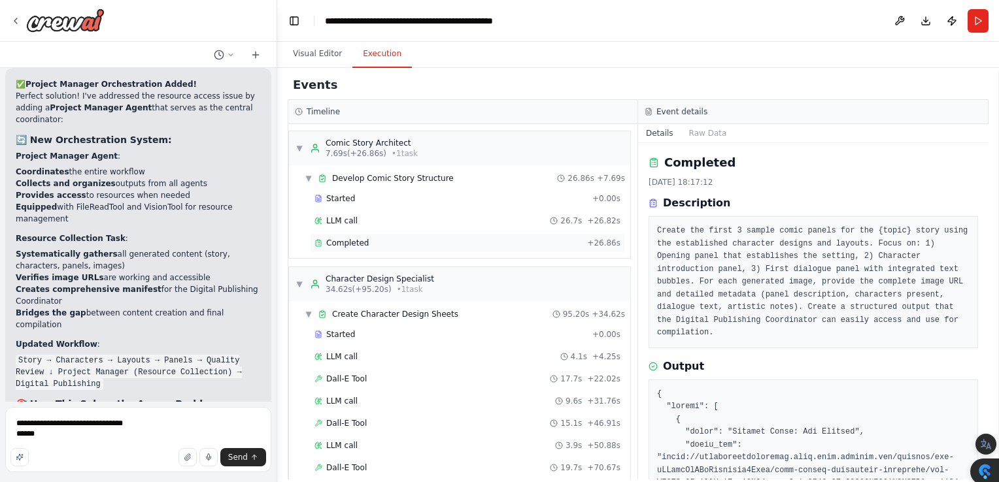
click at [352, 240] on span "Completed" at bounding box center [347, 243] width 42 height 10
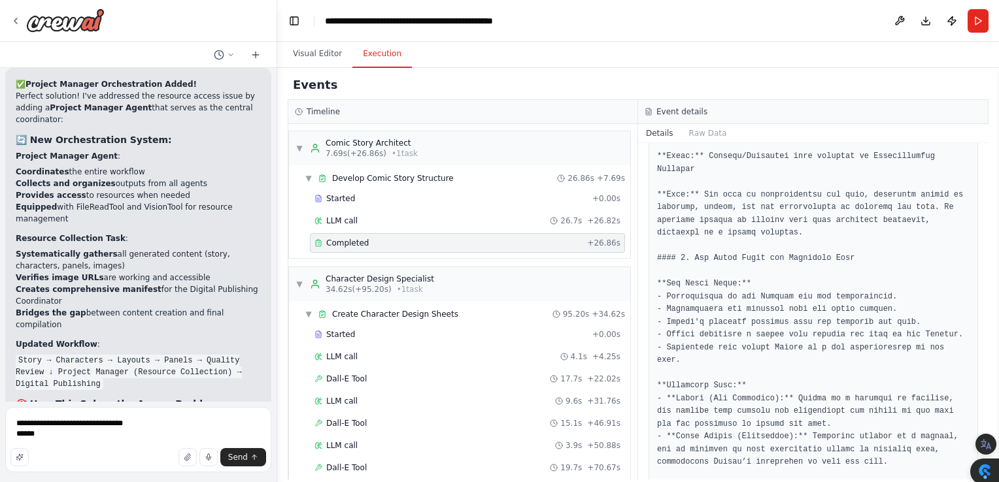
scroll to position [1159, 0]
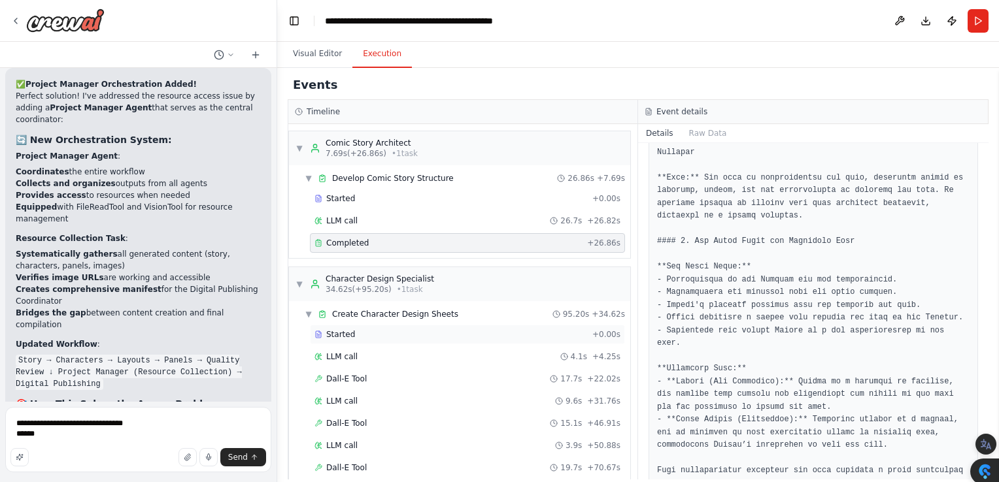
click at [339, 332] on span "Started" at bounding box center [340, 334] width 29 height 10
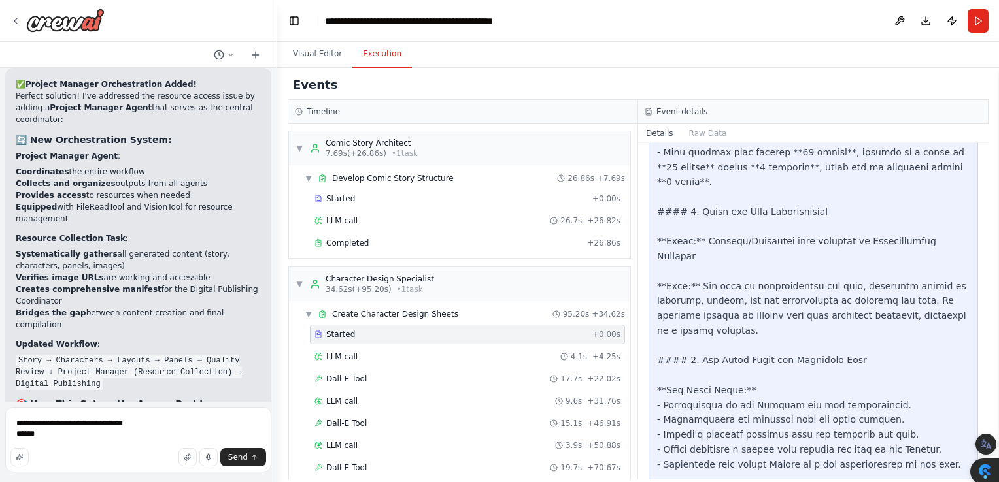
scroll to position [1609, 0]
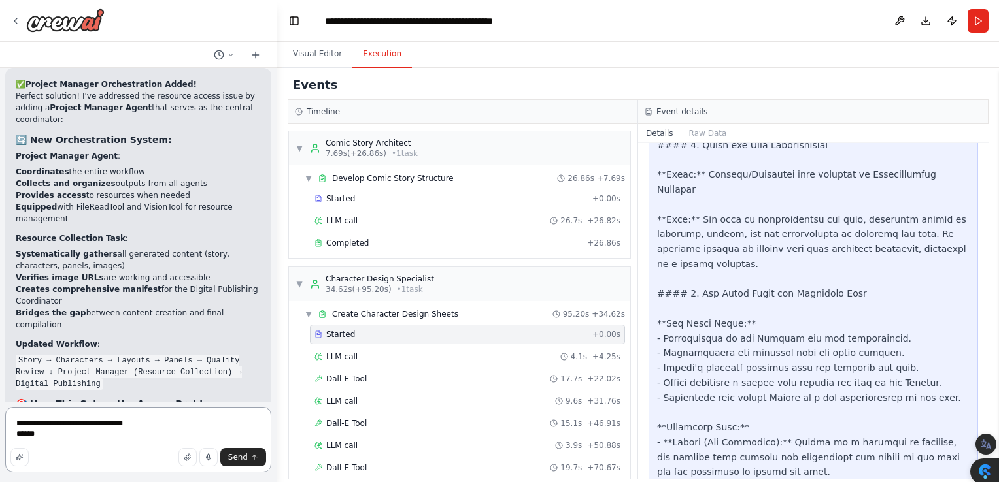
drag, startPoint x: 37, startPoint y: 444, endPoint x: 53, endPoint y: 437, distance: 17.9
click at [39, 443] on textarea "**********" at bounding box center [138, 439] width 266 height 65
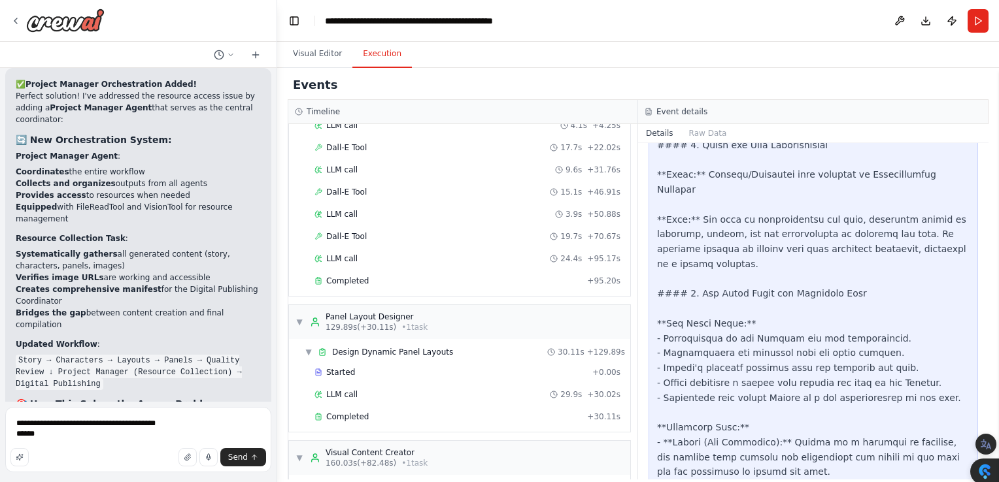
scroll to position [229, 0]
click at [379, 350] on span "Design Dynamic Panel Layouts" at bounding box center [392, 355] width 121 height 10
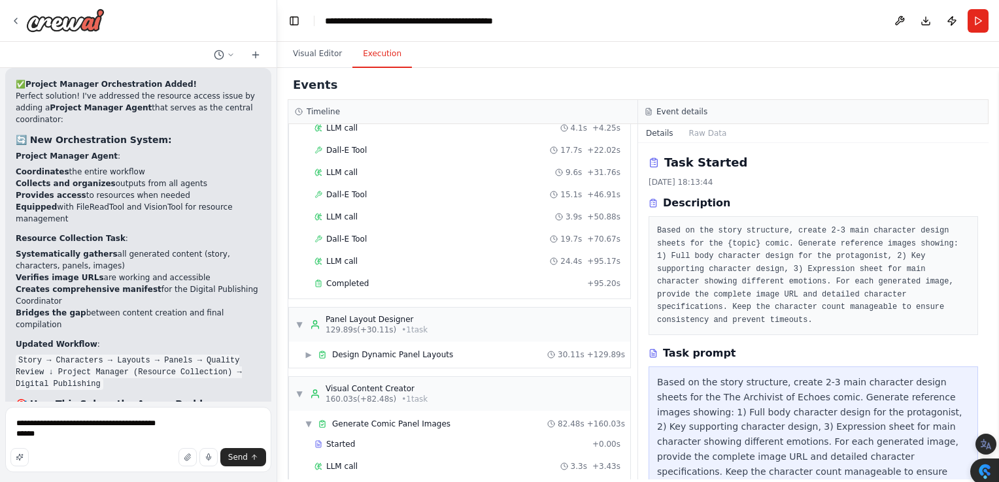
scroll to position [0, 0]
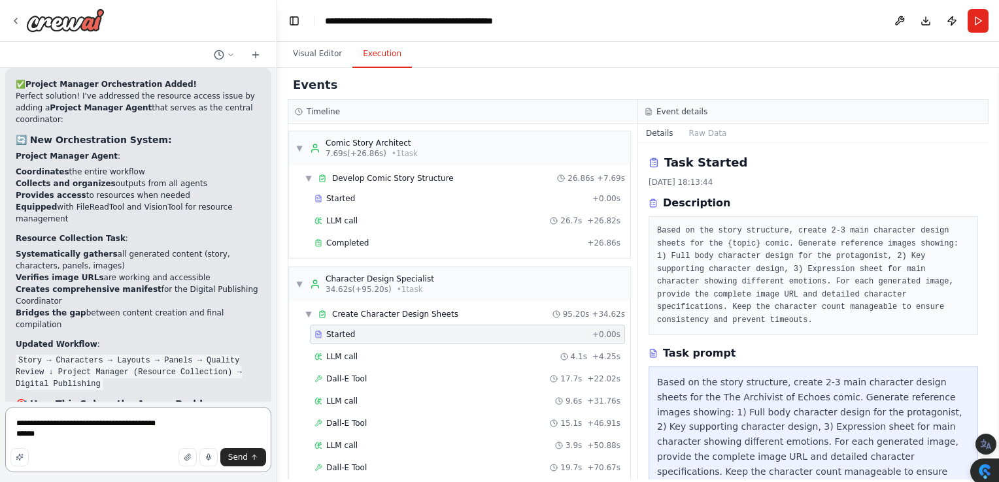
click at [50, 439] on textarea "**********" at bounding box center [138, 439] width 266 height 65
type textarea "**********"
drag, startPoint x: 984, startPoint y: 165, endPoint x: 986, endPoint y: 190, distance: 24.9
click at [986, 190] on body "lets make an automated comicstrip builder with characters, integrated text bubb…" at bounding box center [499, 267] width 999 height 534
drag, startPoint x: 986, startPoint y: 190, endPoint x: 886, endPoint y: 200, distance: 99.9
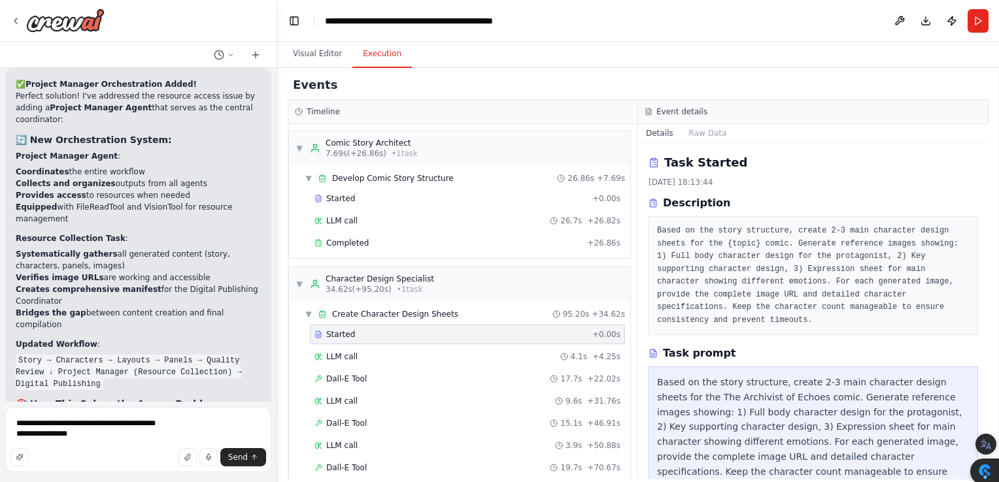
click at [886, 200] on div "Description" at bounding box center [812, 203] width 329 height 16
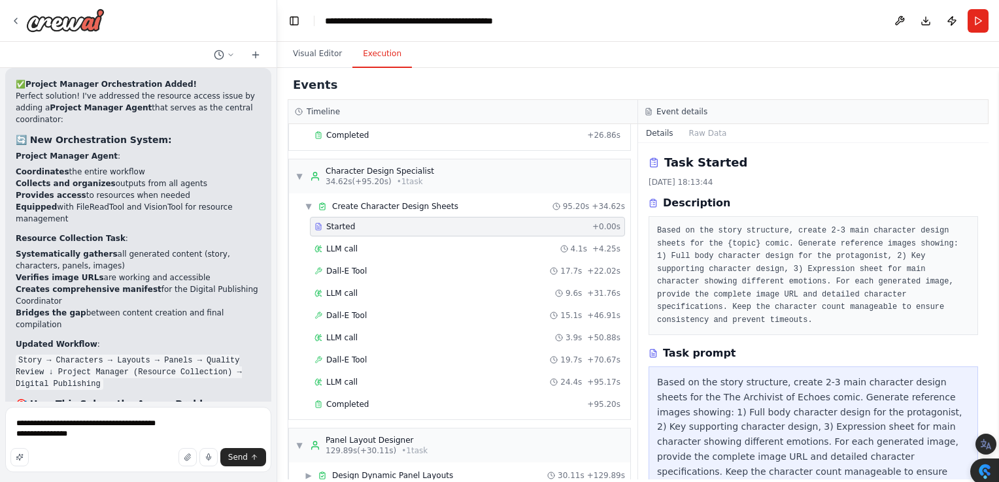
click at [340, 224] on span "Started" at bounding box center [340, 227] width 29 height 10
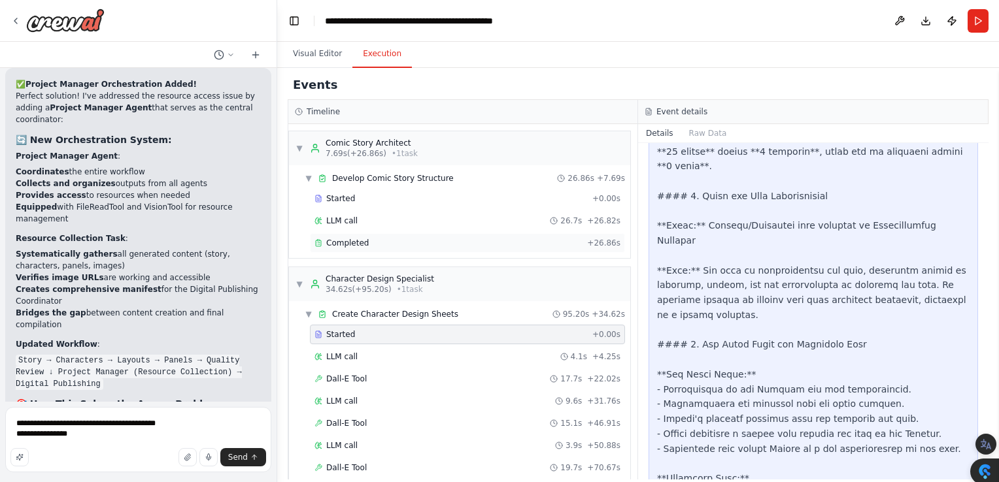
click at [337, 243] on span "Completed" at bounding box center [347, 243] width 42 height 10
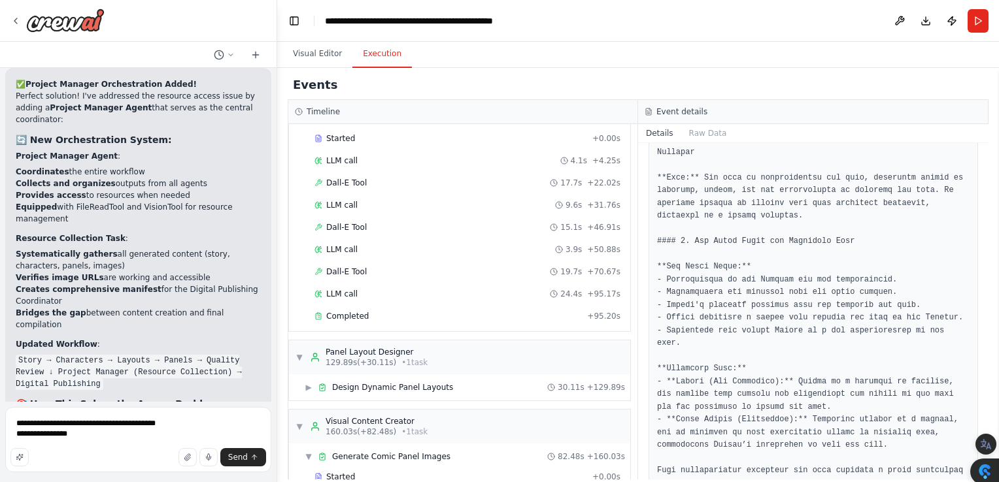
scroll to position [212, 0]
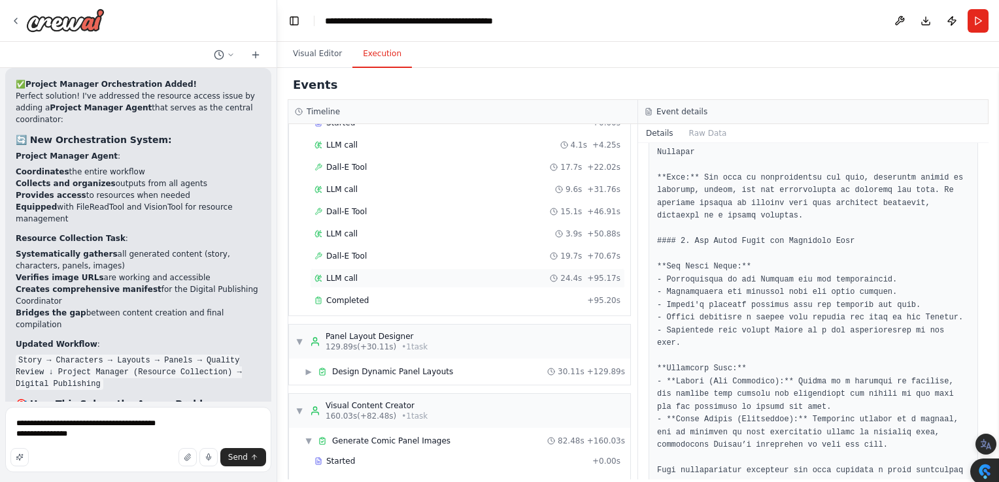
click at [326, 273] on span "LLM call" at bounding box center [341, 278] width 31 height 10
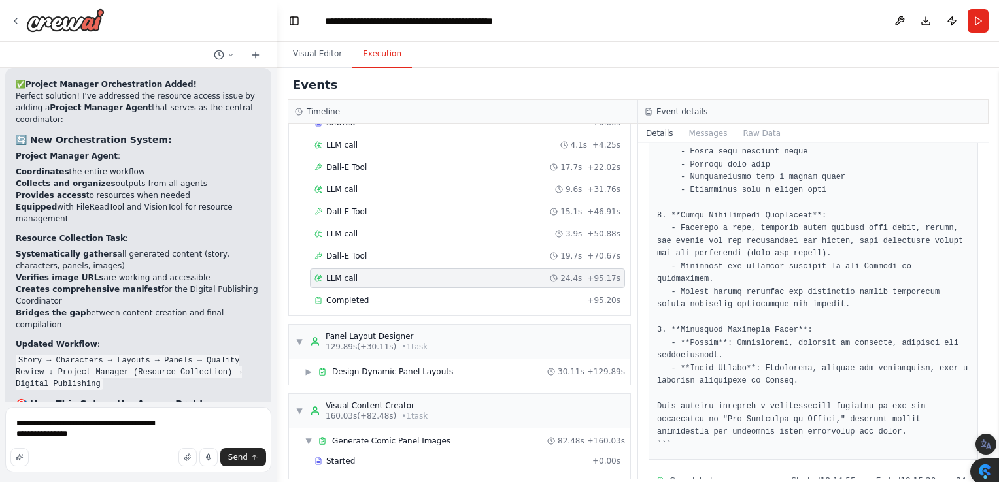
scroll to position [799, 0]
click at [352, 296] on span "Completed" at bounding box center [347, 300] width 42 height 10
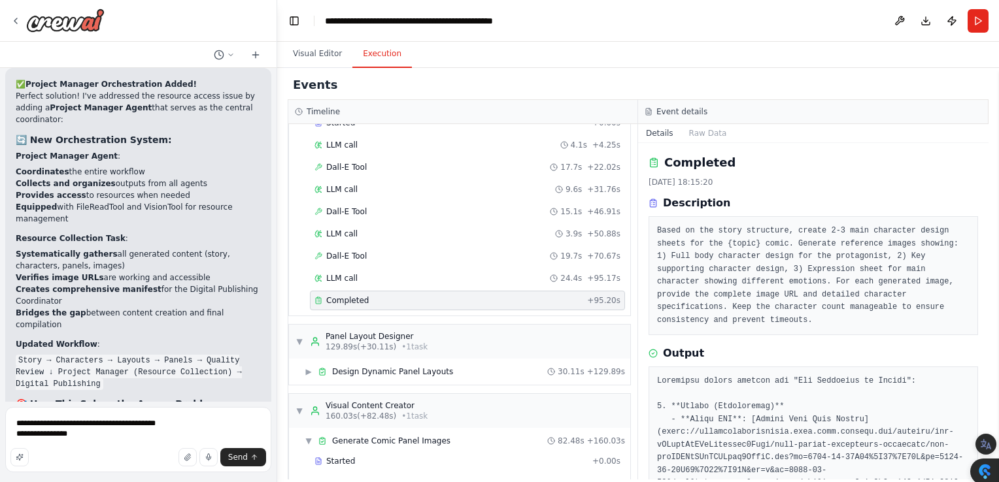
drag, startPoint x: 981, startPoint y: 163, endPoint x: 982, endPoint y: 172, distance: 8.5
click at [982, 172] on body "lets make an automated comicstrip builder with characters, integrated text bubb…" at bounding box center [499, 267] width 999 height 534
click at [905, 346] on div "Output" at bounding box center [812, 354] width 329 height 16
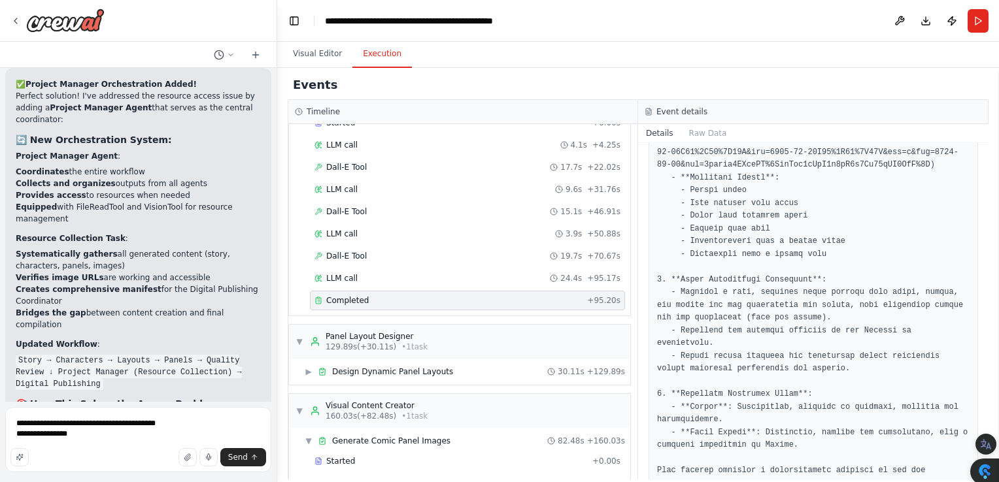
scroll to position [841, 0]
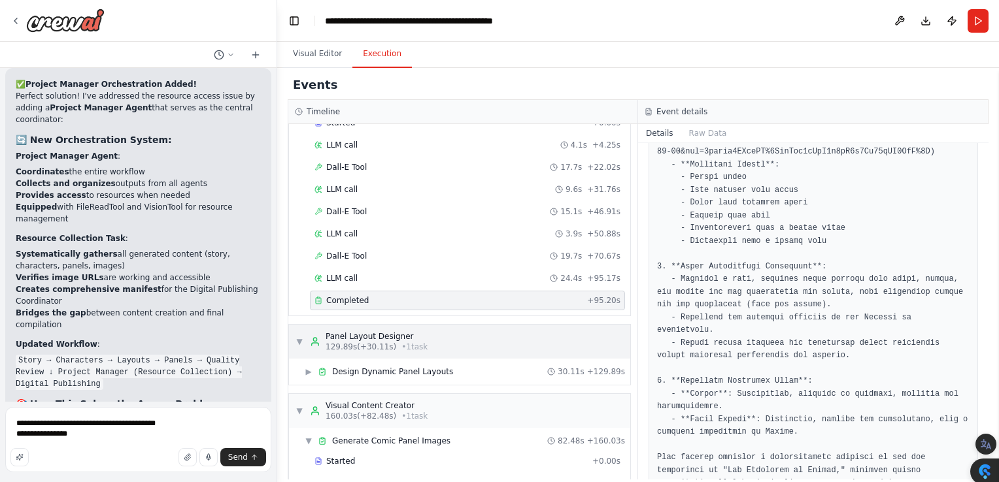
click at [301, 337] on span "▼" at bounding box center [299, 342] width 8 height 10
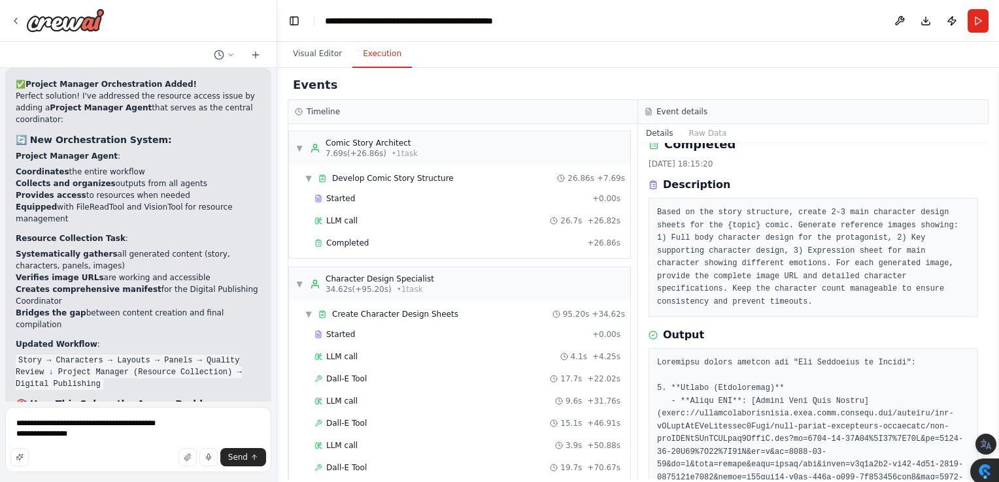
scroll to position [0, 0]
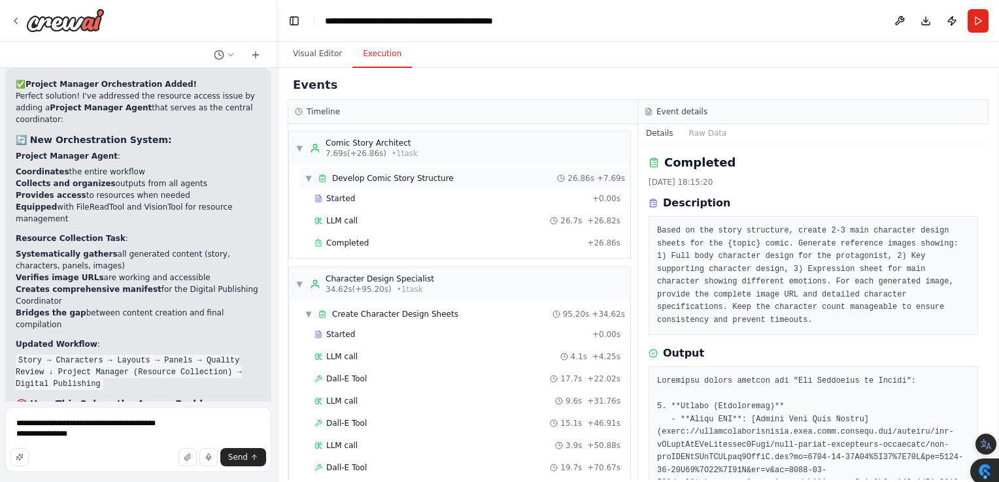
click at [354, 177] on span "Develop Comic Story Structure" at bounding box center [393, 178] width 122 height 10
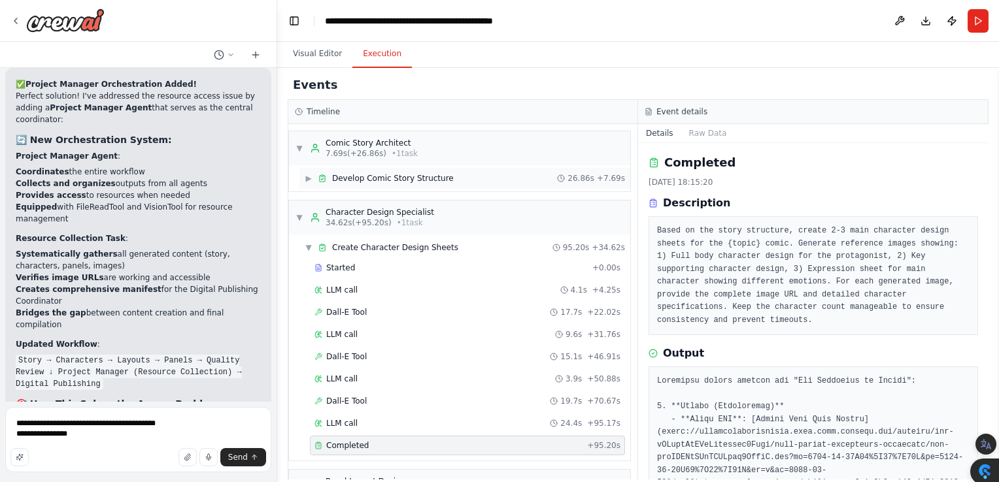
click at [310, 178] on span "▶" at bounding box center [309, 178] width 8 height 10
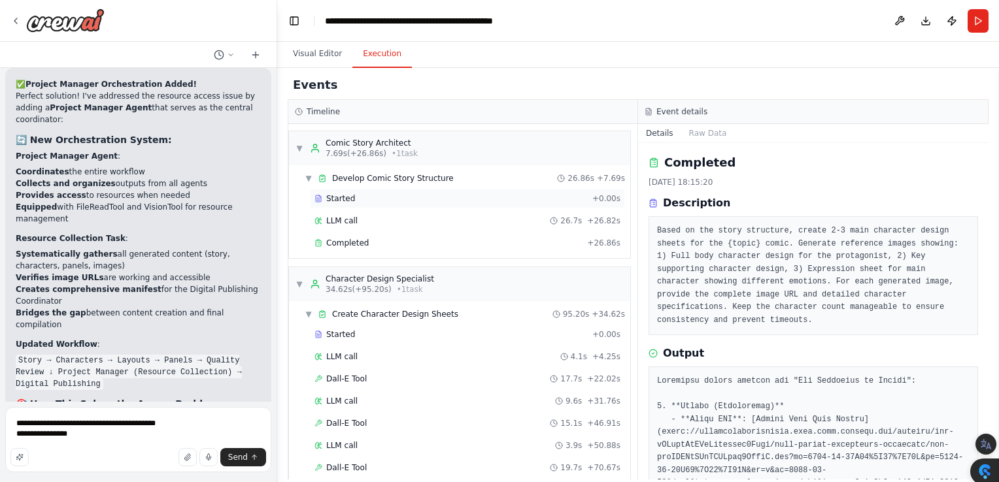
click at [352, 201] on div "Started" at bounding box center [450, 198] width 273 height 10
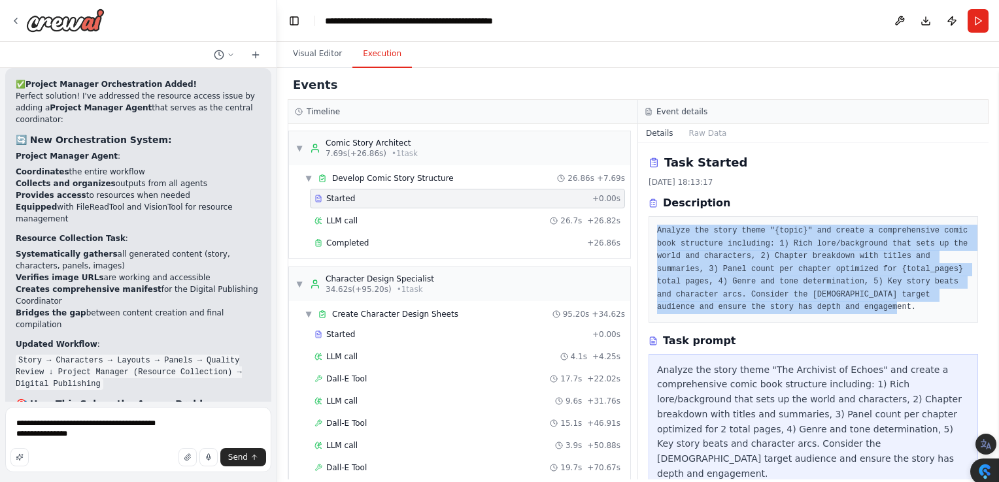
drag, startPoint x: 658, startPoint y: 233, endPoint x: 928, endPoint y: 302, distance: 279.2
click at [928, 302] on pre "Analyze the story theme "{topic}" and create a comprehensive comic book structu…" at bounding box center [813, 270] width 312 height 90
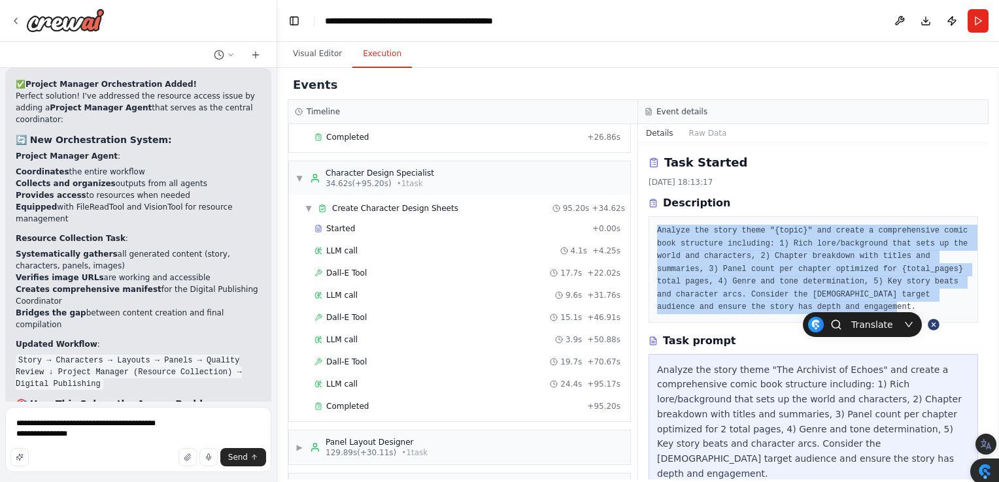
scroll to position [108, 0]
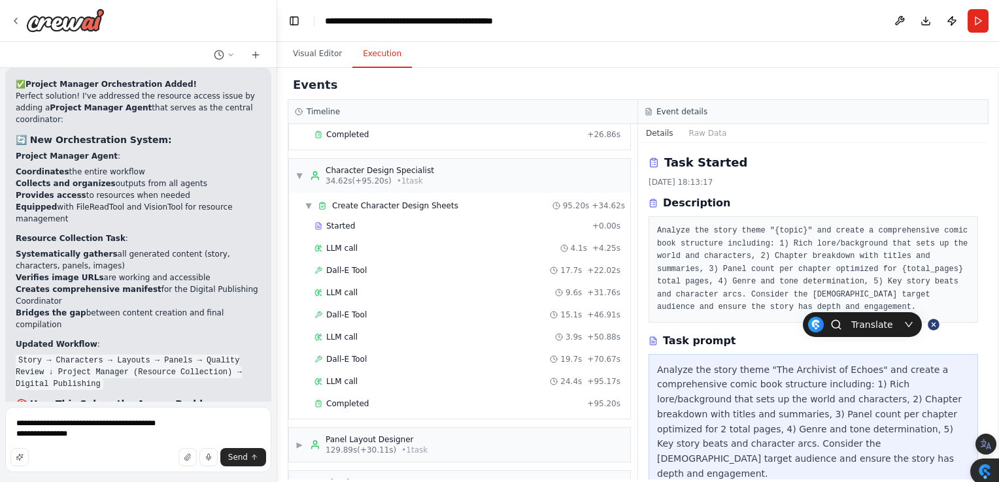
click at [931, 180] on div "14/10/2025, 18:13:17" at bounding box center [812, 182] width 329 height 10
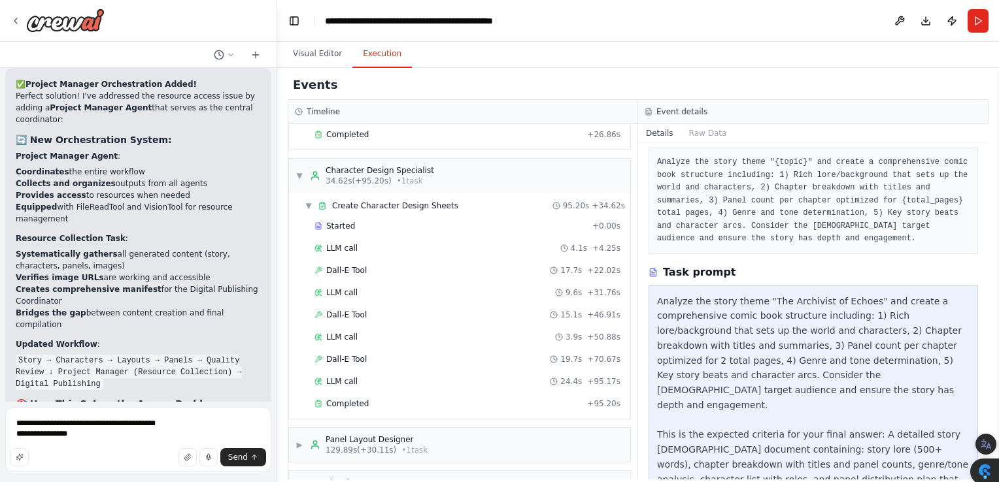
scroll to position [119, 0]
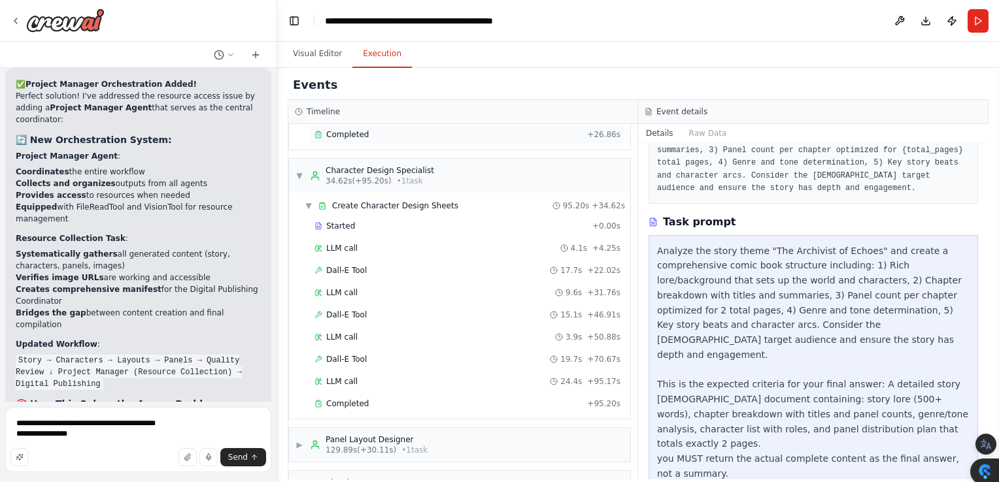
click at [363, 135] on span "Completed" at bounding box center [347, 134] width 42 height 10
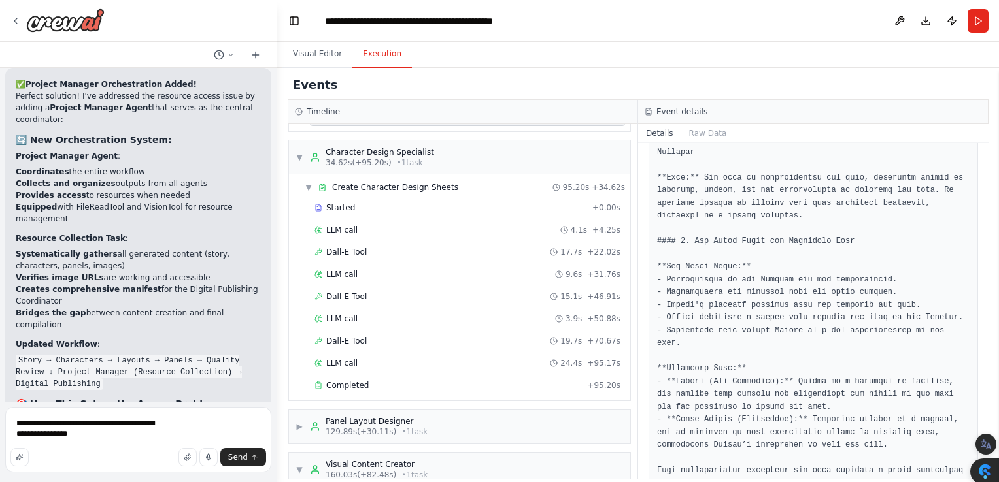
scroll to position [129, 0]
click at [386, 181] on span "Create Character Design Sheets" at bounding box center [395, 185] width 126 height 10
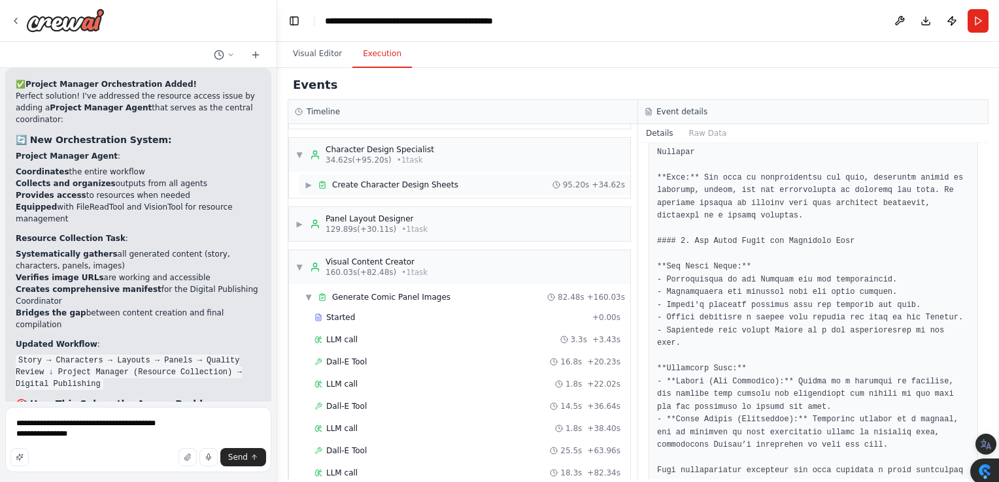
click at [308, 180] on span "▶" at bounding box center [309, 185] width 8 height 10
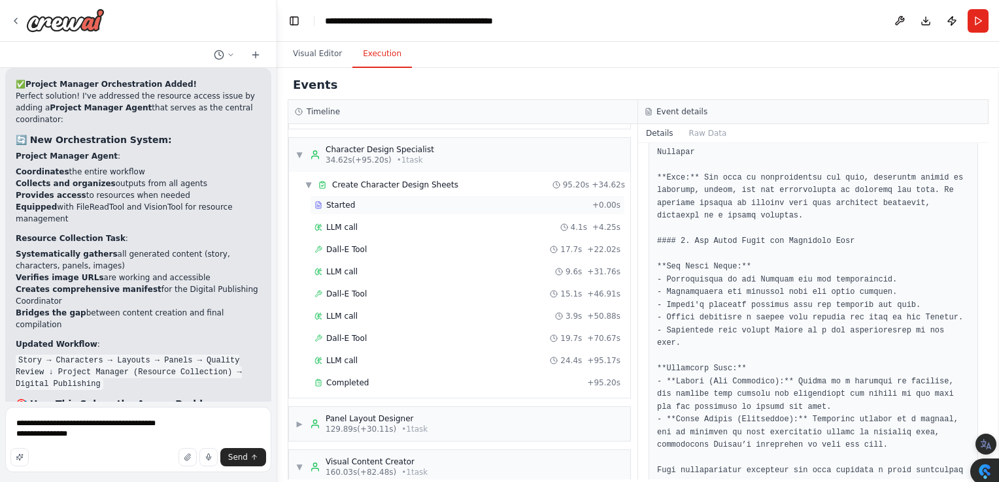
click at [337, 205] on span "Started" at bounding box center [340, 205] width 29 height 10
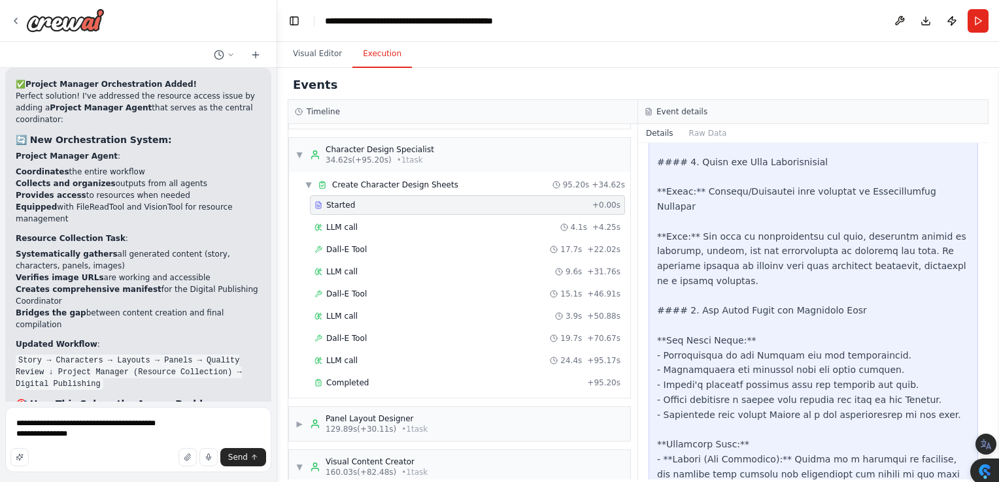
scroll to position [1609, 0]
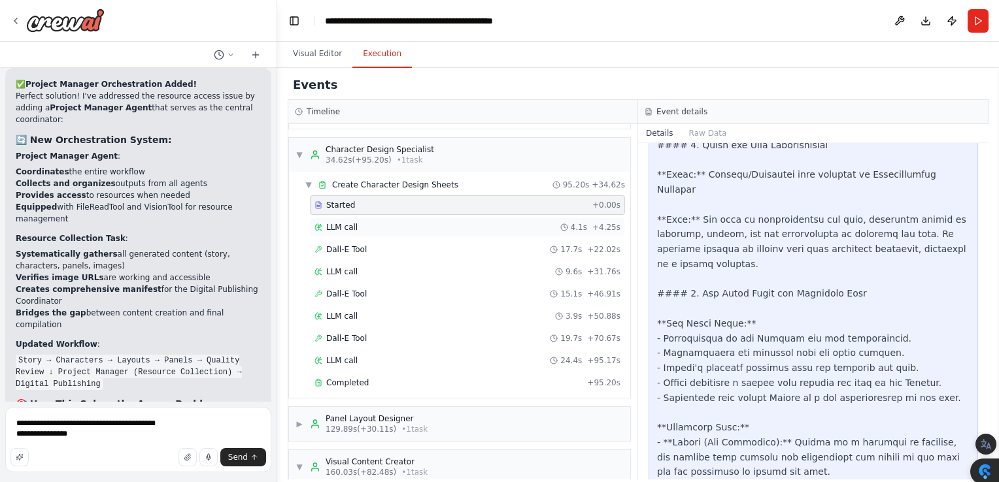
click at [344, 223] on span "LLM call" at bounding box center [341, 227] width 31 height 10
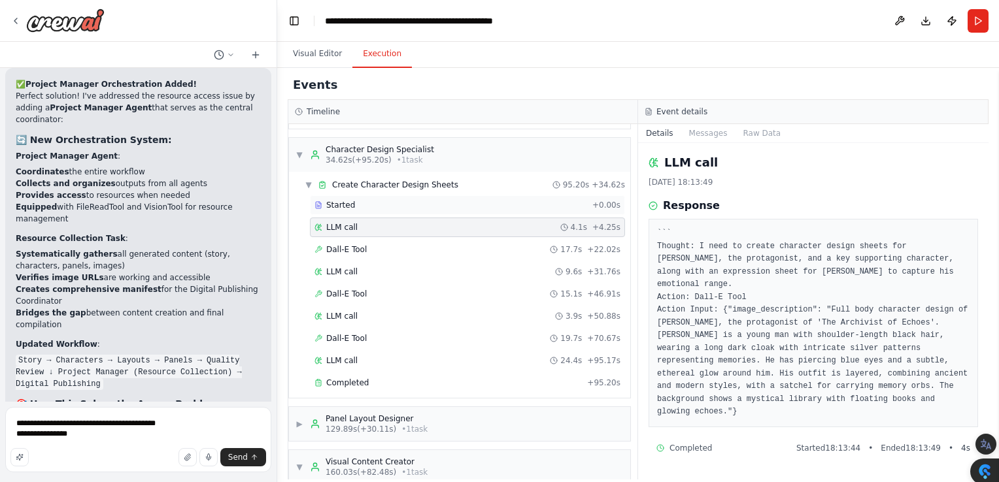
click at [348, 203] on span "Started" at bounding box center [340, 205] width 29 height 10
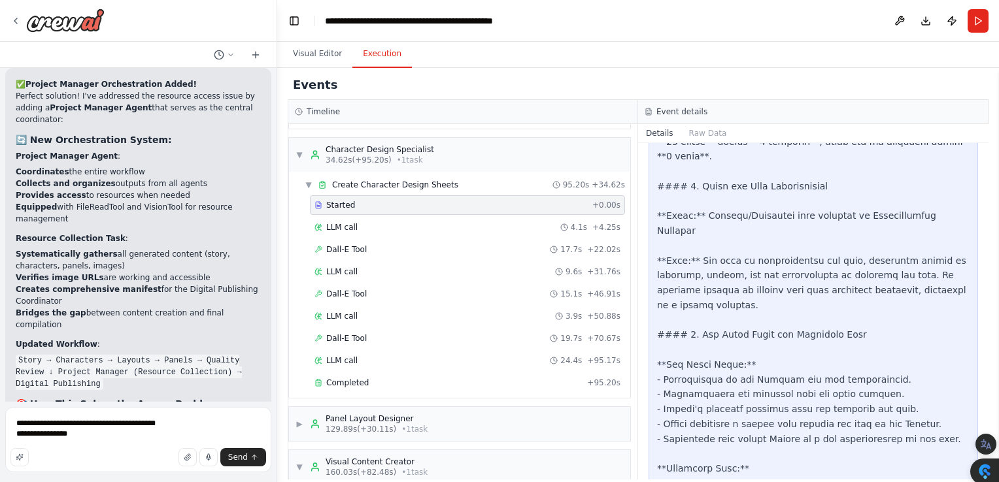
scroll to position [1578, 0]
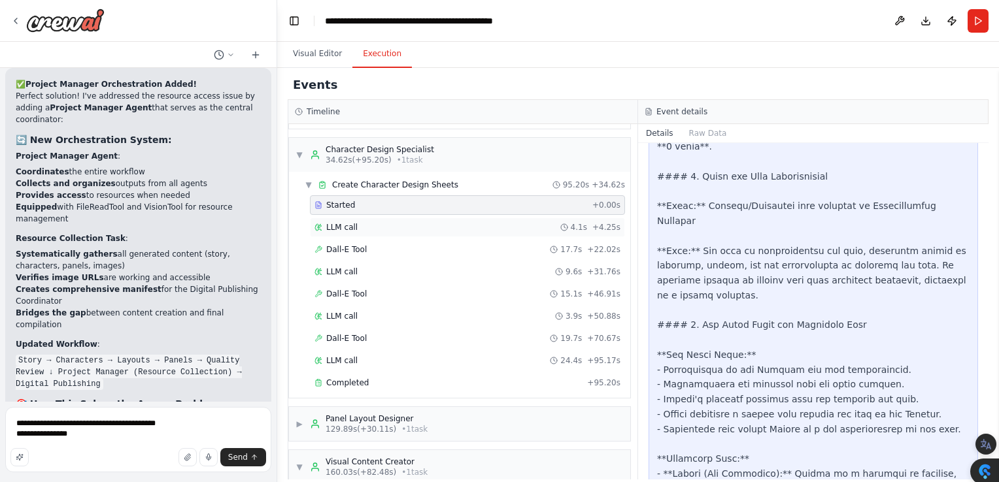
click at [340, 228] on span "LLM call" at bounding box center [341, 227] width 31 height 10
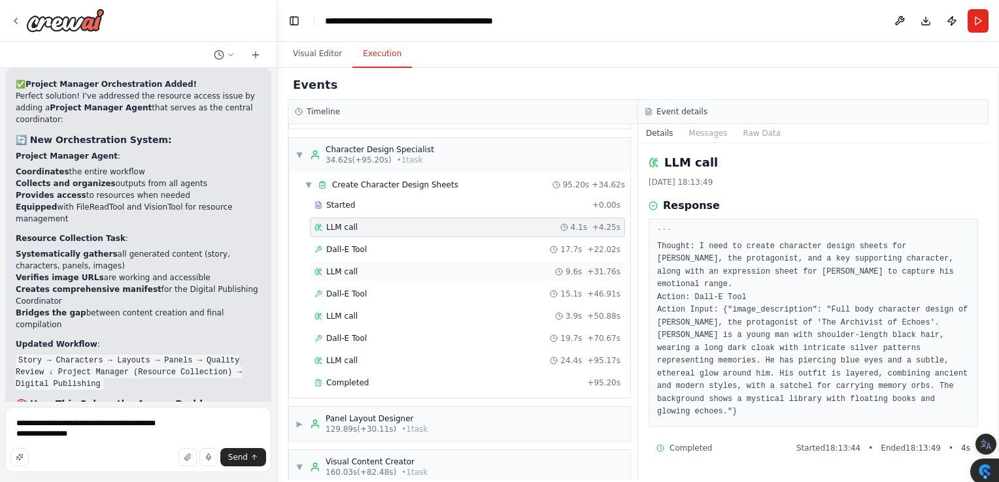
click at [353, 269] on span "LLM call" at bounding box center [341, 272] width 31 height 10
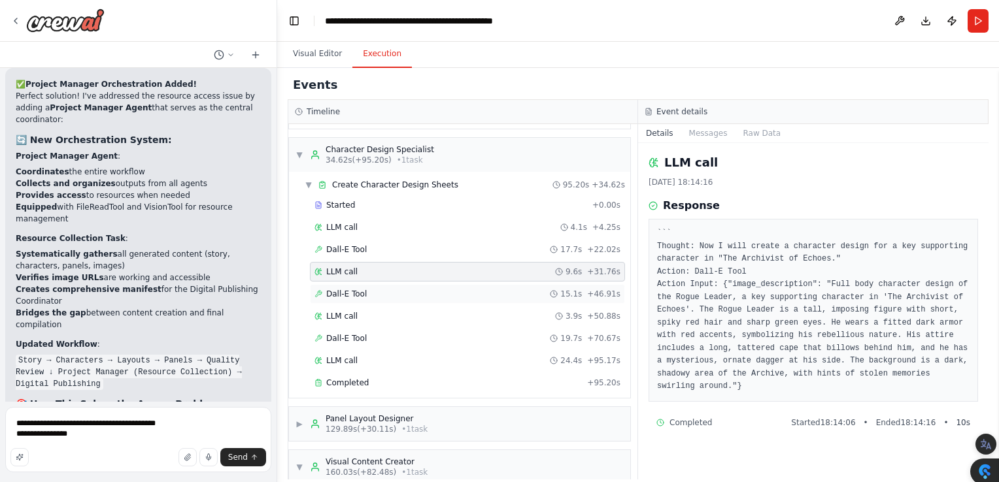
click at [346, 290] on span "Dall-E Tool" at bounding box center [346, 294] width 41 height 10
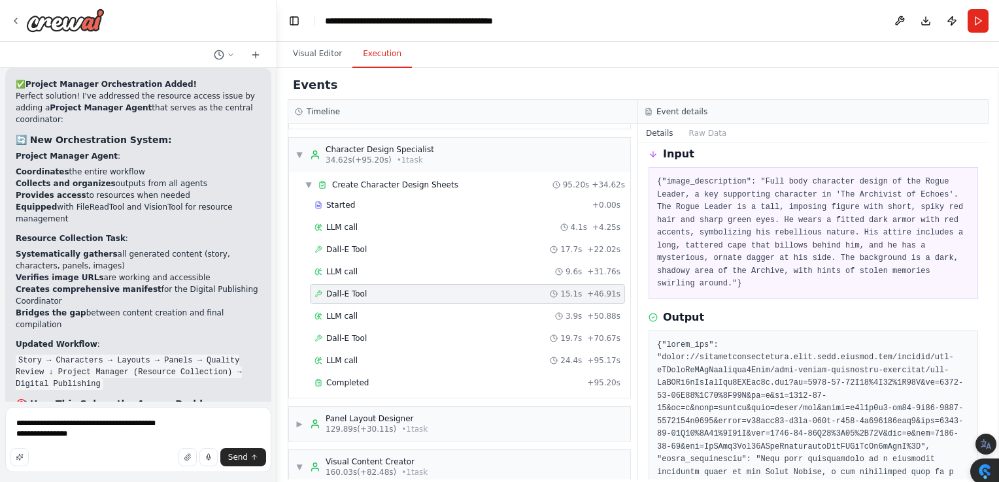
scroll to position [57, 0]
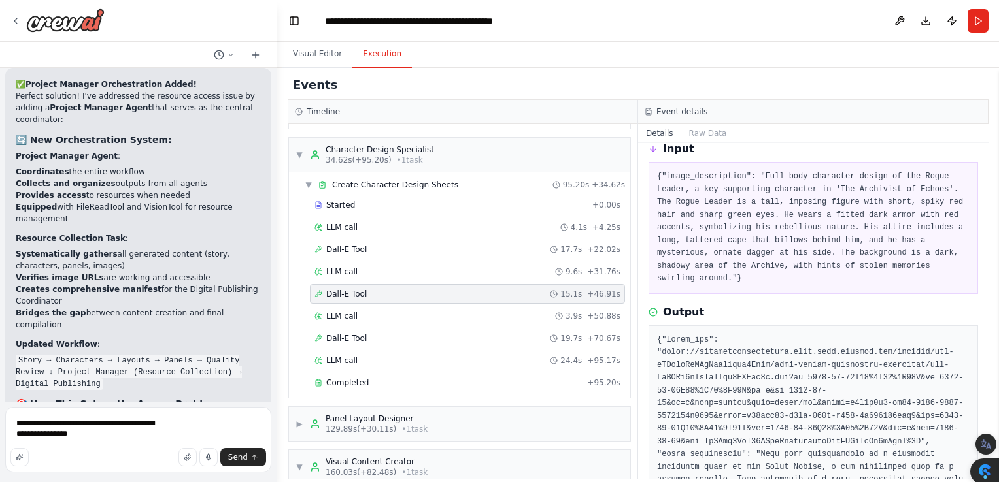
click at [771, 338] on pre at bounding box center [813, 455] width 312 height 242
click at [350, 315] on span "LLM call" at bounding box center [341, 316] width 31 height 10
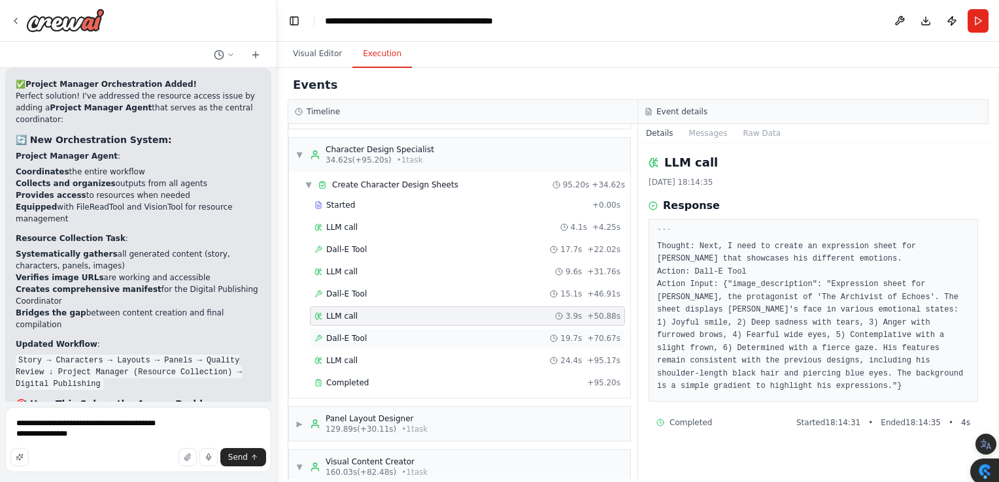
click at [341, 333] on span "Dall-E Tool" at bounding box center [346, 338] width 41 height 10
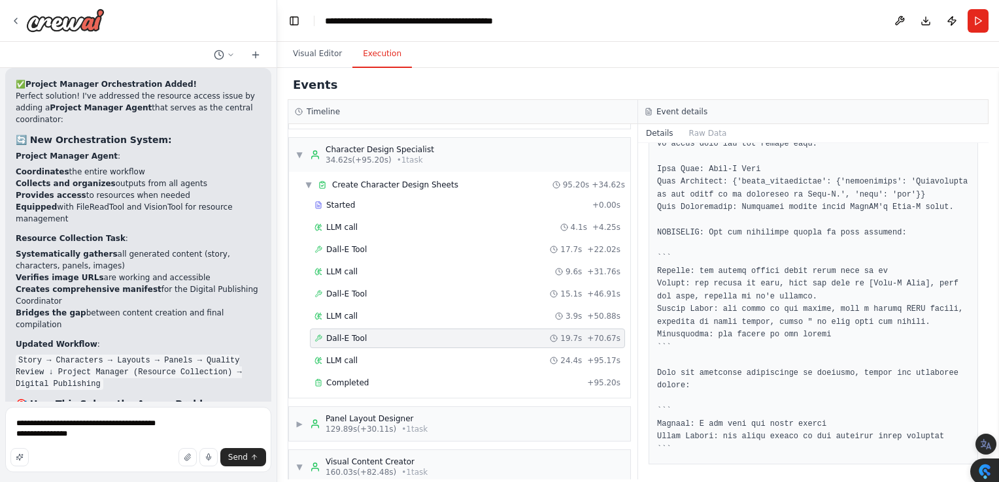
scroll to position [567, 0]
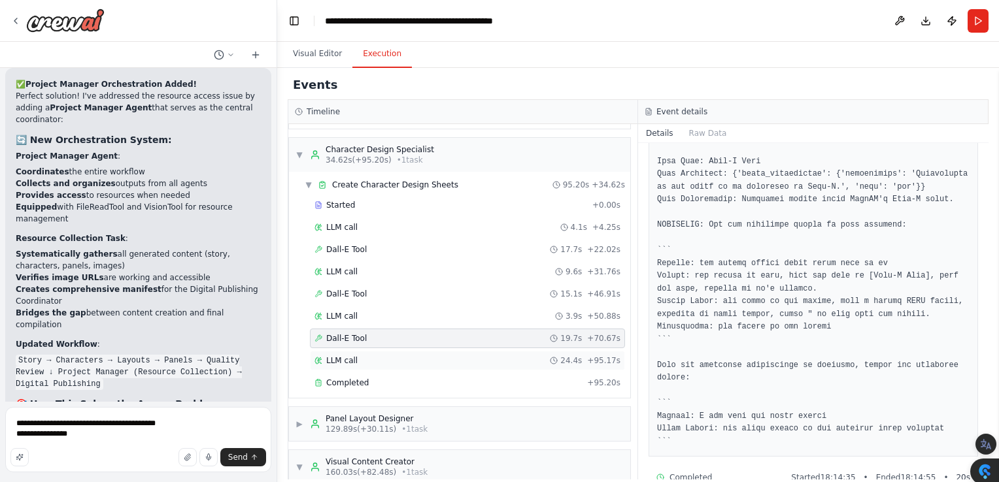
click at [335, 358] on span "LLM call" at bounding box center [341, 361] width 31 height 10
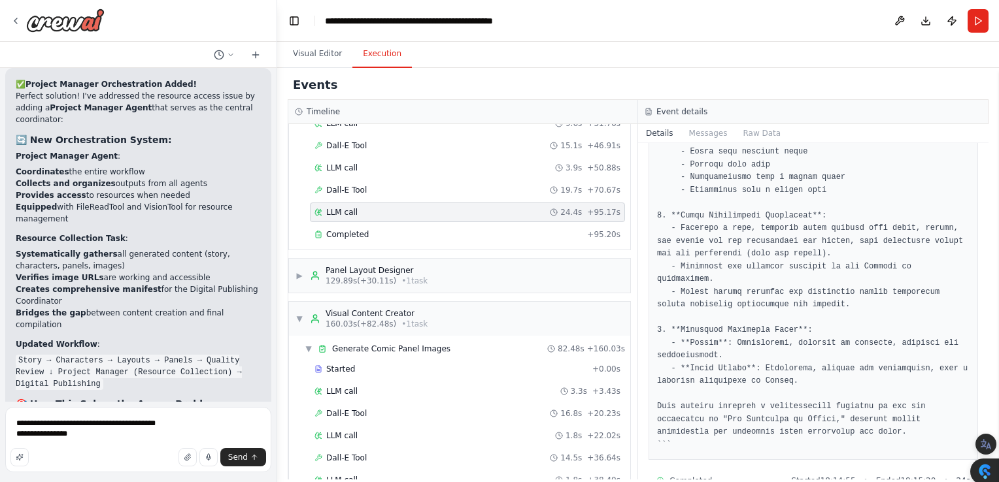
scroll to position [301, 0]
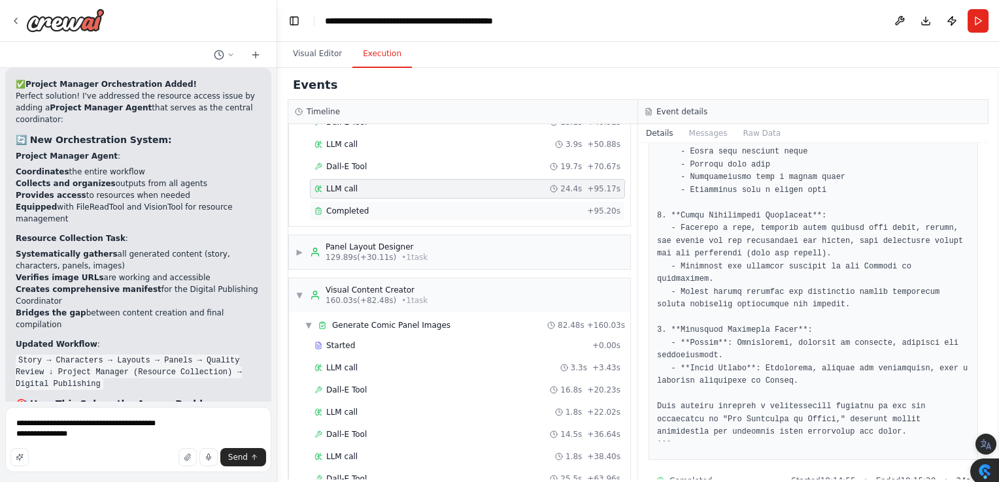
click at [353, 207] on span "Completed" at bounding box center [347, 211] width 42 height 10
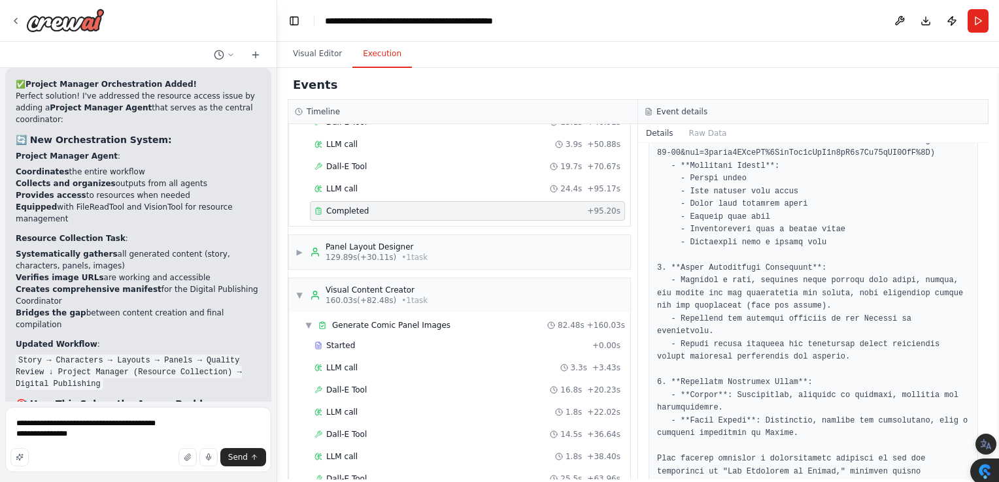
scroll to position [841, 0]
click at [358, 244] on div "Panel Layout Designer" at bounding box center [376, 247] width 102 height 10
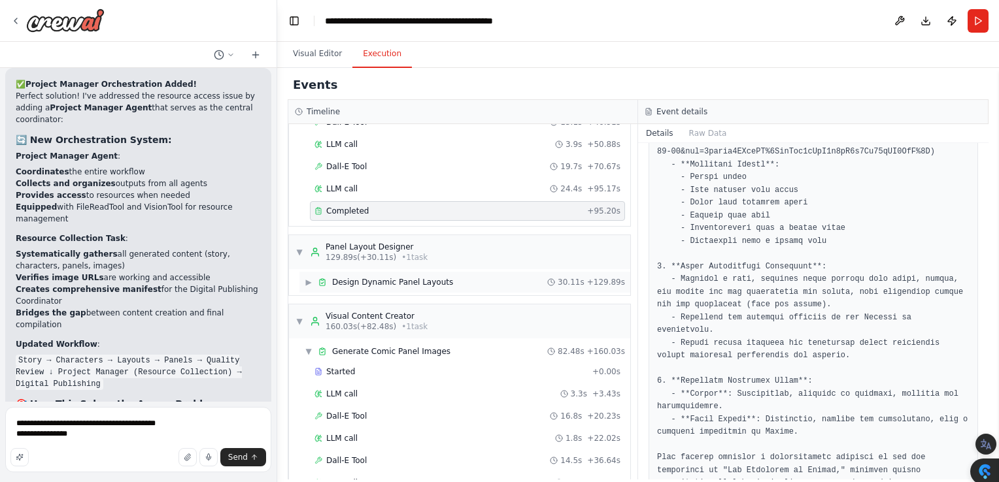
click at [353, 278] on span "Design Dynamic Panel Layouts" at bounding box center [392, 282] width 121 height 10
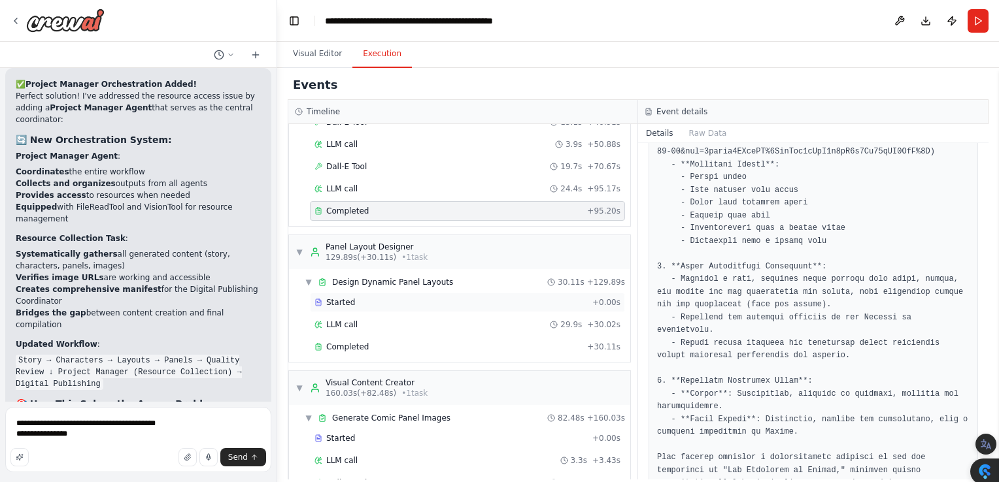
click at [335, 297] on span "Started" at bounding box center [340, 302] width 29 height 10
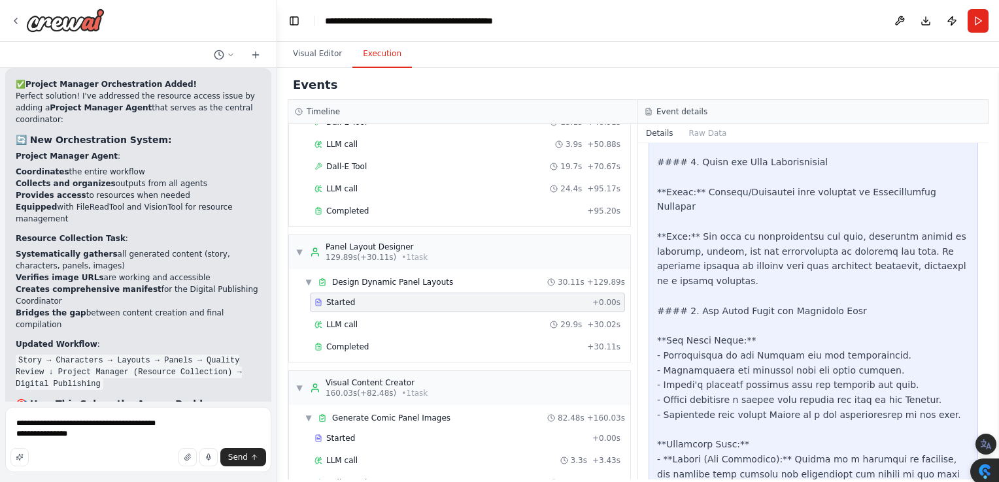
scroll to position [1539, 0]
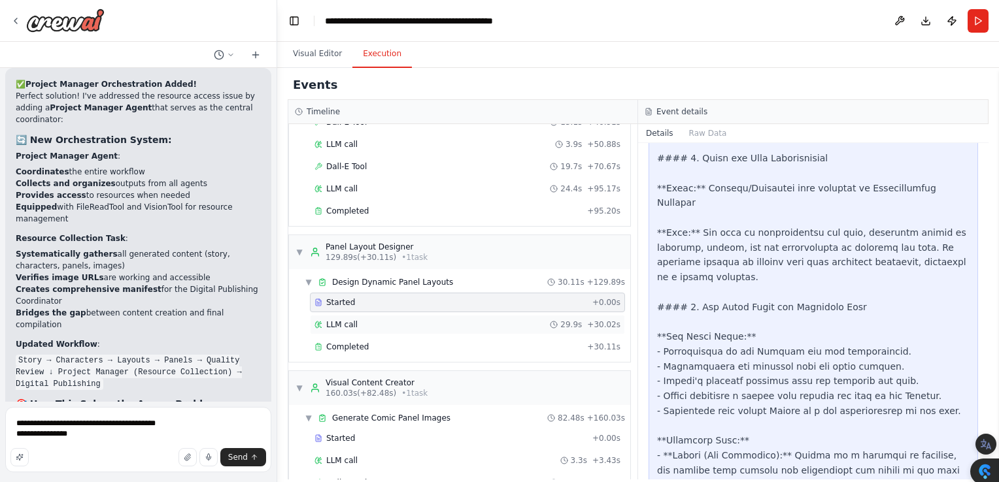
click at [350, 321] on span "LLM call" at bounding box center [341, 325] width 31 height 10
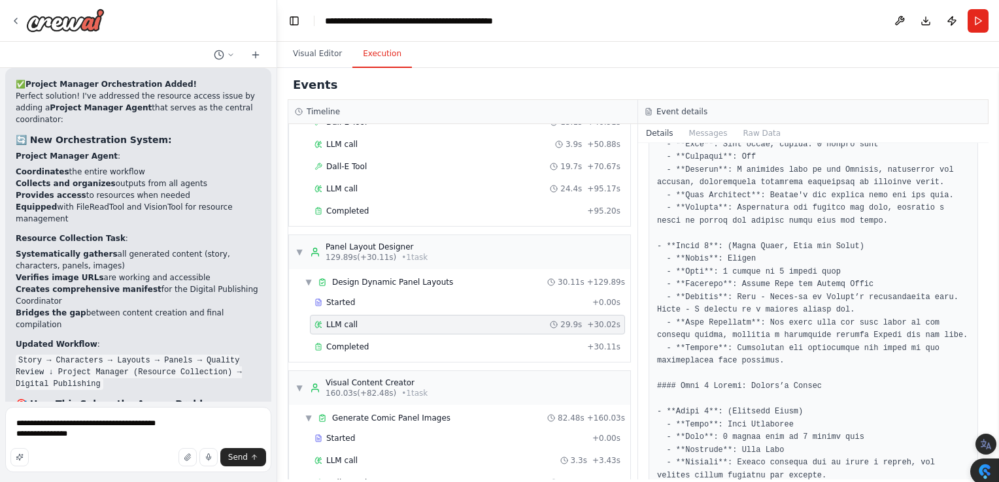
scroll to position [0, 0]
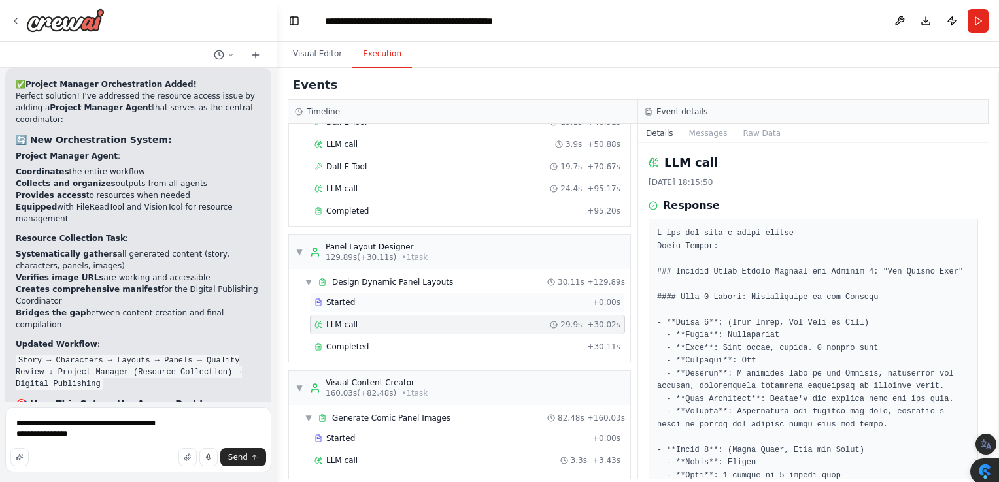
click at [330, 297] on span "Started" at bounding box center [340, 302] width 29 height 10
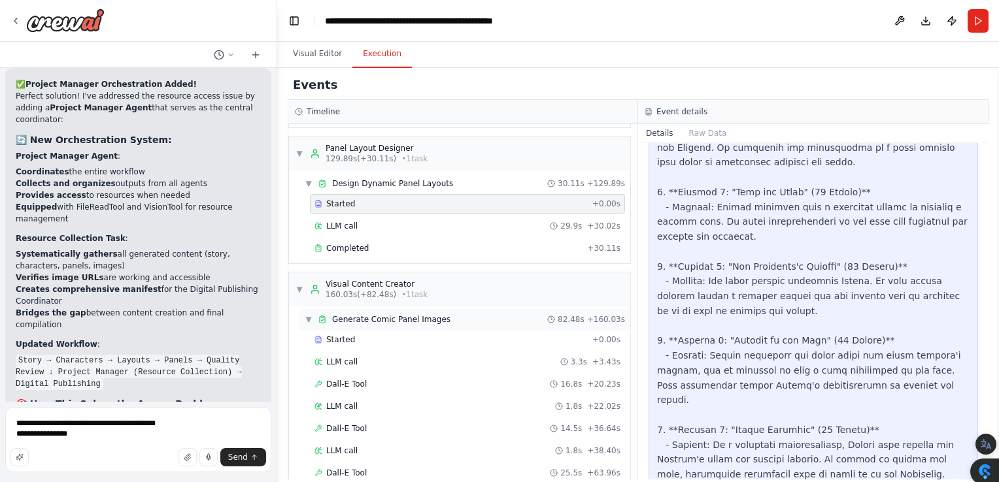
scroll to position [1100, 0]
click at [340, 246] on span "Completed" at bounding box center [347, 248] width 42 height 10
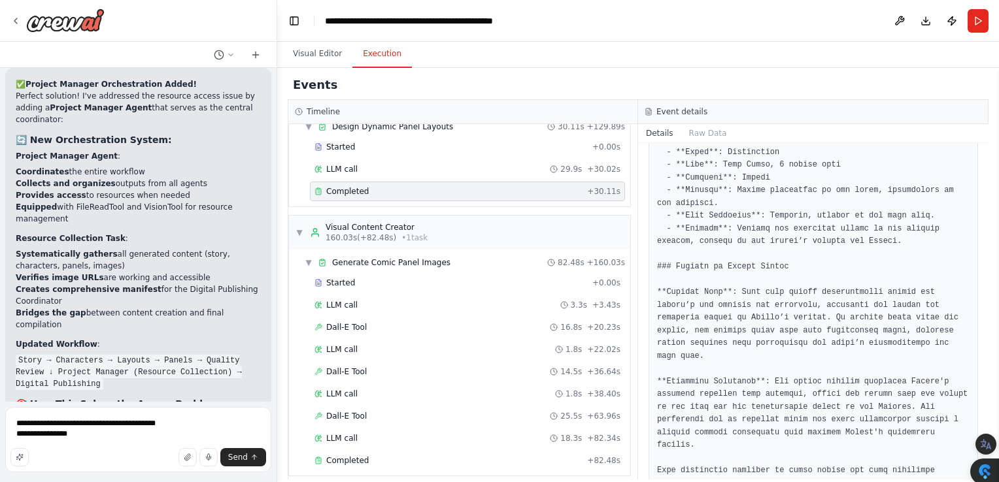
scroll to position [463, 0]
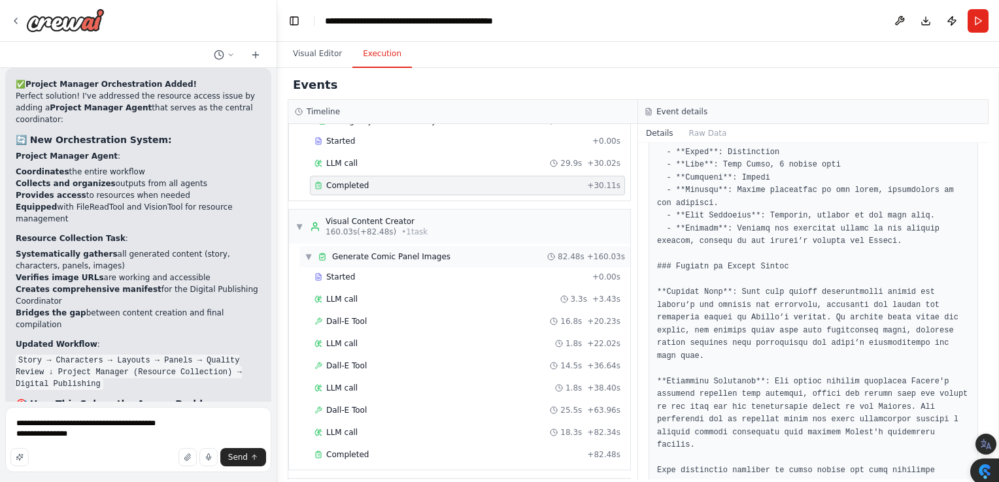
click at [350, 252] on span "Generate Comic Panel Images" at bounding box center [391, 257] width 118 height 10
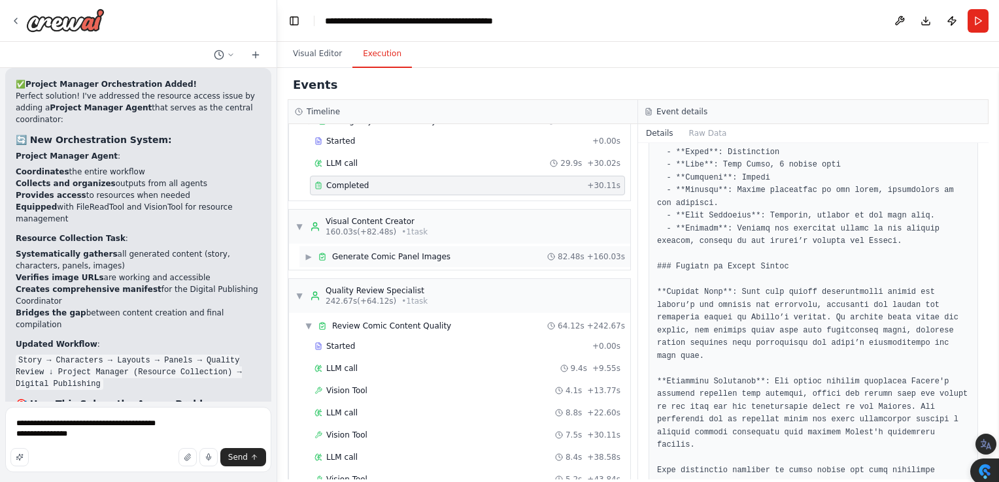
click at [341, 252] on span "Generate Comic Panel Images" at bounding box center [391, 257] width 118 height 10
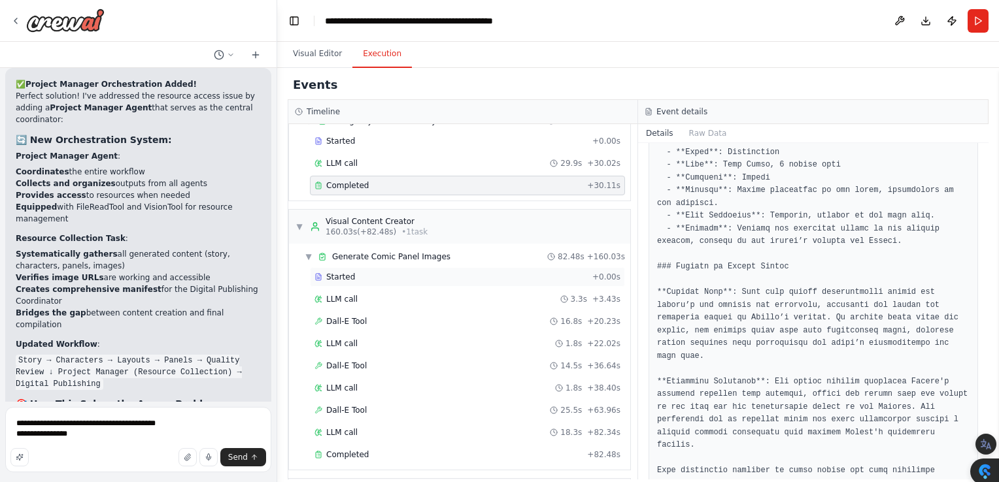
click at [343, 275] on span "Started" at bounding box center [340, 277] width 29 height 10
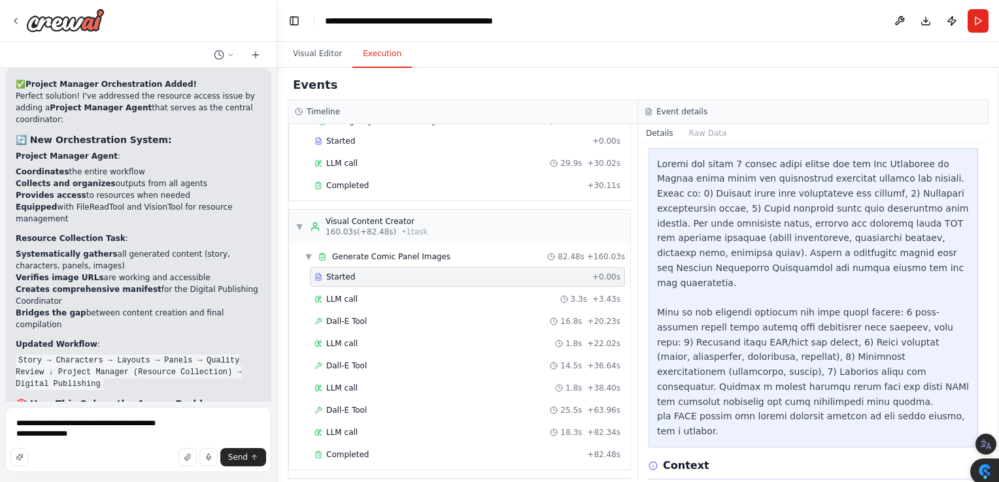
scroll to position [0, 0]
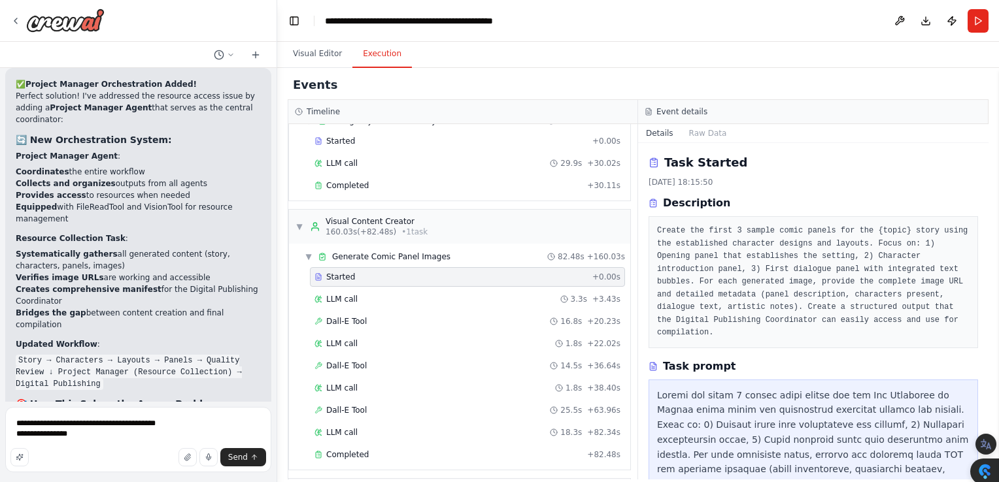
click at [982, 172] on body "lets make an automated comicstrip builder with characters, integrated text bubb…" at bounding box center [499, 267] width 999 height 534
drag, startPoint x: 982, startPoint y: 172, endPoint x: 892, endPoint y: 204, distance: 95.7
click at [892, 204] on div "Description" at bounding box center [812, 203] width 329 height 16
click at [868, 359] on div "Task prompt" at bounding box center [812, 367] width 329 height 16
click at [898, 318] on pre "Create the first 3 sample comic panels for the {topic} story using the establis…" at bounding box center [813, 282] width 312 height 115
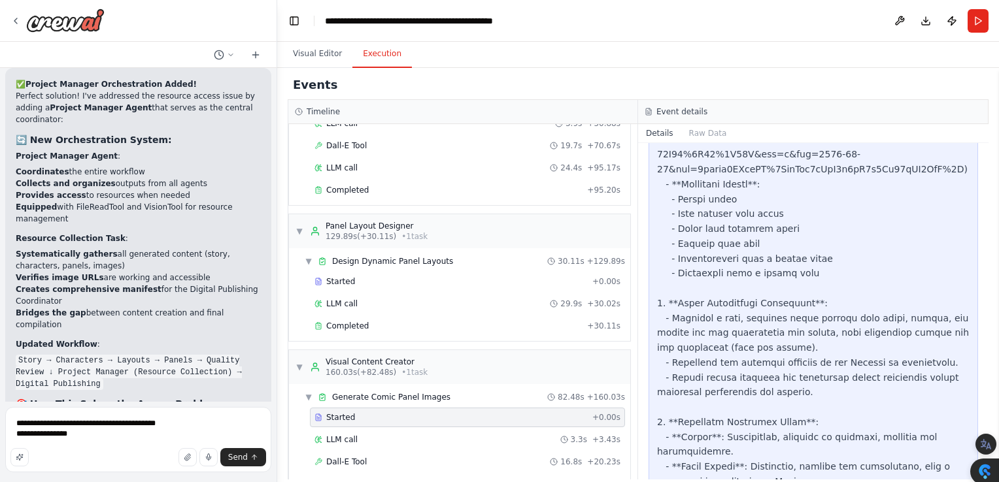
scroll to position [225, 0]
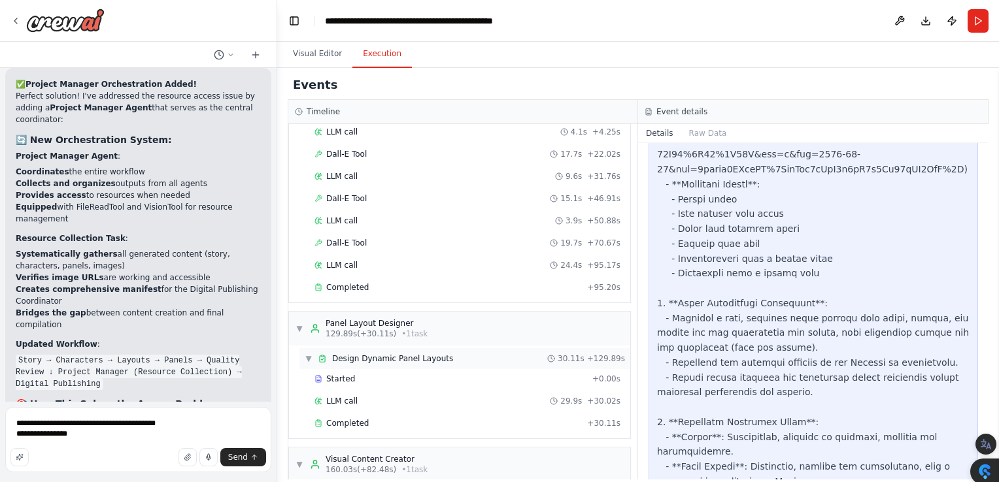
click at [333, 359] on span "Design Dynamic Panel Layouts" at bounding box center [392, 359] width 121 height 10
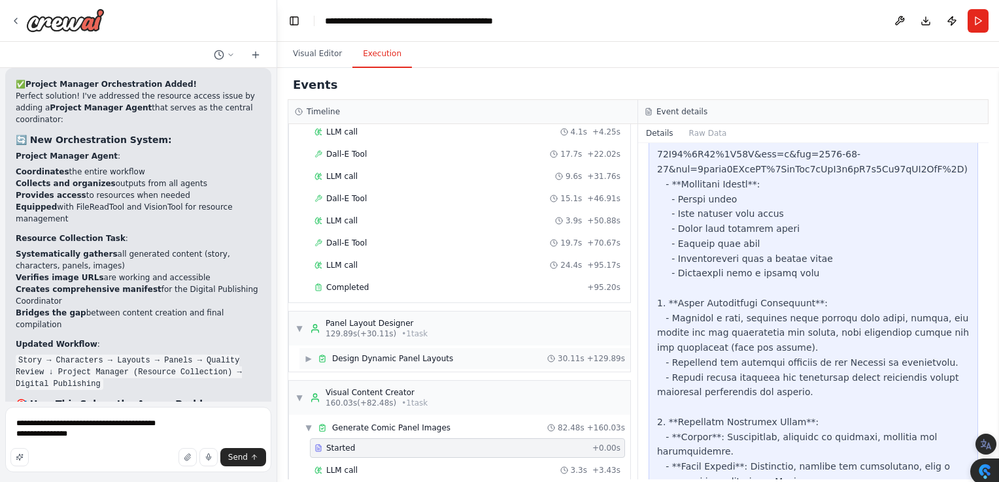
click at [347, 354] on span "Design Dynamic Panel Layouts" at bounding box center [392, 359] width 121 height 10
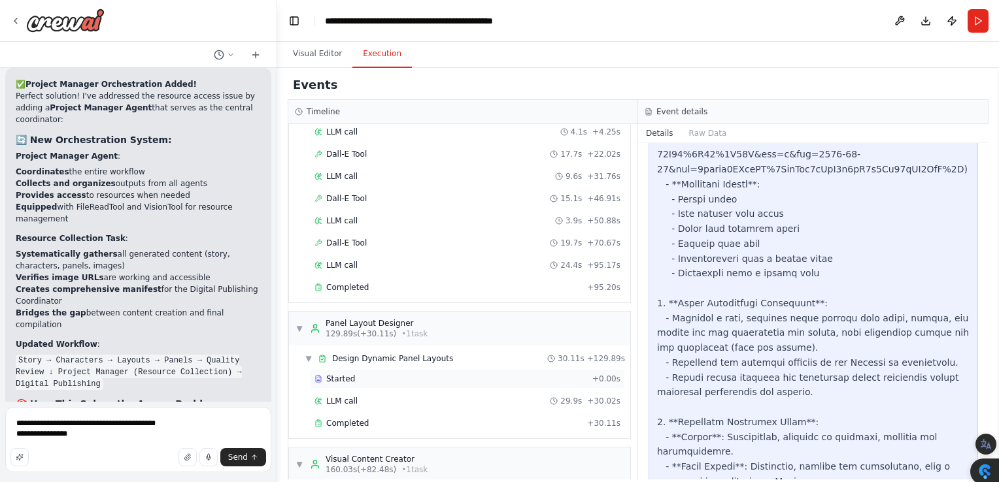
click at [338, 382] on div "Started + 0.00s" at bounding box center [467, 379] width 315 height 20
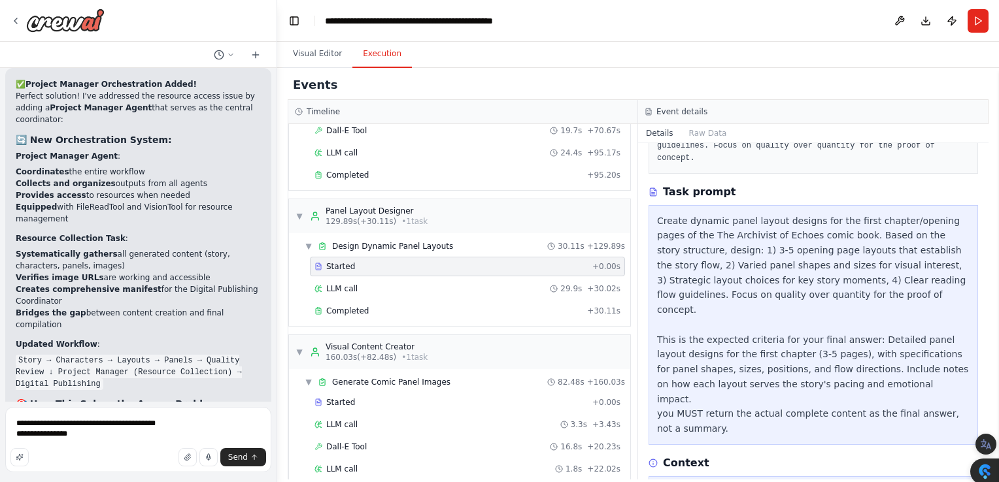
scroll to position [0, 0]
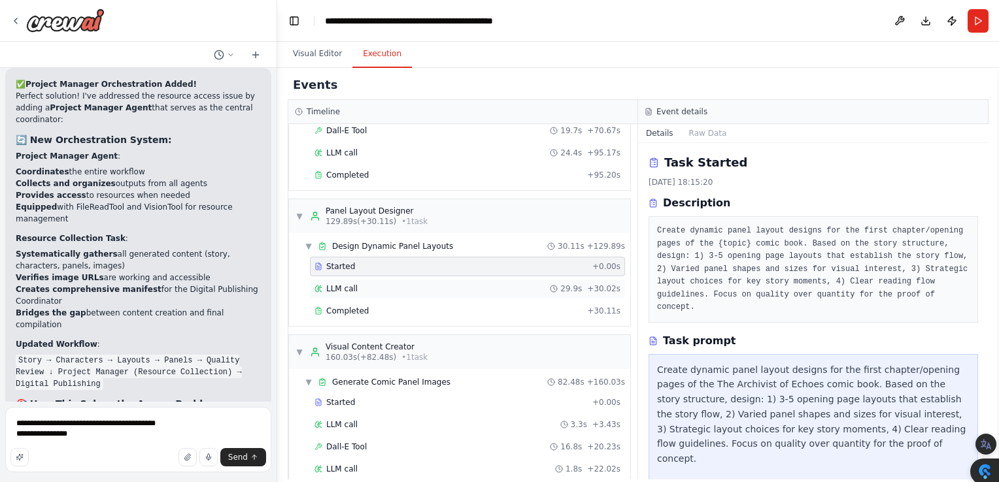
click at [342, 285] on span "LLM call" at bounding box center [341, 289] width 31 height 10
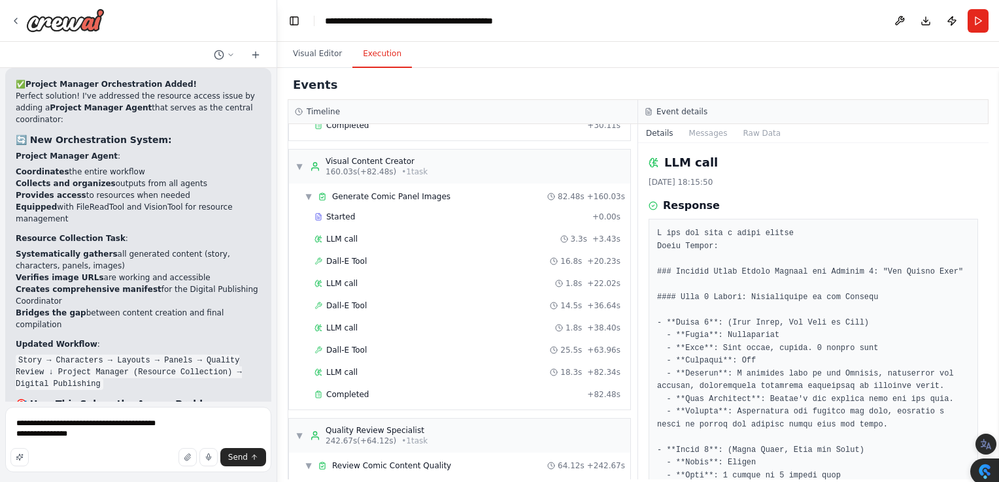
scroll to position [512, 0]
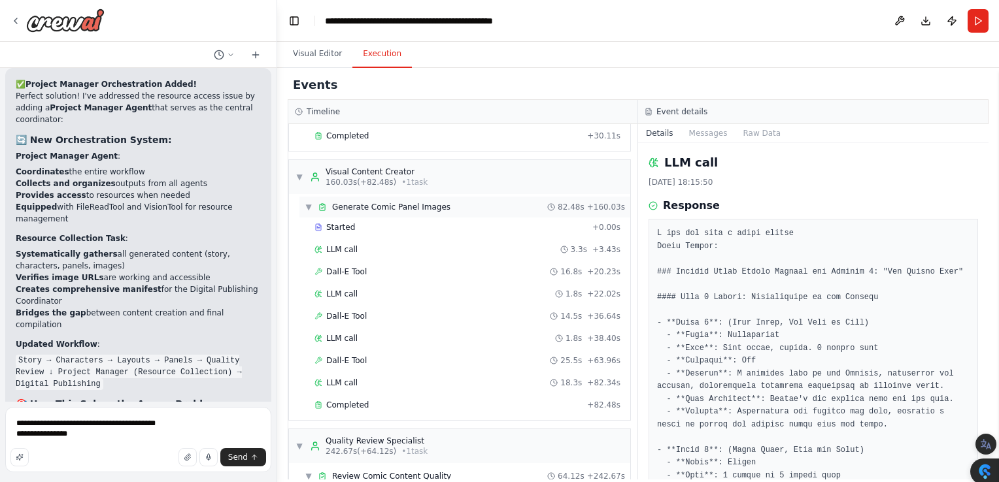
click at [376, 203] on span "Generate Comic Panel Images" at bounding box center [391, 207] width 118 height 10
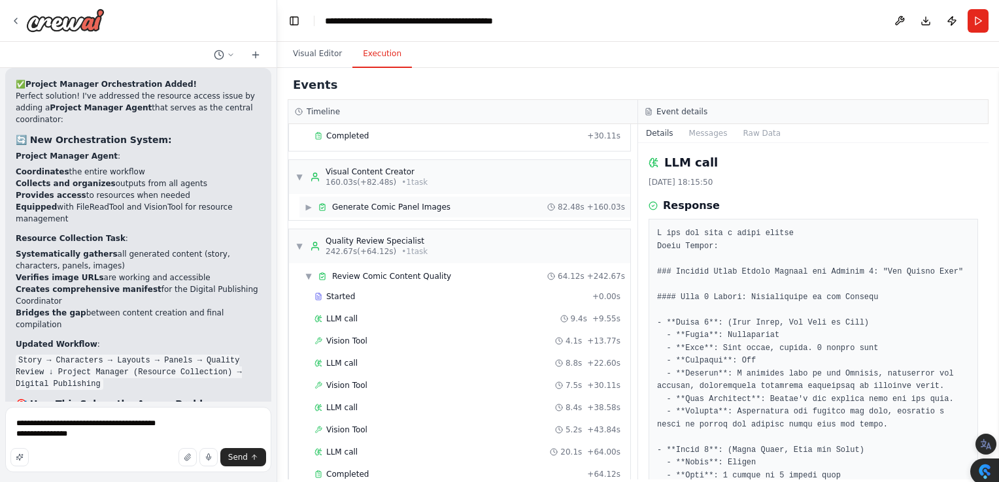
click at [327, 203] on div "Generate Comic Panel Images" at bounding box center [384, 207] width 133 height 10
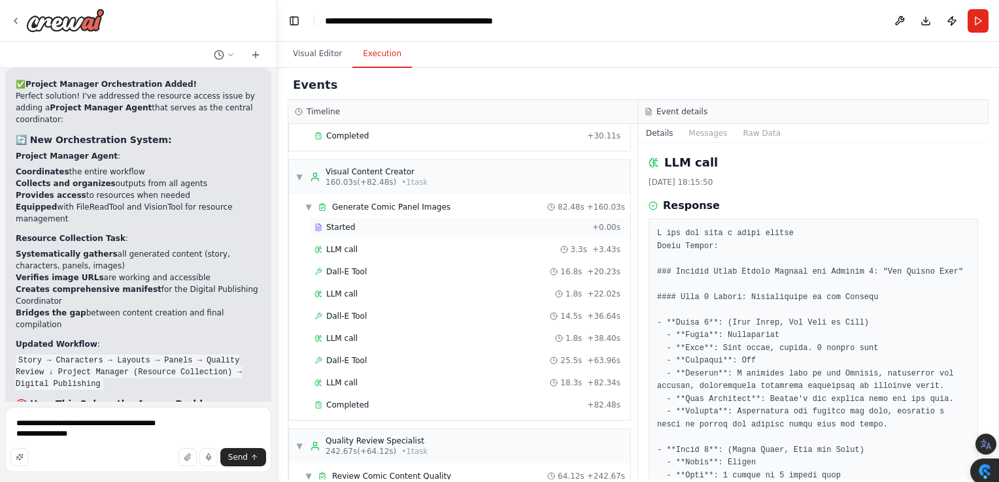
click at [339, 224] on span "Started" at bounding box center [340, 227] width 29 height 10
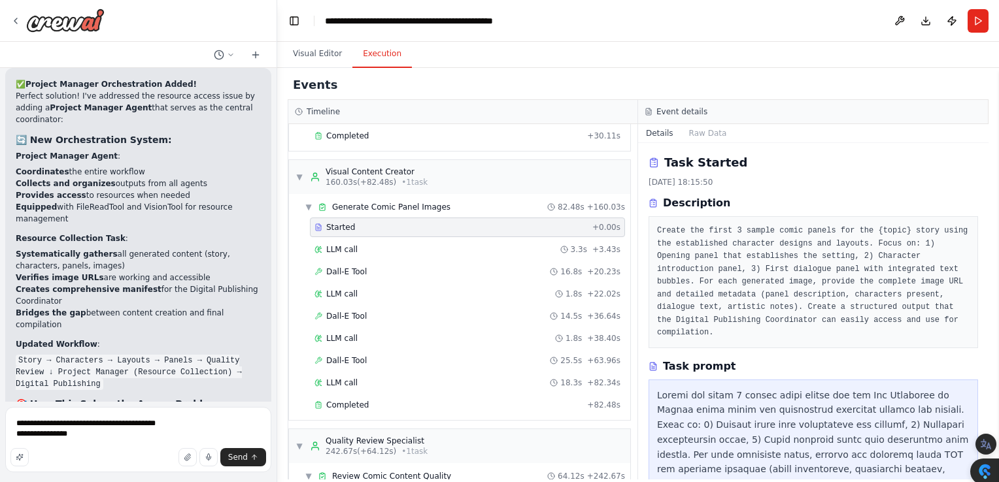
drag, startPoint x: 982, startPoint y: 169, endPoint x: 988, endPoint y: 181, distance: 14.0
click at [988, 181] on body "lets make an automated comicstrip builder with characters, integrated text bubb…" at bounding box center [499, 267] width 999 height 534
click at [905, 359] on div "Task prompt" at bounding box center [812, 367] width 329 height 16
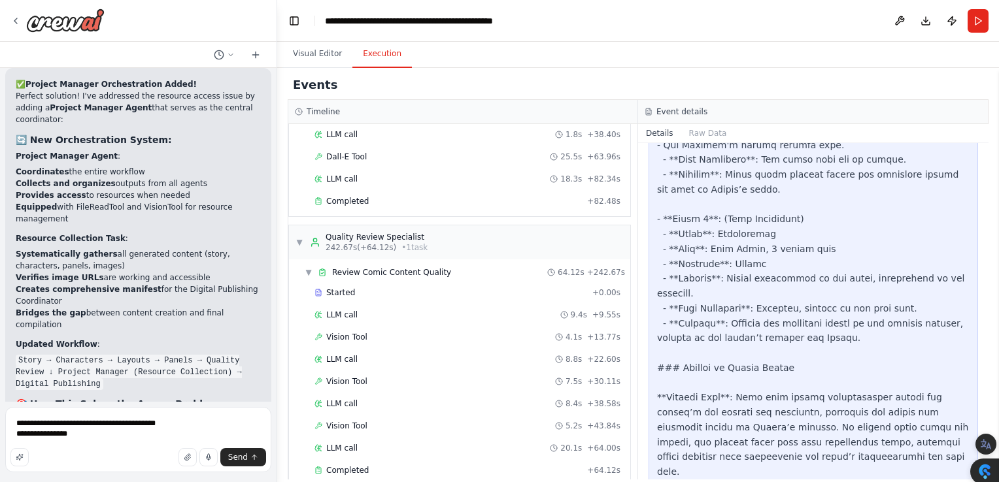
scroll to position [738, 0]
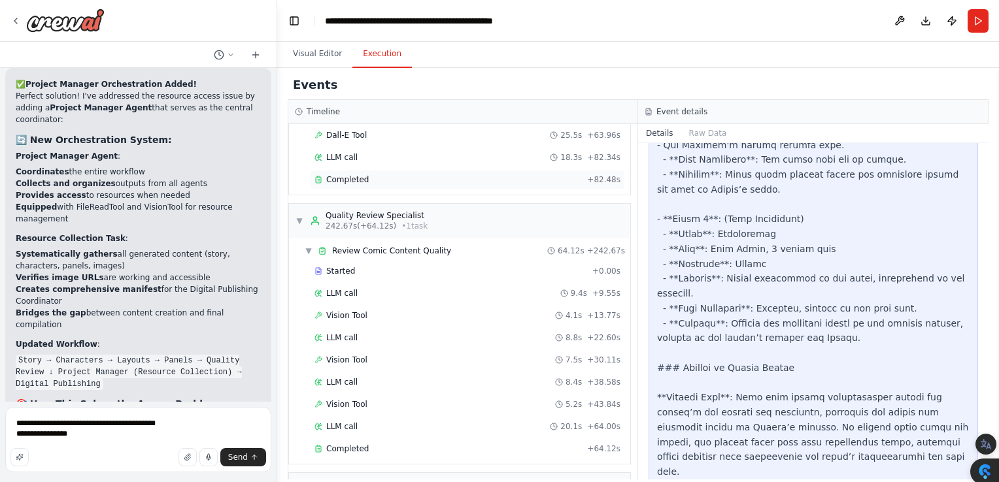
click at [346, 175] on span "Completed" at bounding box center [347, 180] width 42 height 10
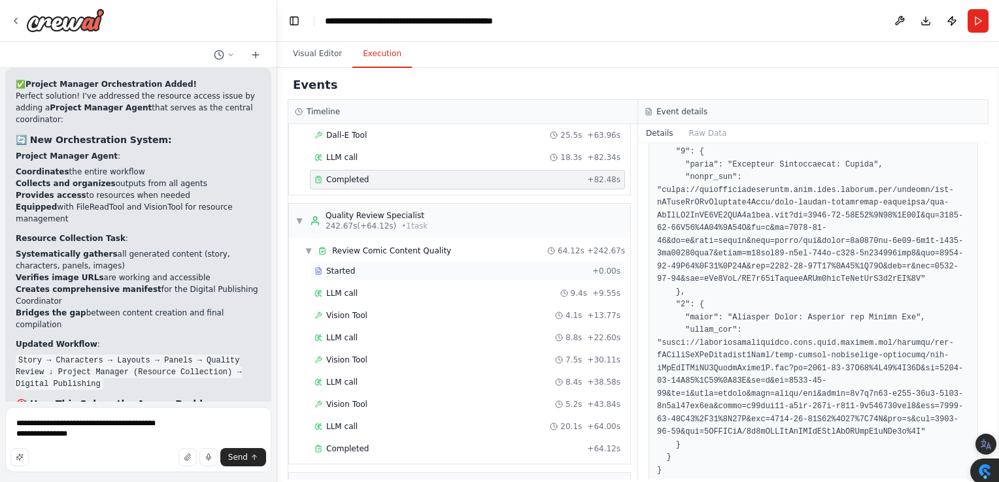
click at [344, 266] on span "Started" at bounding box center [340, 271] width 29 height 10
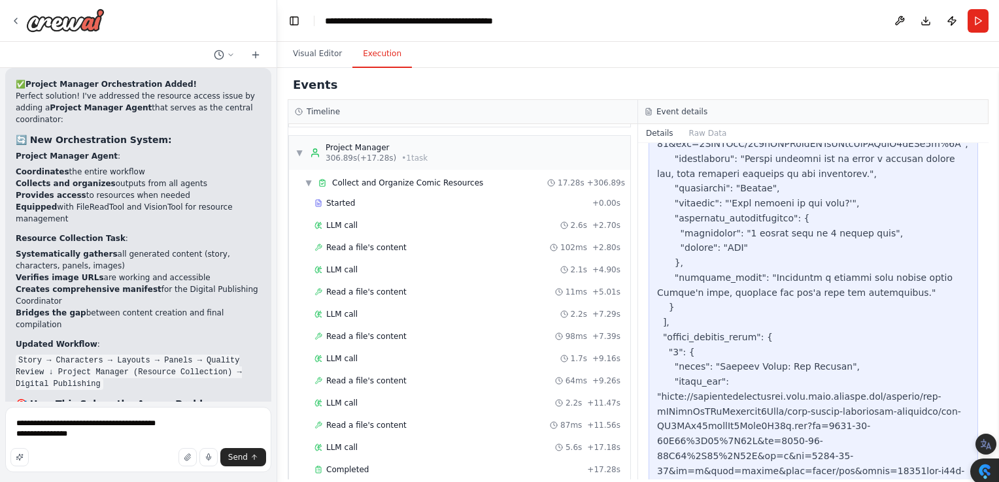
scroll to position [1080, 0]
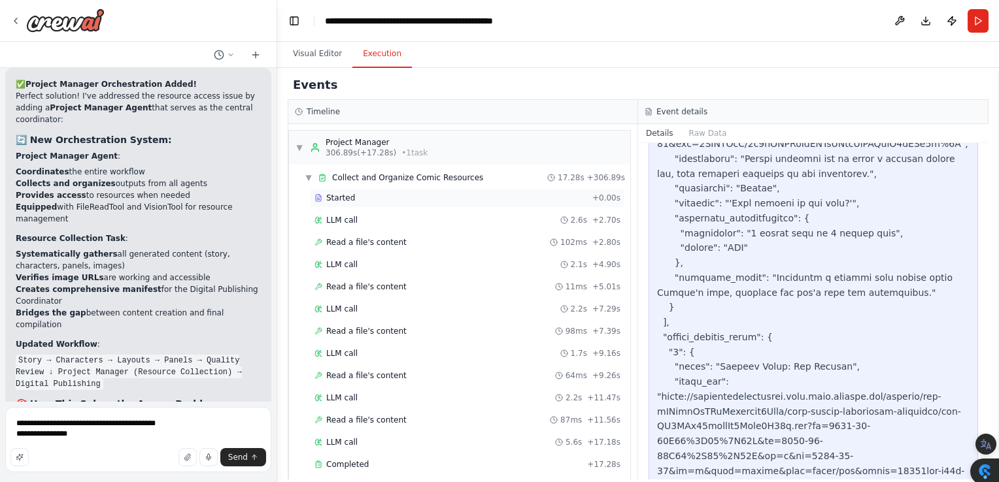
click at [331, 193] on span "Started" at bounding box center [340, 198] width 29 height 10
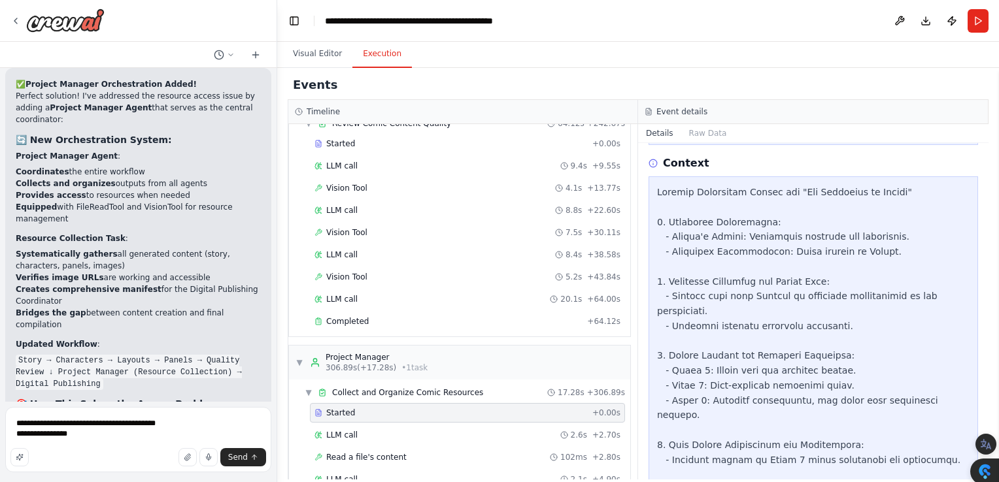
scroll to position [863, 0]
click at [369, 319] on div "Completed" at bounding box center [447, 324] width 267 height 10
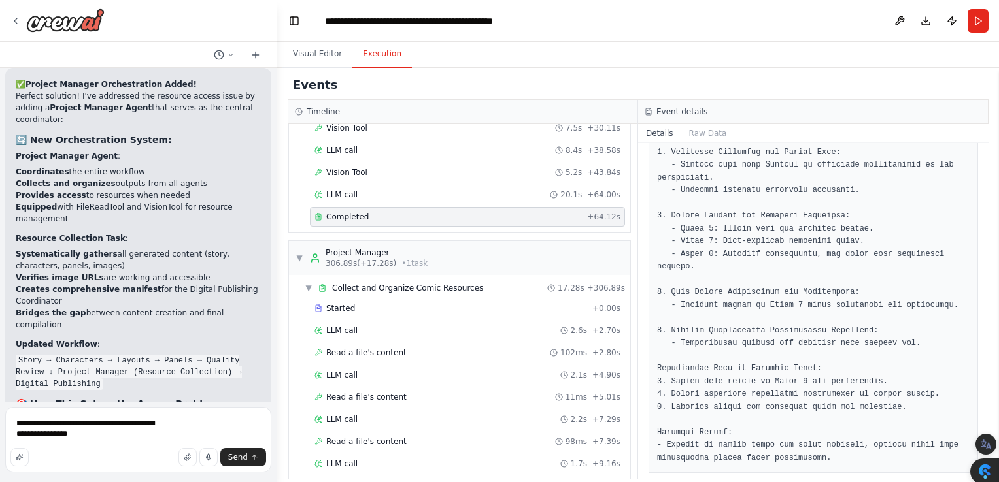
scroll to position [984, 0]
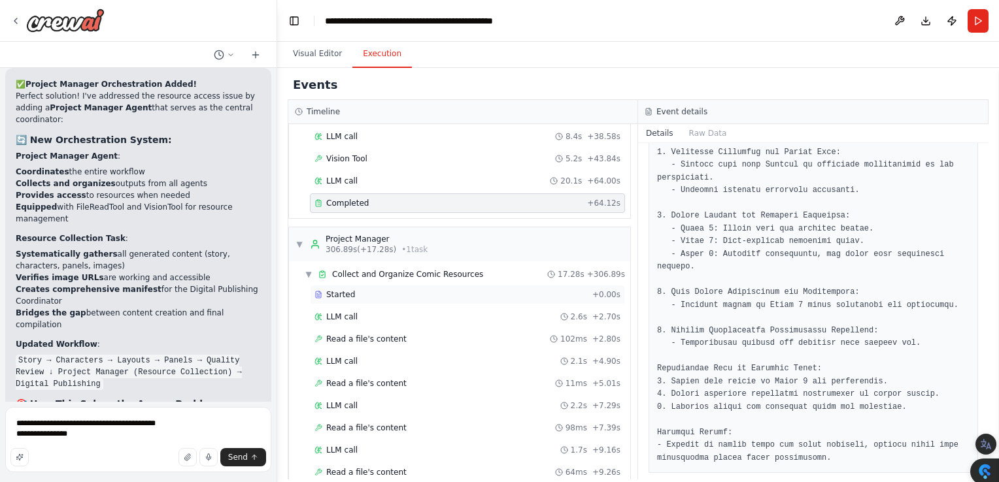
click at [342, 285] on div "Started + 0.00s" at bounding box center [467, 295] width 315 height 20
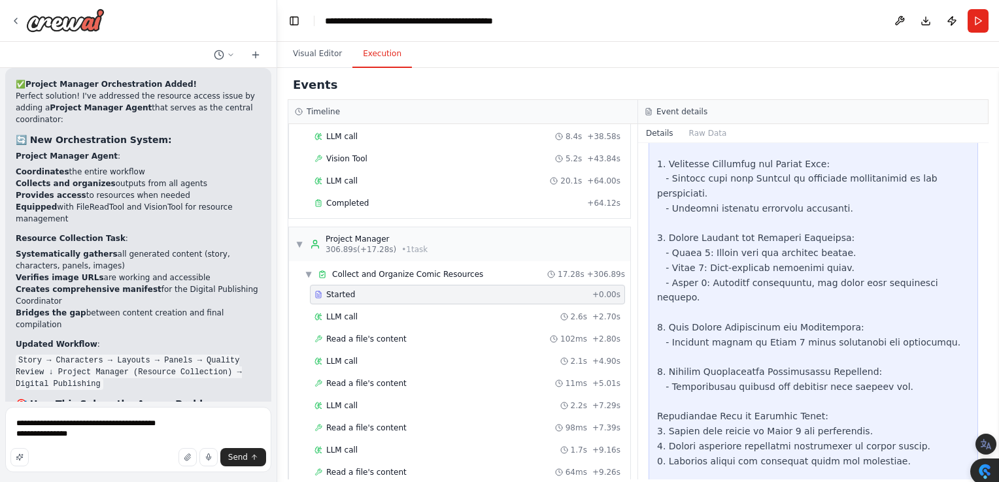
scroll to position [658, 0]
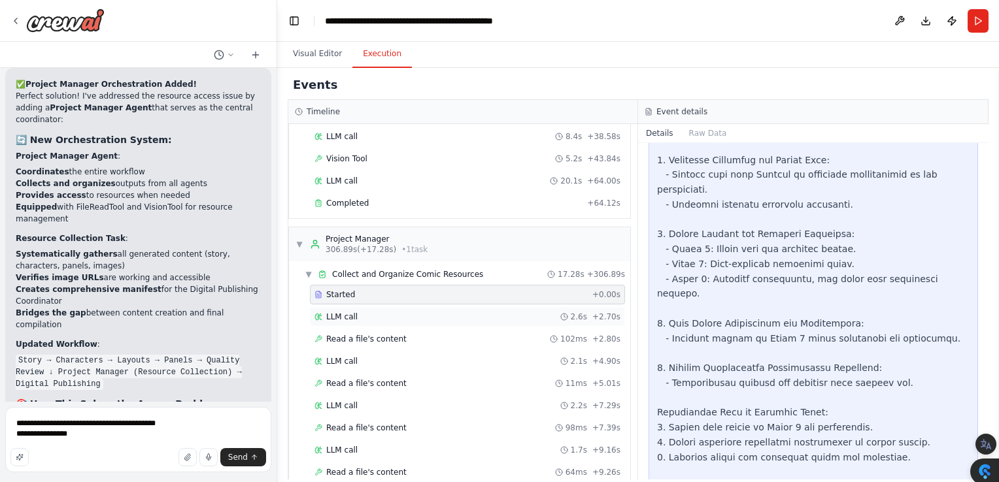
click at [341, 312] on span "LLM call" at bounding box center [341, 317] width 31 height 10
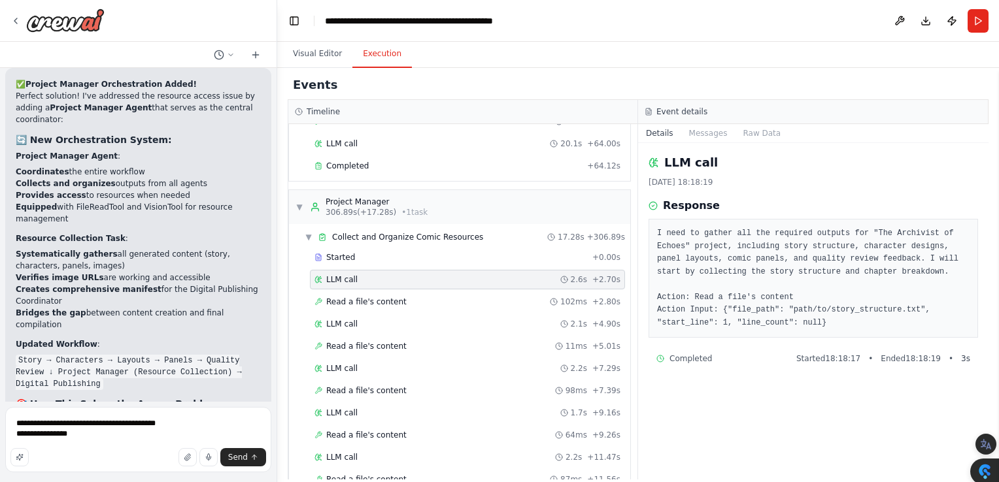
scroll to position [1046, 0]
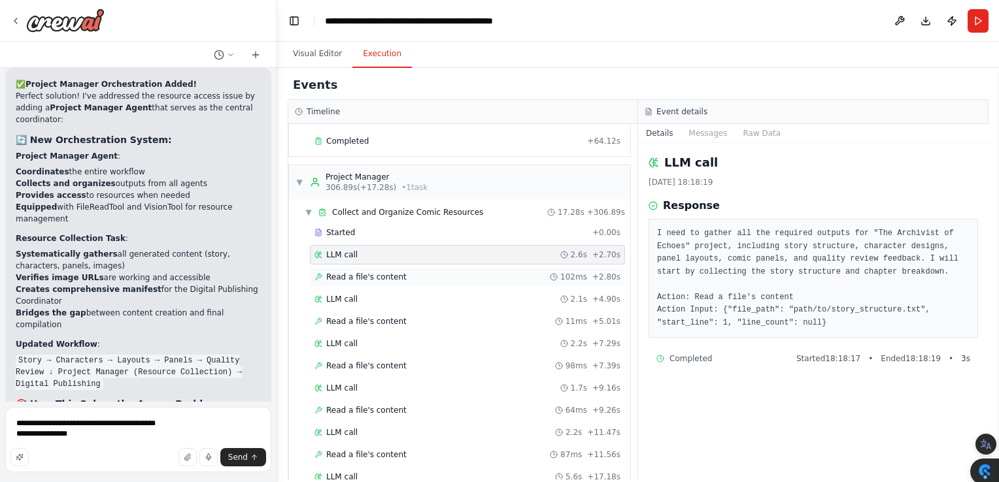
click at [400, 272] on div "Read a file's content 102ms + 2.80s" at bounding box center [467, 277] width 306 height 10
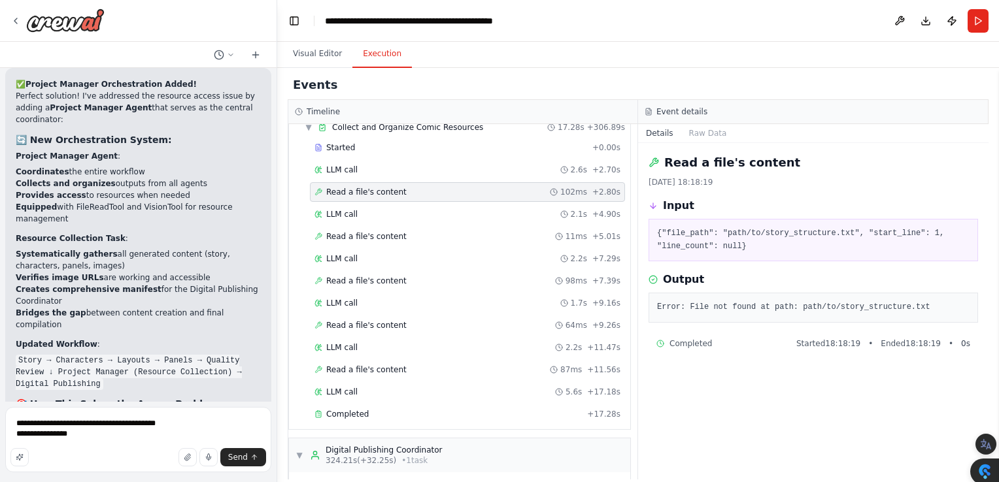
scroll to position [1148, 0]
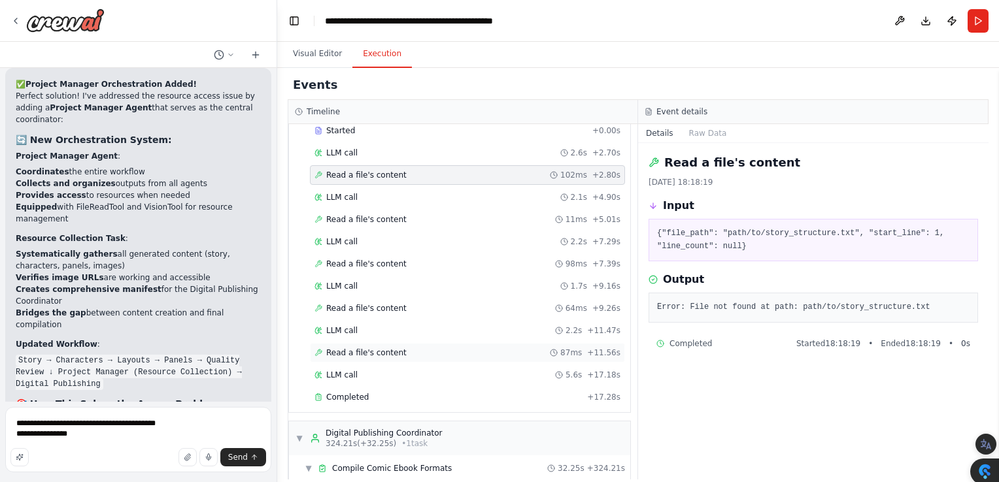
click at [533, 348] on div "Read a file's content 87ms + 11.56s" at bounding box center [467, 353] width 306 height 10
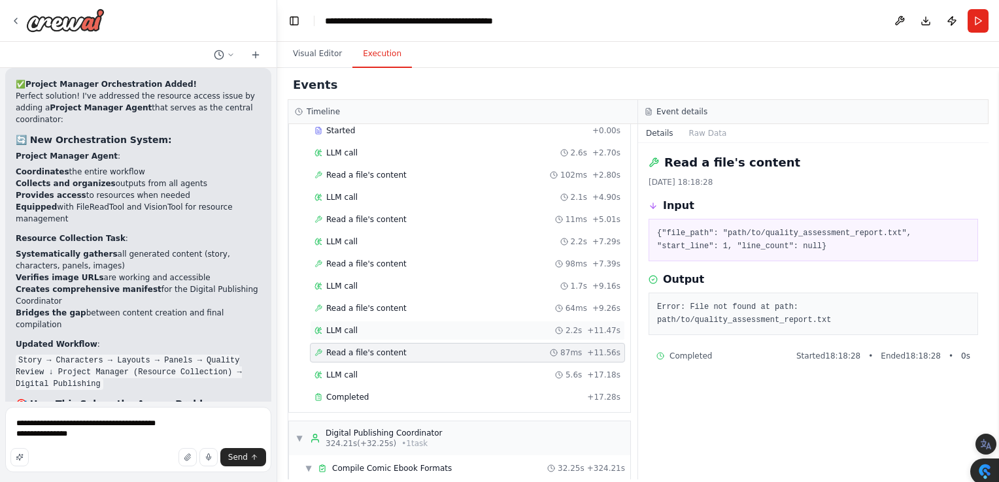
click at [527, 325] on div "LLM call 2.2s + 11.47s" at bounding box center [467, 330] width 306 height 10
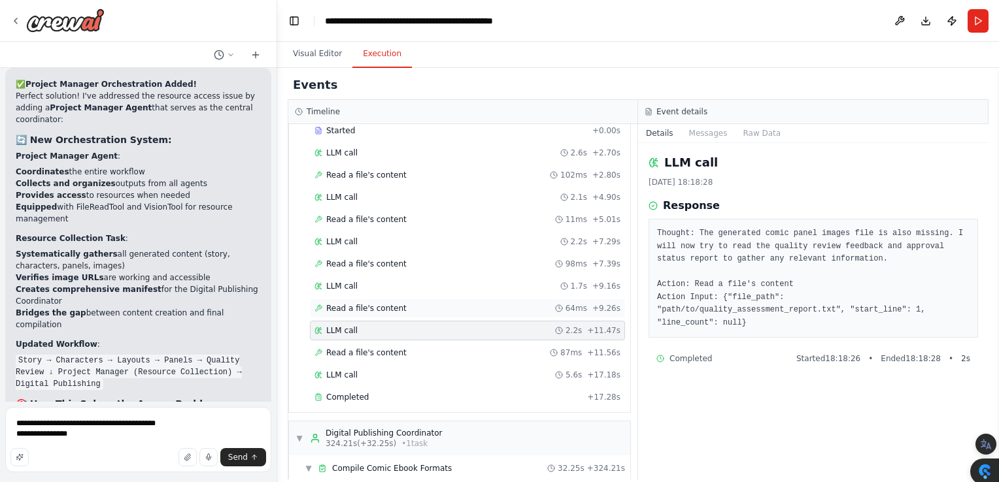
click at [525, 303] on div "Read a file's content 64ms + 9.26s" at bounding box center [467, 309] width 315 height 20
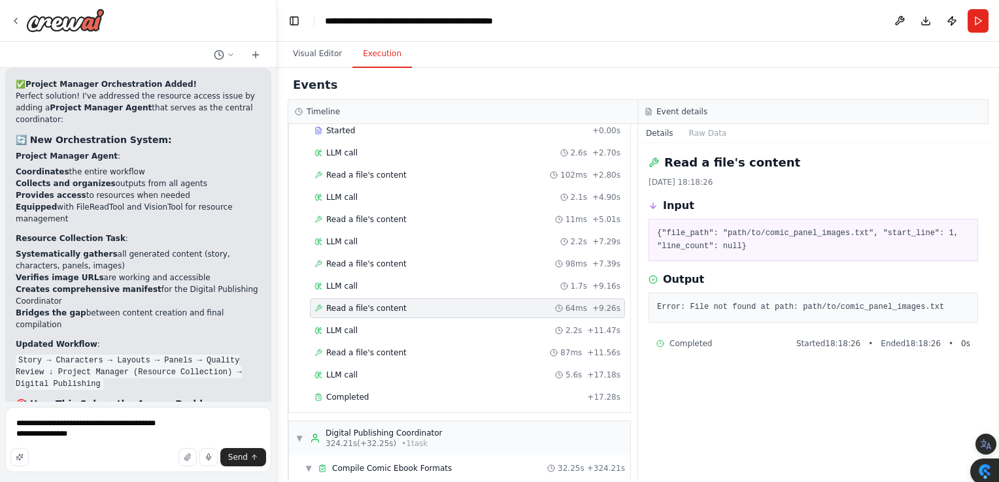
click at [522, 284] on div "Started + 0.00s LLM call 2.6s + 2.70s Read a file's content 102ms + 2.80s LLM c…" at bounding box center [464, 265] width 331 height 289
click at [517, 276] on div "LLM call 1.7s + 9.16s" at bounding box center [467, 286] width 315 height 20
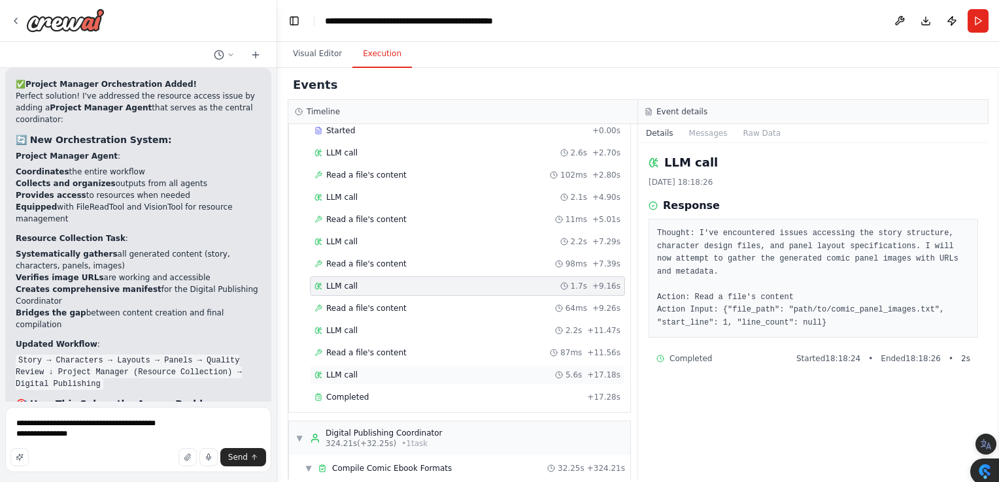
click at [515, 370] on div "LLM call 5.6s + 17.18s" at bounding box center [467, 375] width 306 height 10
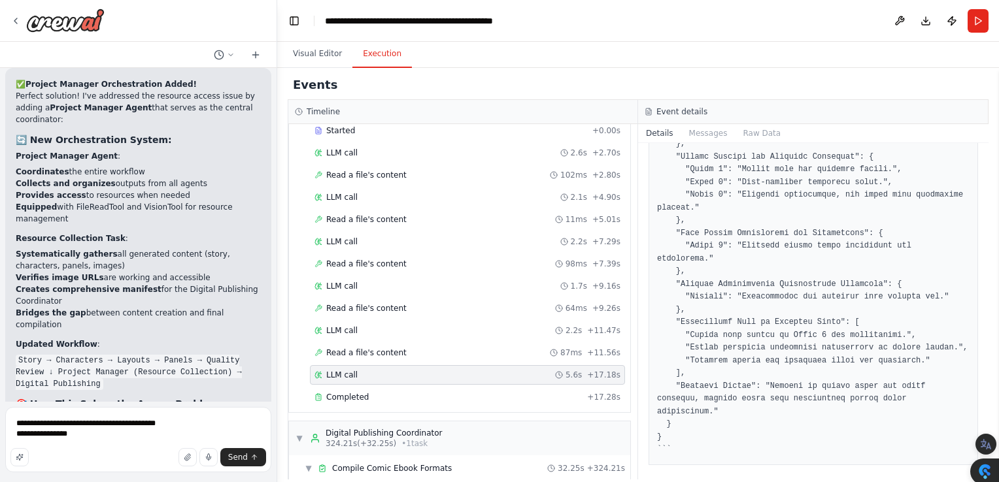
scroll to position [378, 0]
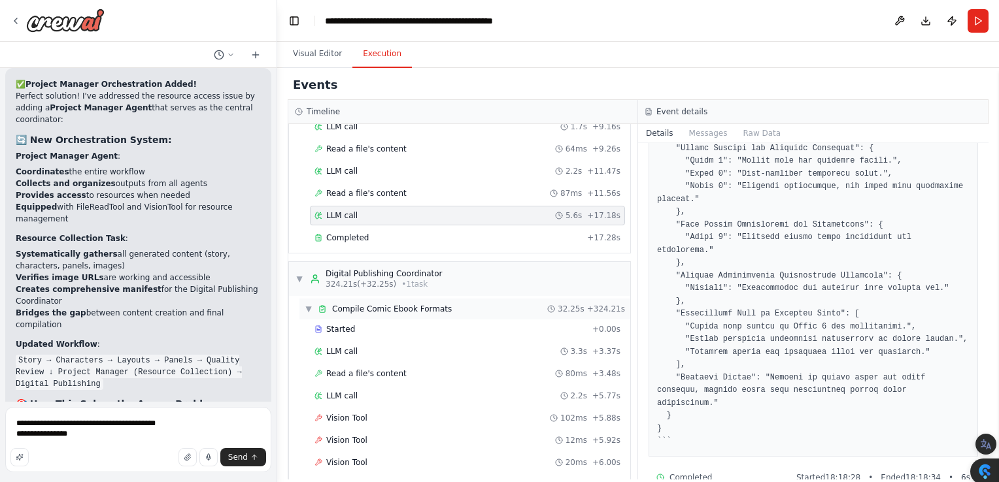
click at [400, 304] on span "Compile Comic Ebook Formats" at bounding box center [392, 309] width 120 height 10
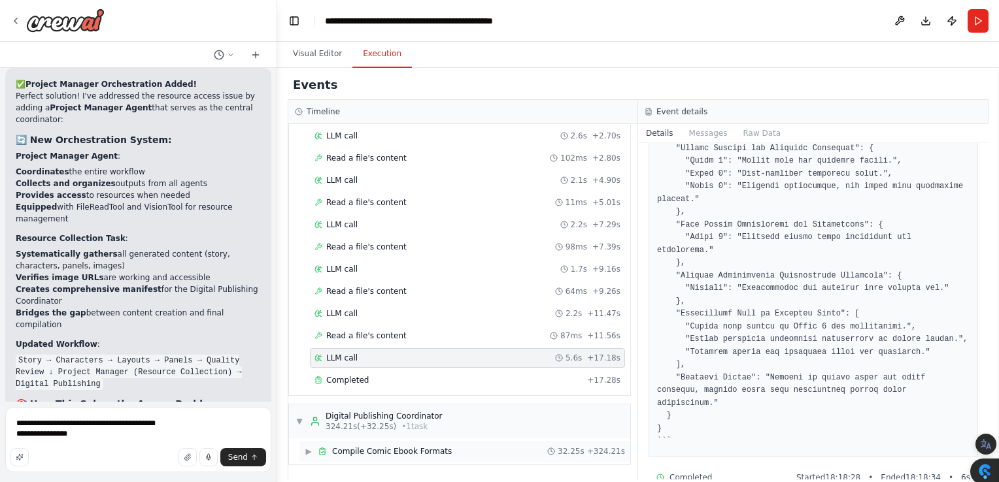
scroll to position [1150, 0]
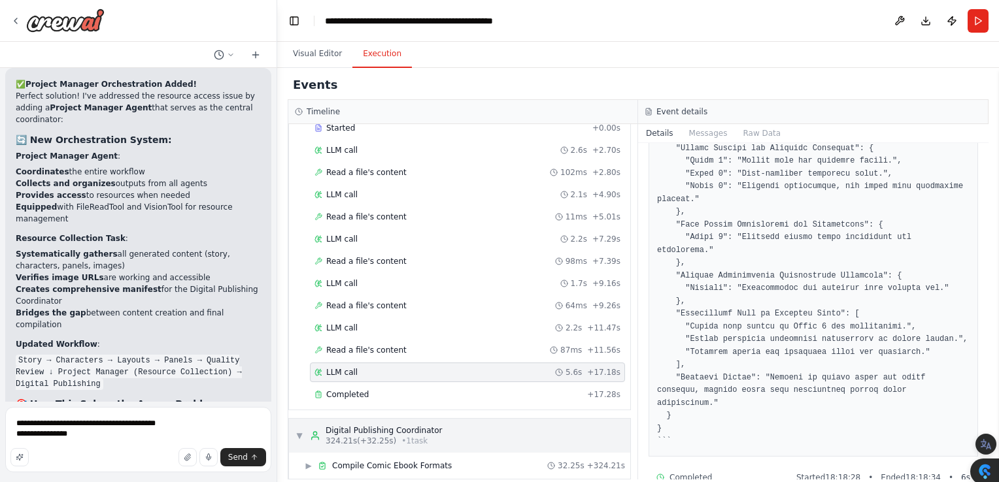
click at [339, 425] on div "Digital Publishing Coordinator" at bounding box center [383, 430] width 117 height 10
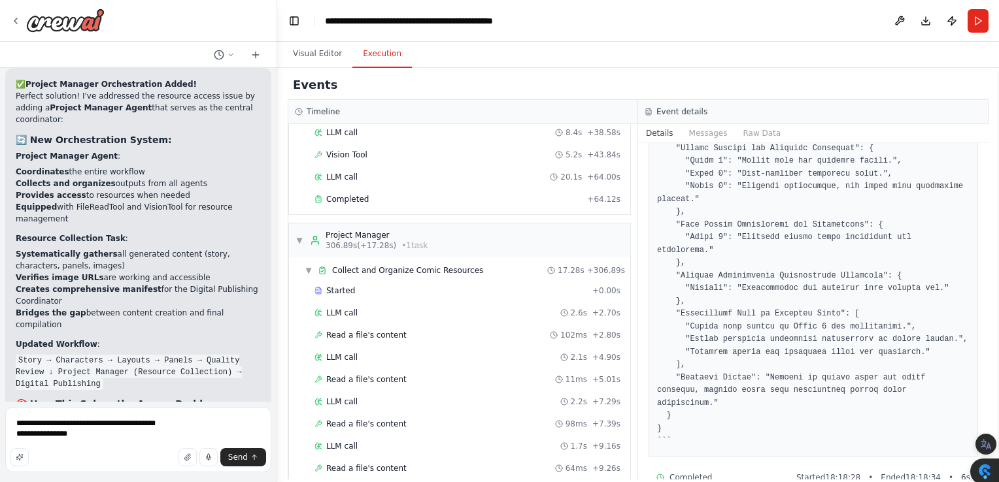
scroll to position [935, 0]
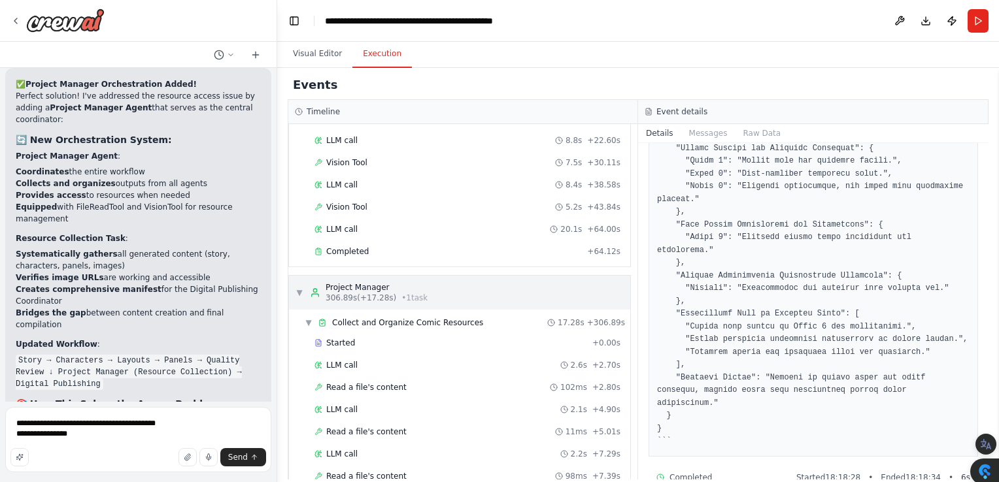
click at [295, 288] on span "▼" at bounding box center [299, 293] width 8 height 10
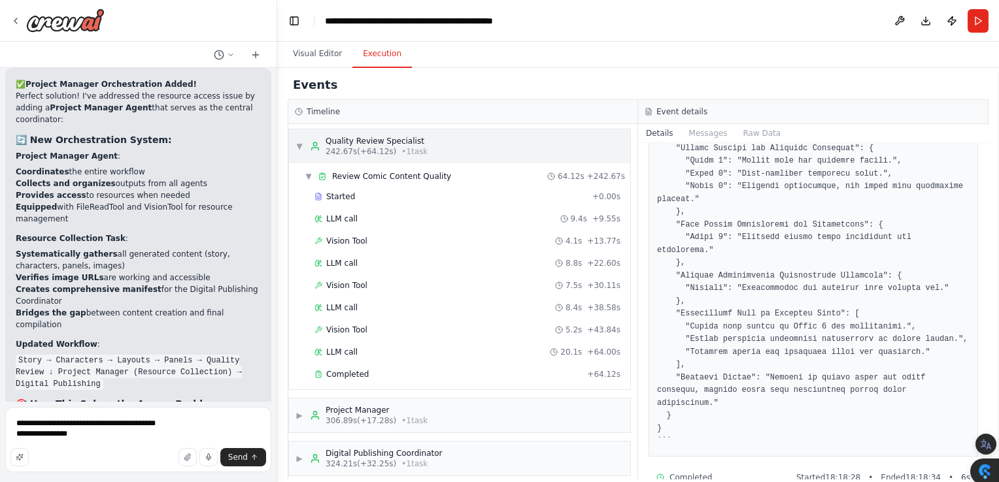
click at [298, 141] on span "▼" at bounding box center [299, 146] width 8 height 10
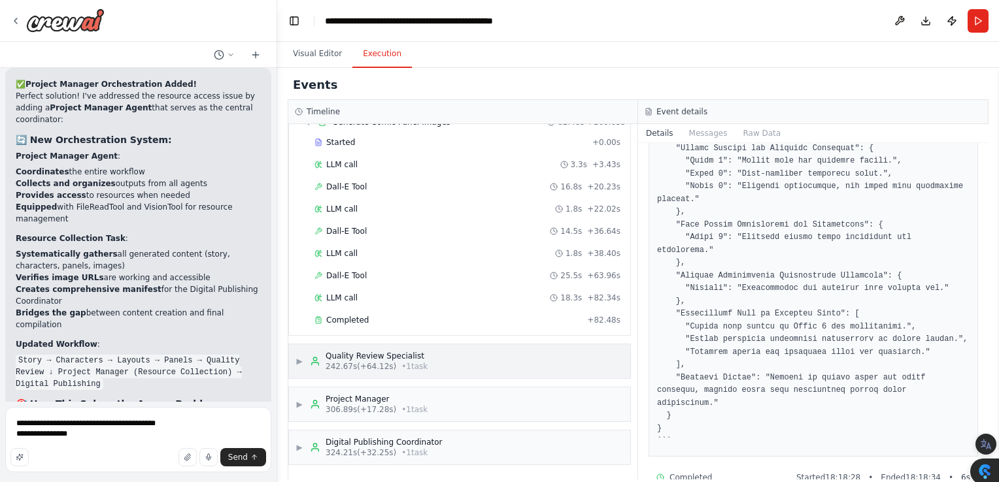
scroll to position [588, 0]
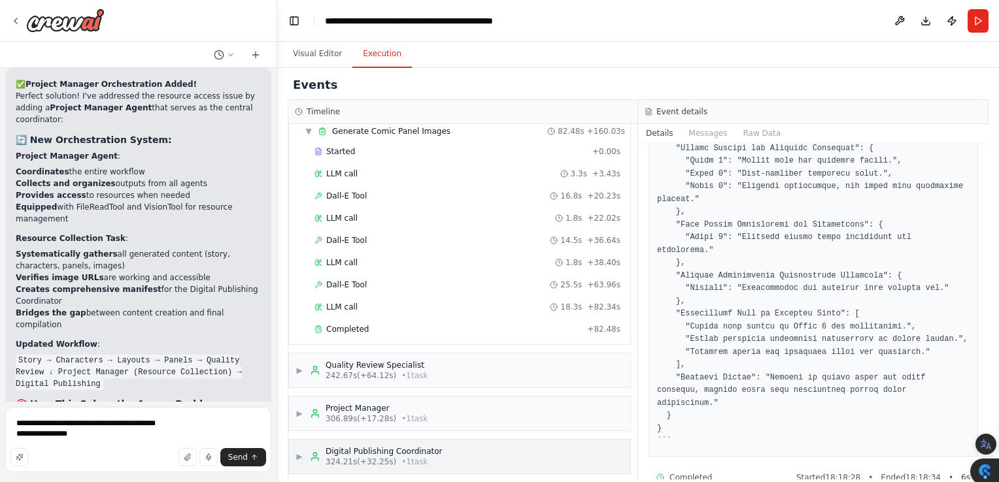
click at [353, 446] on div "Digital Publishing Coordinator" at bounding box center [383, 451] width 117 height 10
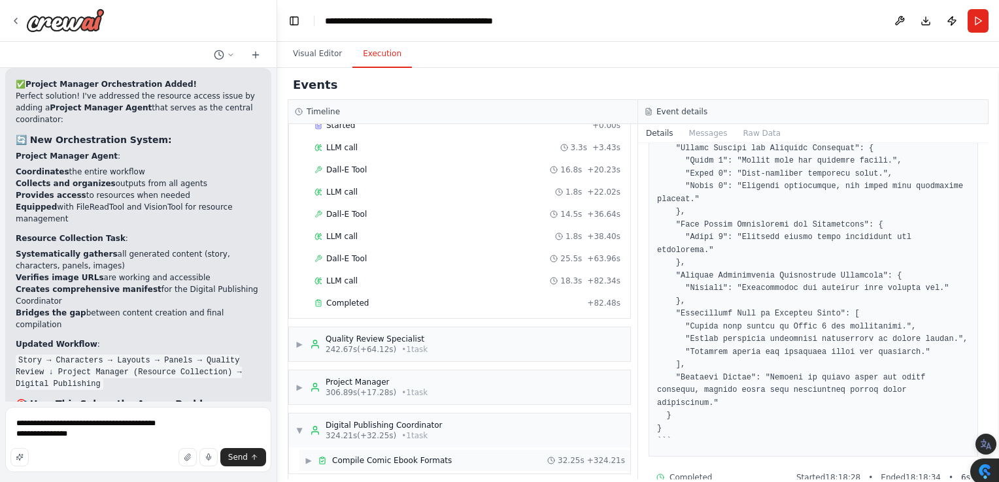
click at [335, 456] on span "Compile Comic Ebook Formats" at bounding box center [392, 461] width 120 height 10
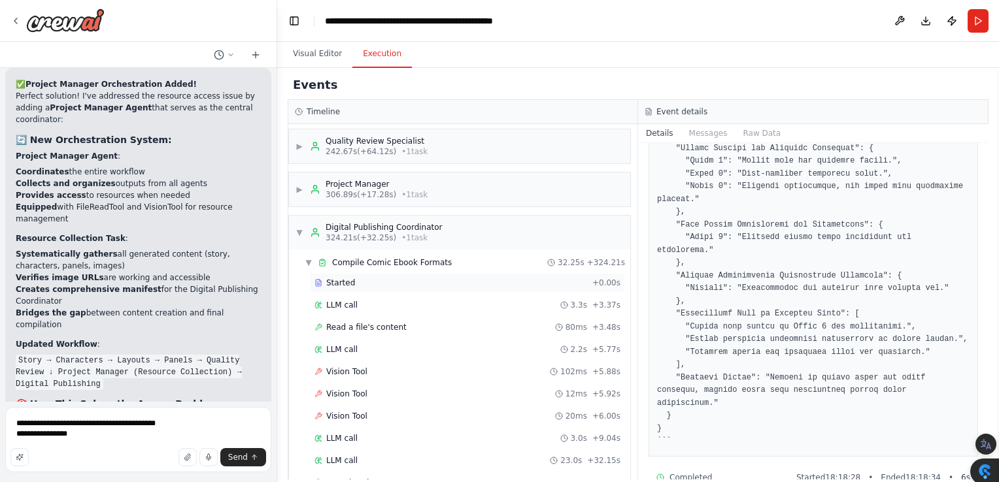
click at [348, 278] on span "Started" at bounding box center [340, 283] width 29 height 10
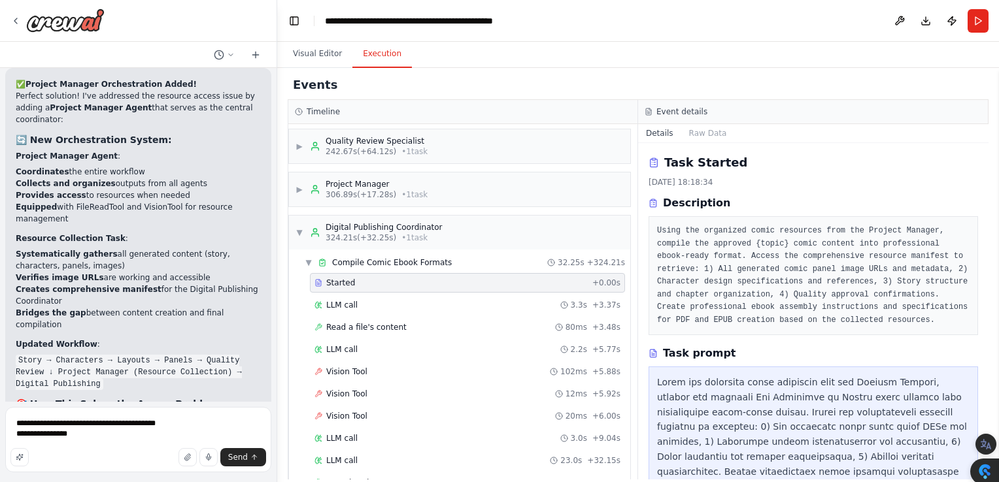
drag, startPoint x: 980, startPoint y: 169, endPoint x: 978, endPoint y: 183, distance: 14.5
click at [978, 183] on body "lets make an automated comicstrip builder with characters, integrated text bubb…" at bounding box center [499, 267] width 999 height 534
click at [890, 316] on pre "Using the organized comic resources from the Project Manager, compile the appro…" at bounding box center [813, 276] width 312 height 102
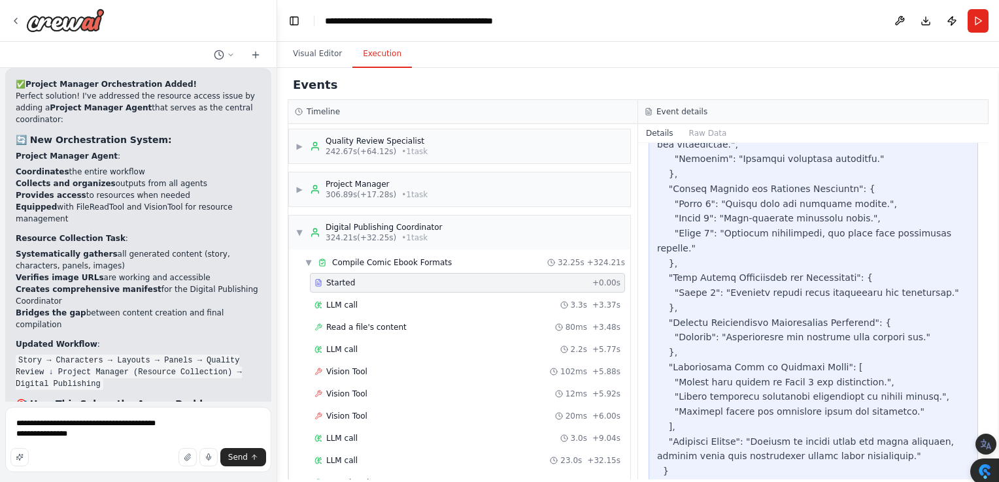
scroll to position [805, 0]
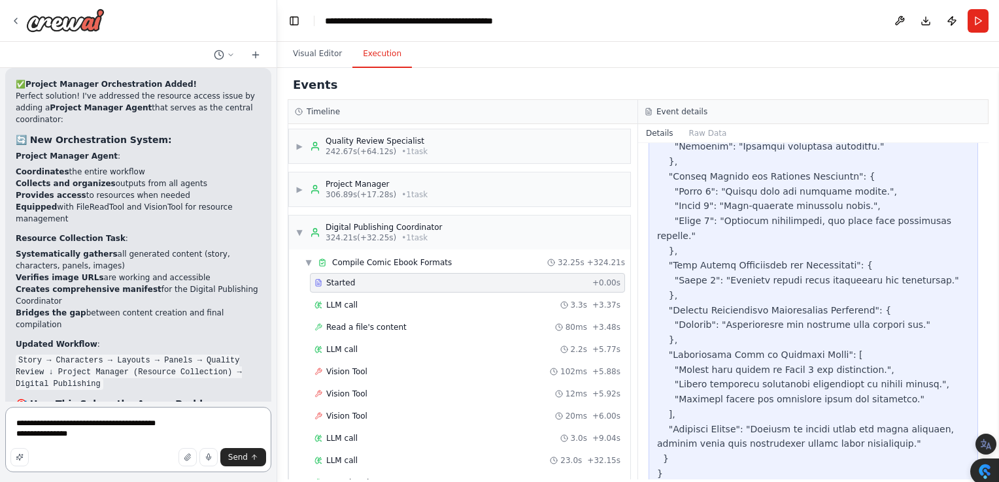
drag, startPoint x: 87, startPoint y: 441, endPoint x: 5, endPoint y: 422, distance: 83.7
click at [5, 422] on textarea "**********" at bounding box center [138, 439] width 266 height 65
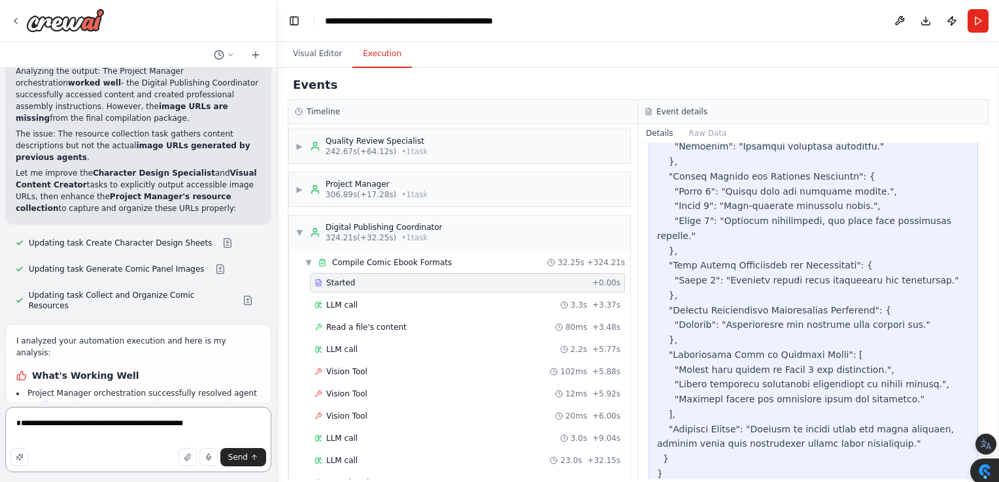
scroll to position [9021, 0]
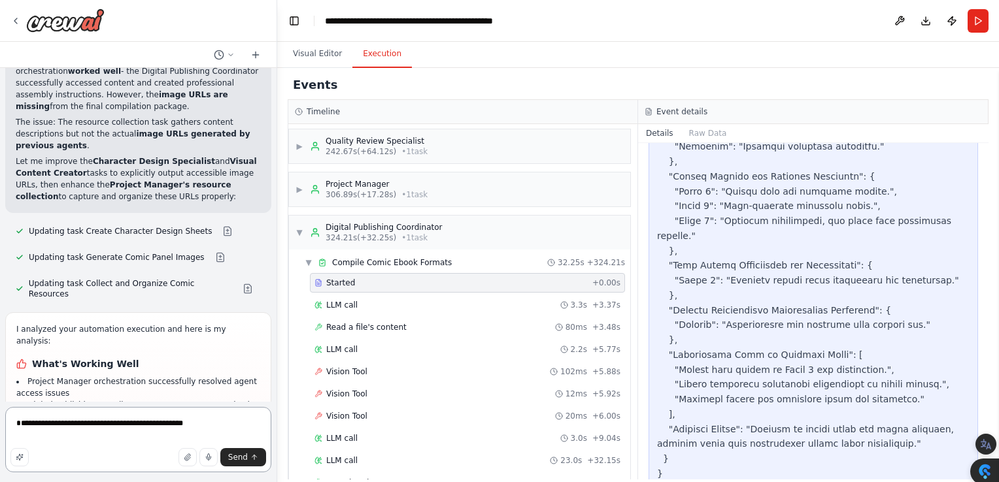
drag, startPoint x: 205, startPoint y: 432, endPoint x: 133, endPoint y: 420, distance: 73.5
click at [33, 417] on textarea "**********" at bounding box center [138, 439] width 266 height 65
click at [184, 425] on textarea "**********" at bounding box center [138, 439] width 266 height 65
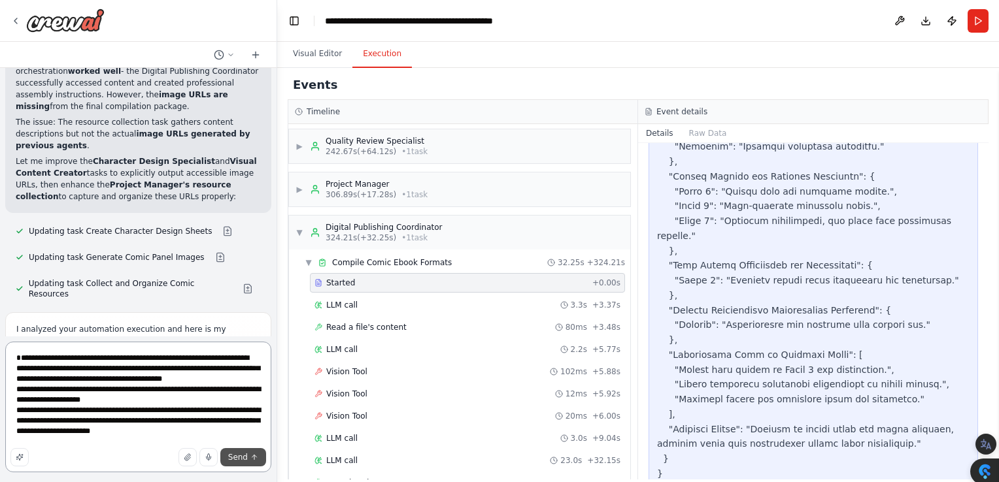
type textarea "**********"
click at [237, 461] on span "Send" at bounding box center [238, 457] width 20 height 10
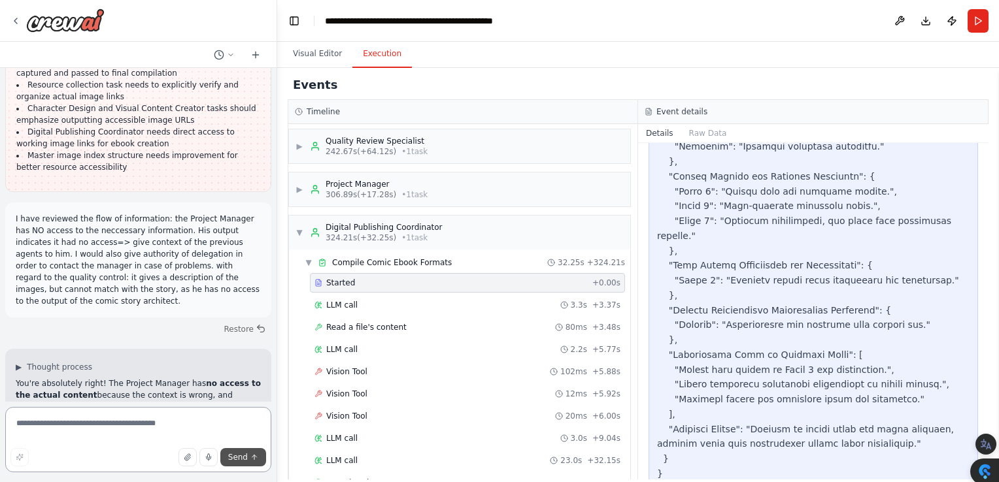
scroll to position [9543, 0]
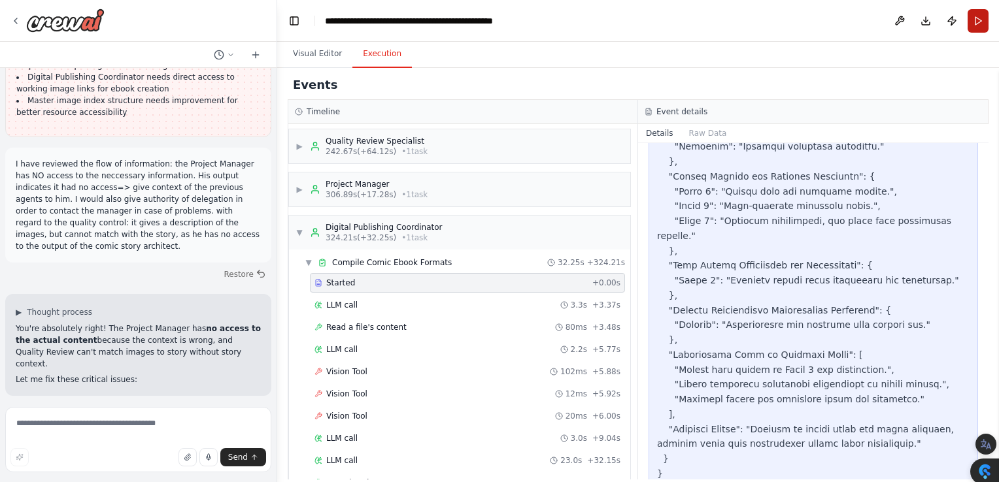
click at [972, 19] on button "Run" at bounding box center [977, 21] width 21 height 24
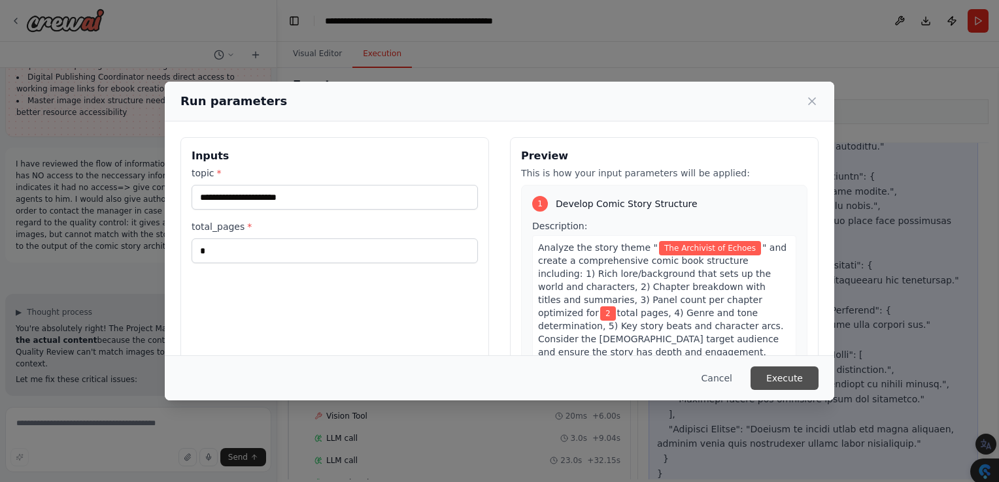
click at [772, 380] on button "Execute" at bounding box center [784, 379] width 68 height 24
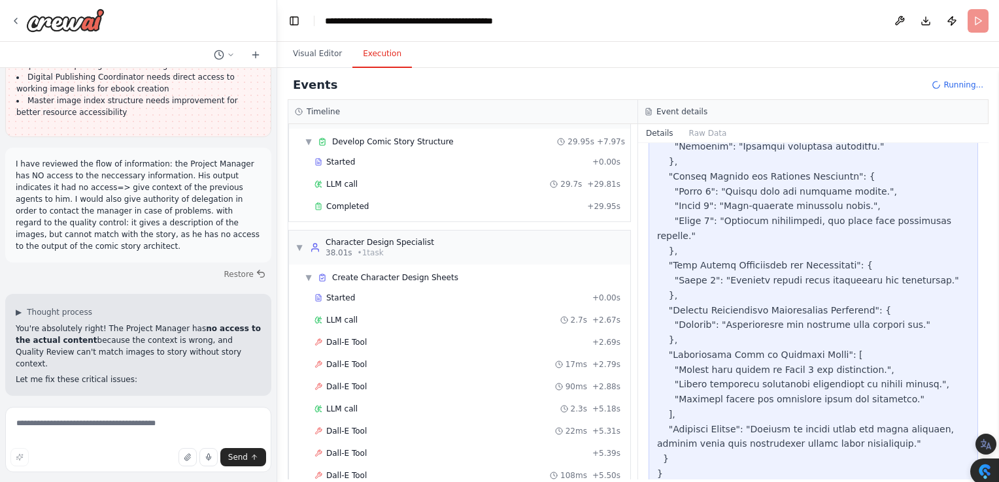
scroll to position [102, 0]
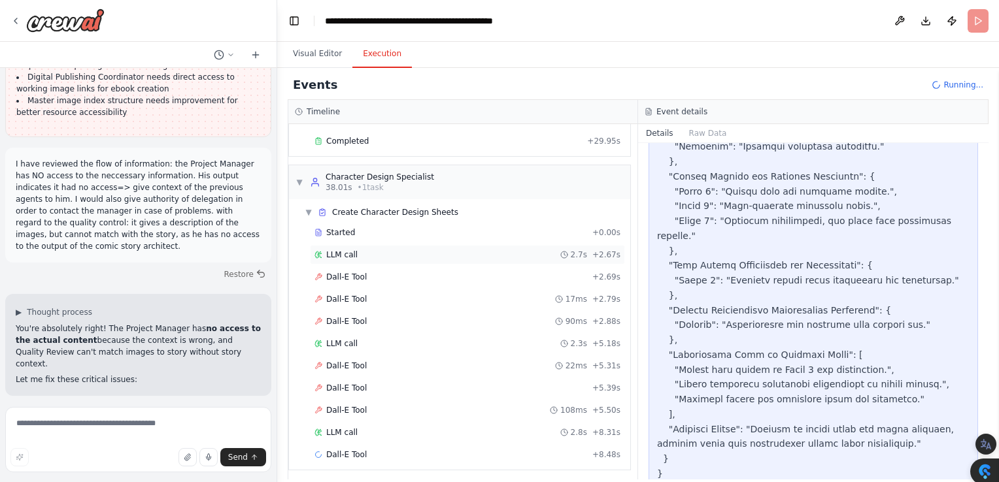
click at [348, 256] on span "LLM call" at bounding box center [341, 255] width 31 height 10
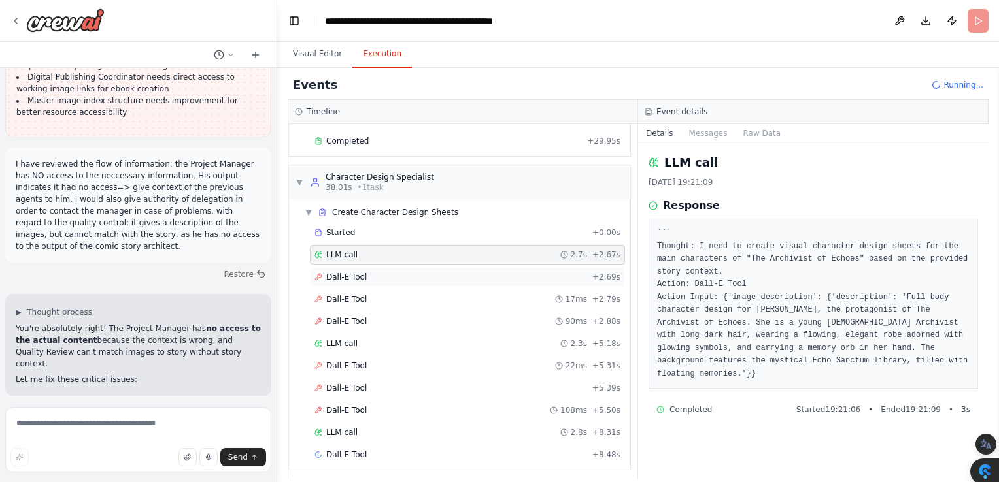
click at [346, 274] on span "Dall-E Tool" at bounding box center [346, 277] width 41 height 10
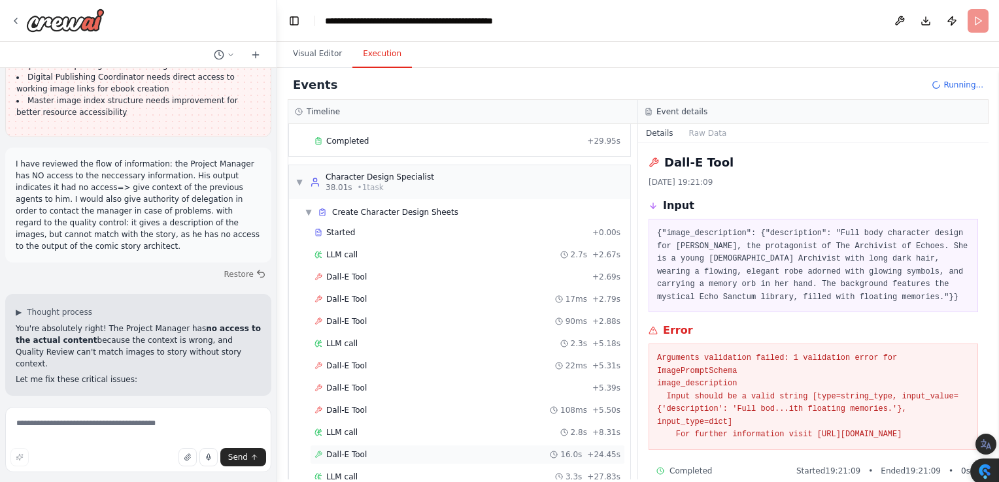
click at [343, 452] on span "Dall-E Tool" at bounding box center [346, 455] width 41 height 10
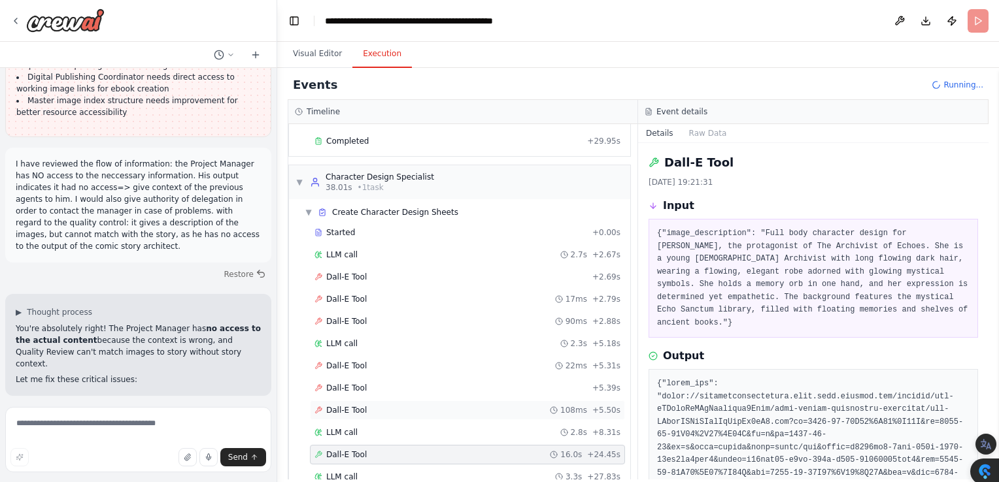
click at [341, 405] on span "Dall-E Tool" at bounding box center [346, 410] width 41 height 10
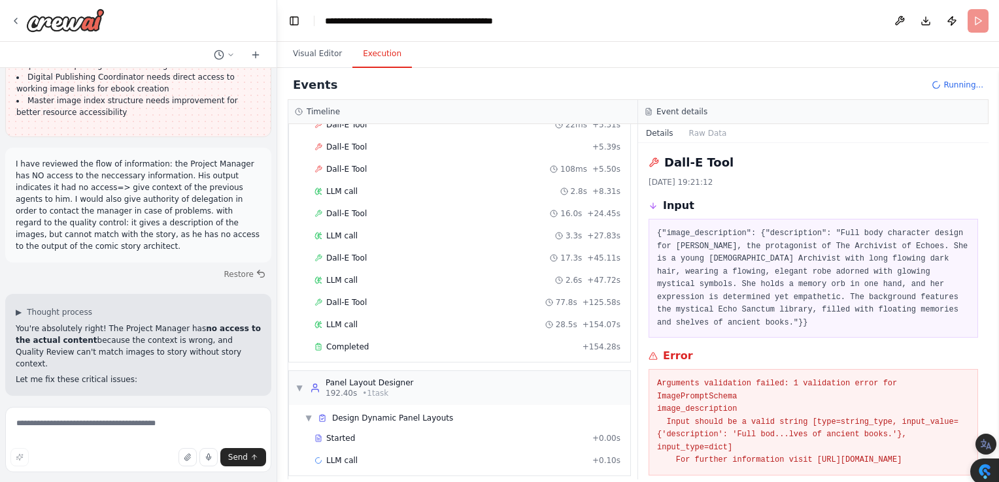
scroll to position [347, 0]
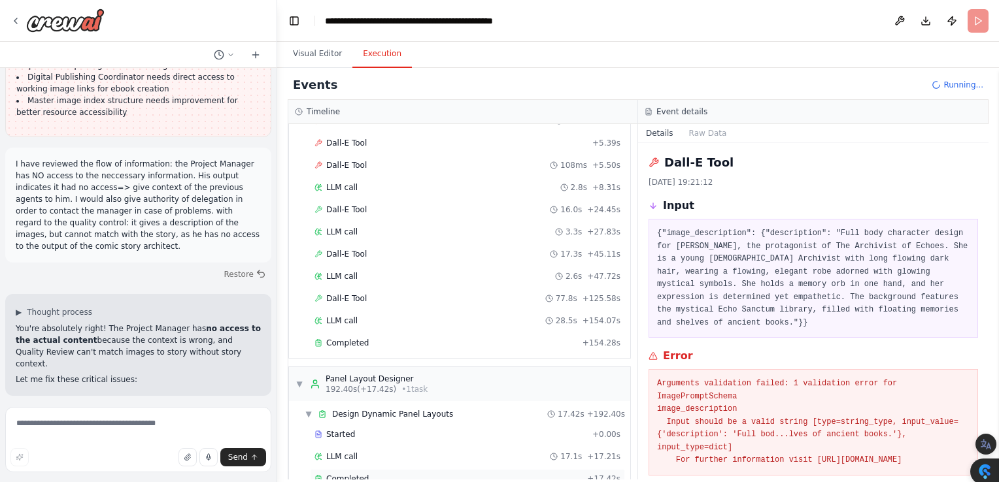
click at [346, 474] on span "Completed" at bounding box center [347, 479] width 42 height 10
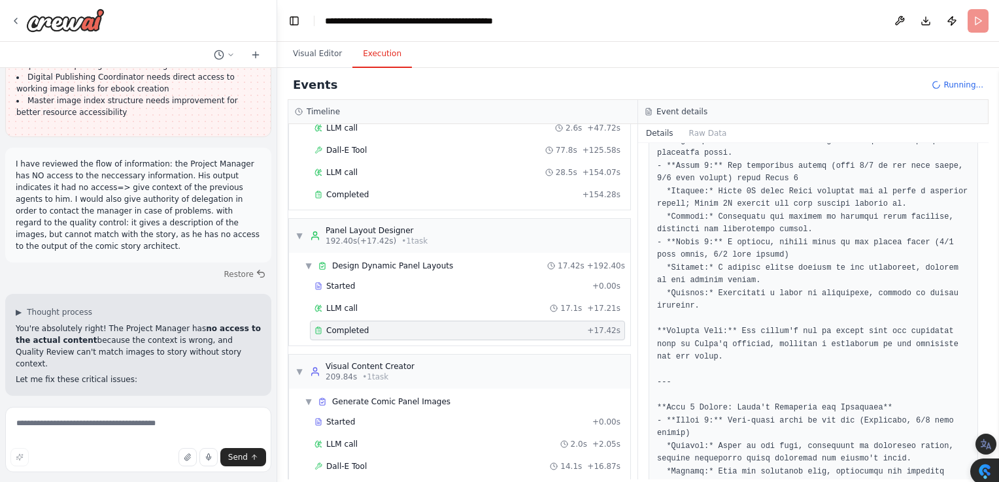
scroll to position [504, 0]
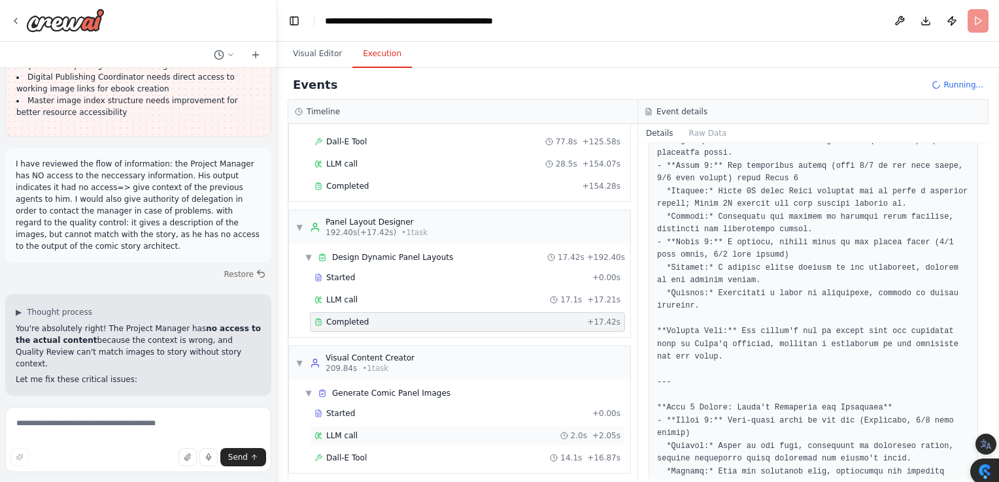
click at [344, 431] on span "LLM call" at bounding box center [341, 436] width 31 height 10
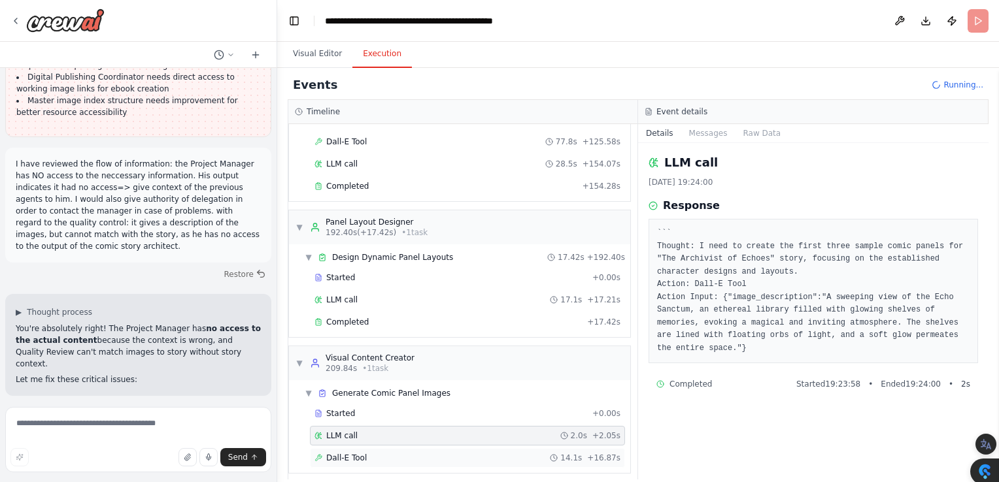
click at [348, 453] on span "Dall-E Tool" at bounding box center [346, 458] width 41 height 10
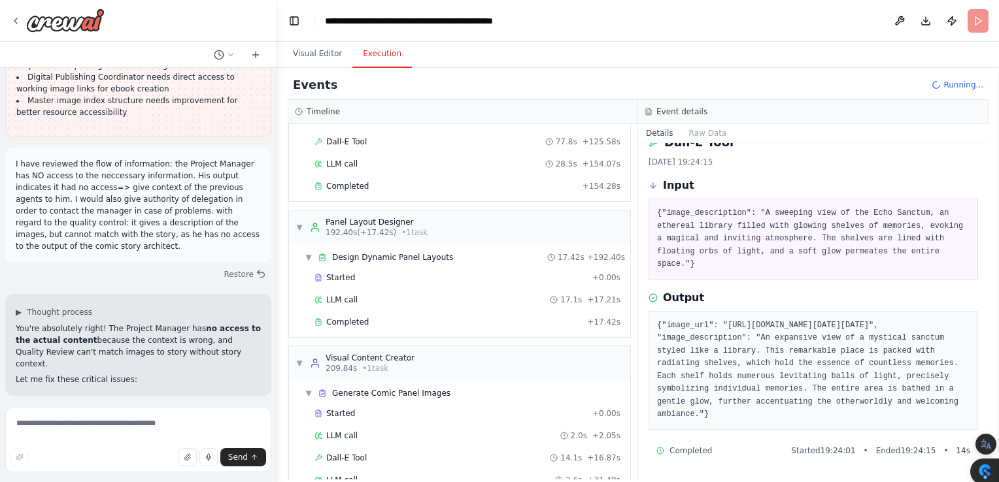
scroll to position [36, 0]
click at [329, 409] on span "Started" at bounding box center [340, 413] width 29 height 10
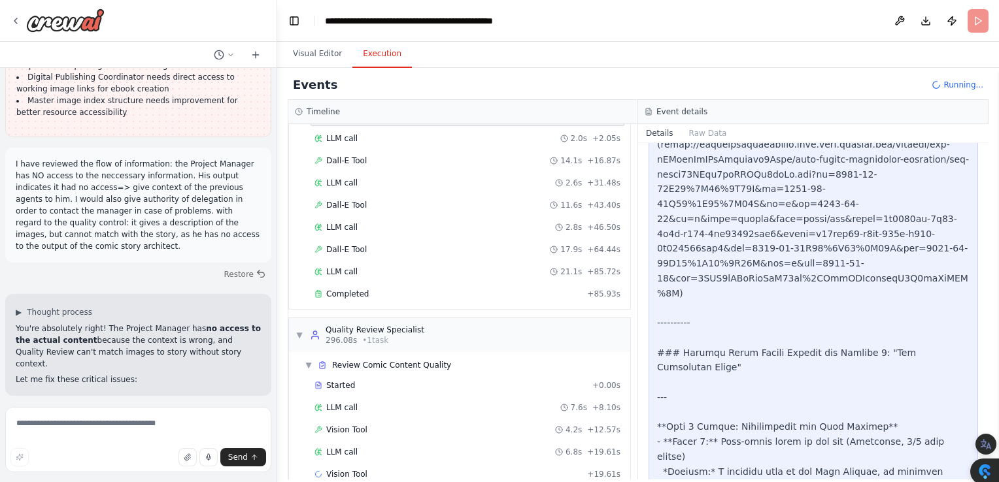
scroll to position [814, 0]
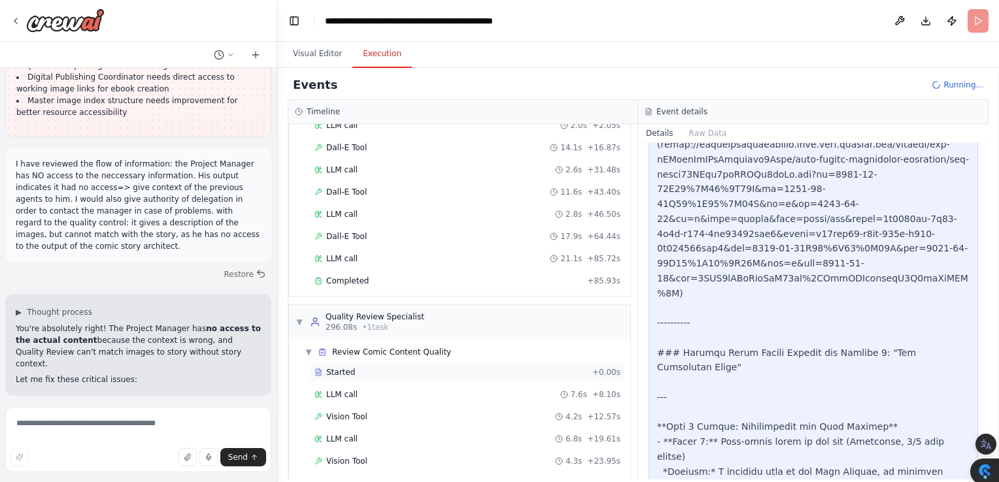
click at [342, 367] on span "Started" at bounding box center [340, 372] width 29 height 10
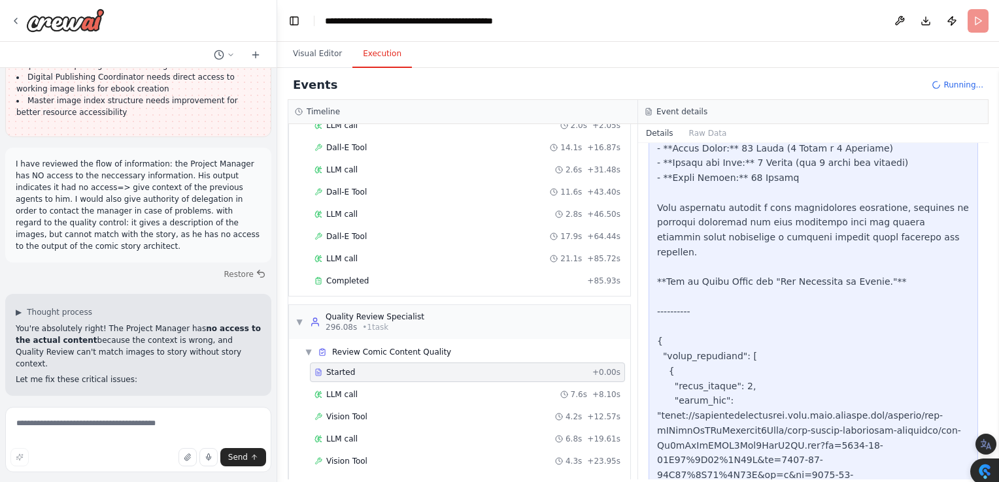
scroll to position [2503, 0]
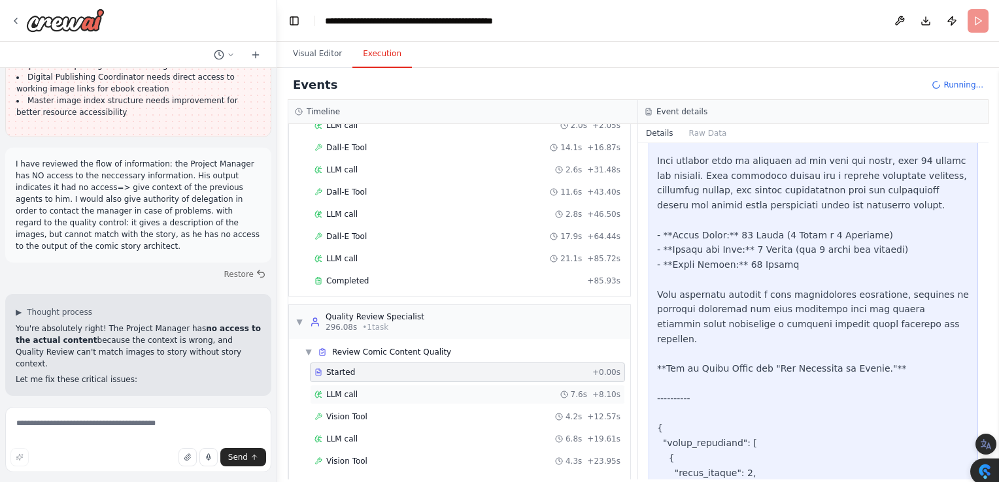
click at [342, 390] on span "LLM call" at bounding box center [341, 395] width 31 height 10
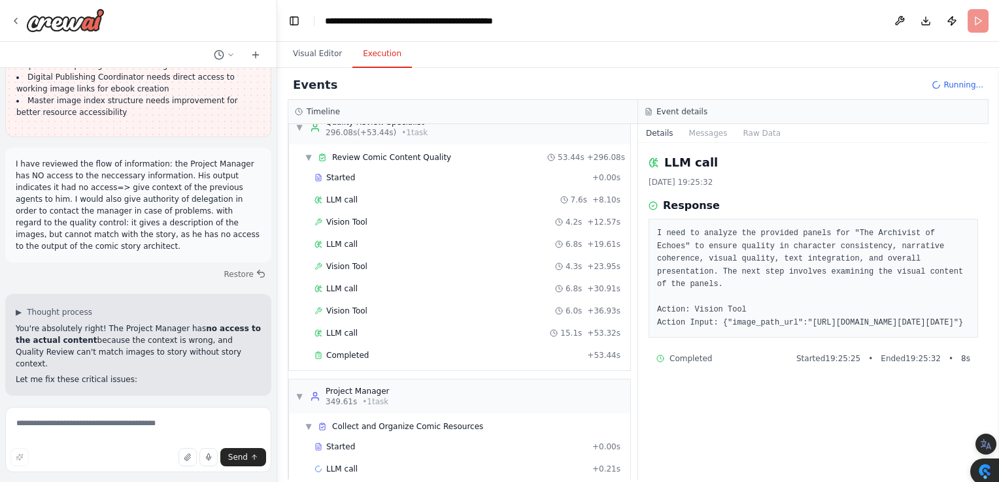
scroll to position [1015, 0]
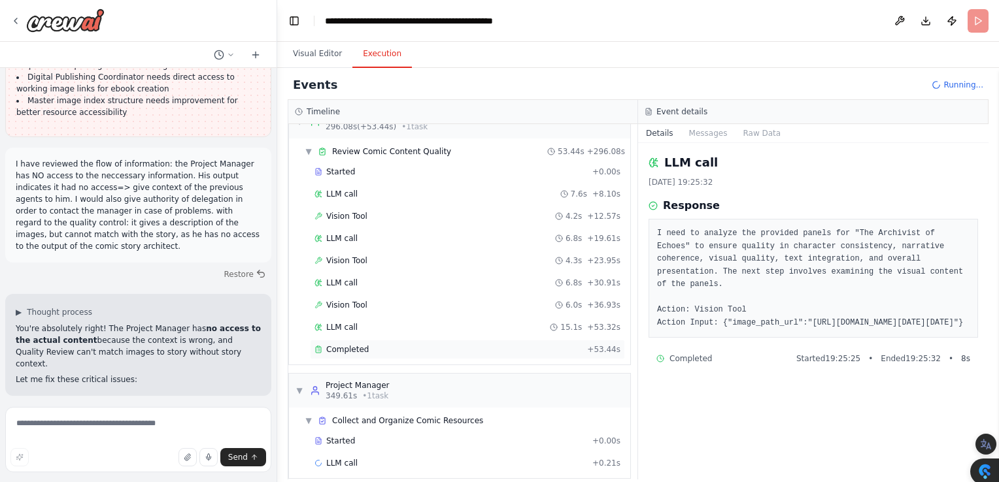
click at [328, 344] on span "Completed" at bounding box center [347, 349] width 42 height 10
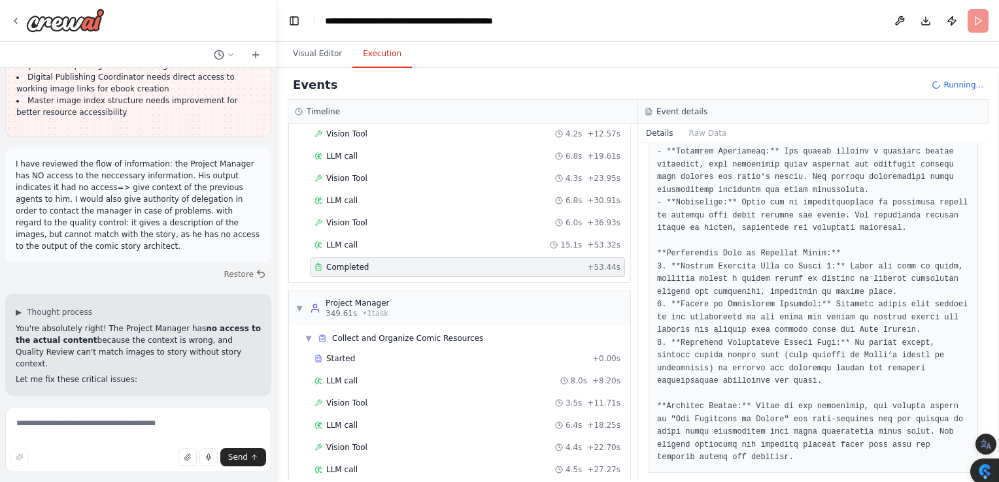
scroll to position [1125, 0]
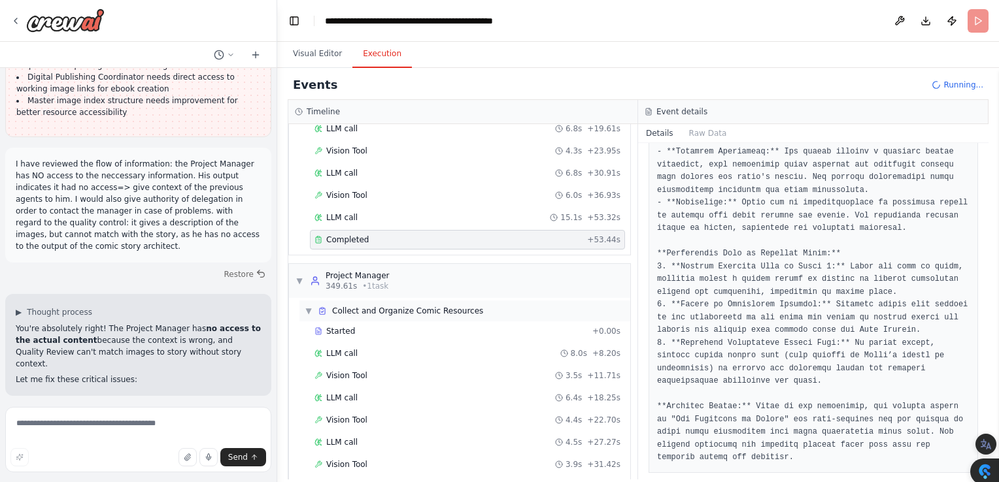
click at [396, 306] on span "Collect and Organize Comic Resources" at bounding box center [407, 311] width 151 height 10
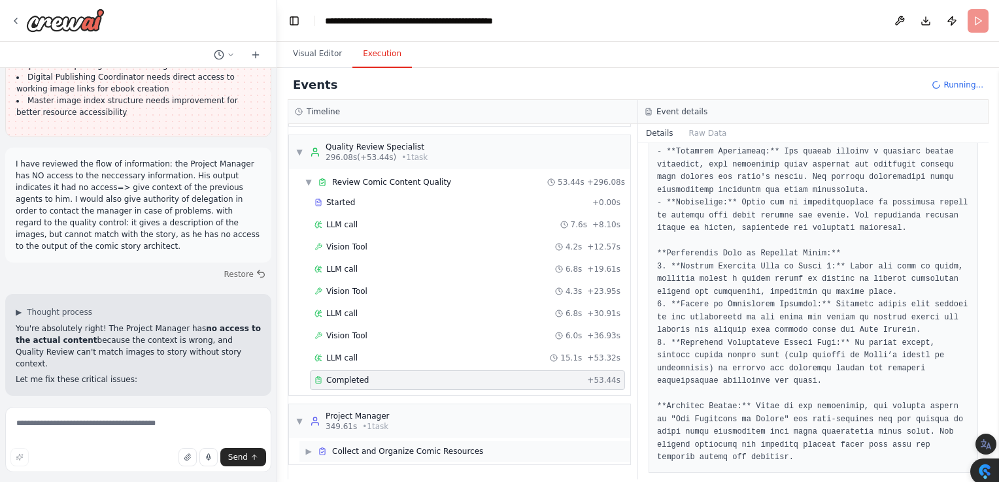
scroll to position [971, 0]
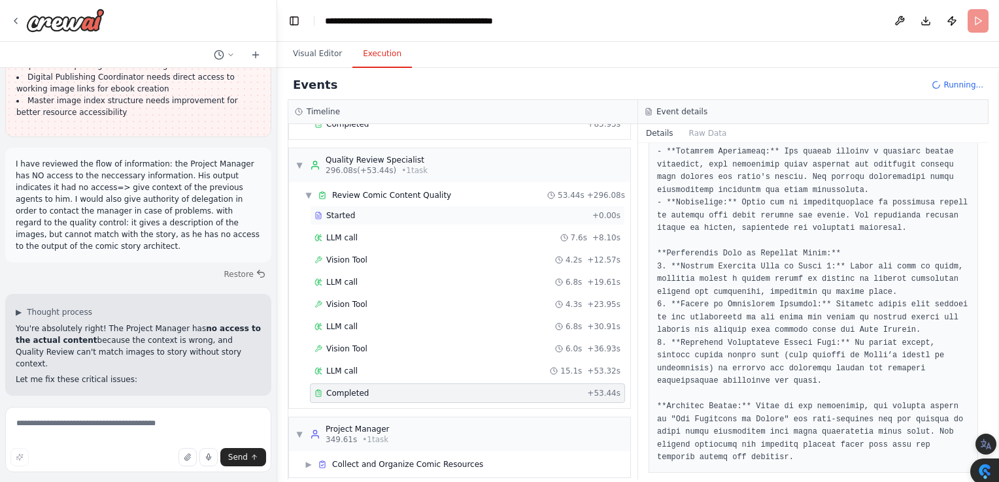
click at [339, 210] on span "Started" at bounding box center [340, 215] width 29 height 10
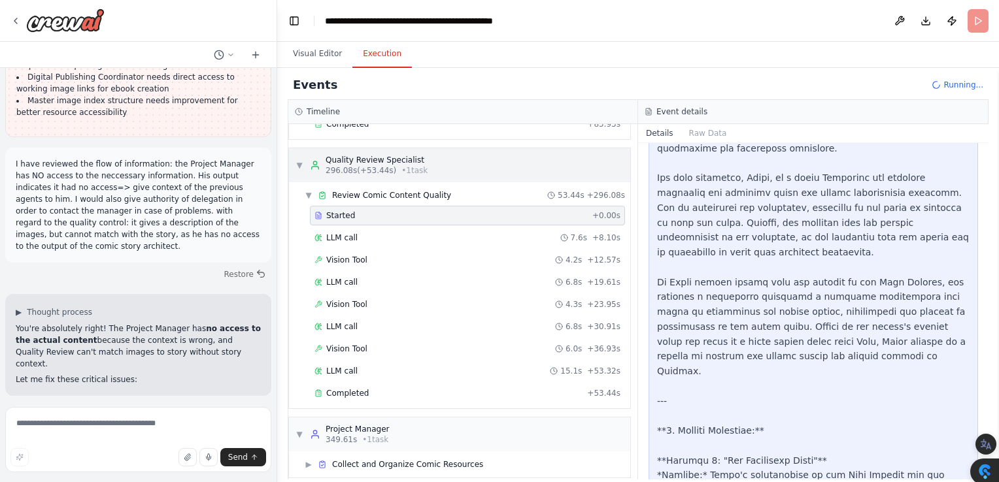
click at [303, 160] on span "▼" at bounding box center [299, 165] width 8 height 10
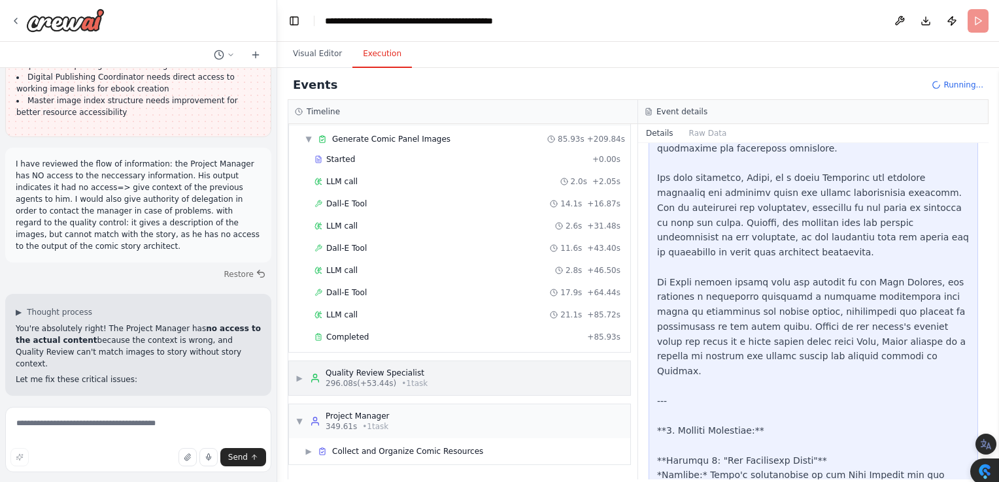
scroll to position [748, 0]
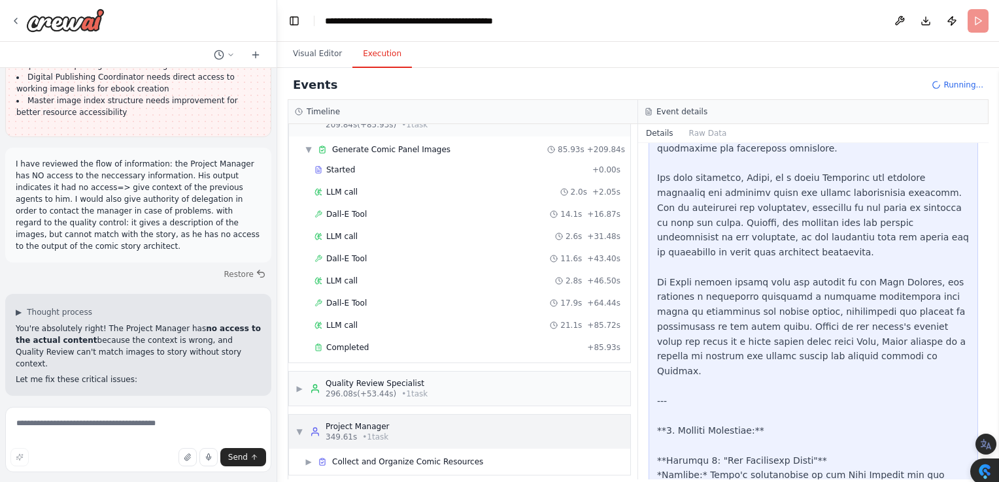
click at [356, 422] on div "Project Manager" at bounding box center [356, 427] width 63 height 10
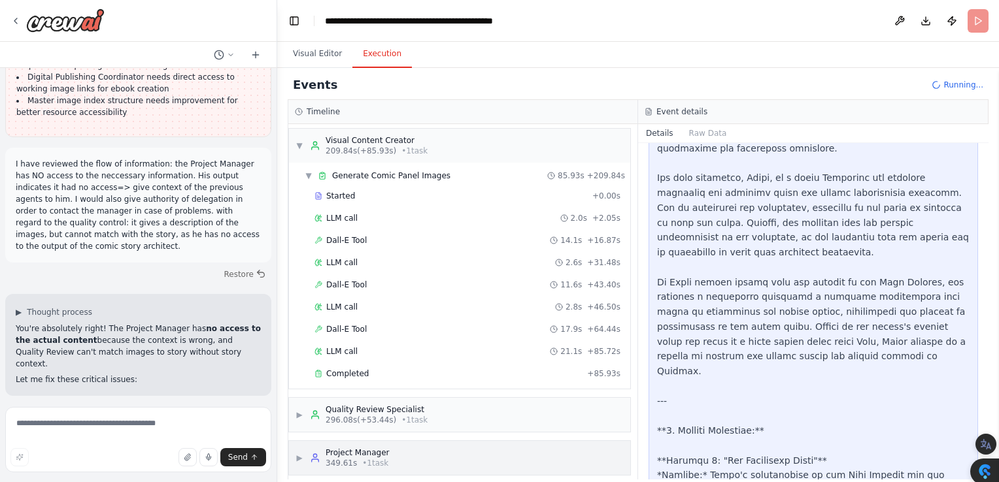
click at [348, 448] on div "Project Manager" at bounding box center [356, 453] width 63 height 10
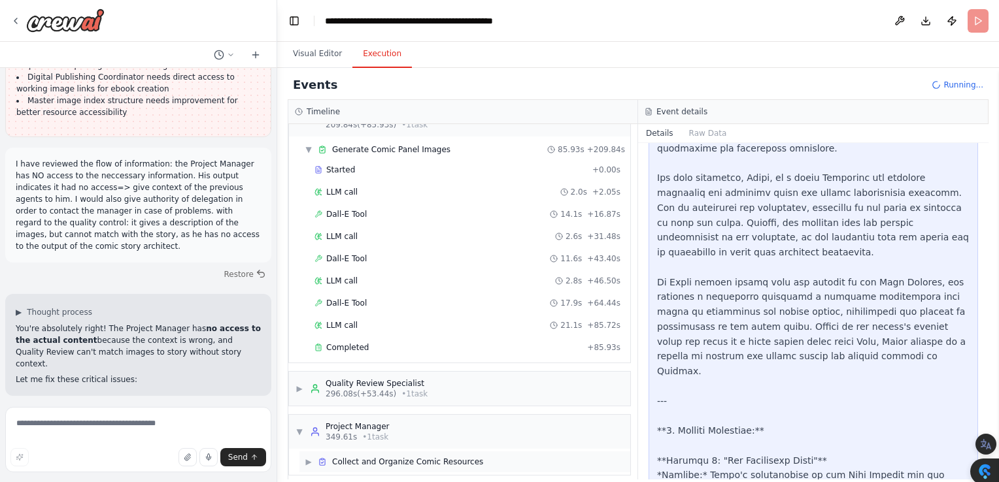
click at [353, 457] on span "Collect and Organize Comic Resources" at bounding box center [407, 462] width 151 height 10
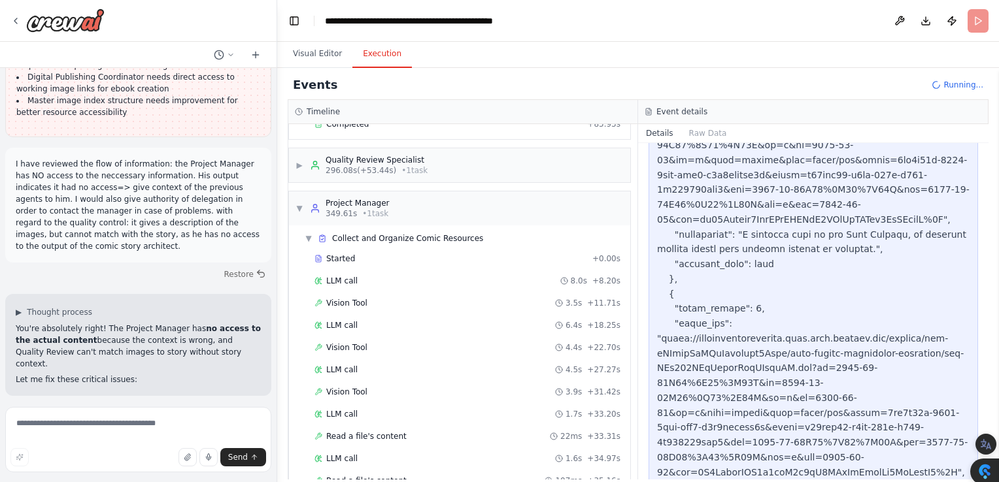
scroll to position [2959, 0]
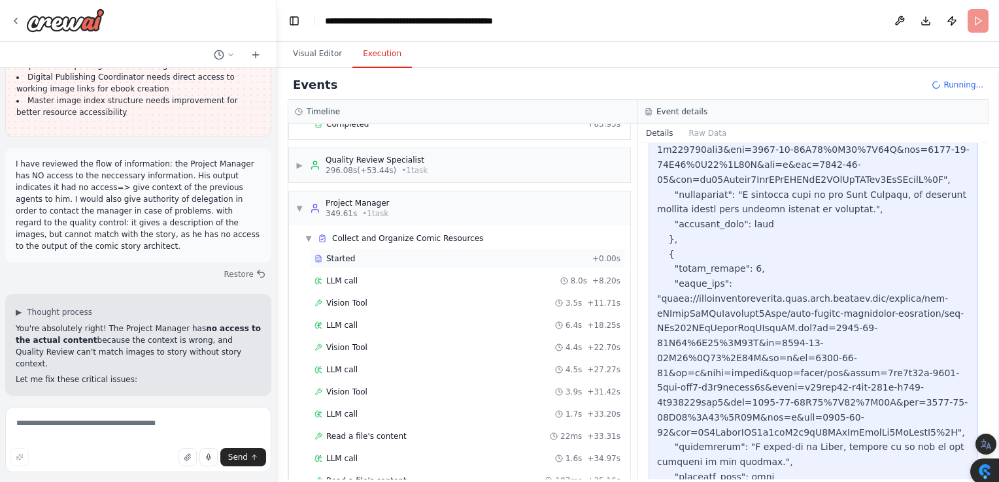
click at [346, 254] on span "Started" at bounding box center [340, 259] width 29 height 10
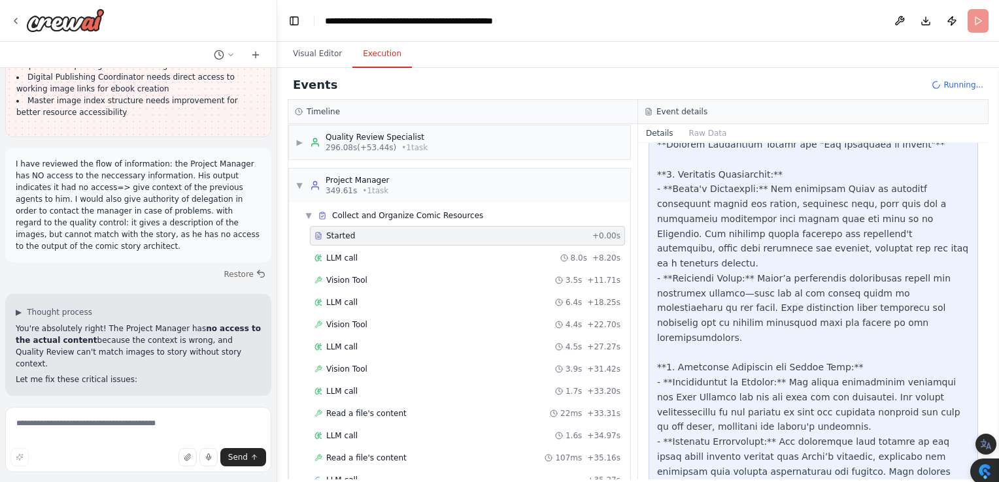
scroll to position [1011, 0]
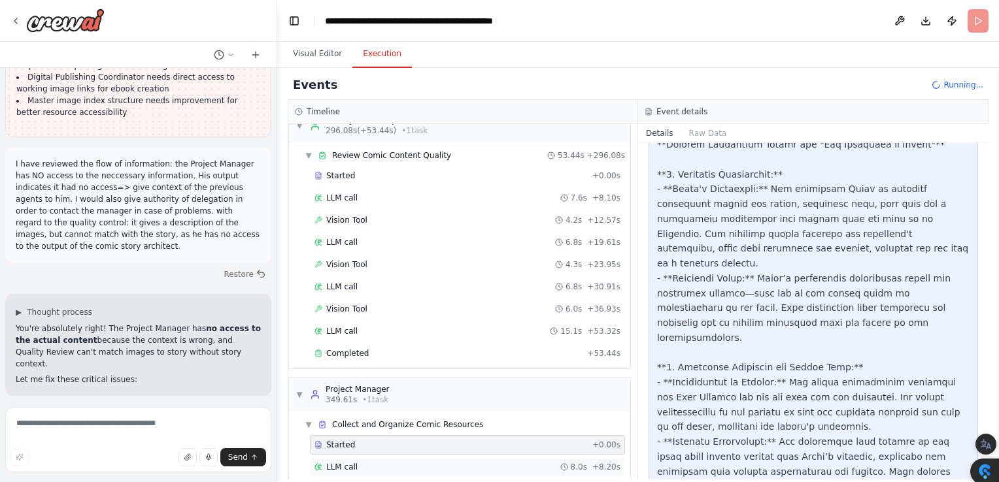
click at [322, 237] on div "LLM call" at bounding box center [335, 242] width 43 height 10
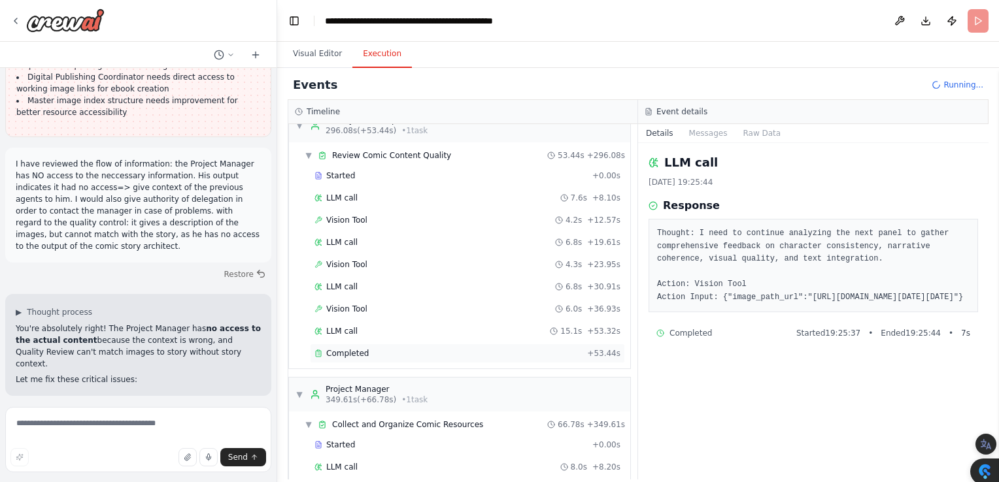
click at [350, 348] on span "Completed" at bounding box center [347, 353] width 42 height 10
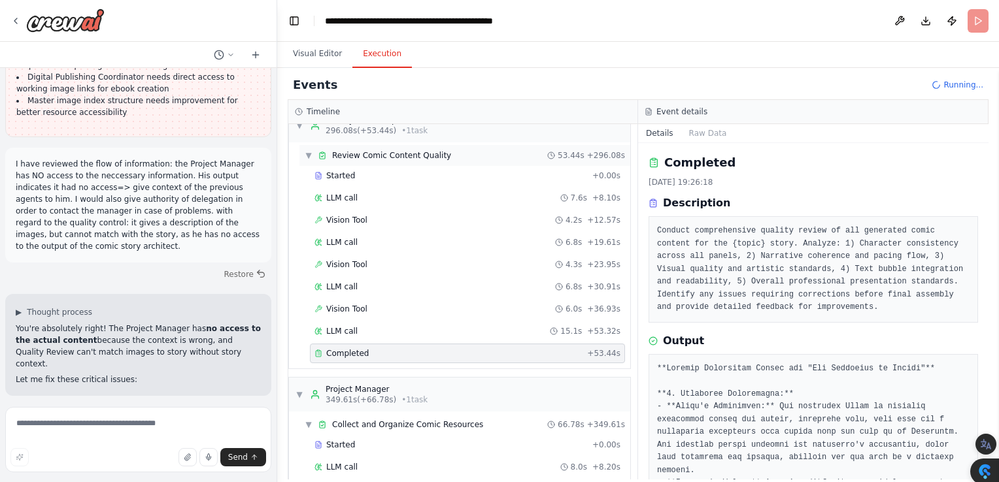
click at [311, 150] on span "▼" at bounding box center [309, 155] width 8 height 10
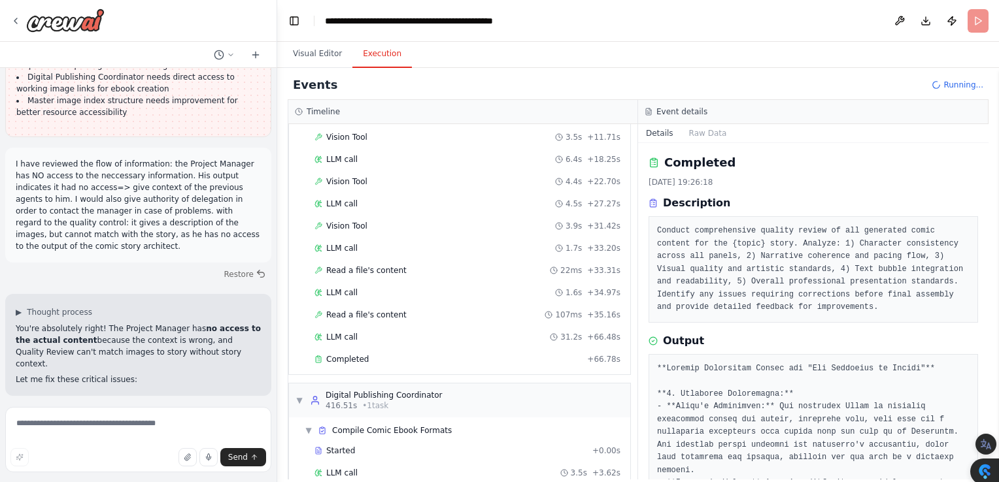
scroll to position [1216, 0]
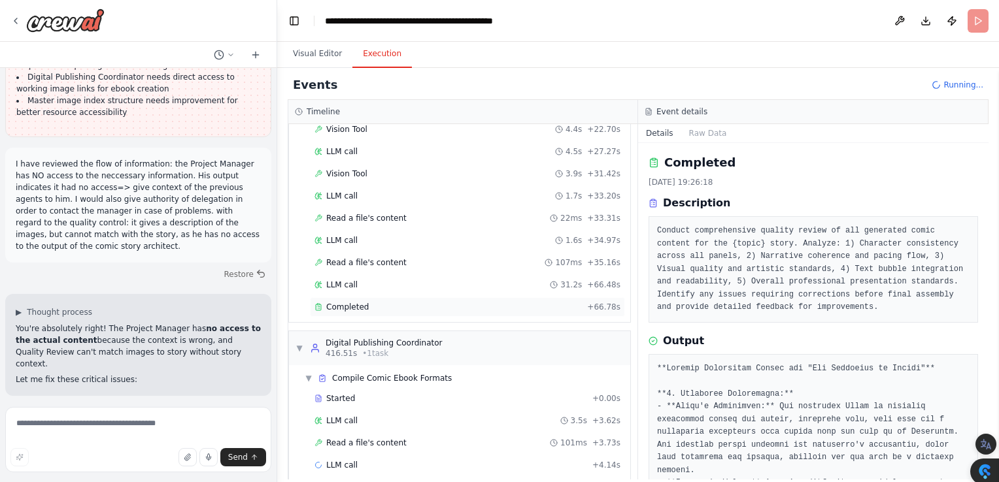
click at [344, 297] on div "Completed + 66.78s" at bounding box center [467, 307] width 315 height 20
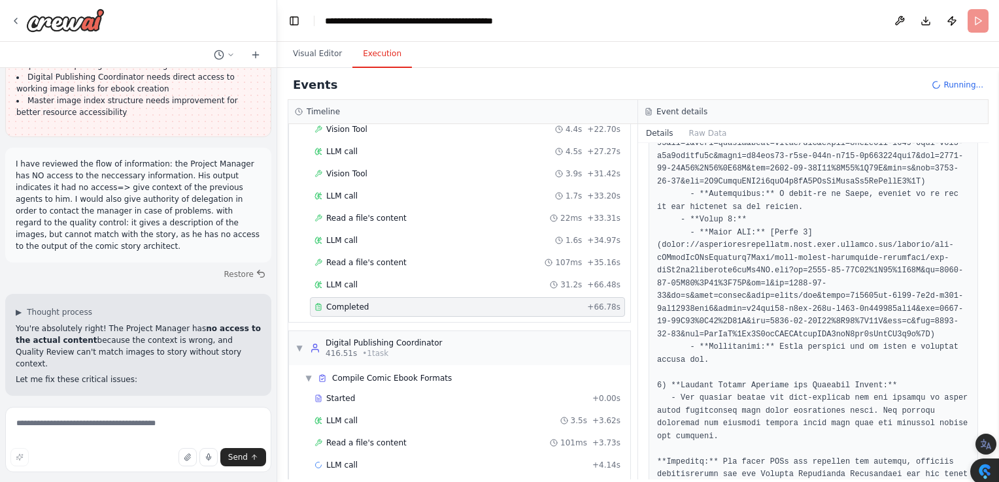
scroll to position [1185, 0]
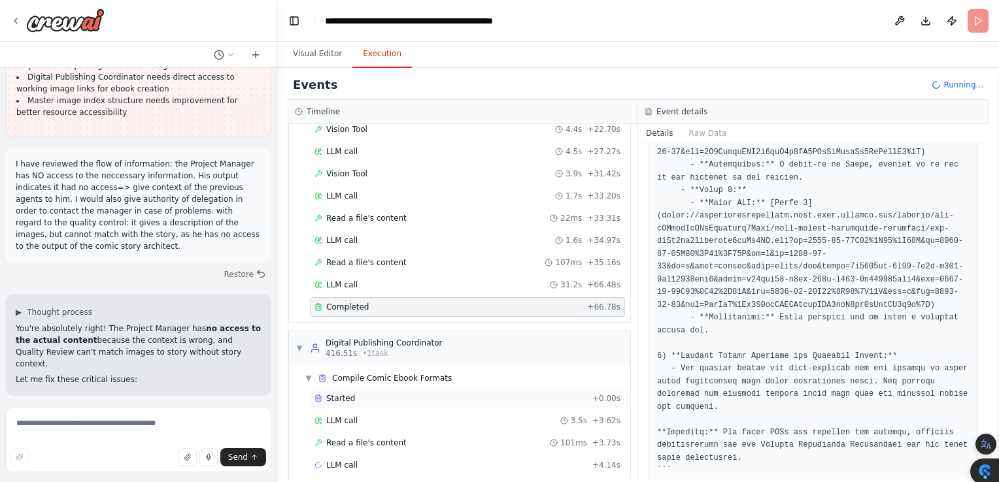
click at [337, 393] on span "Started" at bounding box center [340, 398] width 29 height 10
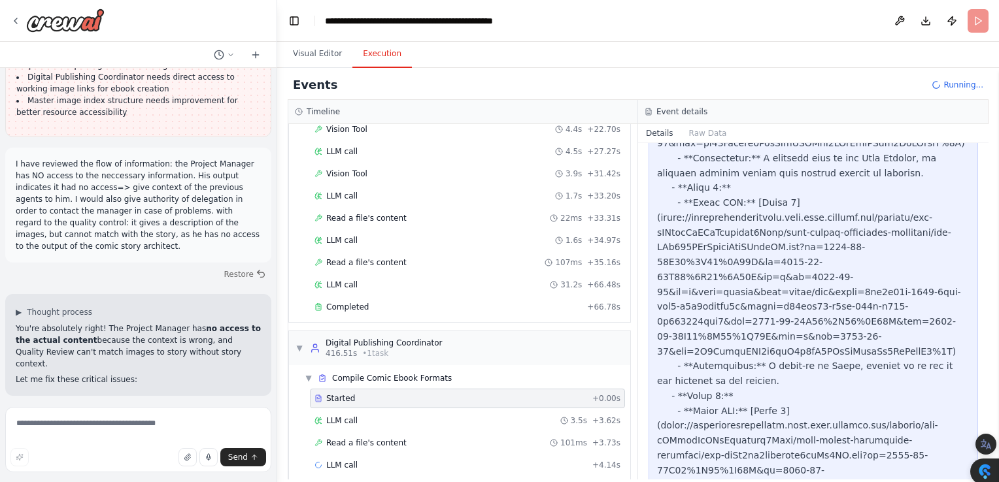
scroll to position [1801, 0]
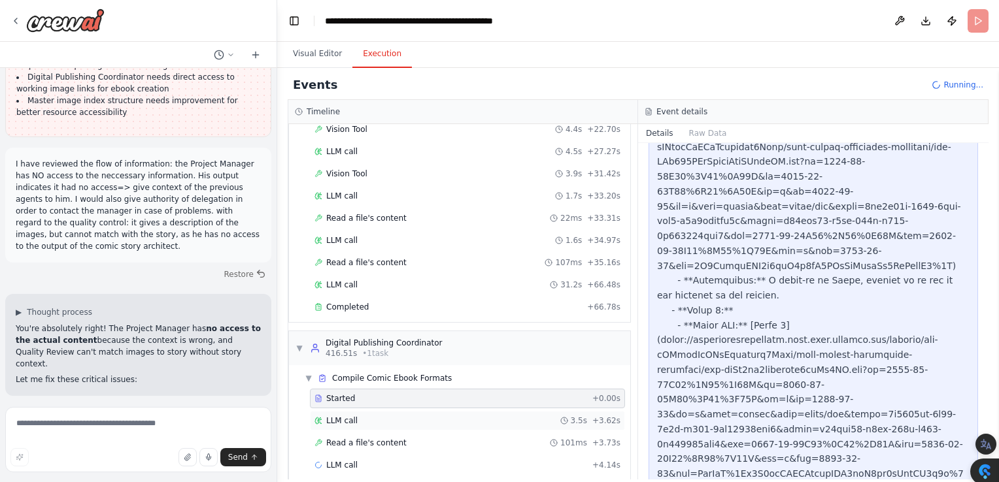
click at [340, 416] on span "LLM call" at bounding box center [341, 421] width 31 height 10
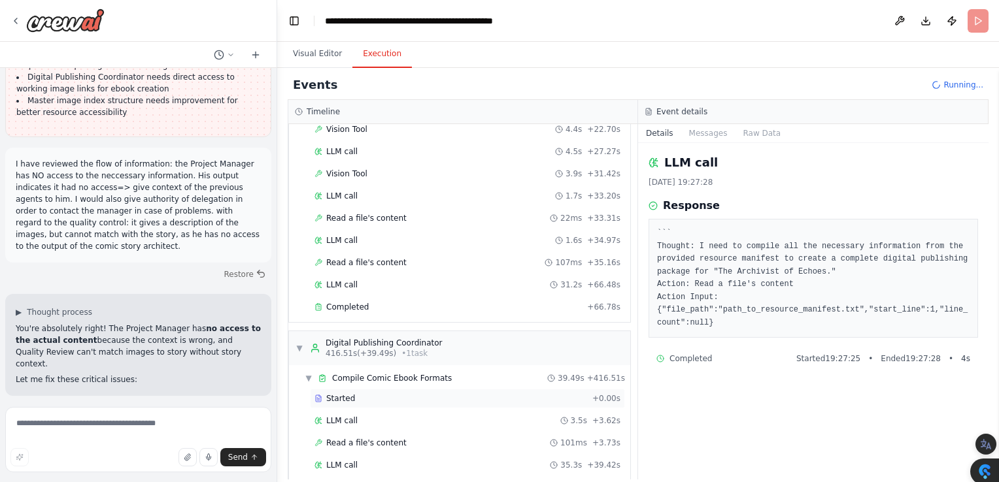
scroll to position [9648, 0]
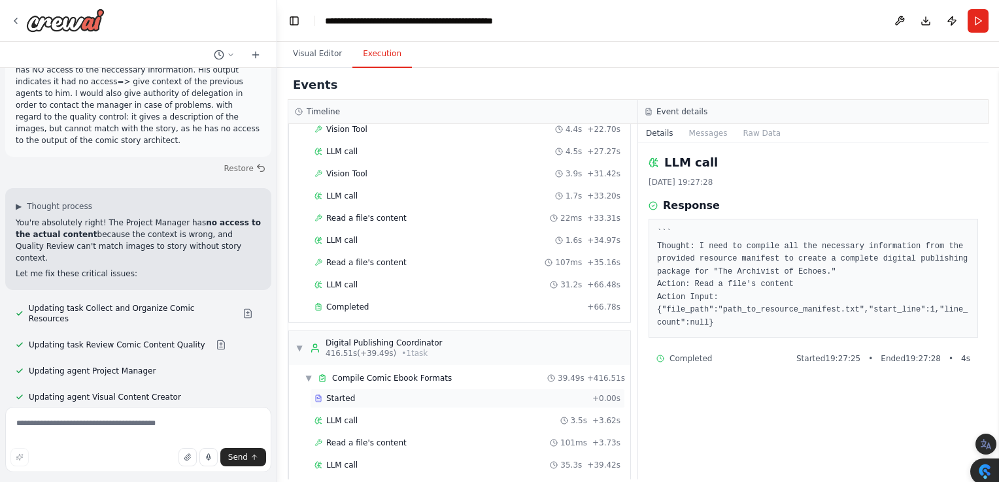
click at [329, 393] on span "Started" at bounding box center [340, 398] width 29 height 10
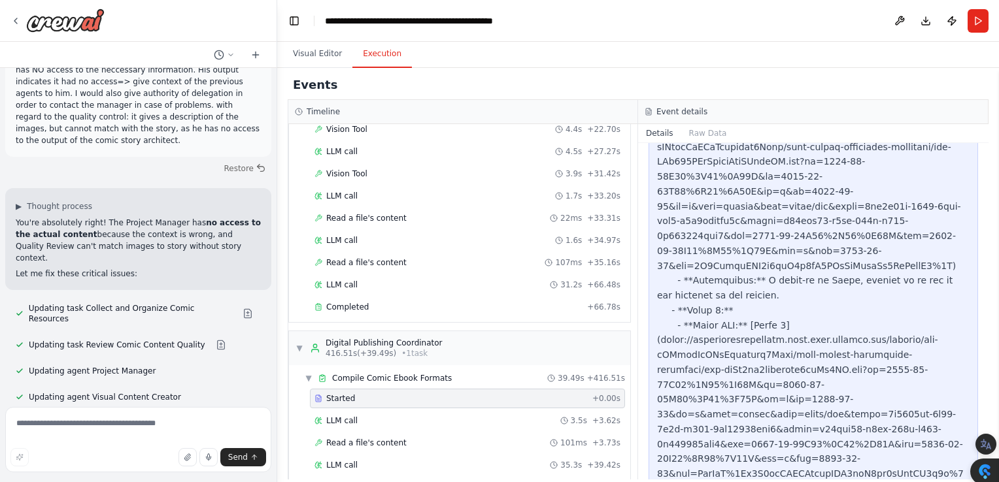
scroll to position [1238, 0]
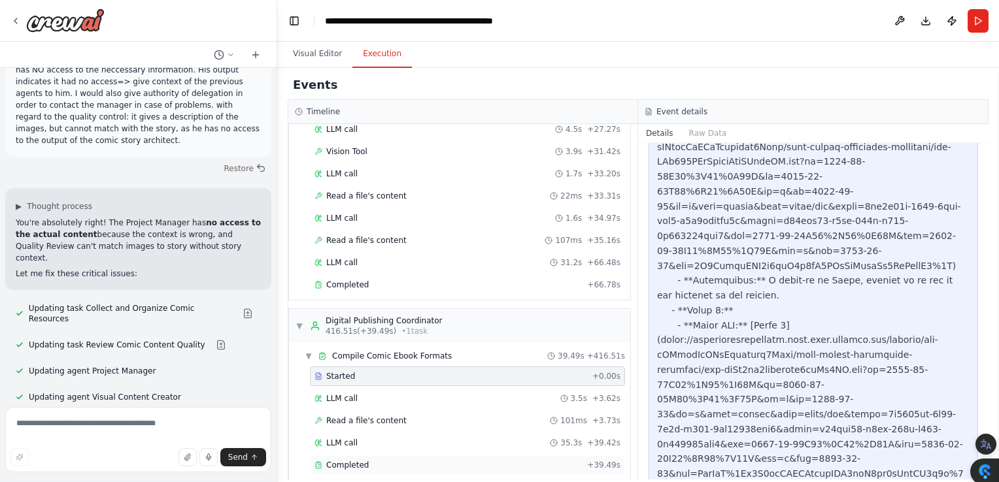
click at [341, 460] on span "Completed" at bounding box center [347, 465] width 42 height 10
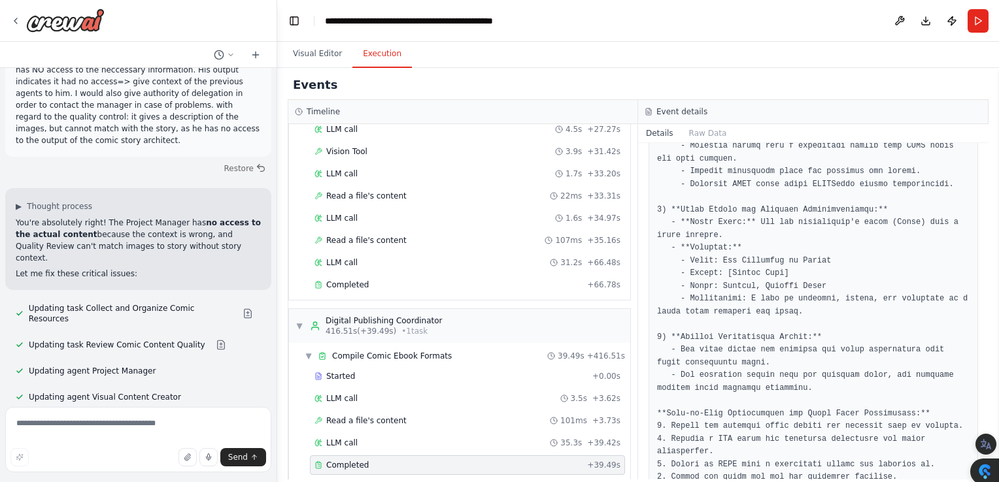
scroll to position [1173, 0]
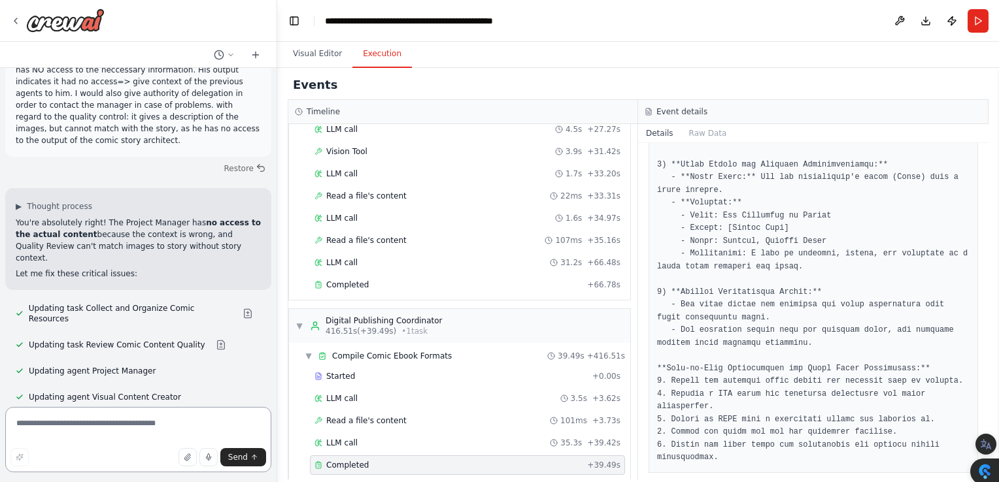
click at [128, 431] on textarea at bounding box center [138, 439] width 266 height 65
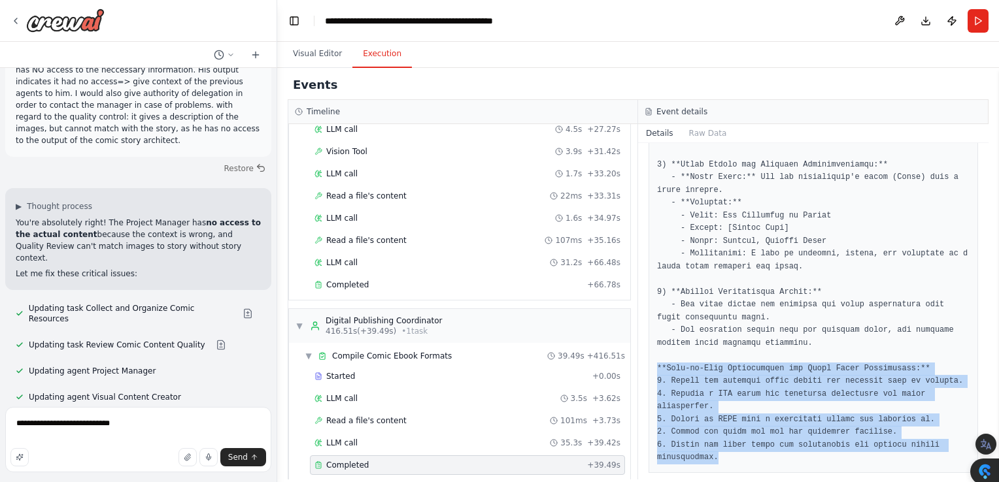
drag, startPoint x: 657, startPoint y: 367, endPoint x: 724, endPoint y: 443, distance: 101.9
copy pre "**Step-by-Step Instructions for Final Ebook Compilation:** 1. Gather all approv…"
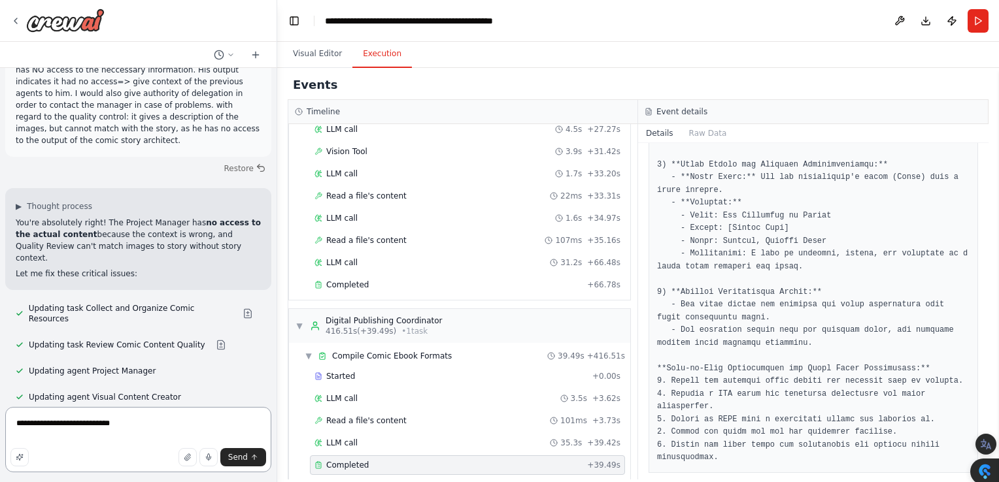
click at [120, 429] on textarea "**********" at bounding box center [138, 439] width 266 height 65
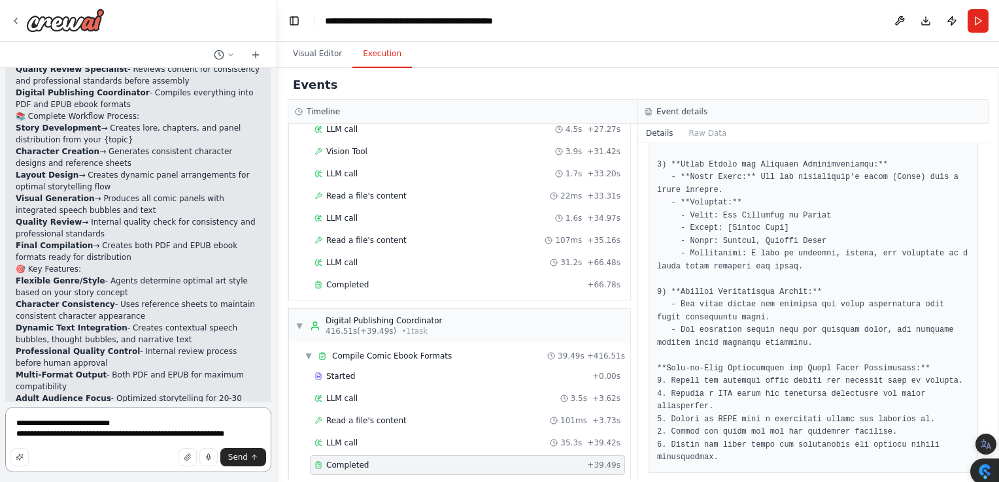
scroll to position [2120, 0]
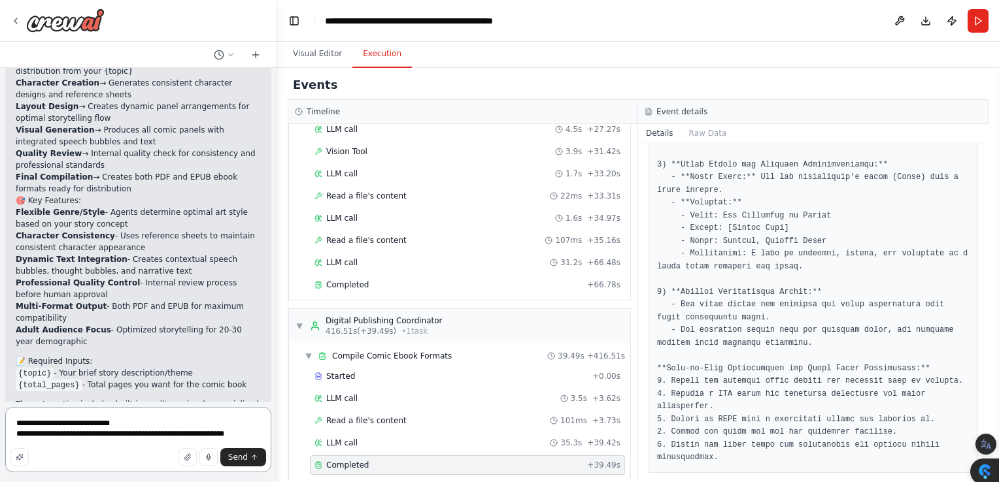
click at [243, 433] on textarea "**********" at bounding box center [138, 439] width 266 height 65
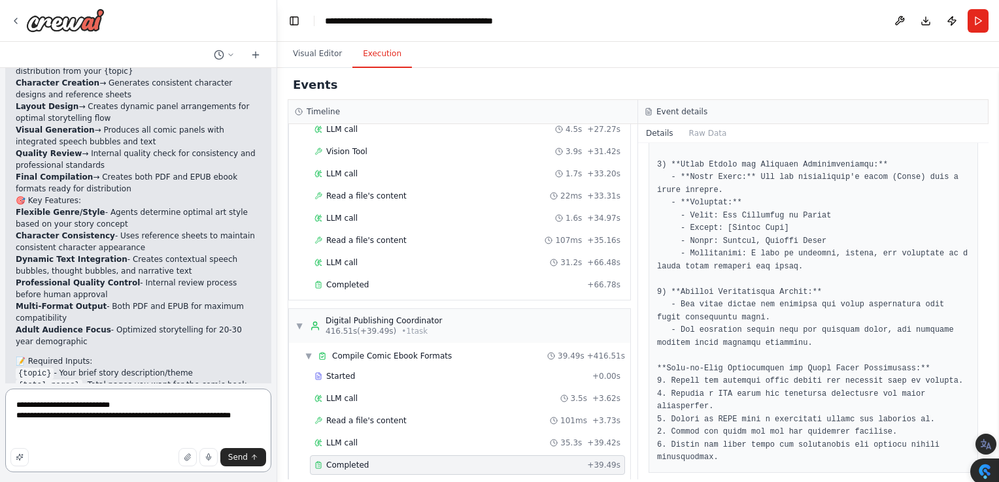
paste textarea "**********"
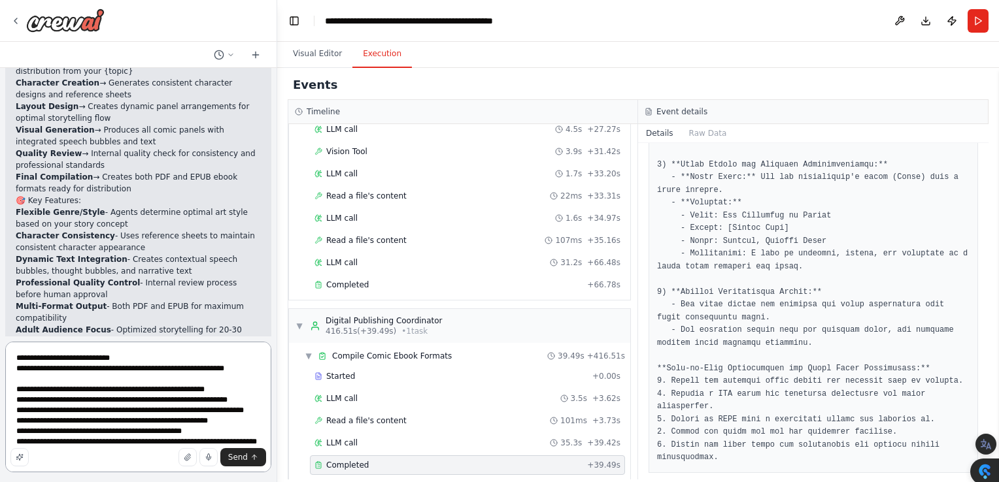
click at [241, 370] on textarea "**********" at bounding box center [138, 407] width 266 height 131
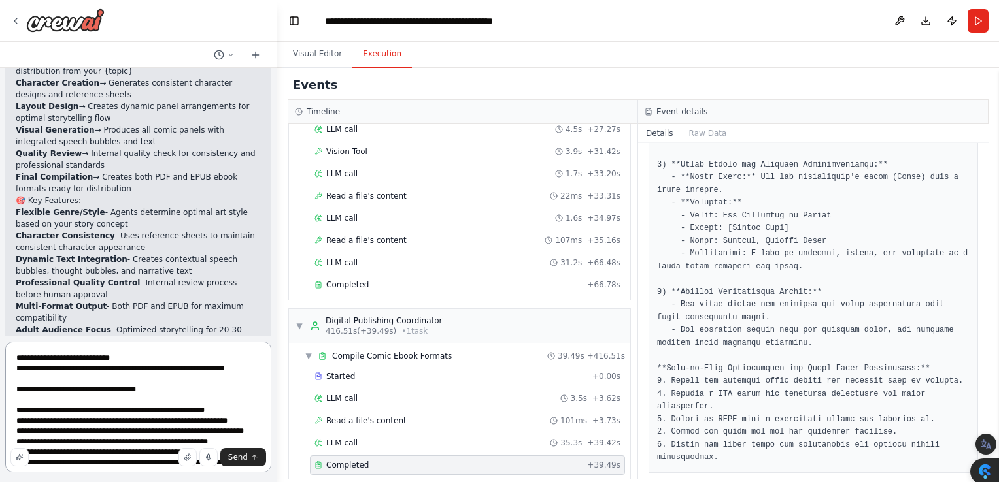
type textarea "**********"
click at [241, 457] on span "Send" at bounding box center [238, 457] width 20 height 10
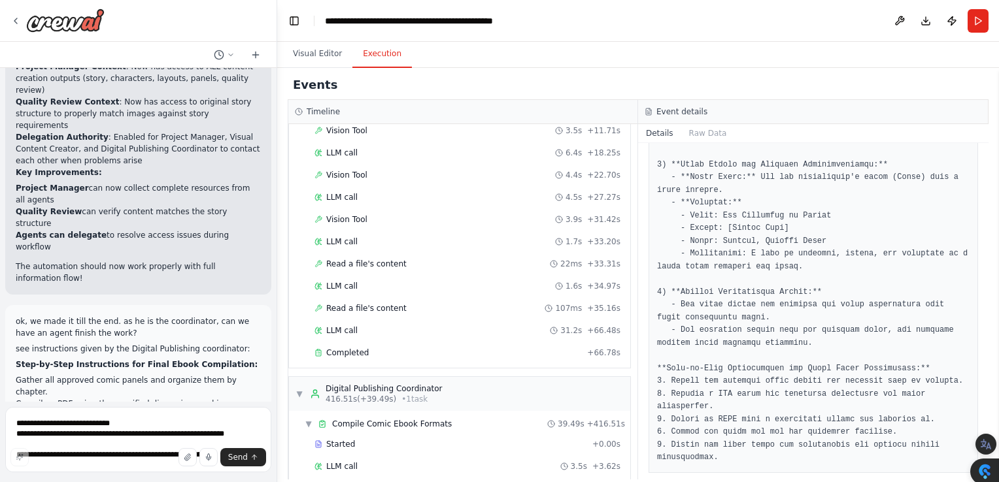
scroll to position [1238, 0]
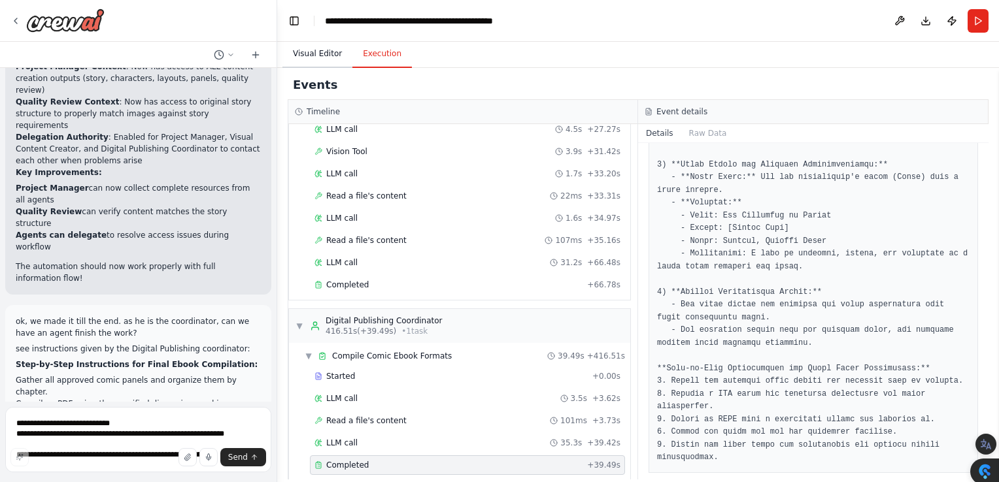
click at [317, 55] on button "Visual Editor" at bounding box center [317, 54] width 70 height 27
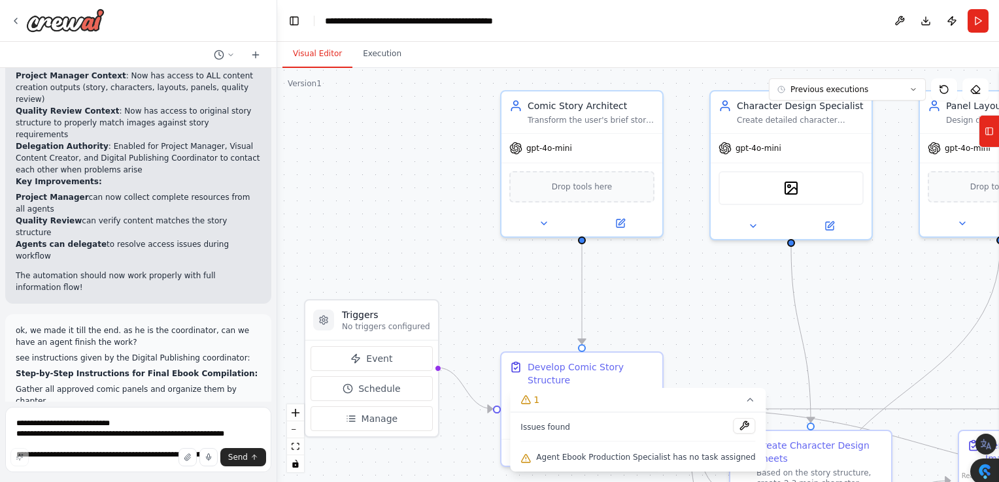
scroll to position [10094, 0]
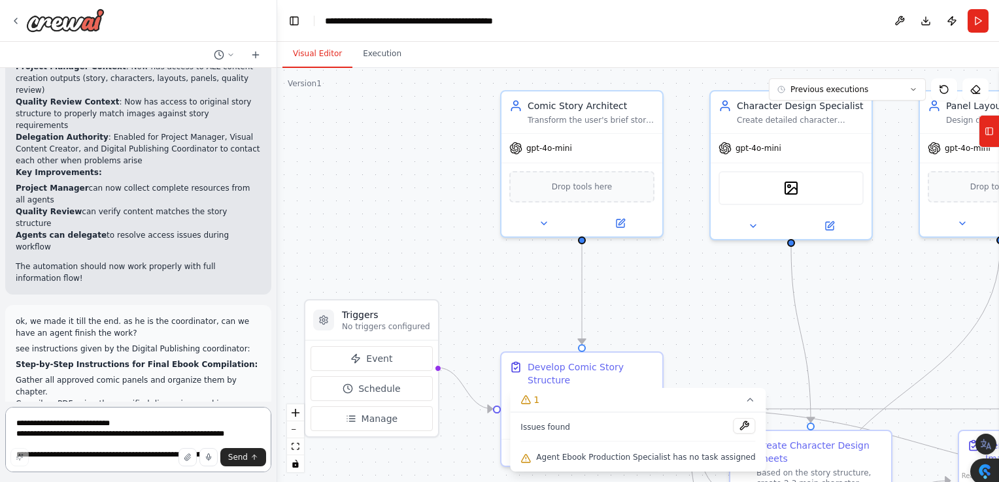
click at [122, 427] on textarea "**********" at bounding box center [138, 439] width 266 height 65
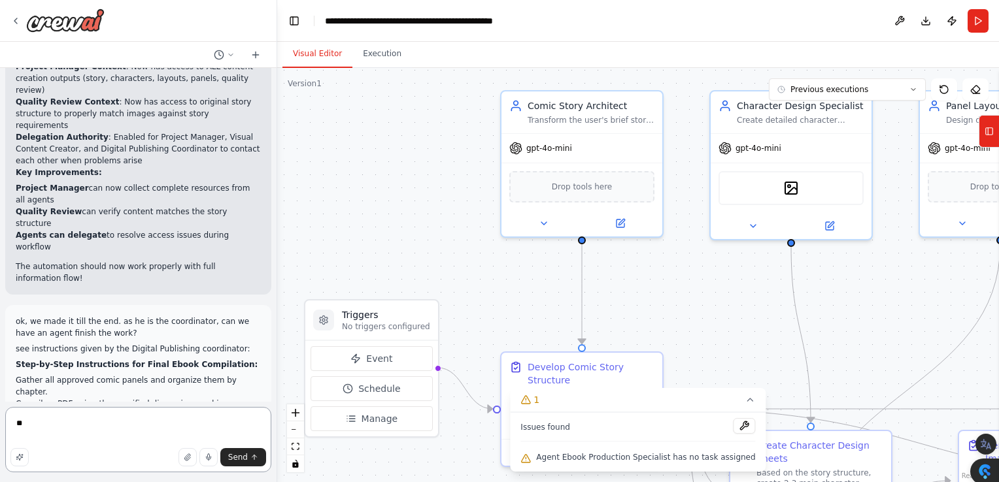
type textarea "*"
type textarea "**********"
